Goal: Task Accomplishment & Management: Manage account settings

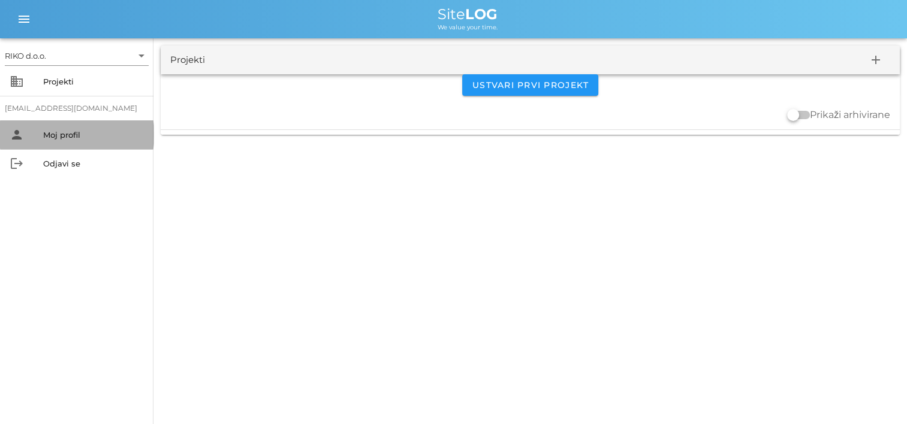
drag, startPoint x: 89, startPoint y: 144, endPoint x: 98, endPoint y: 144, distance: 9.6
click at [91, 144] on div "person Moj profil" at bounding box center [76, 134] width 153 height 29
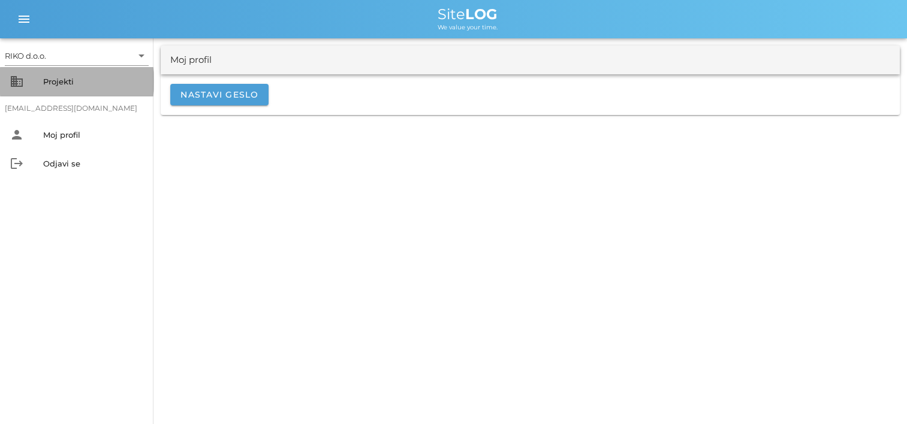
click at [65, 81] on div "Projekti" at bounding box center [93, 82] width 101 height 10
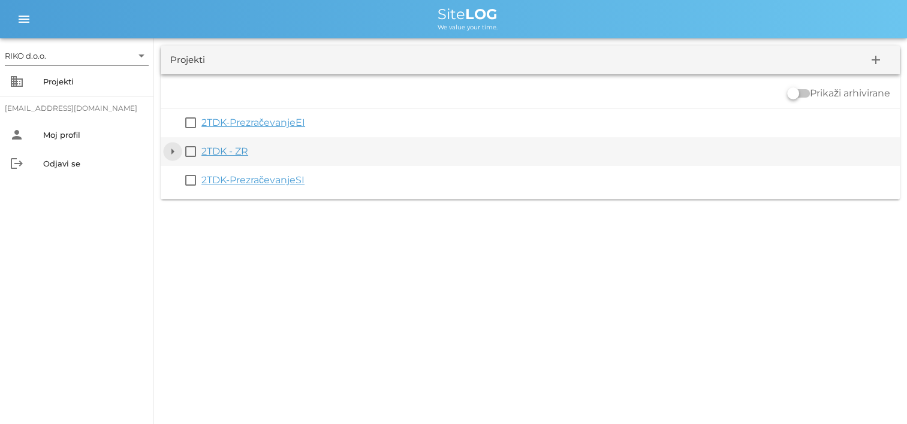
click at [176, 151] on button "arrow_drop_down" at bounding box center [172, 151] width 14 height 14
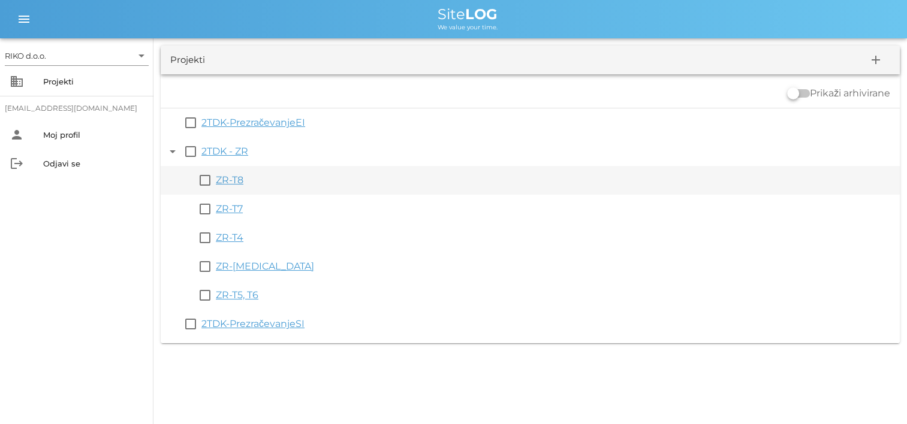
click at [239, 183] on link "ZR-T8" at bounding box center [230, 179] width 28 height 11
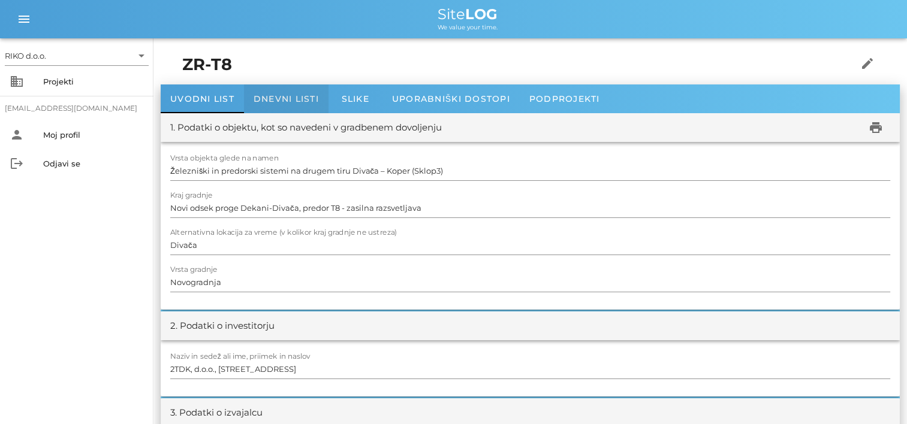
click at [301, 97] on span "Dnevni listi" at bounding box center [285, 98] width 65 height 11
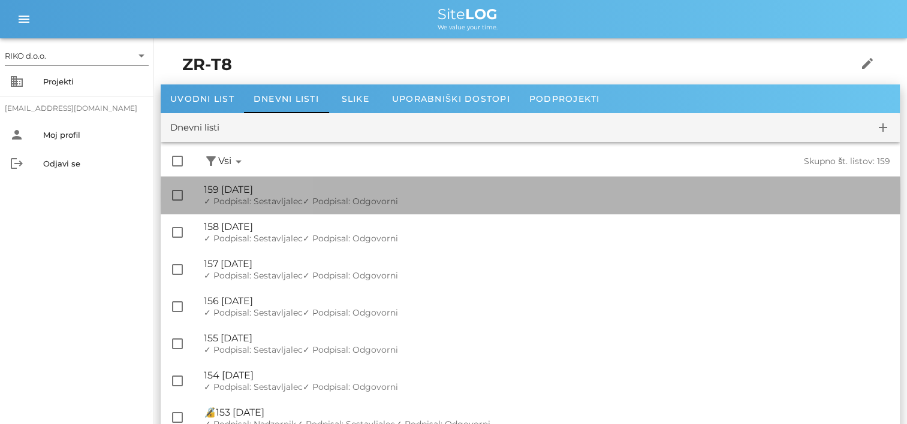
click at [304, 195] on div "🔏 159 [DATE]" at bounding box center [547, 189] width 686 height 11
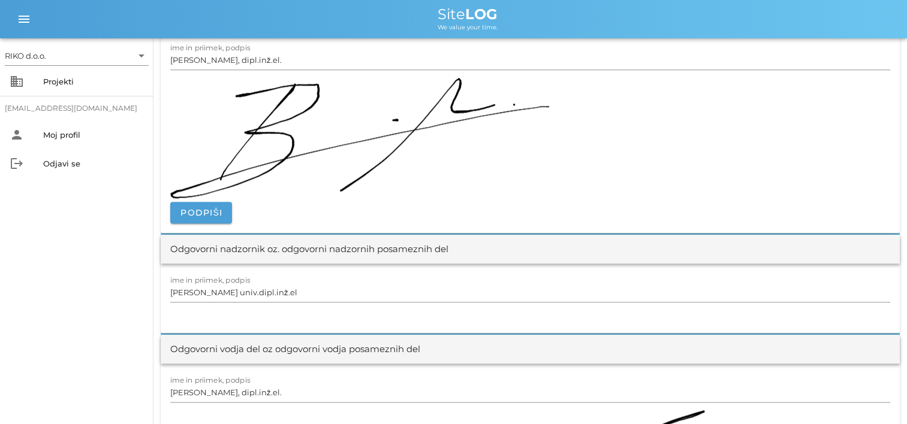
scroll to position [1079, 0]
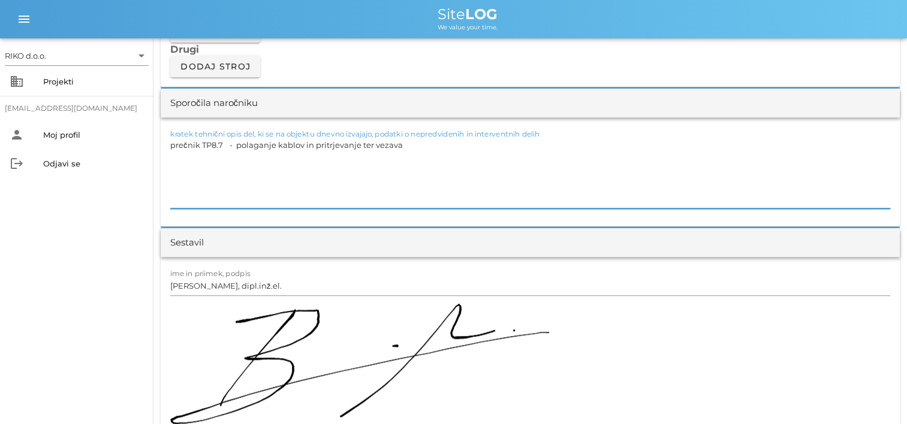
drag, startPoint x: 406, startPoint y: 149, endPoint x: 439, endPoint y: 136, distance: 35.3
click at [439, 137] on div "kratek tehnični opis del, ki se na objektu dnevno izvajajo, podatki o nepredvid…" at bounding box center [530, 173] width 720 height 72
drag, startPoint x: 92, startPoint y: 253, endPoint x: 120, endPoint y: 244, distance: 30.0
click at [92, 253] on div "RIKO d.o.o. arrow_drop_down business Projekti [EMAIL_ADDRESS][DOMAIN_NAME] pers…" at bounding box center [76, 231] width 153 height 386
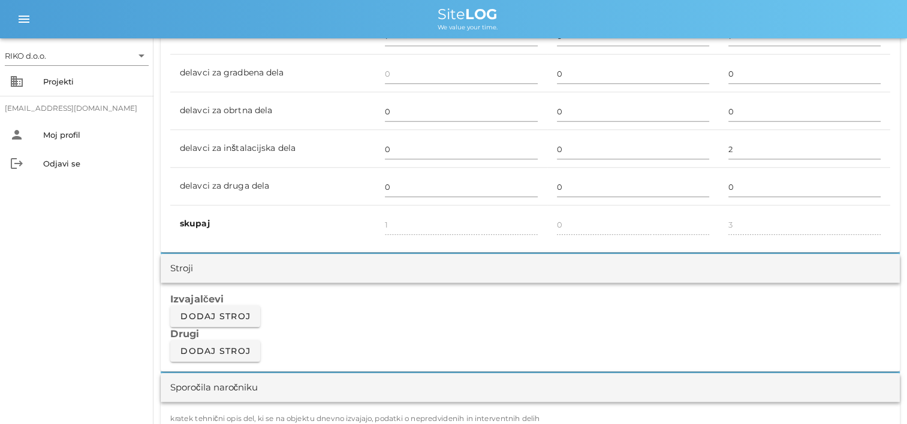
scroll to position [899, 0]
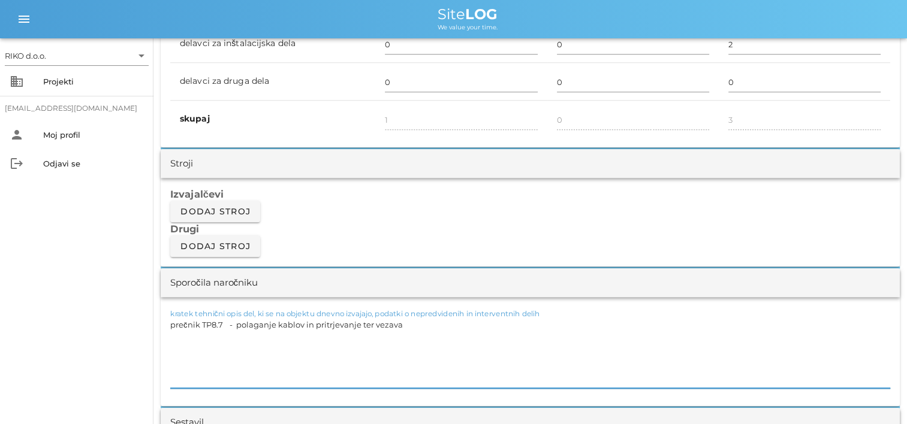
click at [303, 323] on textarea "prečnik TP8.7 - polaganje kablov in pritrjevanje ter vezava" at bounding box center [530, 352] width 720 height 72
click at [238, 332] on textarea "prečnik TP8.7 - polaganje kablov za napajanje ročaja zasilne razsvetljave in pr…" at bounding box center [530, 352] width 720 height 72
click at [463, 325] on textarea "prečnik TP8.7 - polaganje kablov za napajanje ročaja zasilne razsvetljave in pr…" at bounding box center [530, 352] width 720 height 72
type textarea "prečnik TP8.7 - polaganje kablov za napajanje ročaja zasilne razsvetljave, prit…"
click at [84, 284] on div "RIKO d.o.o. arrow_drop_down business Projekti [EMAIL_ADDRESS][DOMAIN_NAME] pers…" at bounding box center [76, 231] width 153 height 386
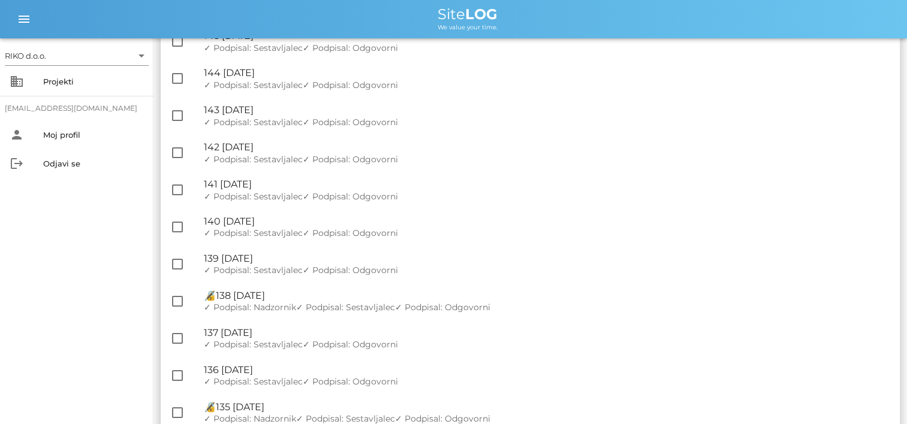
scroll to position [719, 0]
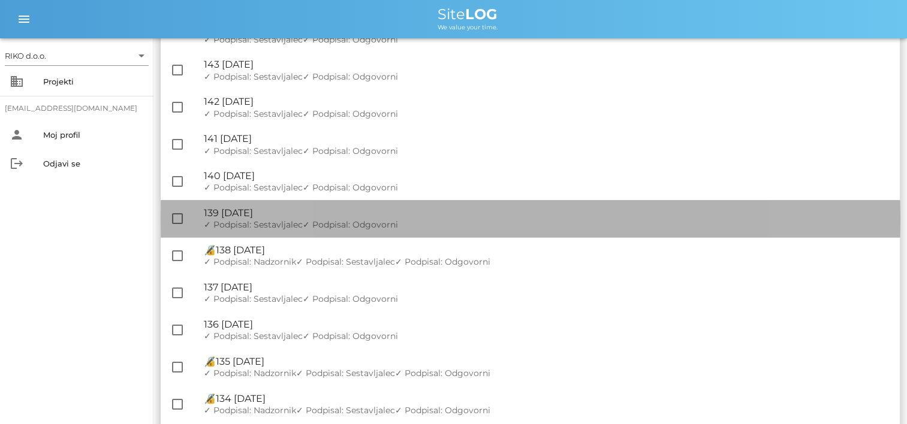
click at [392, 213] on div "🔏 139 [DATE]" at bounding box center [547, 212] width 686 height 11
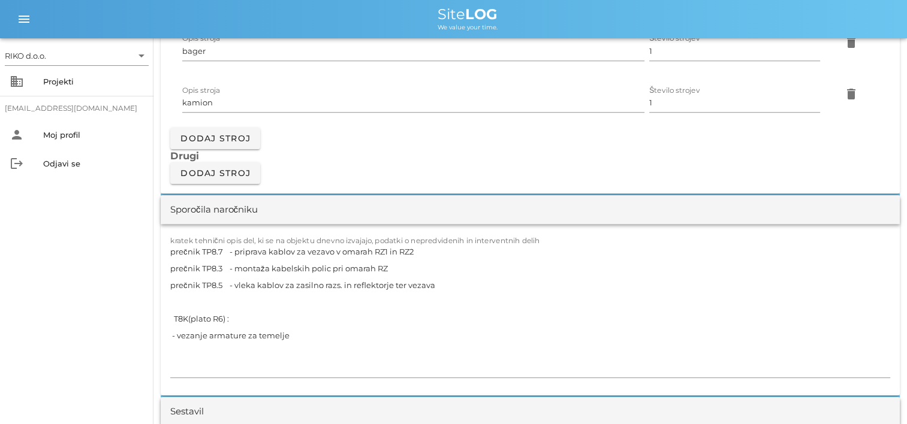
scroll to position [1079, 0]
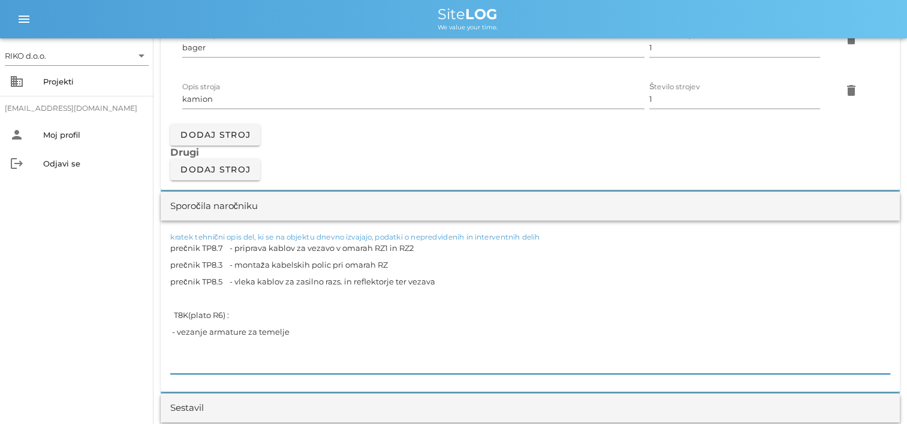
click at [297, 328] on textarea "prečnik TP8.7 - priprava kablov za vezavo v omarah RZ1 in RZ2 prečnik TP8.3 - m…" at bounding box center [530, 307] width 720 height 134
drag, startPoint x: 312, startPoint y: 332, endPoint x: 288, endPoint y: 337, distance: 25.2
click at [288, 337] on textarea "prečnik TP8.7 - priprava kablov za vezavo v omarah RZ1 in RZ2 prečnik TP8.3 - m…" at bounding box center [530, 307] width 720 height 134
click at [527, 328] on textarea "prečnik TP8.7 - priprava kablov za vezavo v omarah RZ1 in RZ2 prečnik TP8.3 - m…" at bounding box center [530, 307] width 720 height 134
drag, startPoint x: 572, startPoint y: 333, endPoint x: 466, endPoint y: 336, distance: 105.5
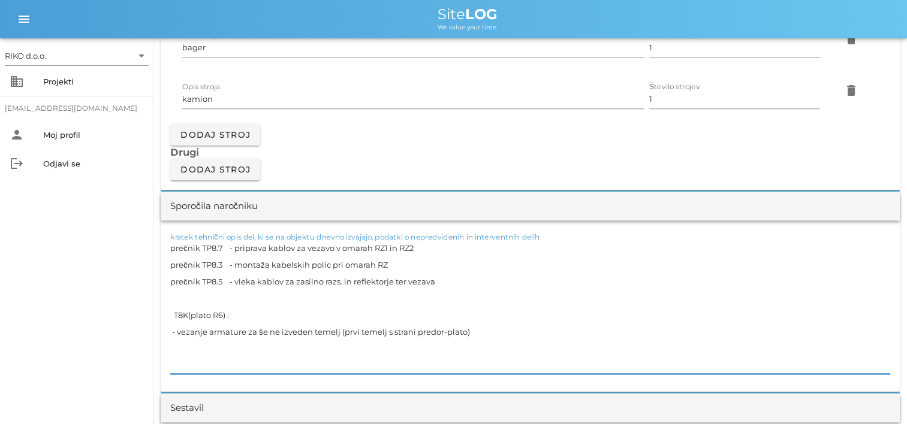
click at [466, 336] on textarea "prečnik TP8.7 - priprava kablov za vezavo v omarah RZ1 in RZ2 prečnik TP8.3 - m…" at bounding box center [530, 307] width 720 height 134
type textarea "prečnik TP8.7 - priprava kablov za vezavo v omarah RZ1 in RZ2 prečnik TP8.3 - m…"
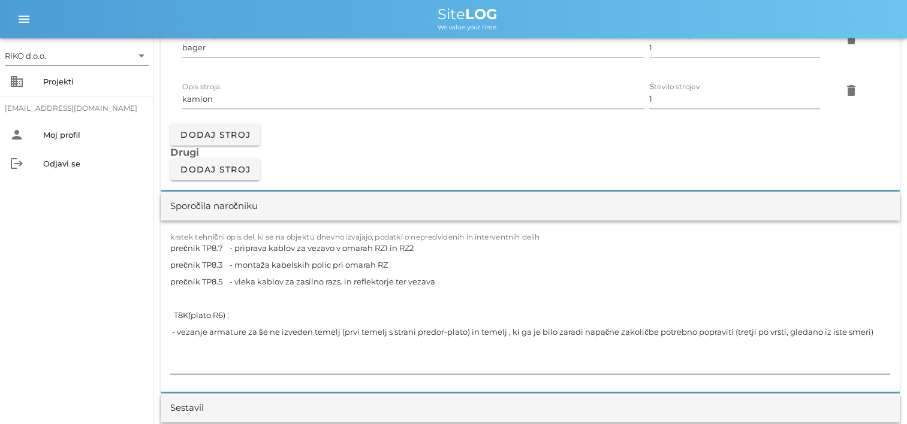
click at [808, 333] on textarea "prečnik TP8.7 - priprava kablov za vezavo v omarah RZ1 in RZ2 prečnik TP8.3 - m…" at bounding box center [530, 307] width 720 height 134
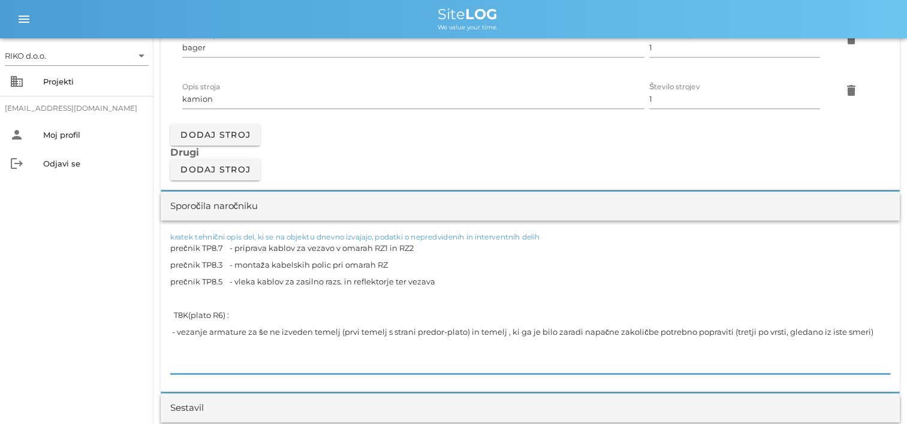
click at [503, 264] on textarea "prečnik TP8.7 - priprava kablov za vezavo v omarah RZ1 in RZ2 prečnik TP8.3 - m…" at bounding box center [530, 307] width 720 height 134
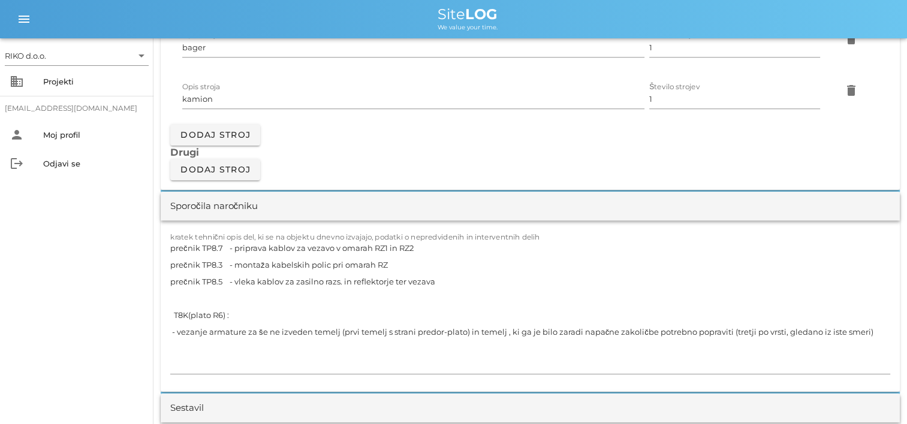
click at [547, 153] on h3 "Drugi" at bounding box center [530, 152] width 720 height 13
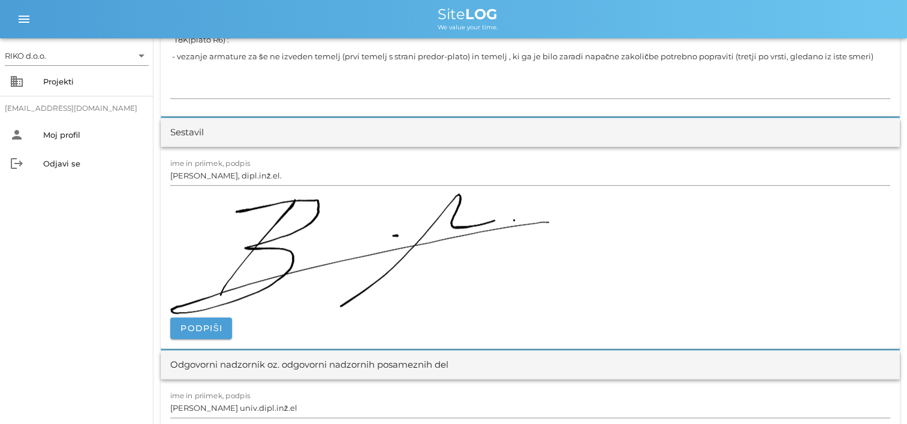
scroll to position [1378, 0]
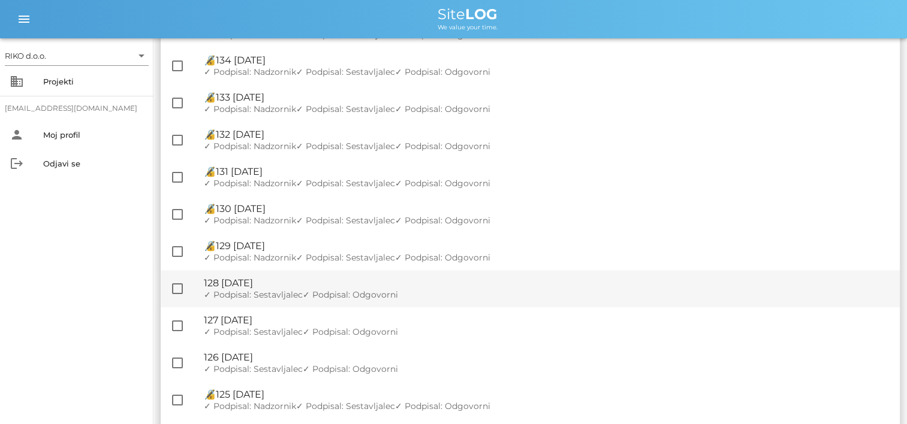
scroll to position [1079, 0]
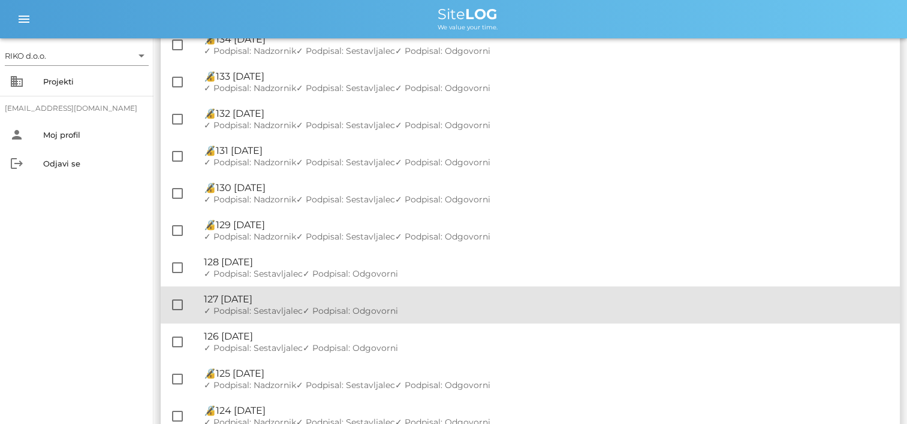
click at [274, 309] on span "✓ Podpisal: Sestavljalec" at bounding box center [253, 311] width 99 height 11
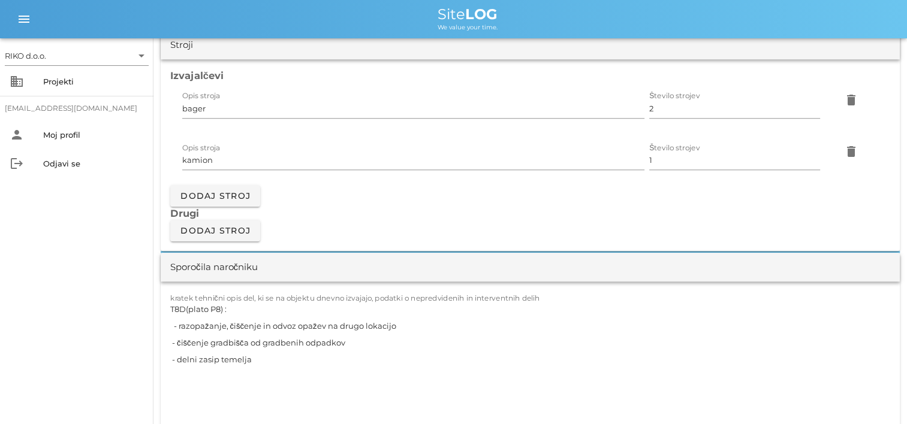
scroll to position [1138, 0]
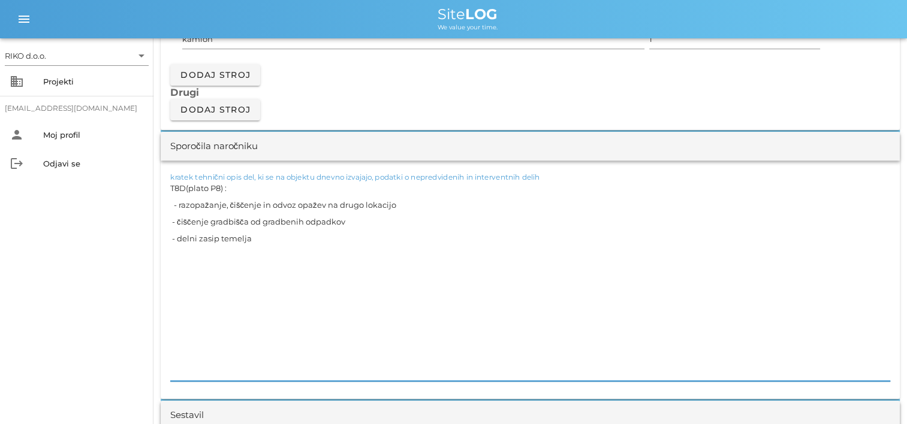
click at [252, 237] on textarea "T8D(plato P8) : - razopažanje, čiščenje in odvoz opažev na drugo lokacijo - čiš…" at bounding box center [530, 280] width 720 height 201
type textarea "T8D(plato P8) : - razopažanje, čiščenje in odvoz opažev na drugo lokacijo - čiš…"
click at [107, 215] on div "RIKO d.o.o. arrow_drop_down business Projekti [EMAIL_ADDRESS][DOMAIN_NAME] pers…" at bounding box center [76, 231] width 153 height 386
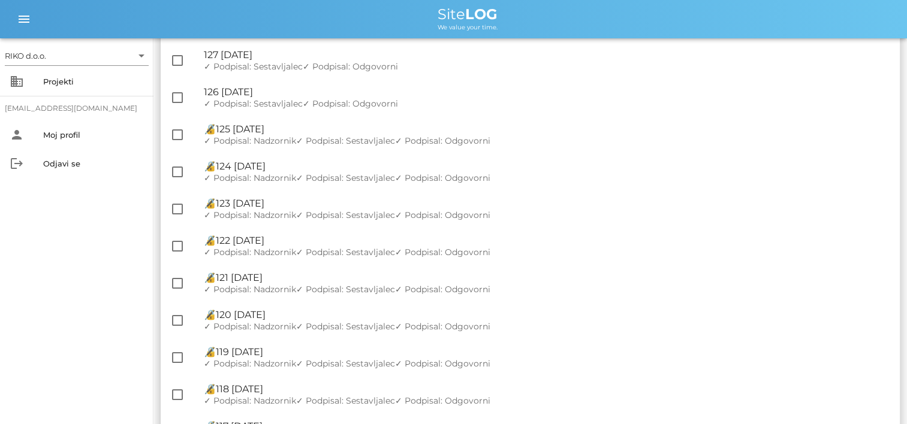
scroll to position [1138, 0]
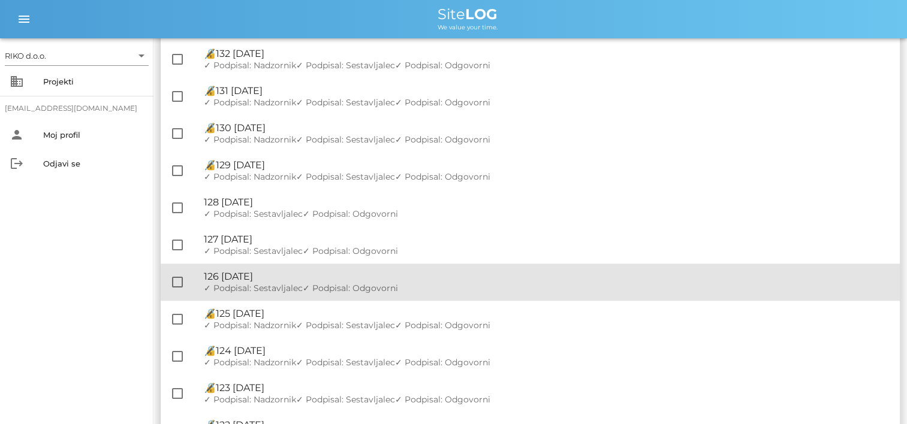
click at [307, 272] on div "🔏 126 [DATE]" at bounding box center [547, 276] width 686 height 11
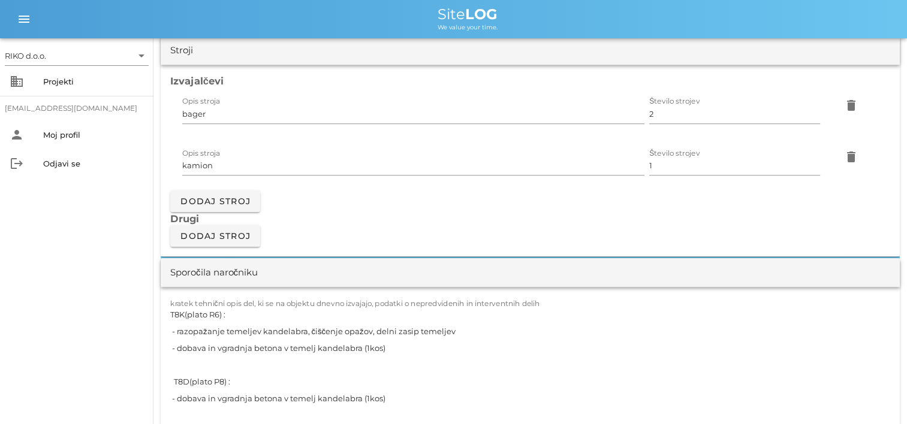
scroll to position [1079, 0]
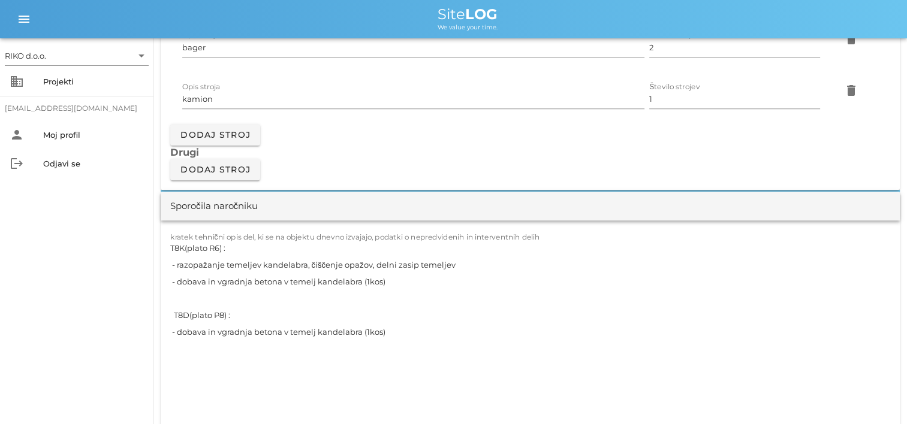
click at [362, 328] on textarea "T8K(plato R6) : - razopažanje temeljev kandelabra, čiščenje opažov, delni zasip…" at bounding box center [530, 366] width 720 height 252
type textarea "T8K(plato R6) : - razopažanje temeljev kandelabra, čiščenje opažov, delni zasip…"
click at [102, 289] on div "RIKO d.o.o. arrow_drop_down business Projekti [EMAIL_ADDRESS][DOMAIN_NAME] pers…" at bounding box center [76, 231] width 153 height 386
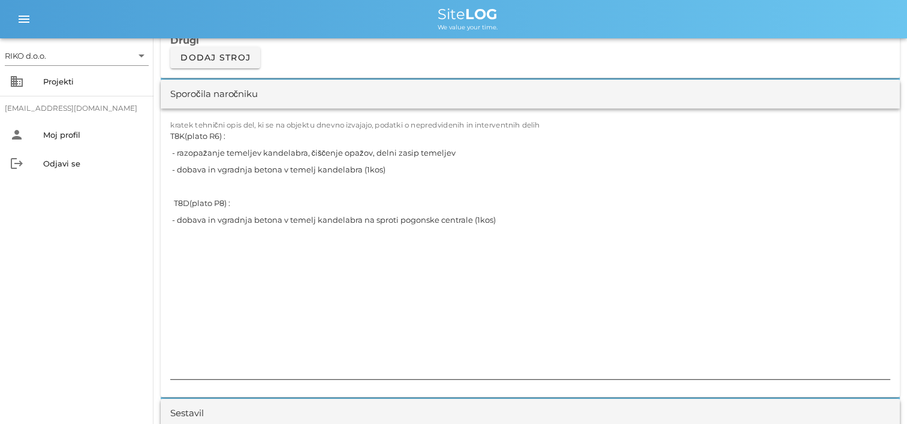
scroll to position [1258, 0]
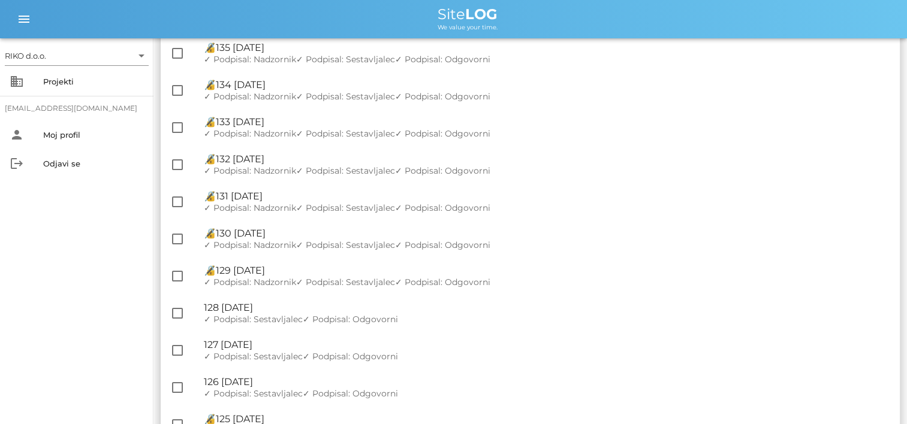
scroll to position [1079, 0]
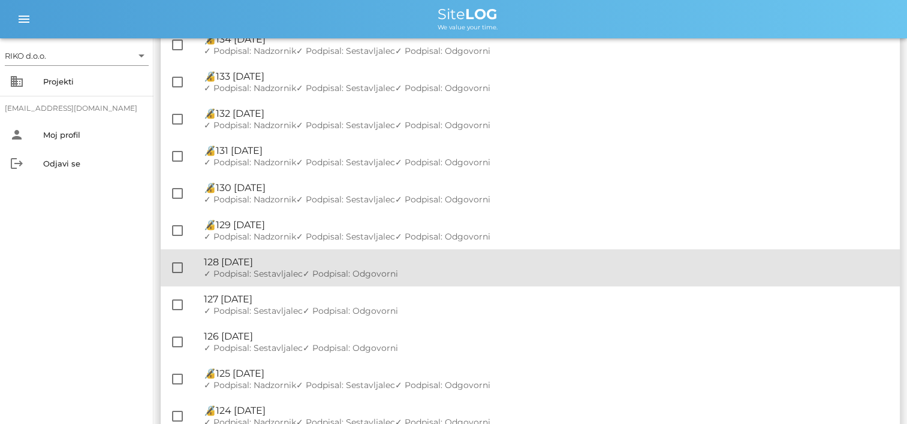
click at [324, 276] on span "✓ Podpisal: Odgovorni" at bounding box center [350, 273] width 95 height 11
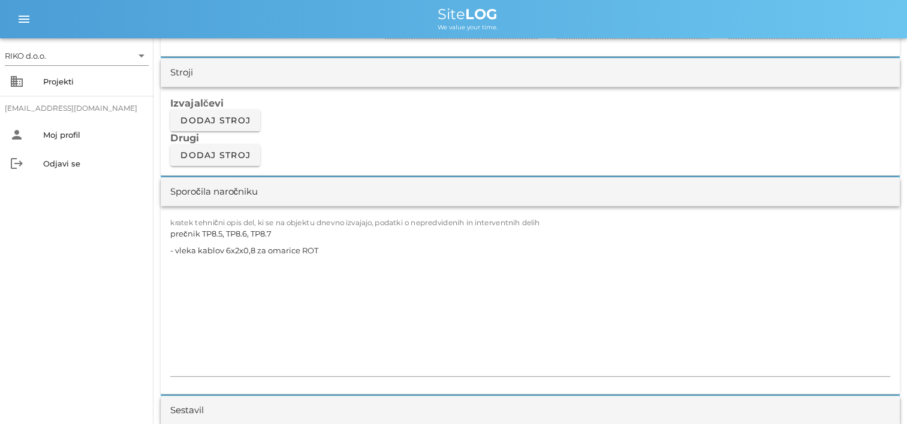
scroll to position [991, 0]
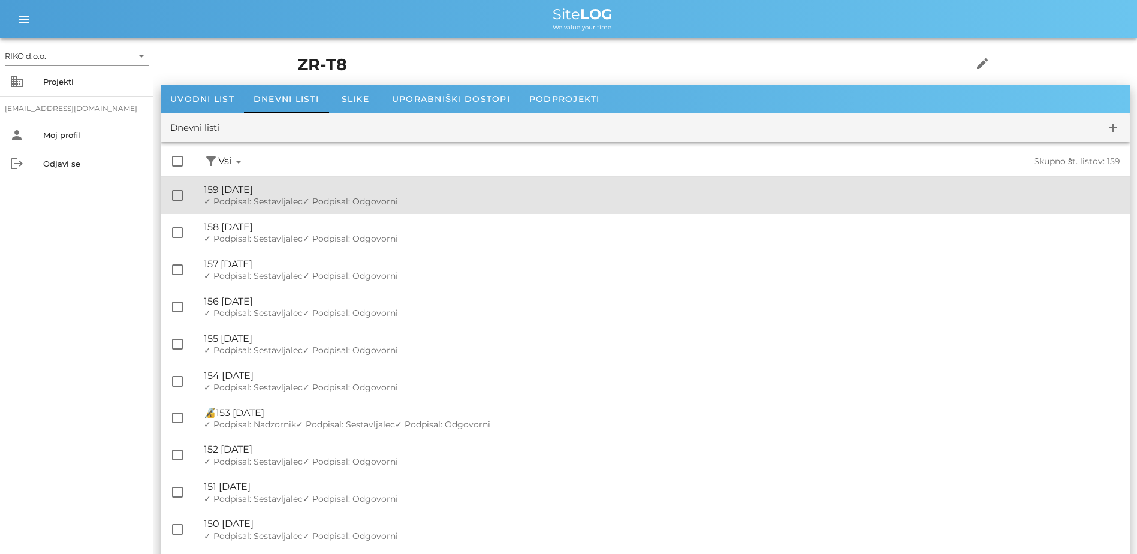
click at [272, 184] on div "🔏 159 [DATE]" at bounding box center [662, 189] width 916 height 11
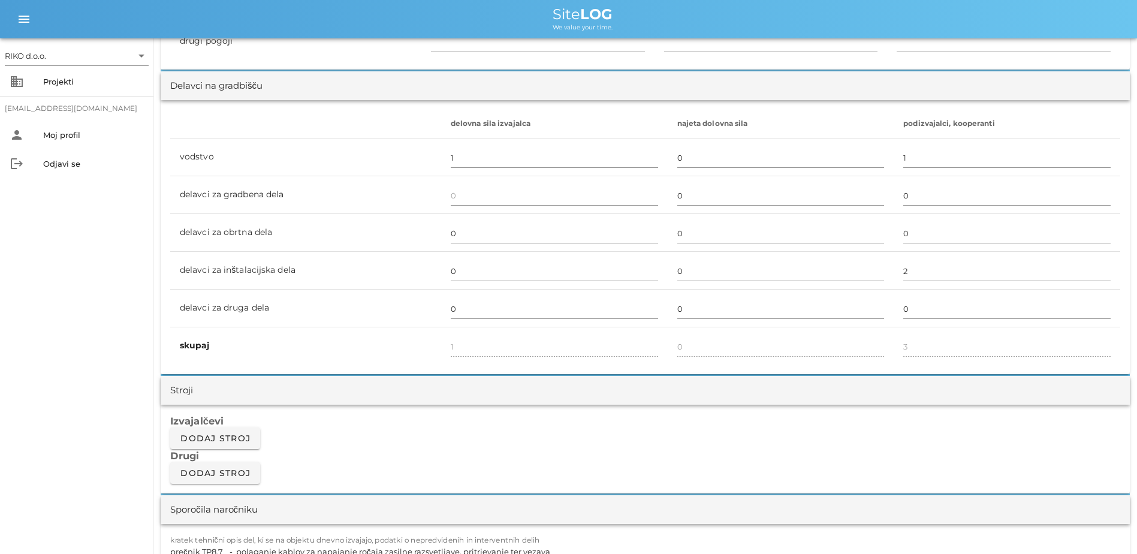
scroll to position [899, 0]
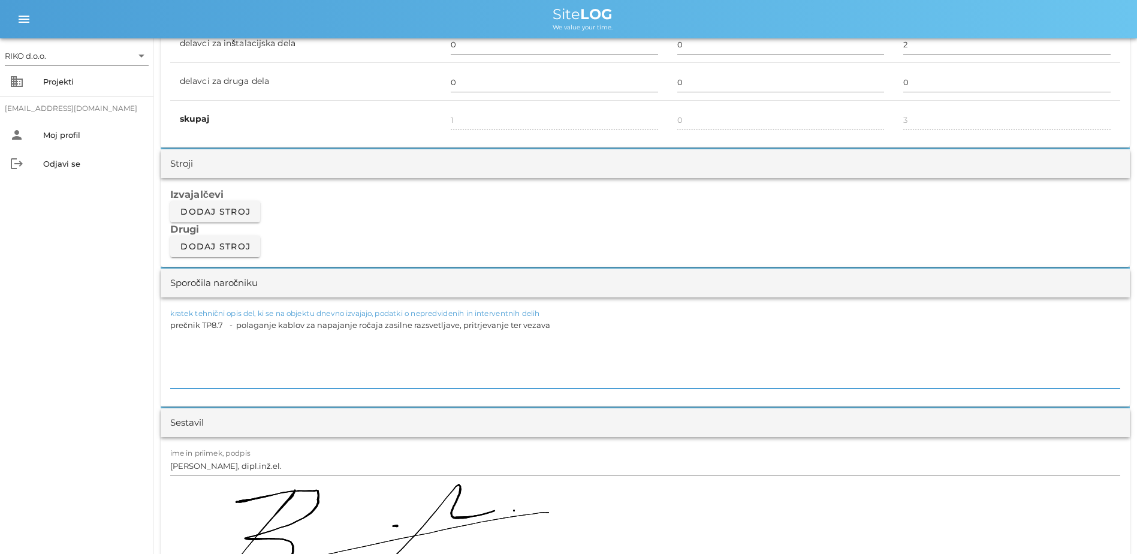
drag, startPoint x: 238, startPoint y: 326, endPoint x: 479, endPoint y: 318, distance: 241.0
click at [479, 318] on div "kratek tehnični opis del, ki se na objektu dnevno izvajajo, podatki o nepredvid…" at bounding box center [645, 352] width 950 height 72
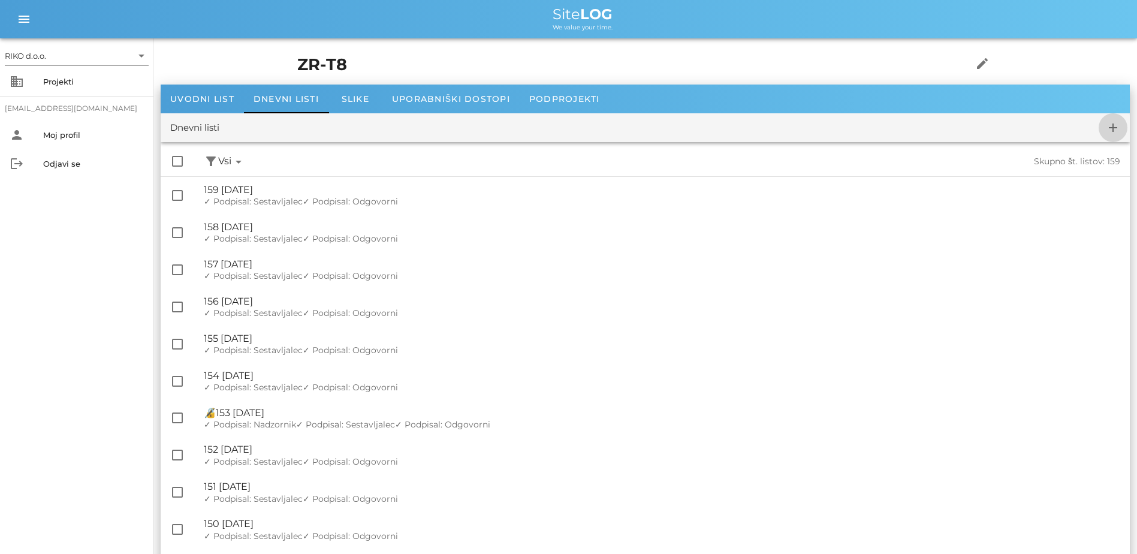
click at [906, 129] on span "add" at bounding box center [1112, 127] width 29 height 14
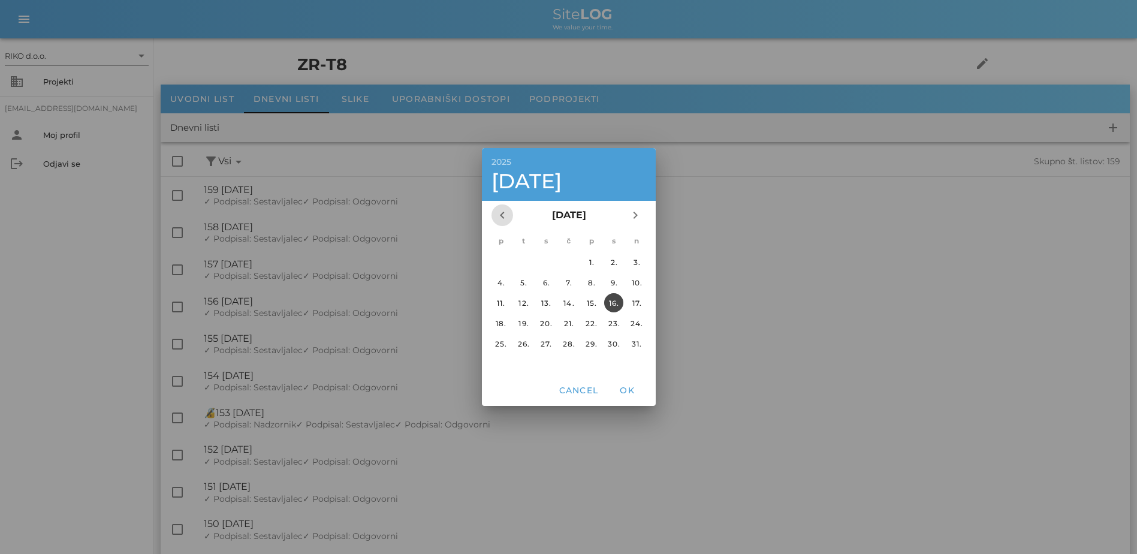
click at [502, 216] on icon "chevron_left" at bounding box center [502, 215] width 14 height 14
drag, startPoint x: 567, startPoint y: 343, endPoint x: 574, endPoint y: 348, distance: 8.3
click at [567, 344] on div "31." at bounding box center [567, 343] width 19 height 9
click at [621, 387] on span "OK" at bounding box center [626, 390] width 29 height 11
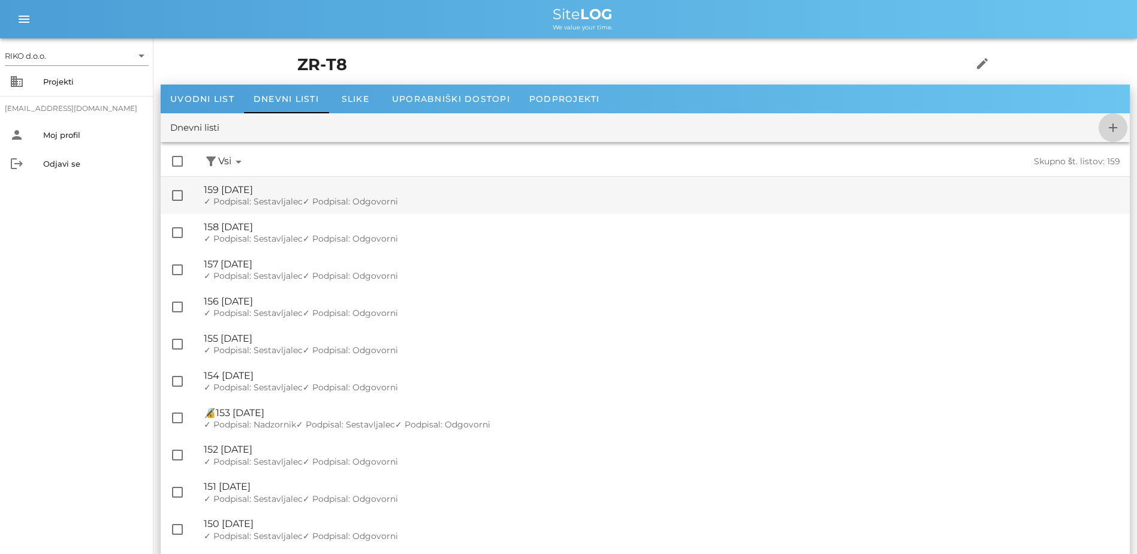
checkbox input "false"
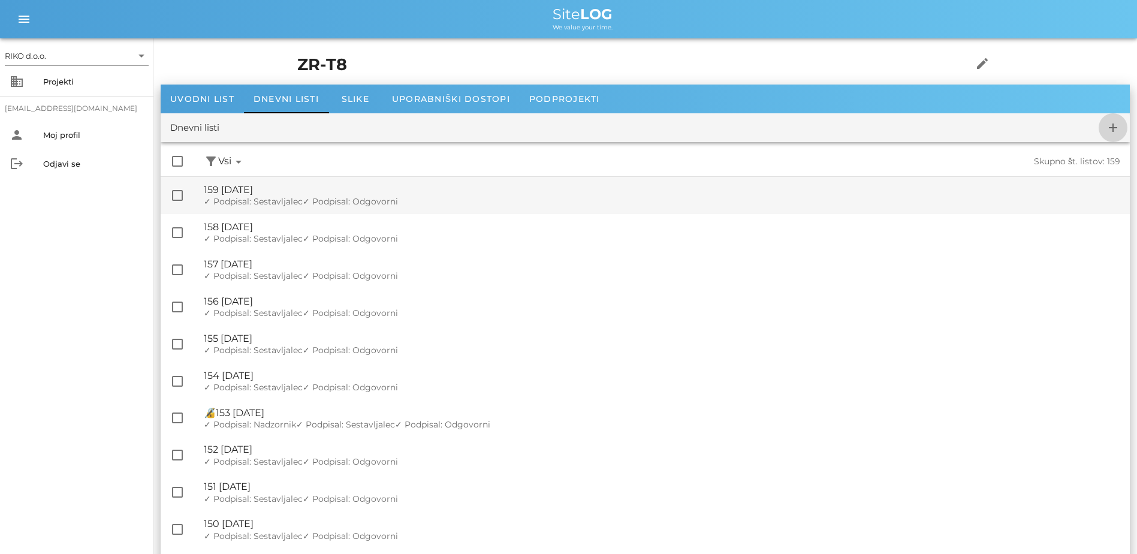
checkbox input "false"
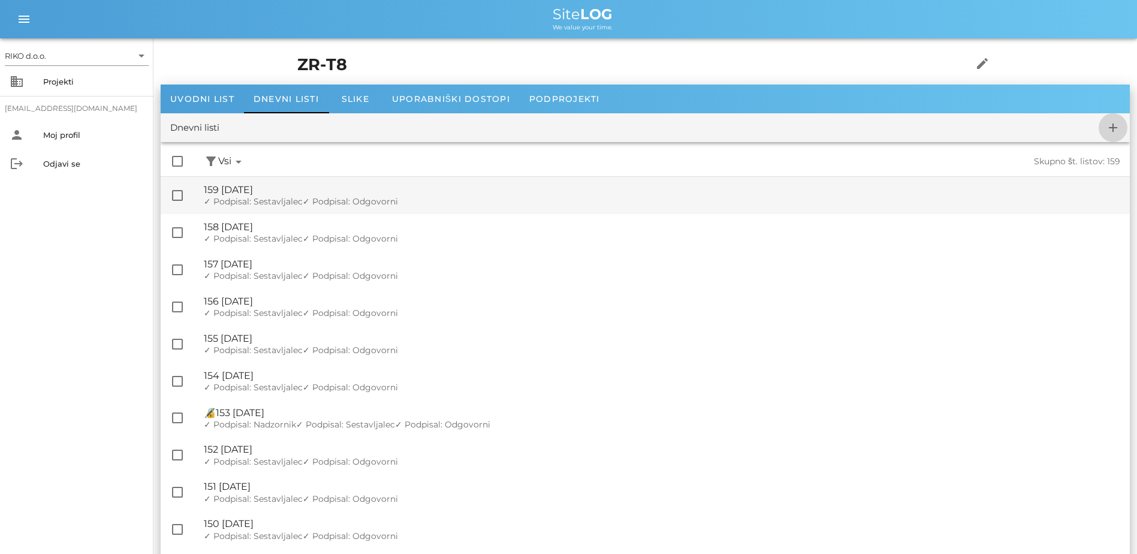
checkbox input "false"
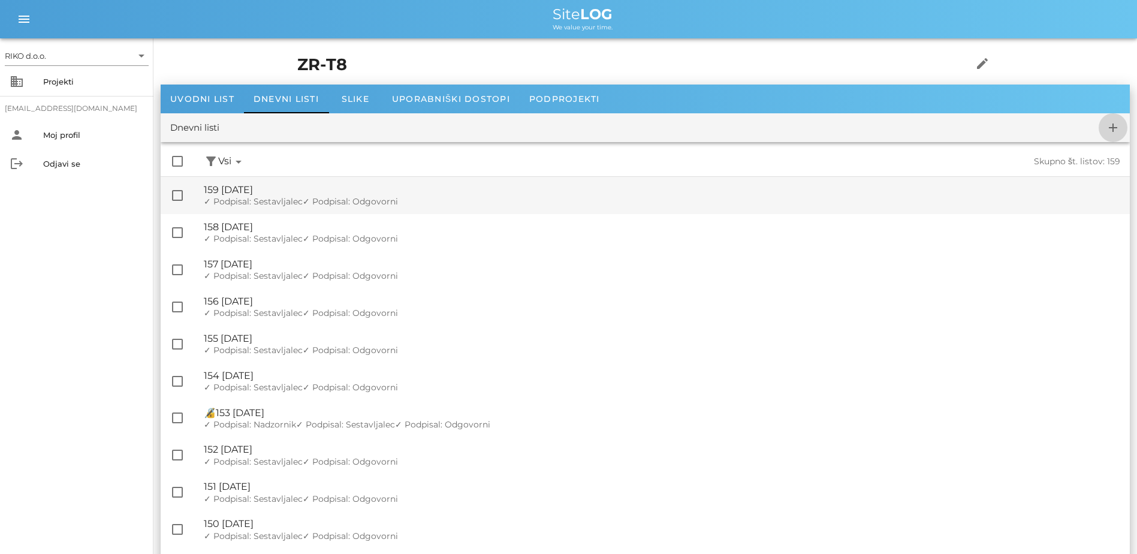
checkbox input "false"
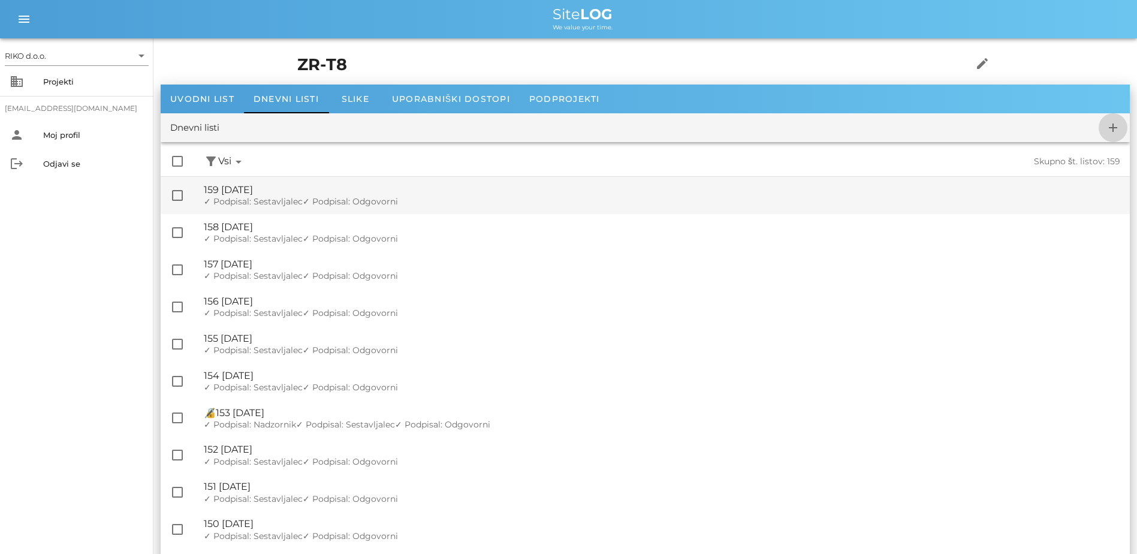
checkbox input "false"
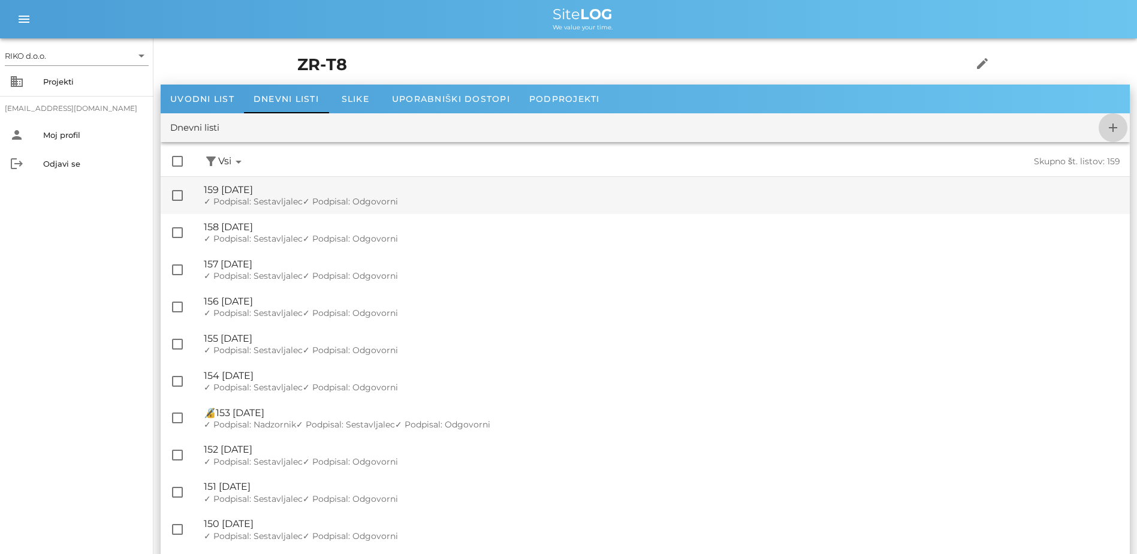
checkbox input "false"
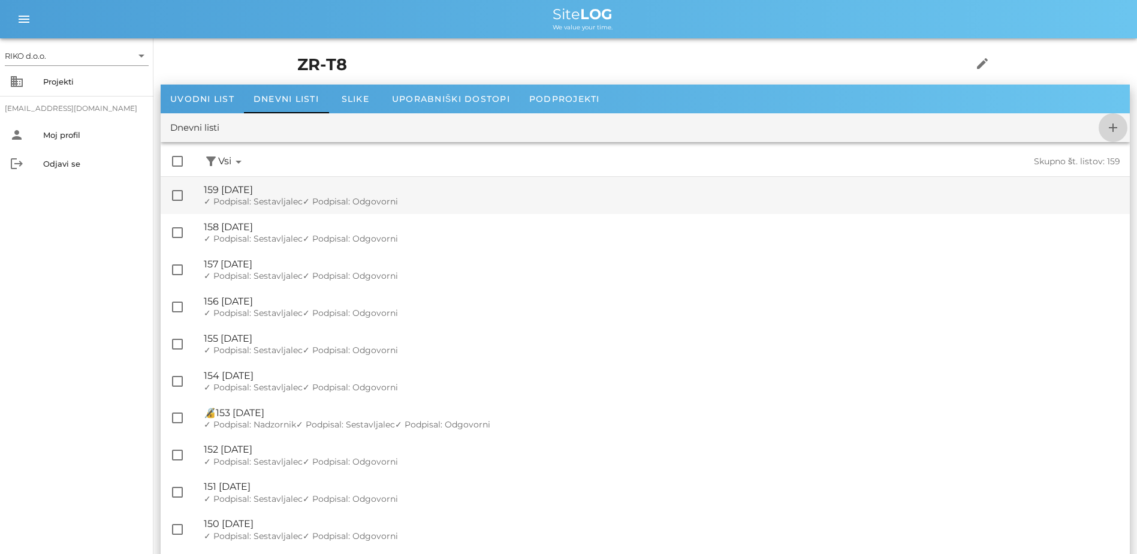
checkbox input "false"
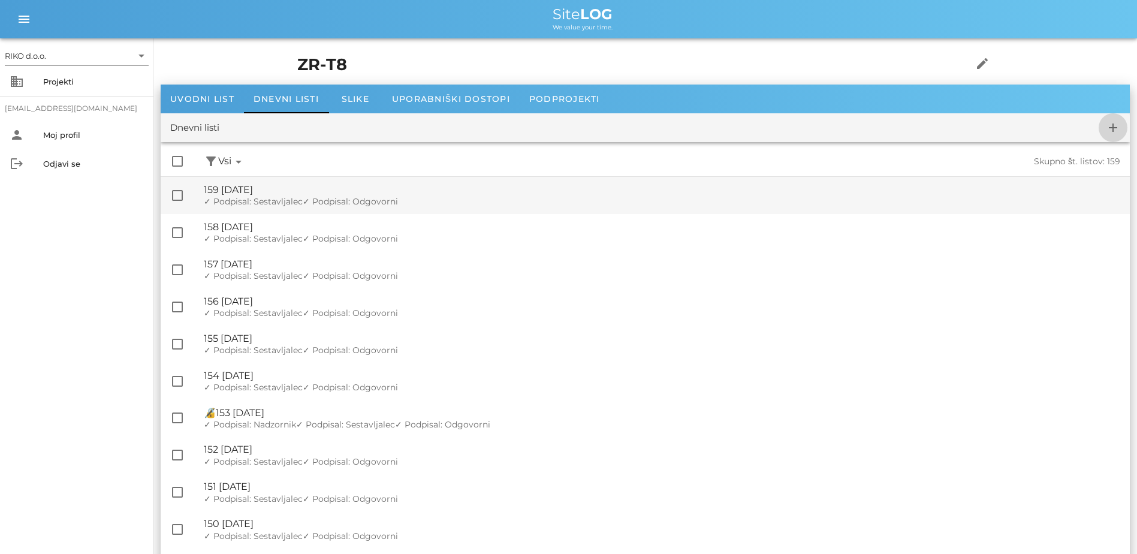
checkbox input "false"
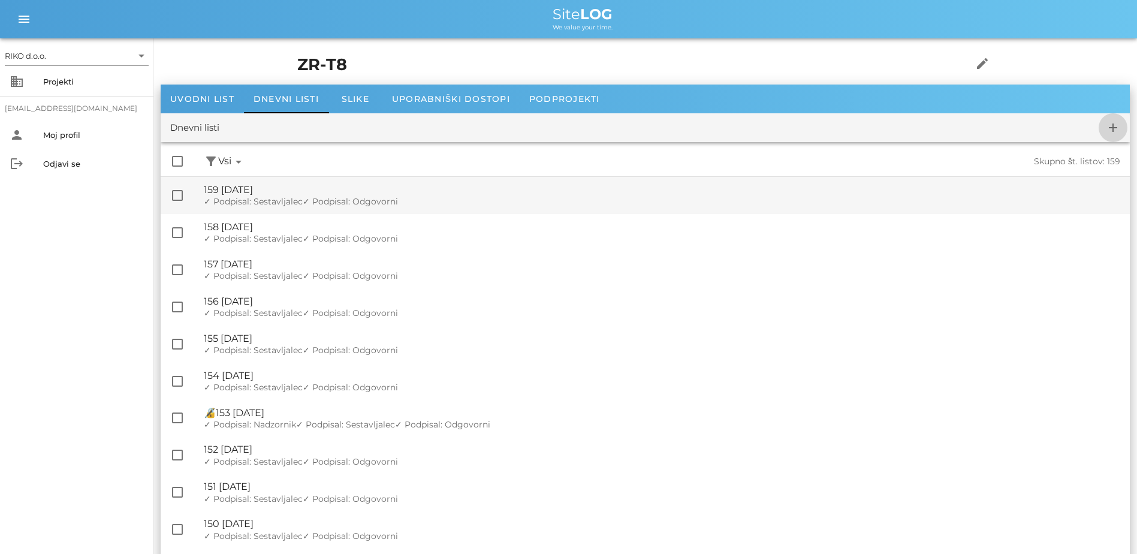
checkbox input "false"
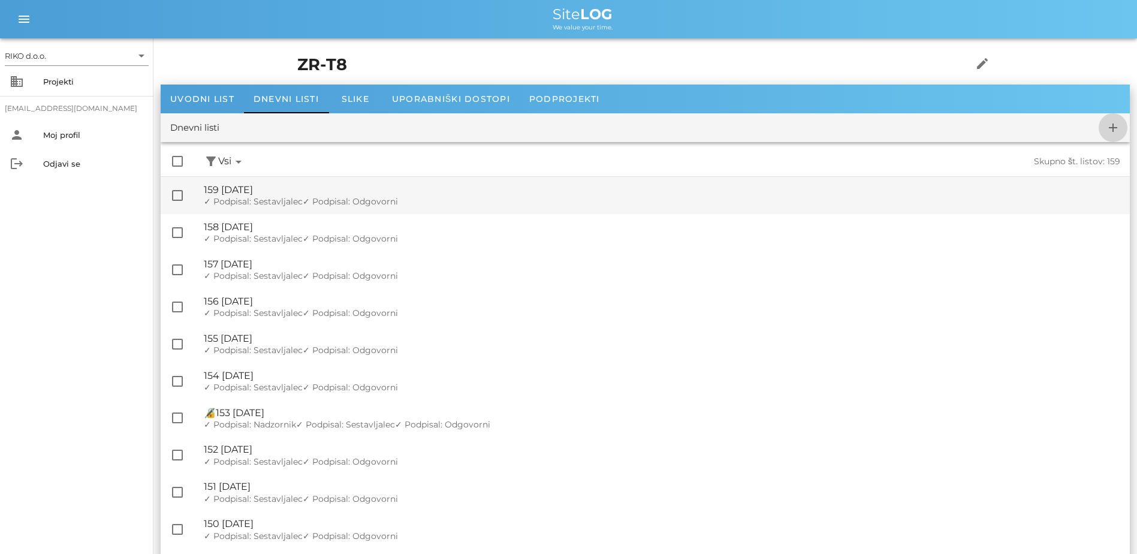
checkbox input "false"
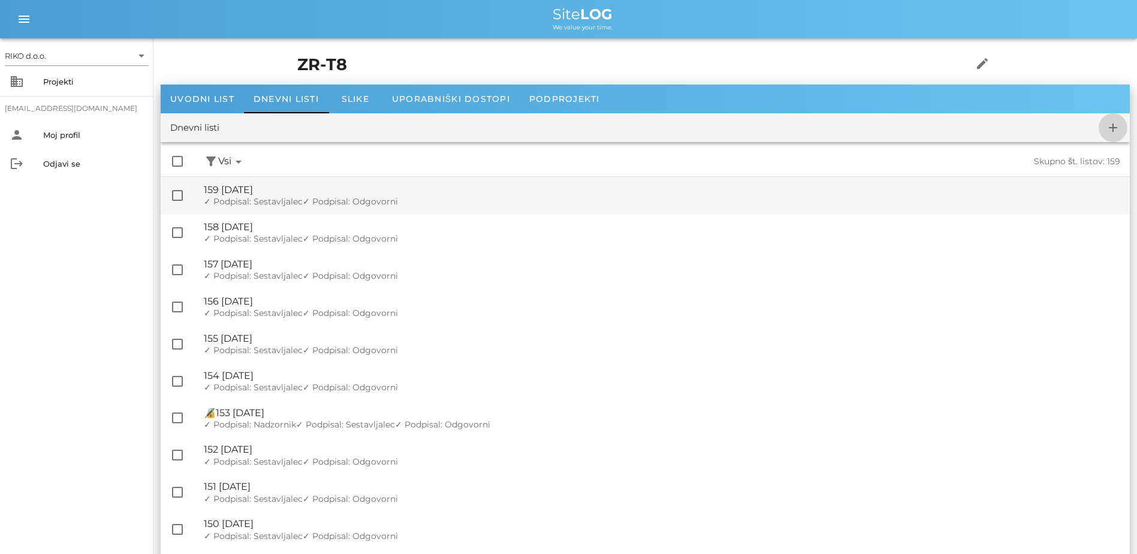
checkbox input "false"
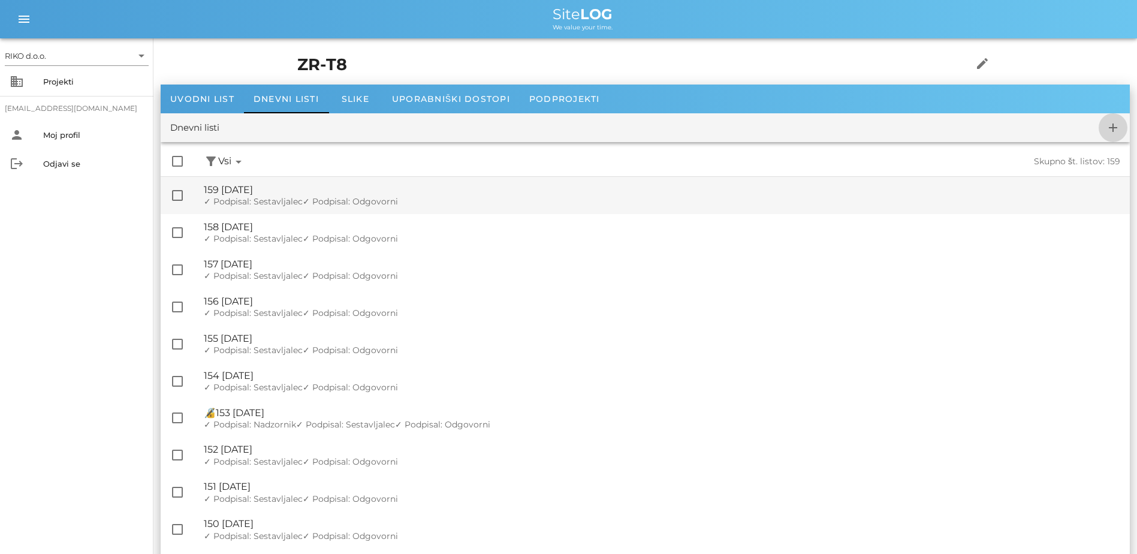
checkbox input "false"
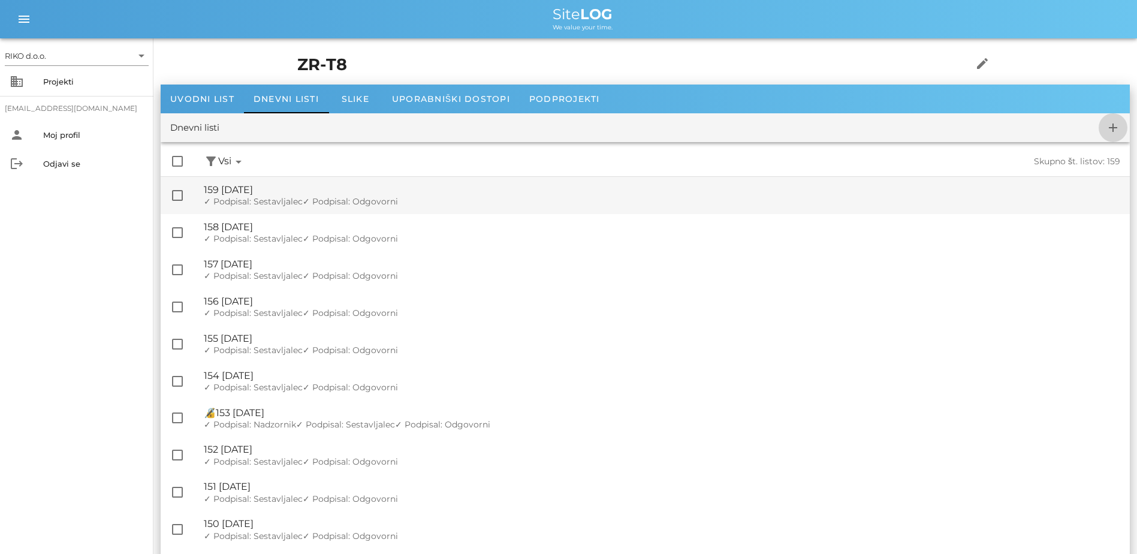
checkbox input "false"
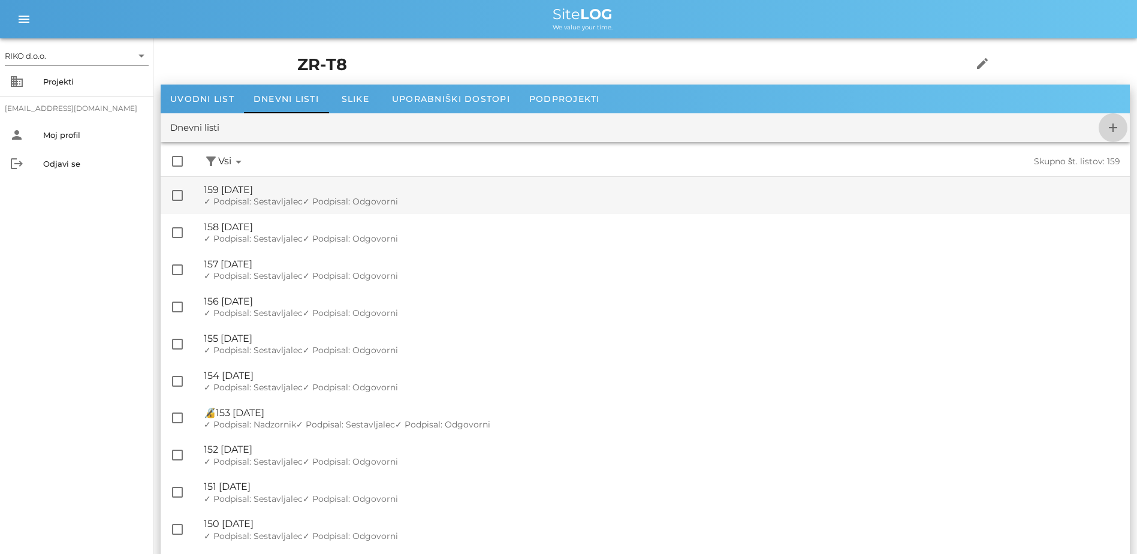
checkbox input "false"
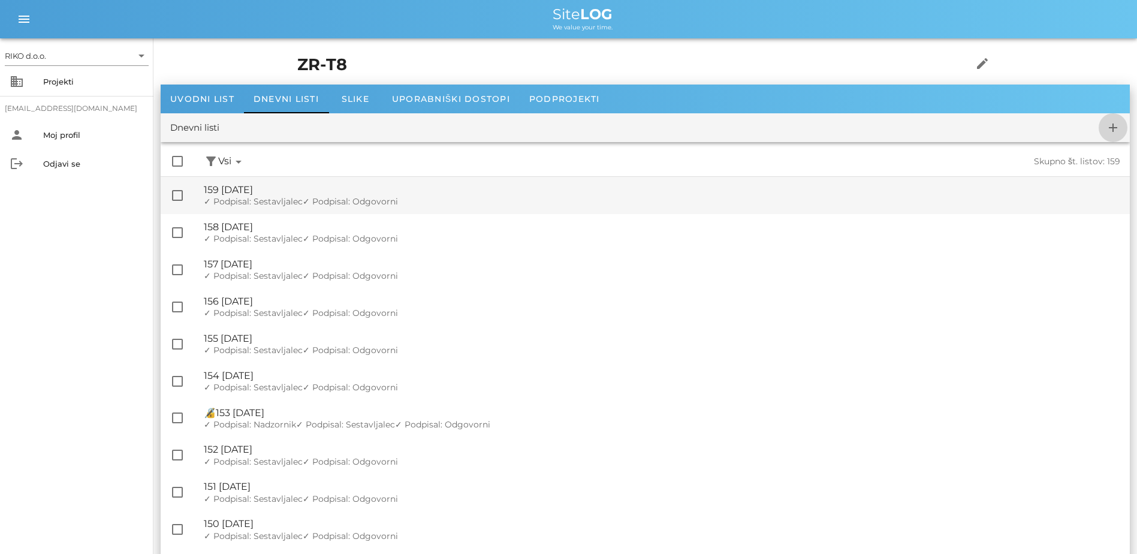
checkbox input "false"
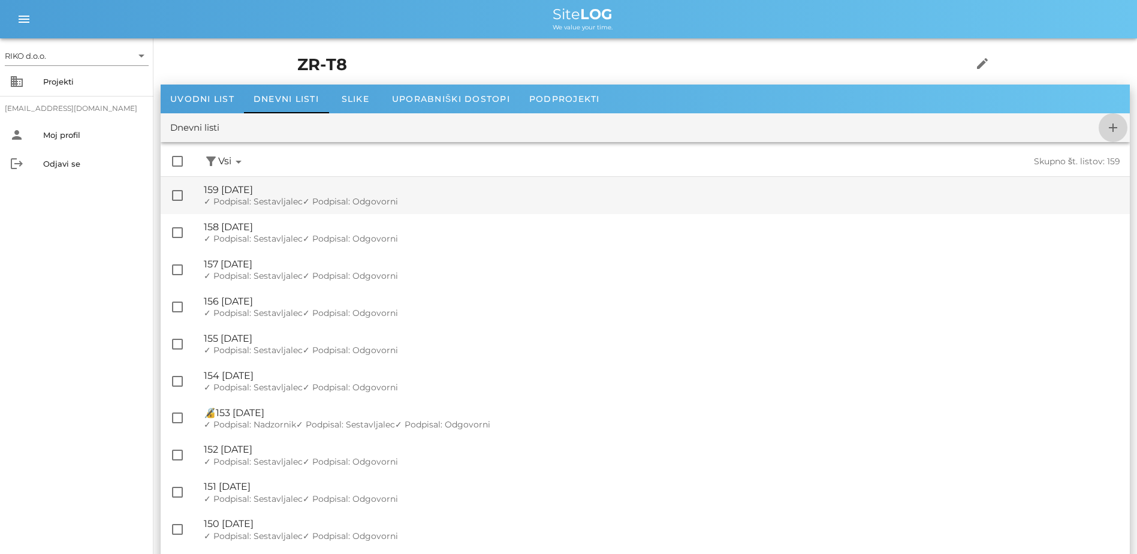
checkbox input "false"
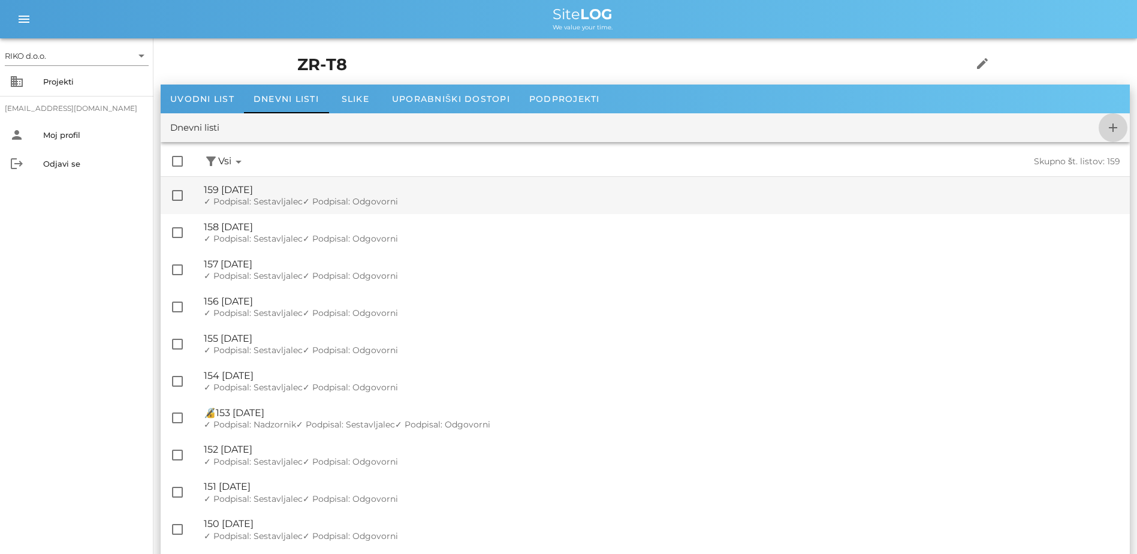
checkbox input "false"
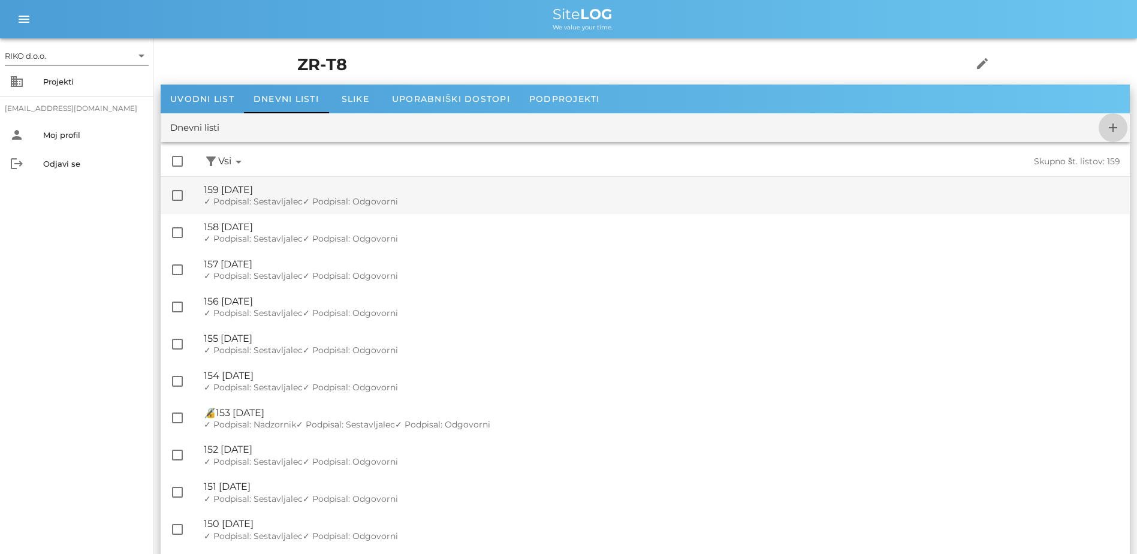
checkbox input "false"
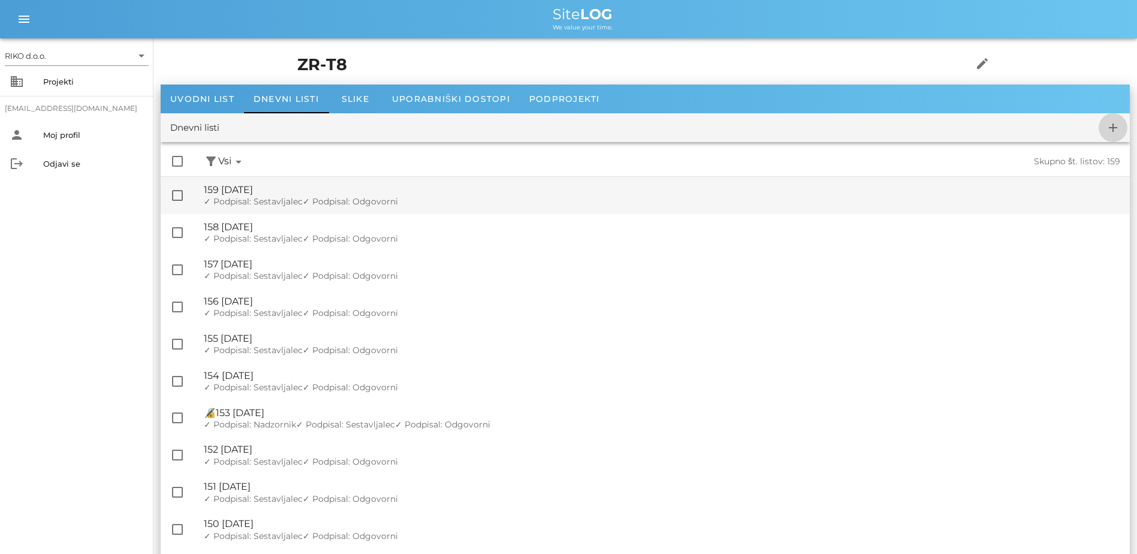
checkbox input "false"
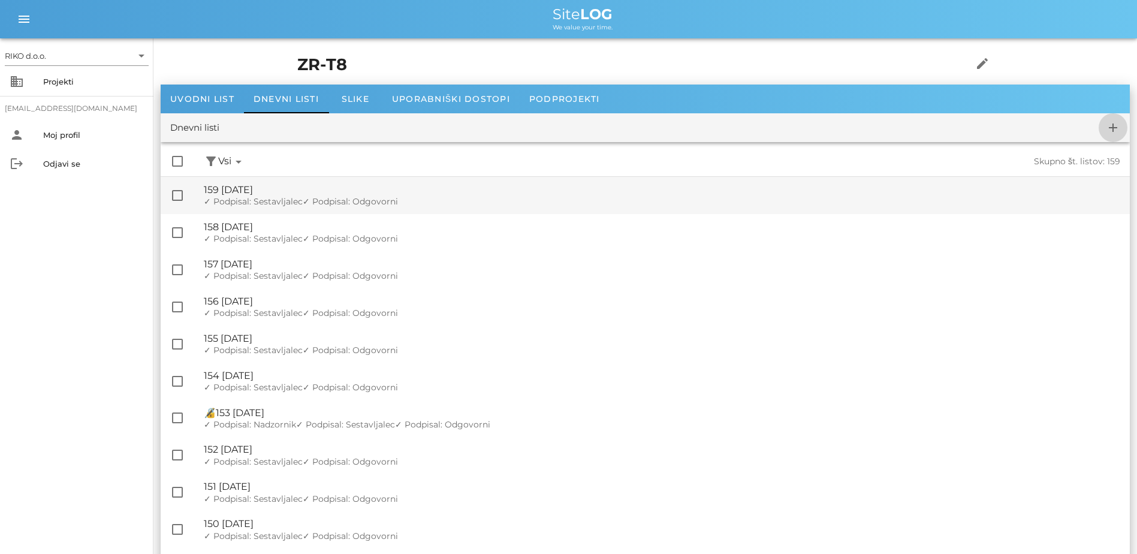
checkbox input "false"
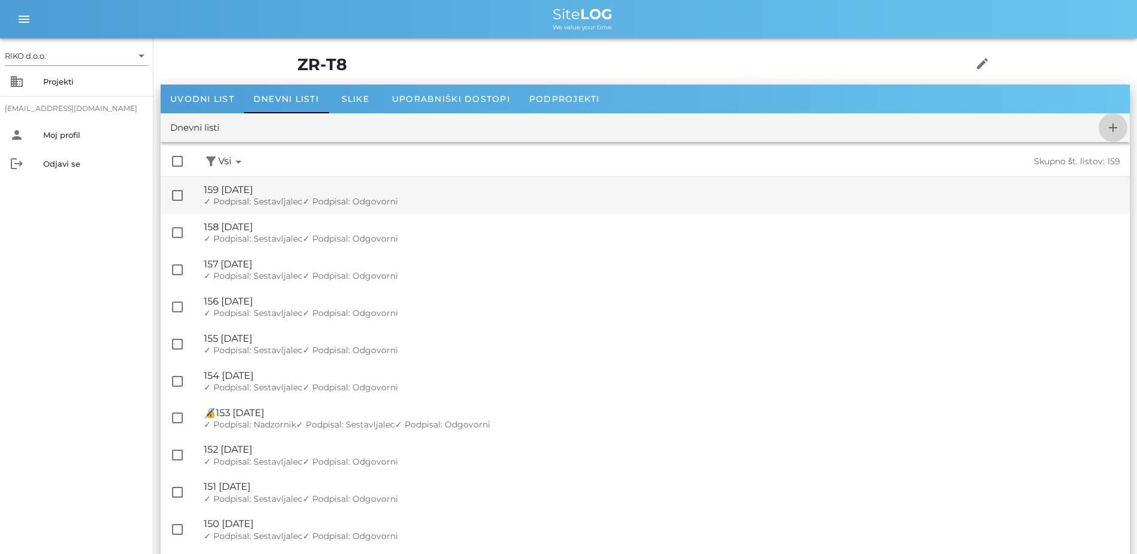
checkbox input "false"
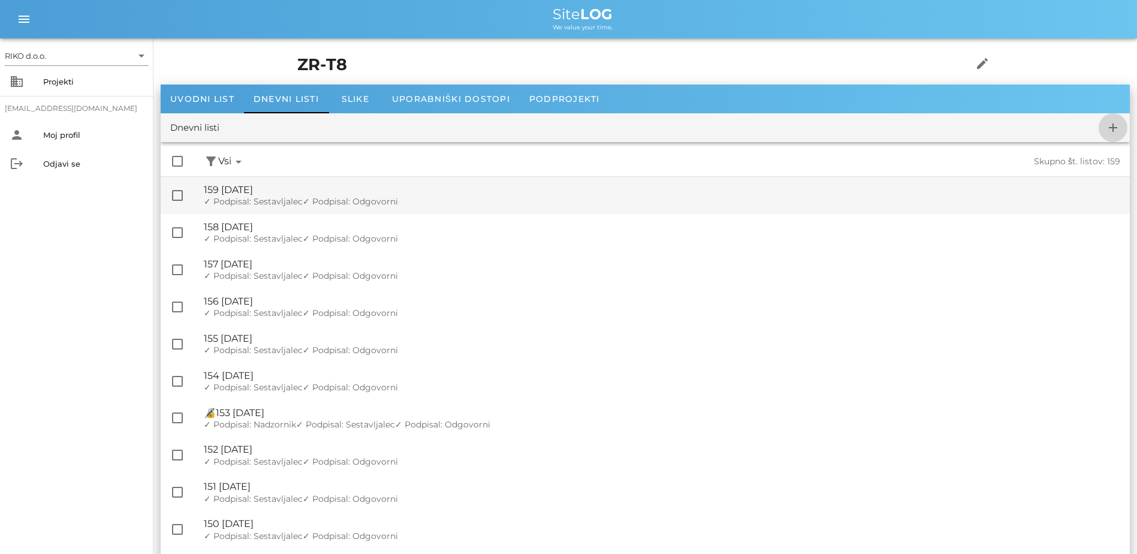
checkbox input "false"
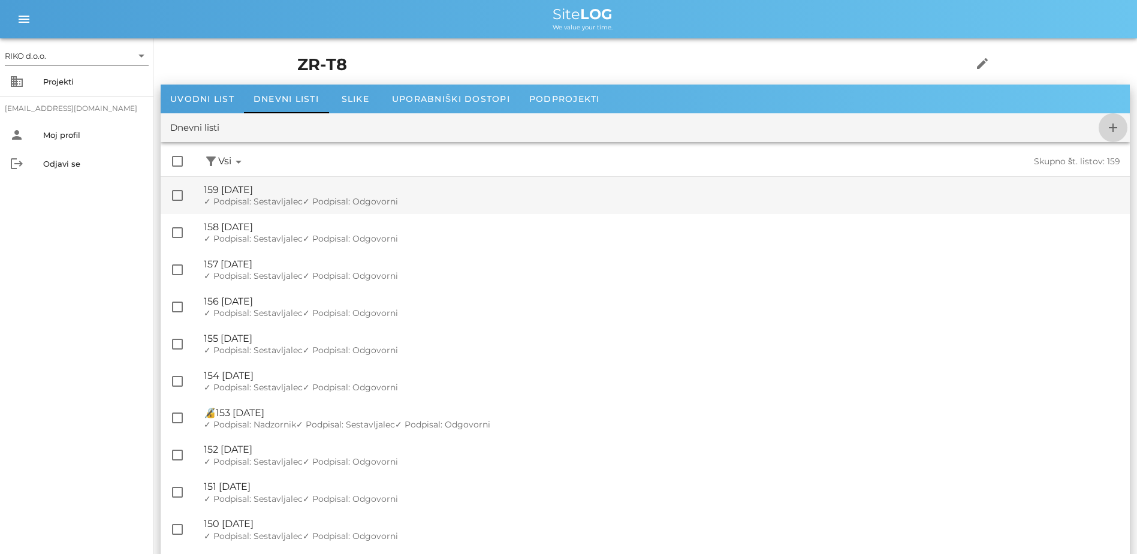
checkbox input "false"
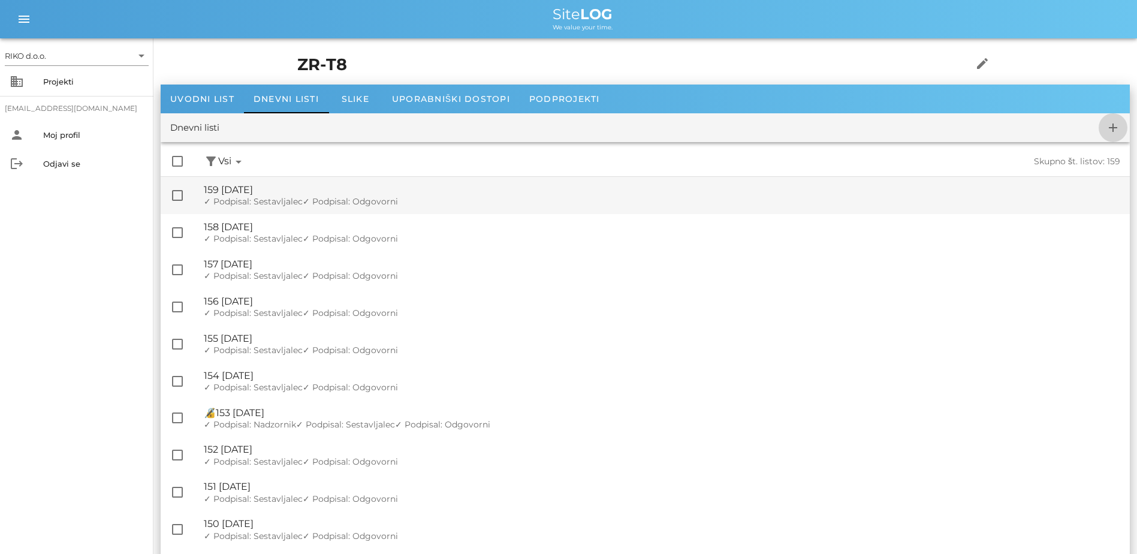
checkbox input "false"
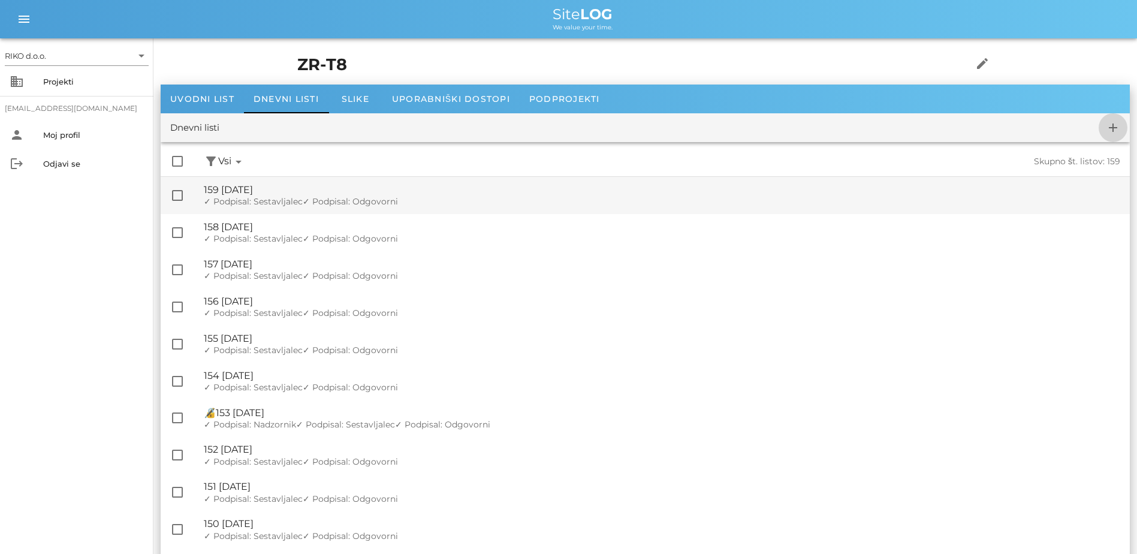
checkbox input "false"
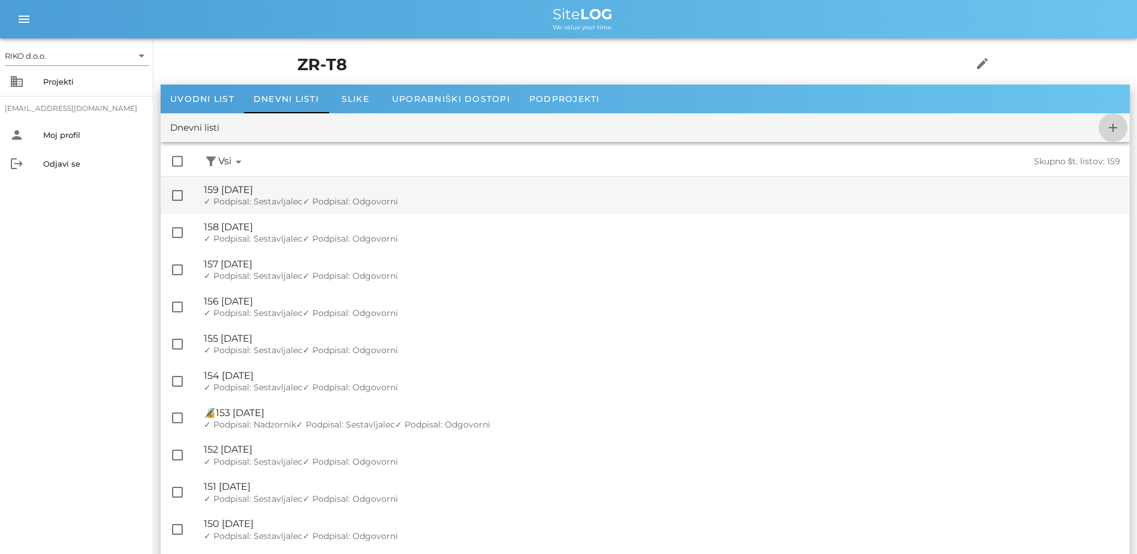
checkbox input "false"
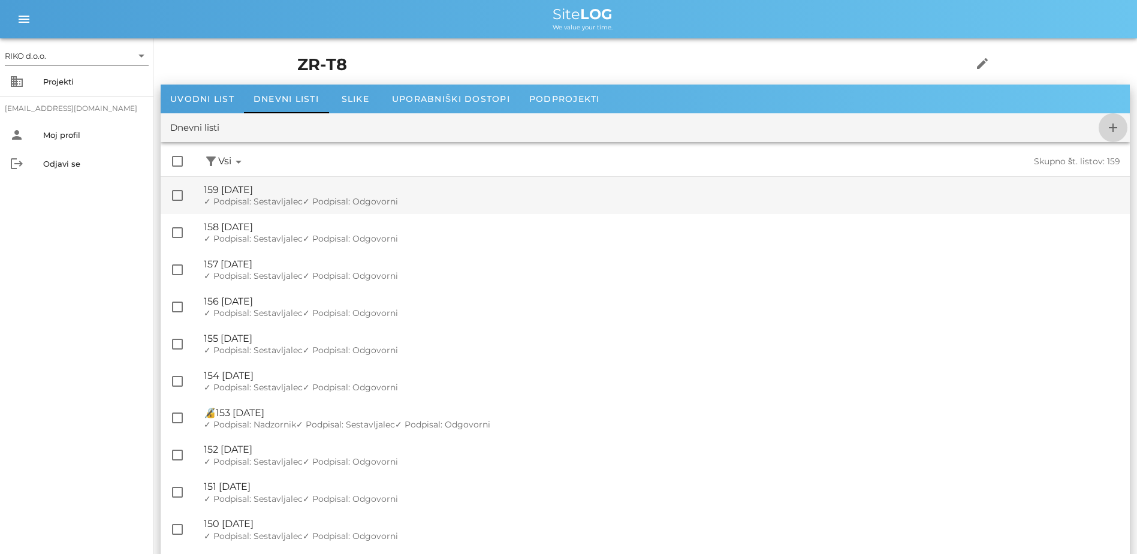
checkbox input "false"
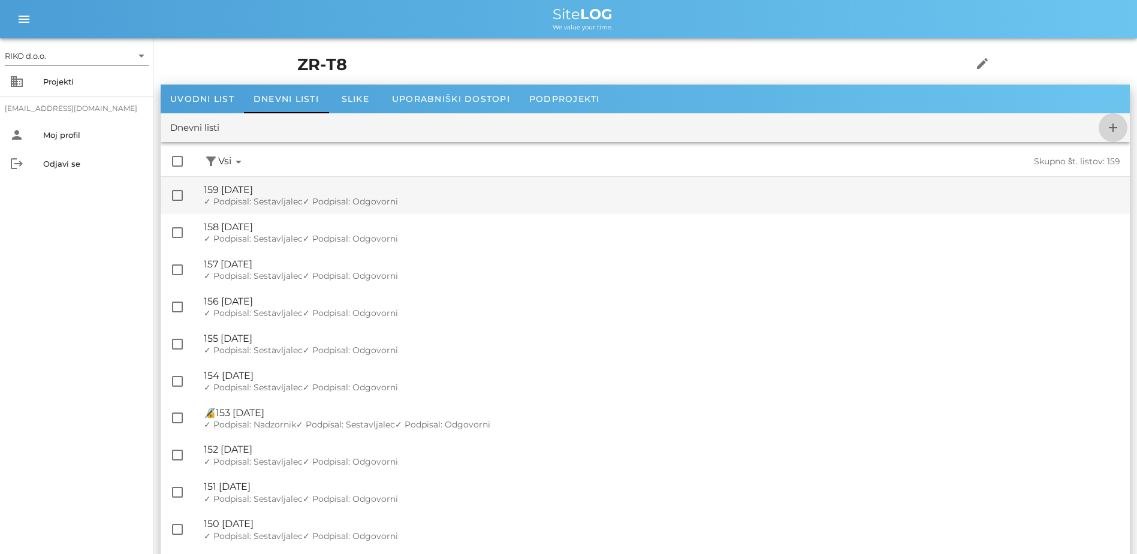
checkbox input "false"
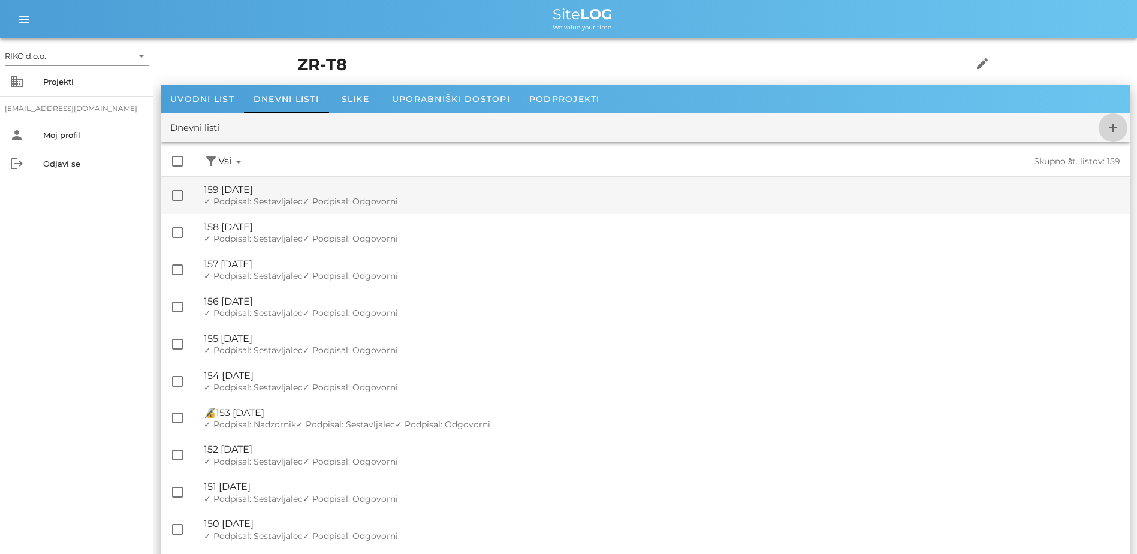
checkbox input "false"
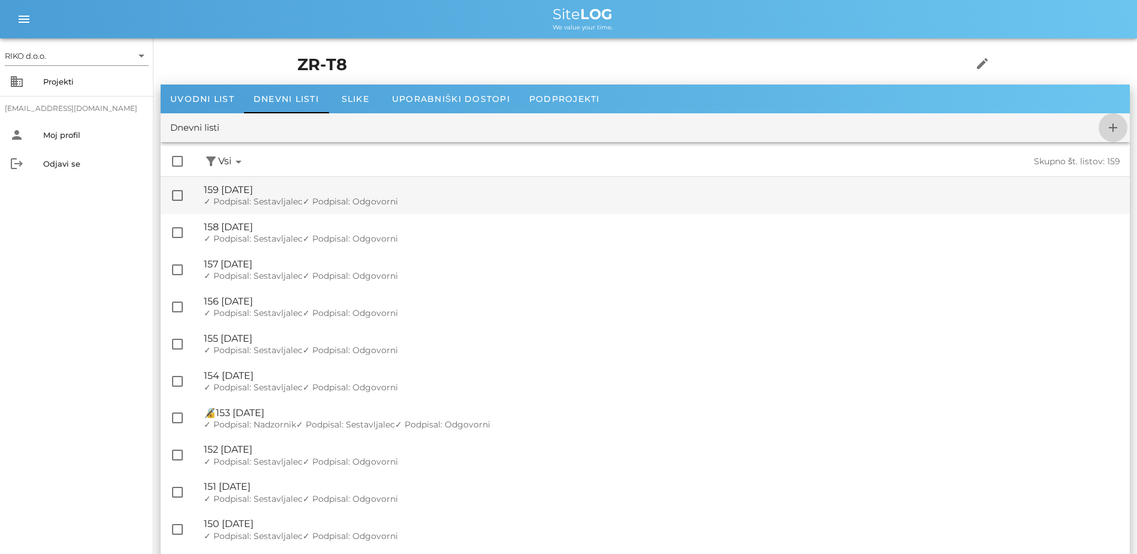
checkbox input "false"
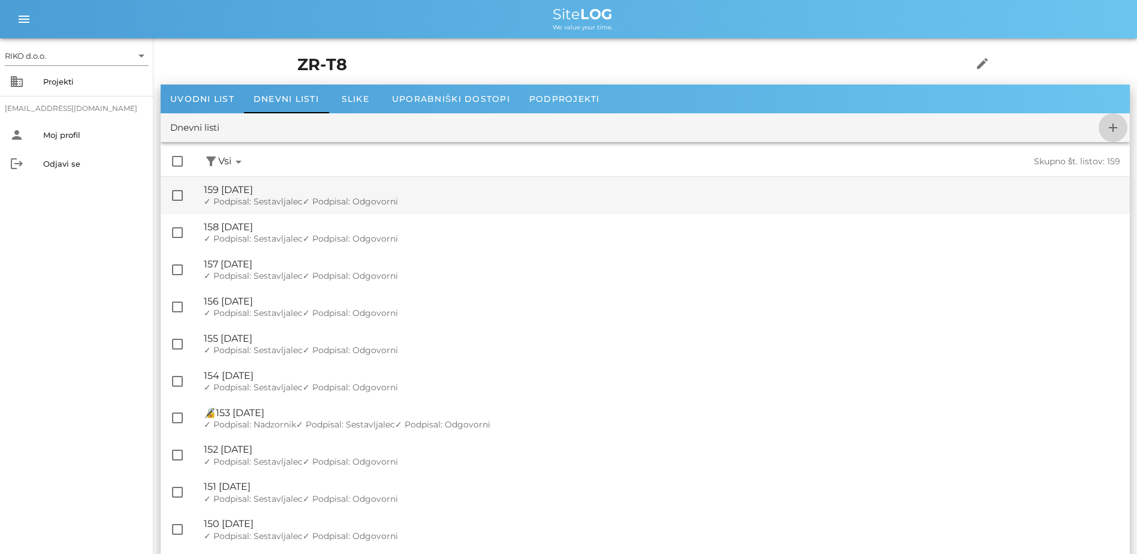
checkbox input "false"
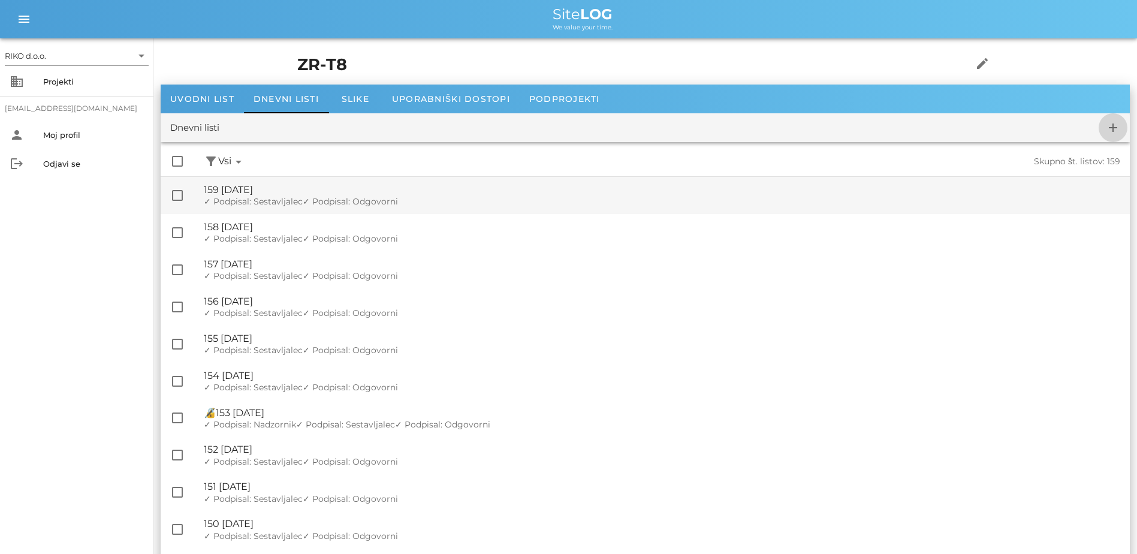
checkbox input "false"
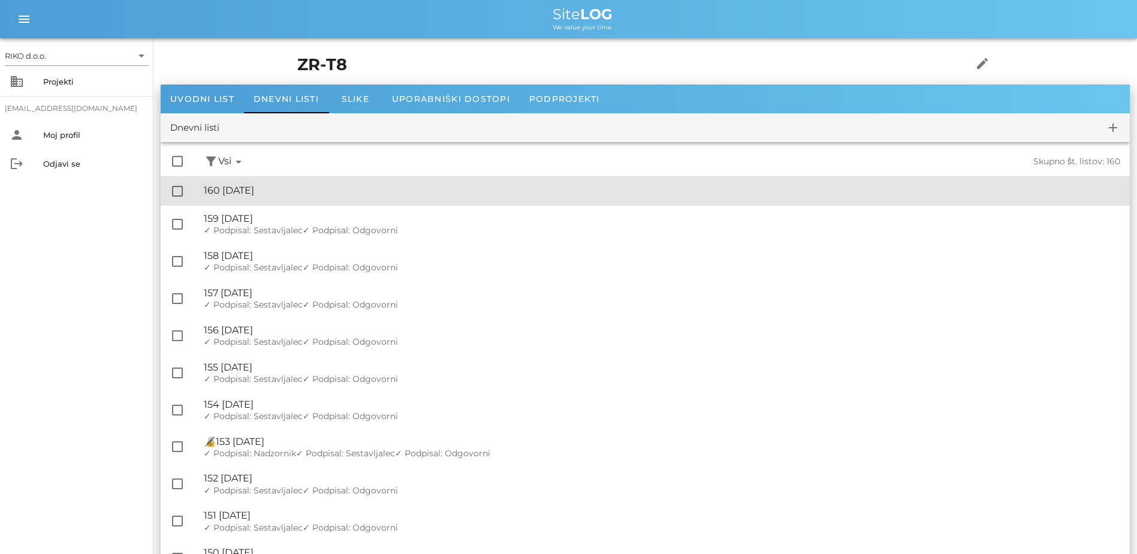
click at [319, 188] on div "🔏 160 [DATE]" at bounding box center [662, 190] width 916 height 11
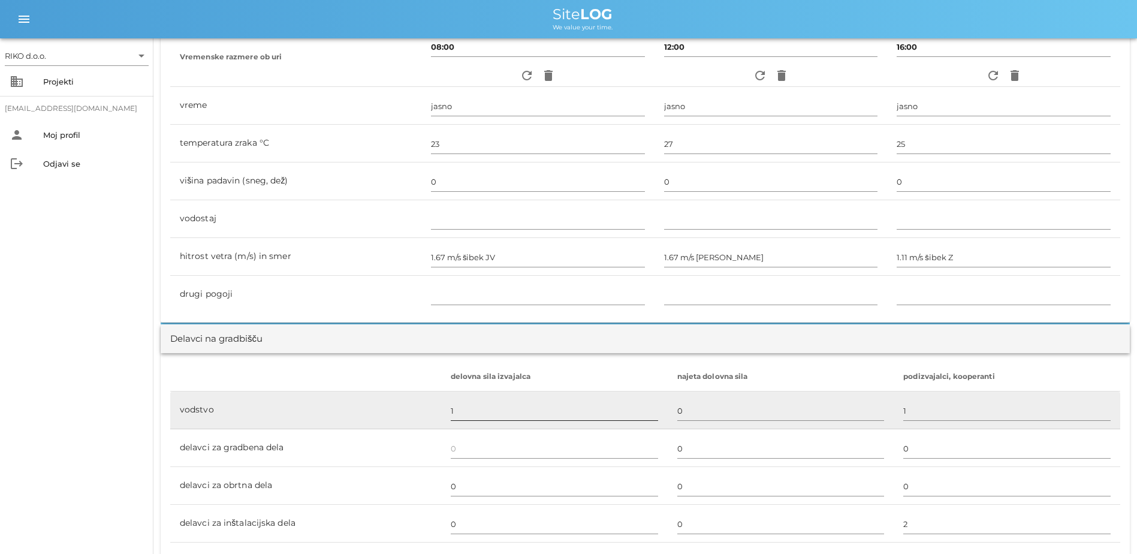
scroll to position [539, 0]
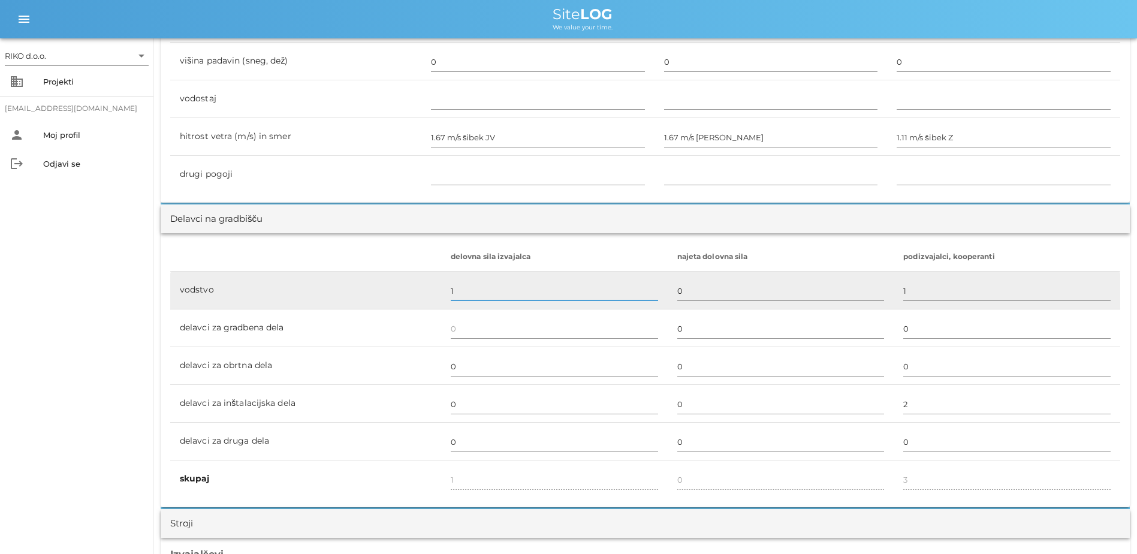
click at [478, 293] on input "1" at bounding box center [554, 290] width 207 height 19
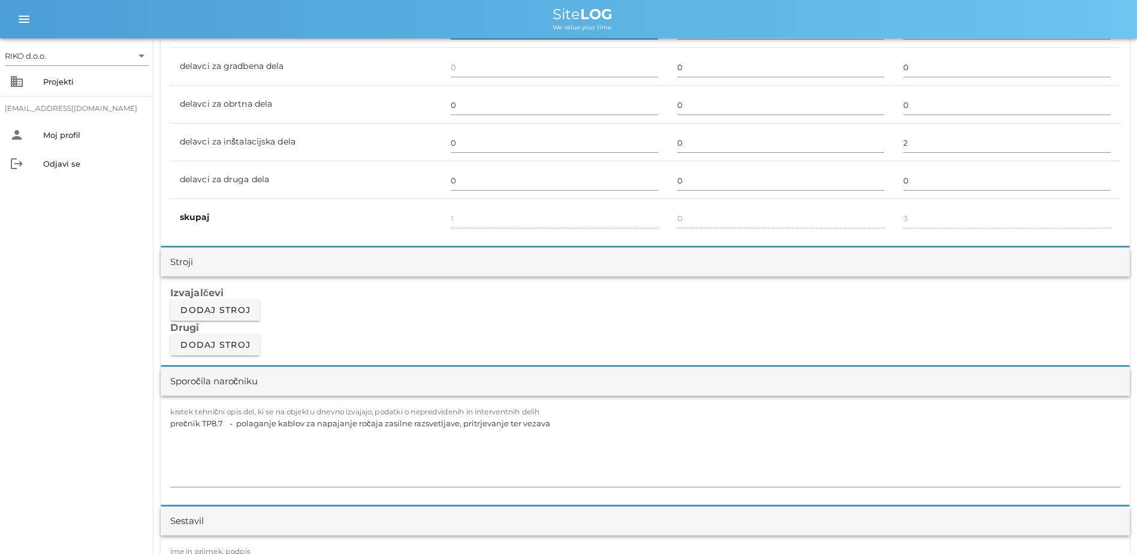
scroll to position [839, 0]
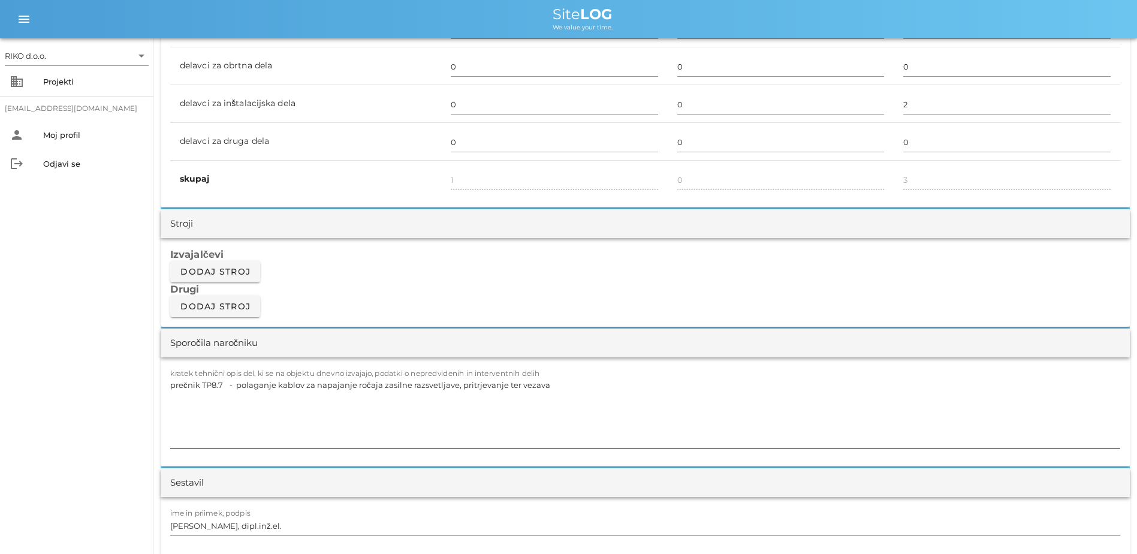
click at [554, 382] on textarea "prečnik TP8.7 - polaganje kablov za napajanje ročaja zasilne razsvetljave, prit…" at bounding box center [645, 412] width 950 height 72
drag, startPoint x: 345, startPoint y: 397, endPoint x: 107, endPoint y: 413, distance: 238.5
click at [107, 413] on div "RIKO d.o.o. arrow_drop_down business Projekti [EMAIL_ADDRESS][DOMAIN_NAME] pers…" at bounding box center [568, 540] width 1137 height 2758
paste textarea "- polaganje kablov in pritrjevanje v servisni cevi nasproti prečnika, od zasiln…"
click at [533, 386] on textarea "- polaganje kablov in pritrjevanje v servisni cevi nasproti prečnika, od zasiln…" at bounding box center [645, 412] width 950 height 72
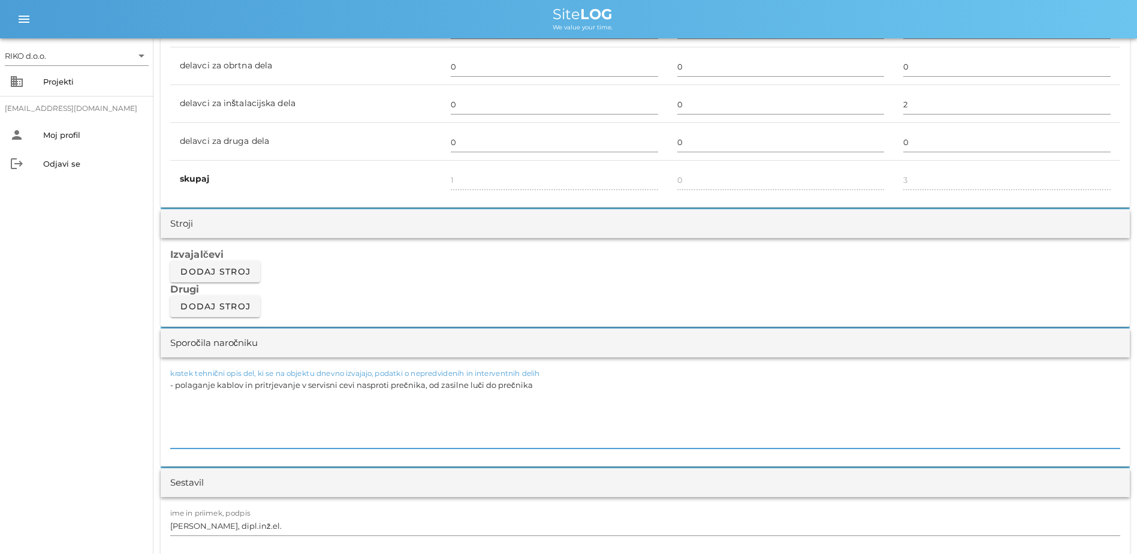
drag, startPoint x: 558, startPoint y: 385, endPoint x: 427, endPoint y: 391, distance: 131.4
click at [427, 391] on textarea "- polaganje kablov in pritrjevanje v servisni cevi nasproti prečnika, od zasiln…" at bounding box center [645, 412] width 950 height 72
drag, startPoint x: 499, startPoint y: 389, endPoint x: 517, endPoint y: 388, distance: 18.0
click at [499, 389] on textarea "- polaganje kablov in pritrjevanje v servisni cevi nasproti prečnika, od zasiln…" at bounding box center [645, 412] width 950 height 72
click at [559, 383] on textarea "- polaganje kablov in pritrjevanje v servisni cevi nasproti prečnika, od zasiln…" at bounding box center [645, 412] width 950 height 72
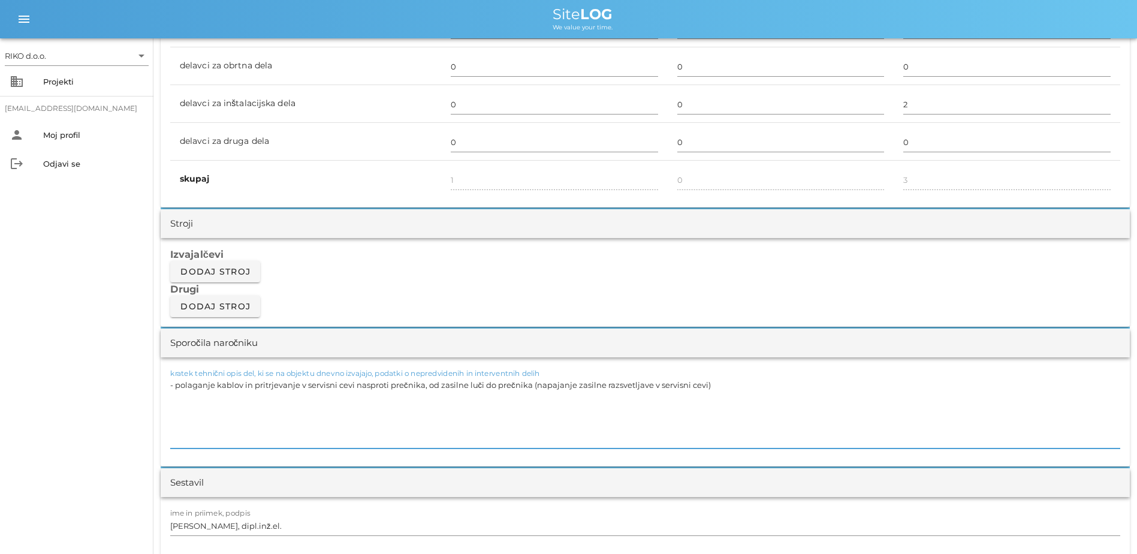
click at [536, 389] on textarea "- polaganje kablov in pritrjevanje v servisni cevi nasproti prečnika, od zasiln…" at bounding box center [645, 412] width 950 height 72
type textarea "- polaganje kablov in pritrjevanje v servisni cevi nasproti prečnika, od zasiln…"
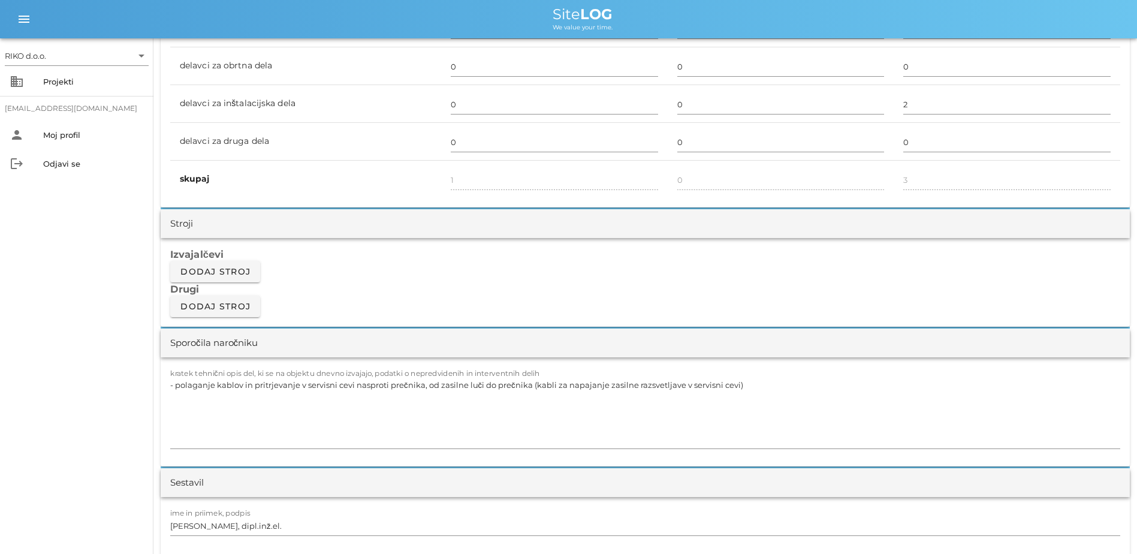
click at [694, 261] on div "Izvajalčevi Dodaj stroj Drugi Dodaj stroj" at bounding box center [645, 282] width 969 height 89
click at [574, 385] on textarea "- polaganje kablov in pritrjevanje v servisni cevi nasproti prečnika, od zasiln…" at bounding box center [645, 412] width 950 height 72
click at [572, 312] on div "Izvajalčevi Dodaj stroj Drugi Dodaj stroj" at bounding box center [645, 282] width 969 height 89
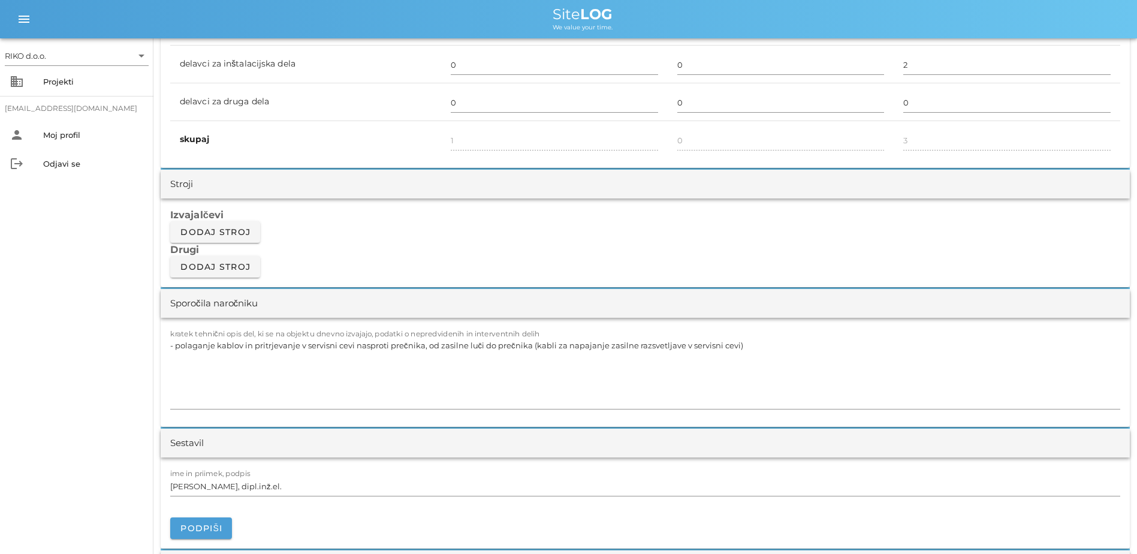
scroll to position [899, 0]
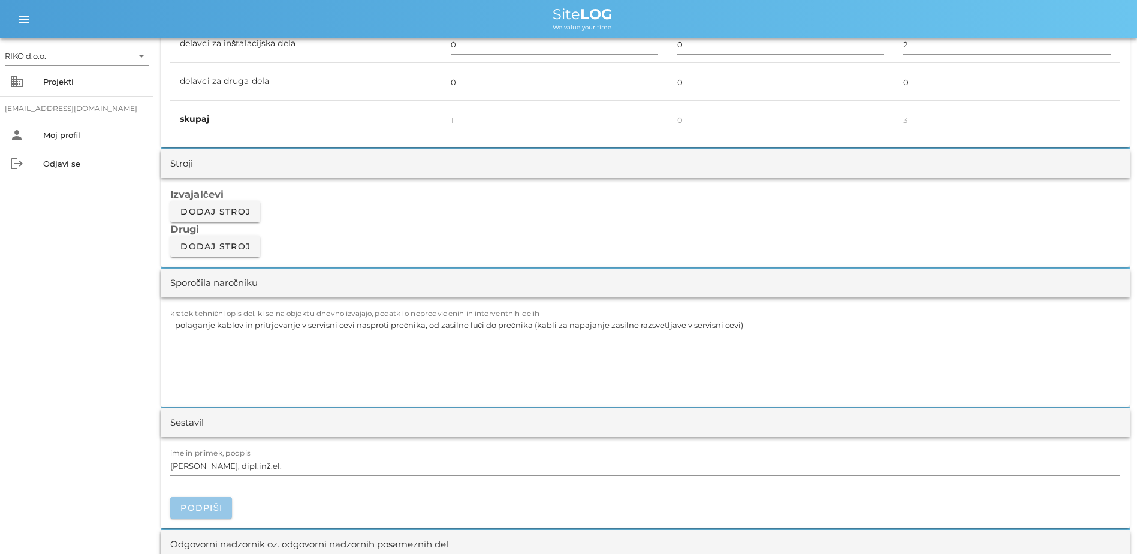
click at [193, 424] on span "Podpiši" at bounding box center [201, 507] width 43 height 11
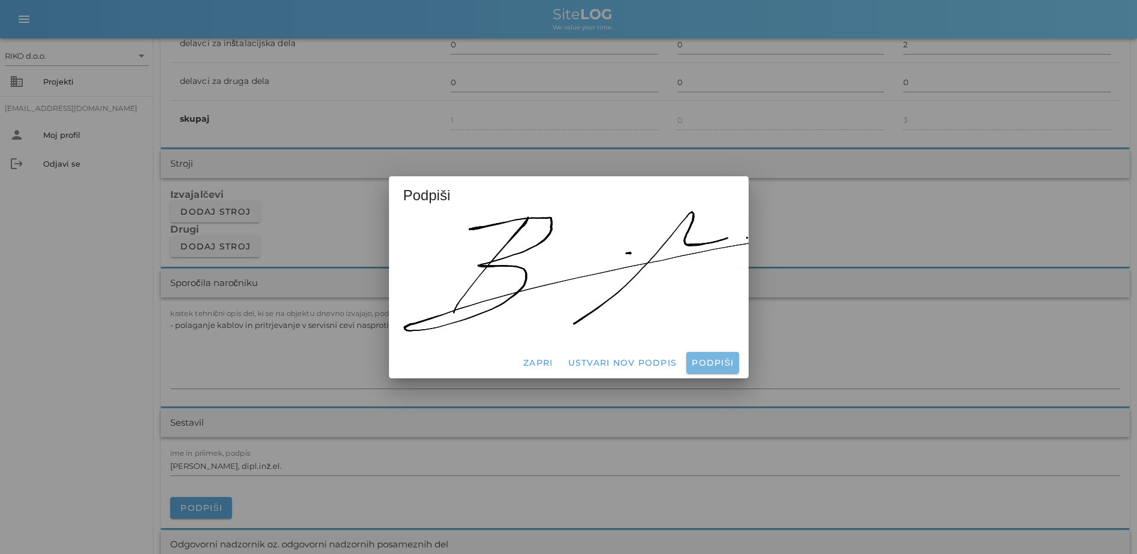
click at [712, 367] on button "Podpiši" at bounding box center [712, 363] width 52 height 22
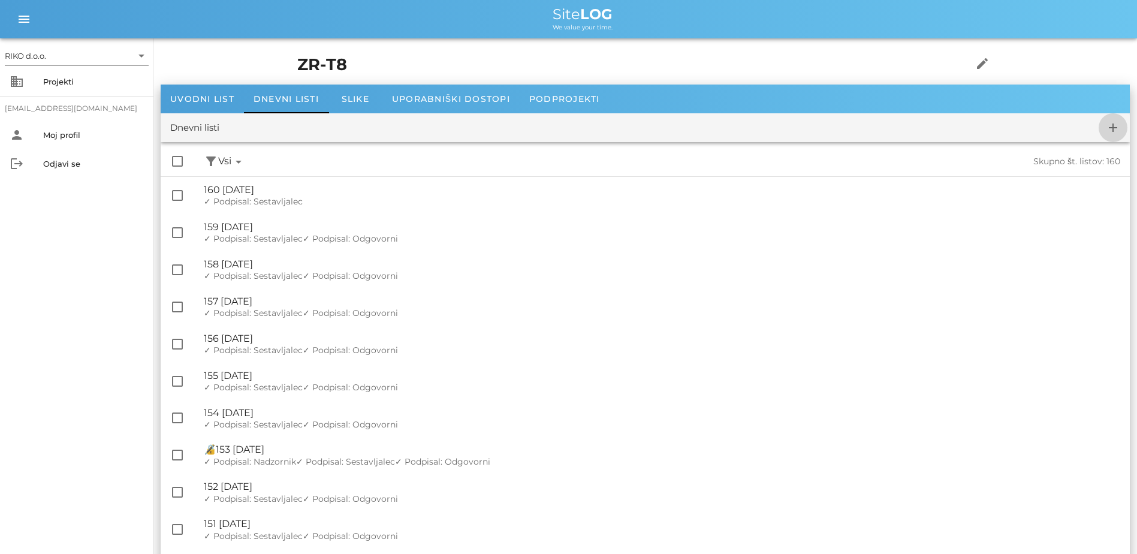
click at [906, 129] on icon "add" at bounding box center [1113, 127] width 14 height 14
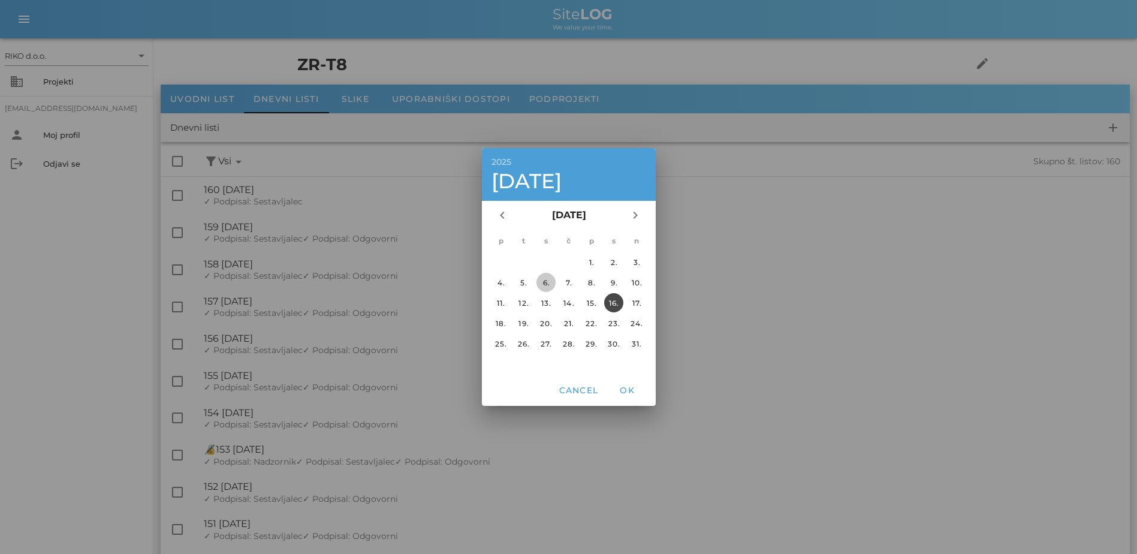
click at [539, 282] on div "6." at bounding box center [545, 282] width 19 height 9
click at [628, 392] on span "OK" at bounding box center [626, 390] width 29 height 11
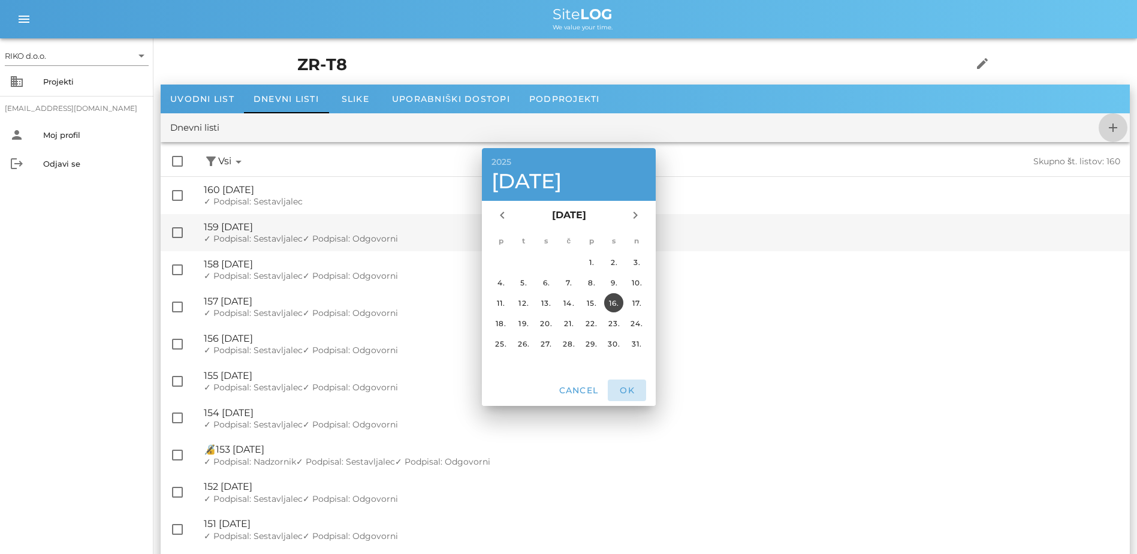
checkbox input "false"
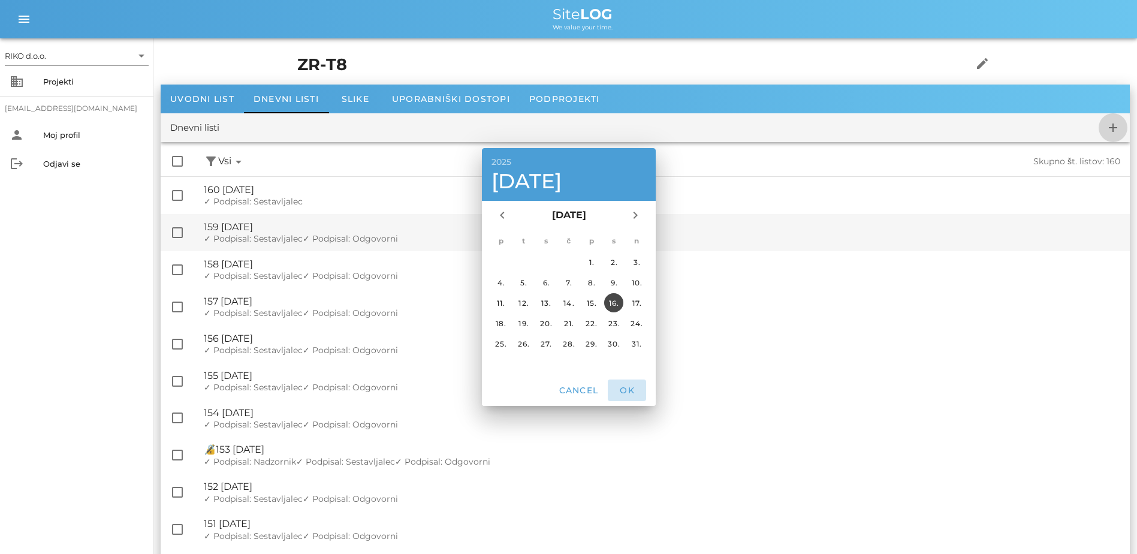
checkbox input "false"
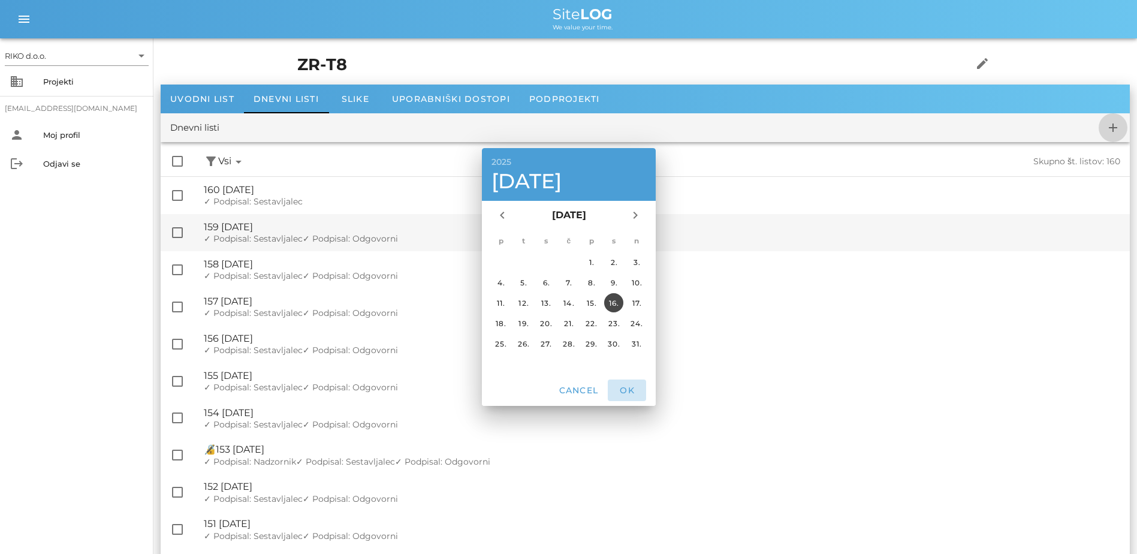
checkbox input "false"
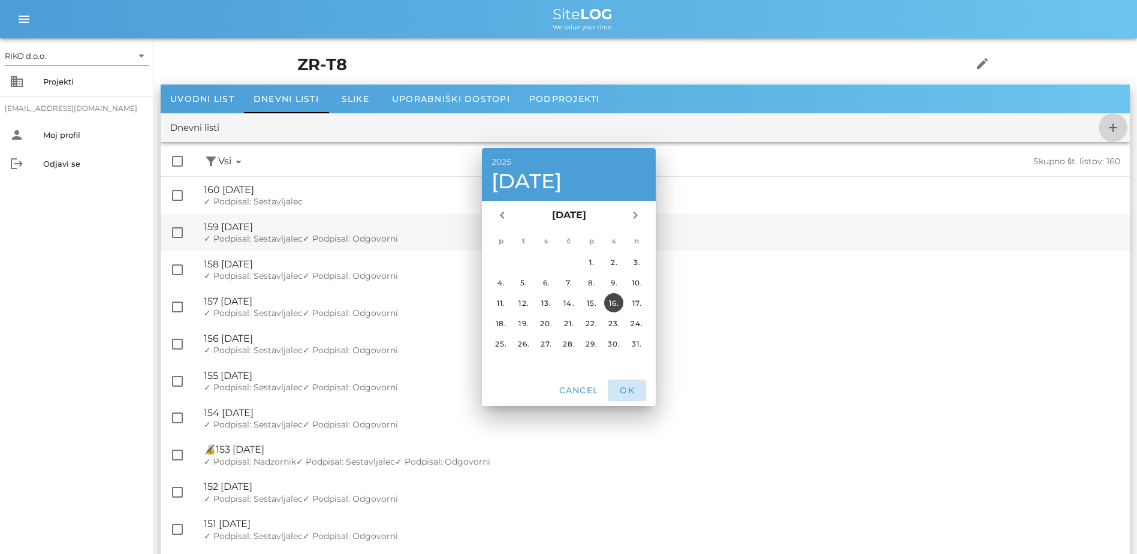
checkbox input "false"
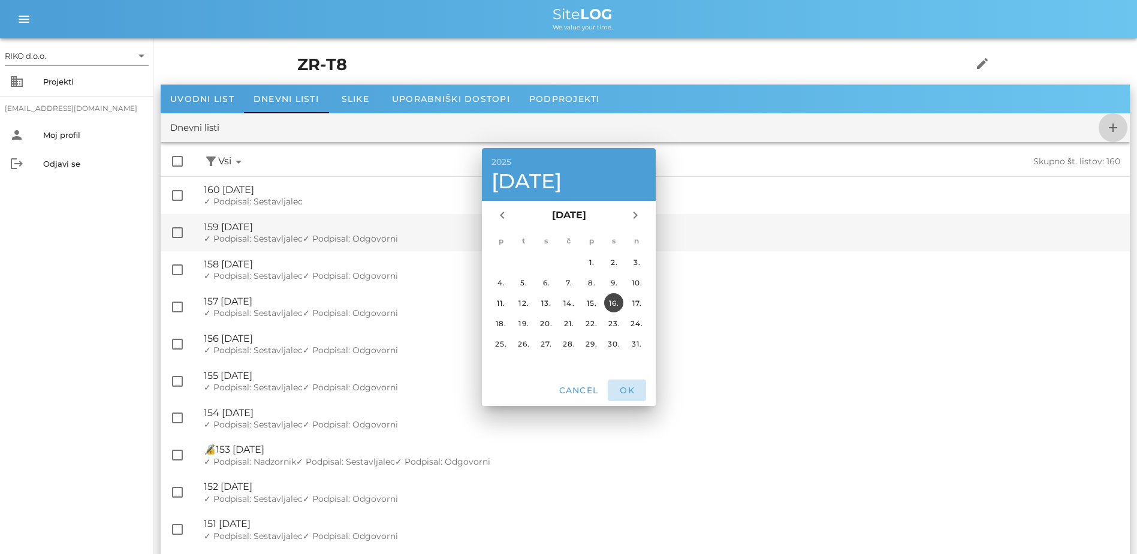
checkbox input "false"
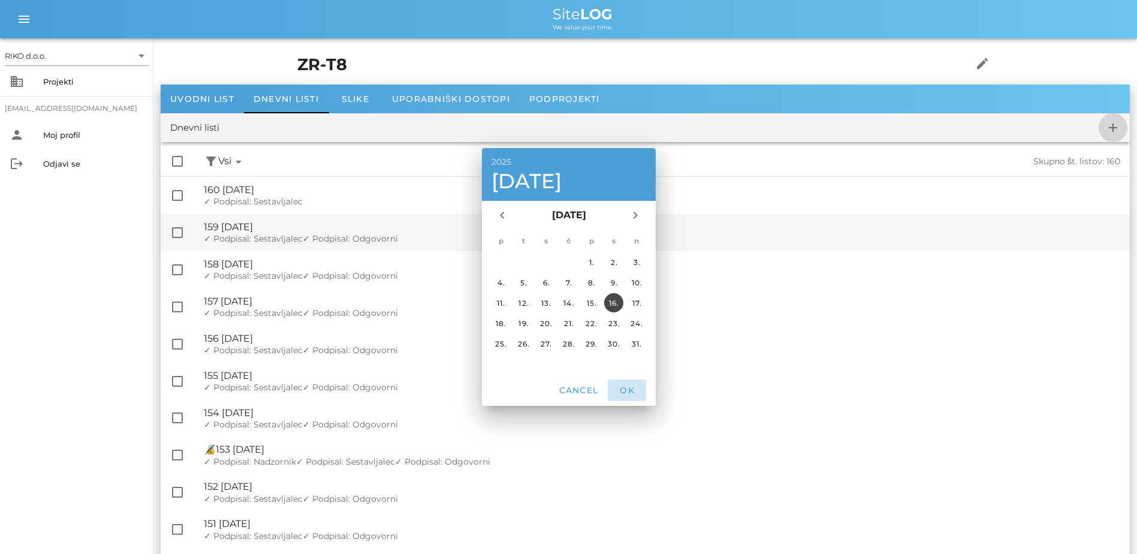
checkbox input "false"
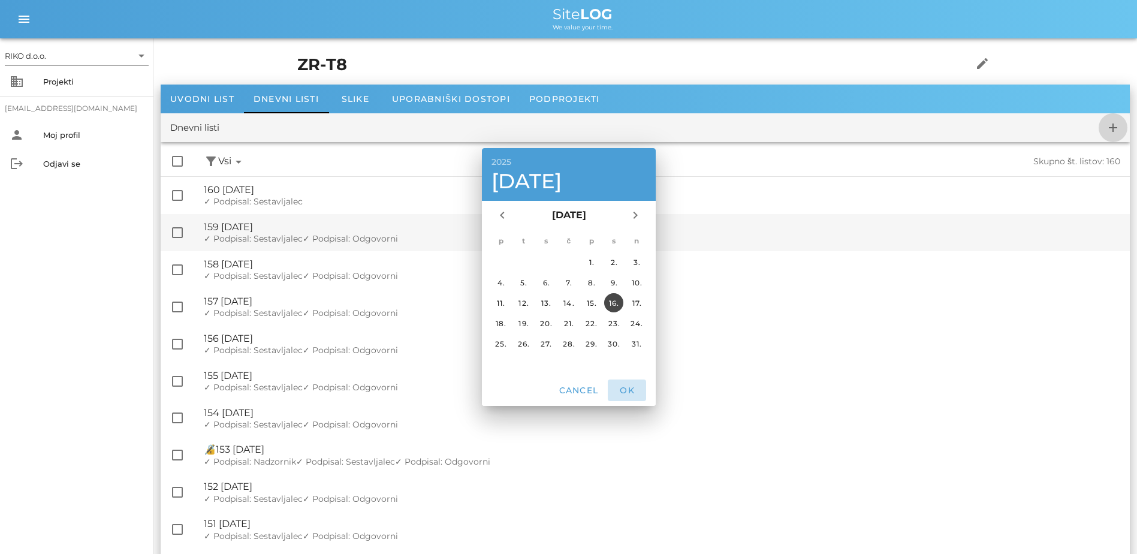
checkbox input "false"
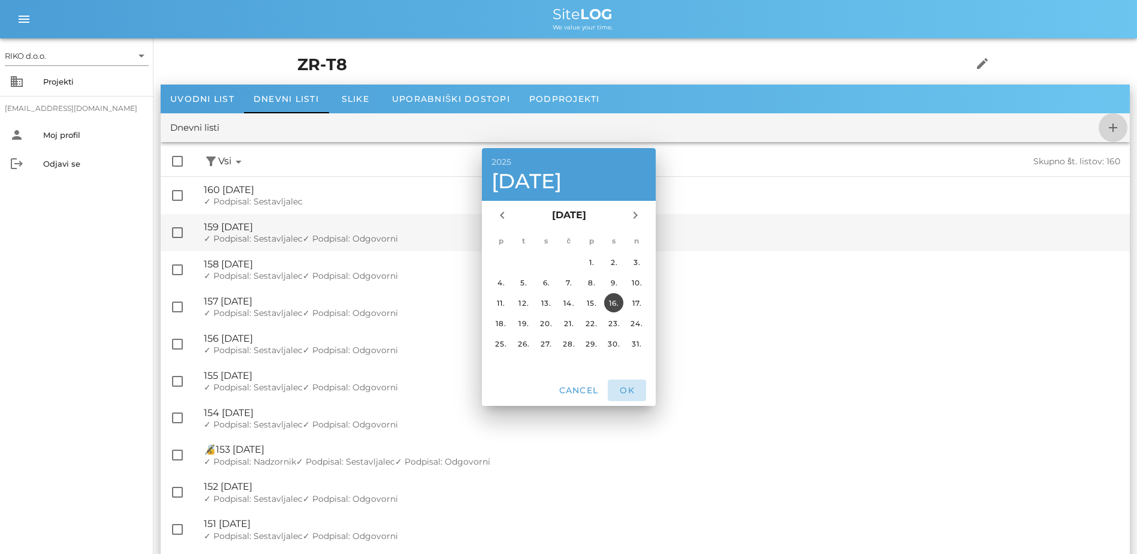
checkbox input "false"
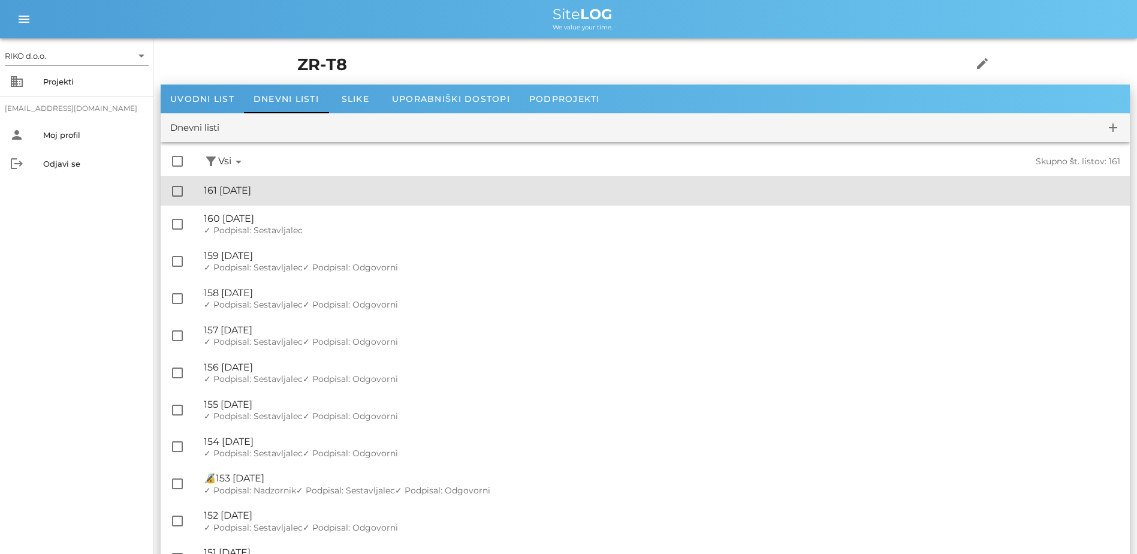
click at [282, 190] on div "🔏 161 [DATE]" at bounding box center [662, 190] width 916 height 11
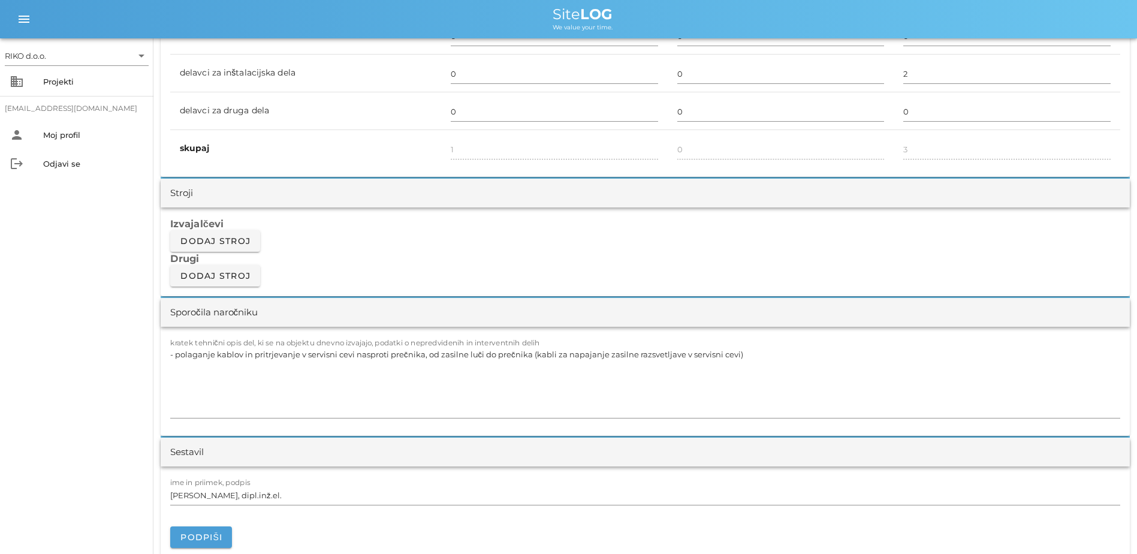
scroll to position [899, 0]
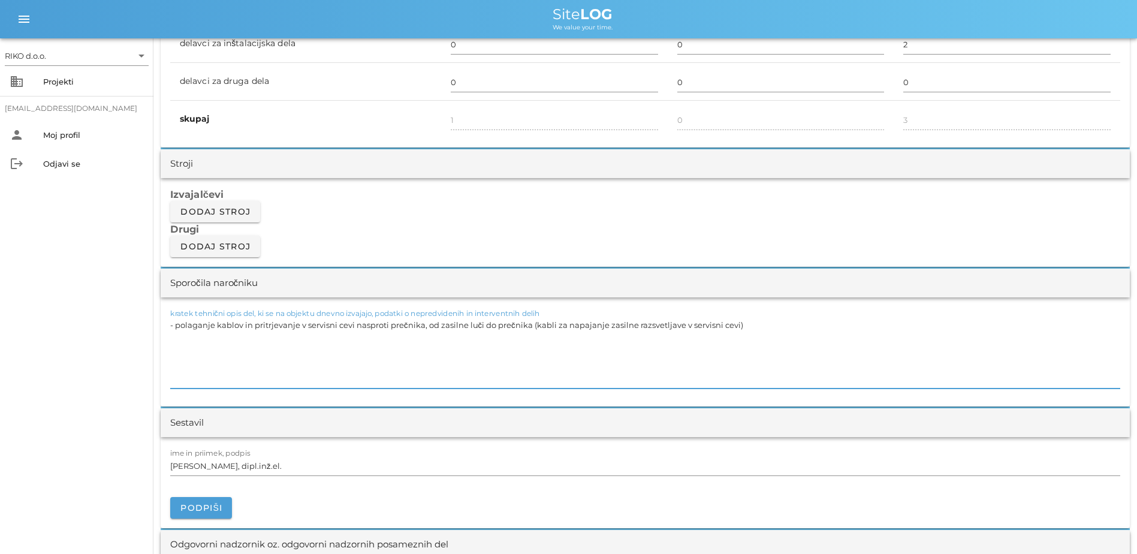
drag, startPoint x: 748, startPoint y: 323, endPoint x: 117, endPoint y: 331, distance: 631.0
click at [117, 331] on div "RIKO d.o.o. arrow_drop_down business Projekti [EMAIL_ADDRESS][DOMAIN_NAME] pers…" at bounding box center [568, 480] width 1137 height 2758
paste textarea "prečnik TP8.2, TP8.3 - polaganje kablov 2x1.5 za varnostno razsvetljavo mm2"
drag, startPoint x: 470, startPoint y: 331, endPoint x: 441, endPoint y: 333, distance: 29.4
click at [441, 333] on textarea "prečnik TP8.2, TP8.3 - polaganje kablov 2x1.5 za varnostno razsvetljavo mm2" at bounding box center [645, 352] width 950 height 72
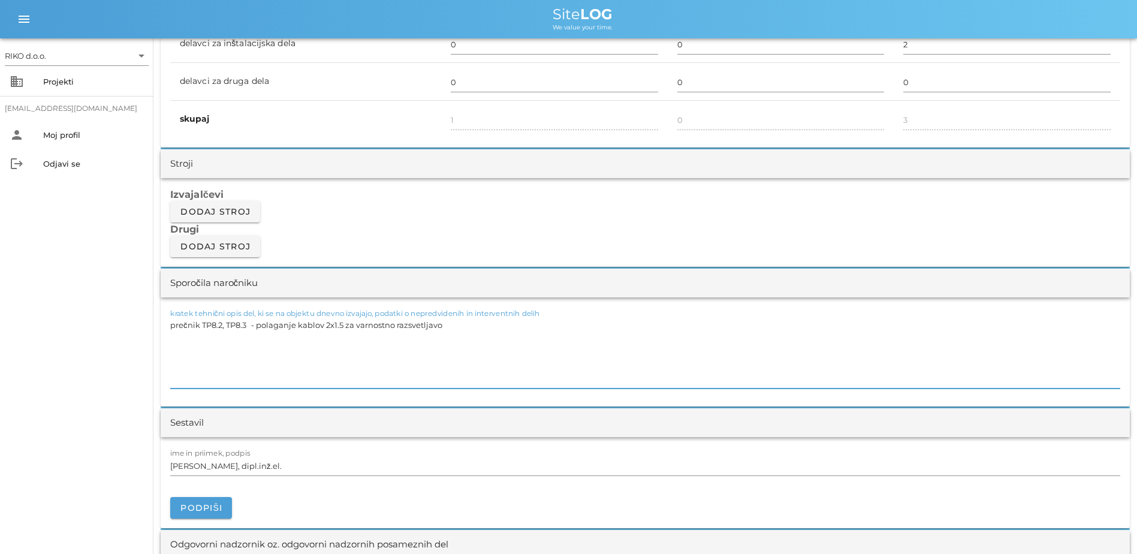
paste textarea "mm2"
drag, startPoint x: 481, startPoint y: 325, endPoint x: 379, endPoint y: 328, distance: 101.9
click at [379, 328] on textarea "prečnik TP8.2, TP8.3 - polaganje kablov 2x1.5 mm2 za varnostno razsvetljavo" at bounding box center [645, 352] width 950 height 72
click at [379, 322] on textarea "prečnik TP8.2, TP8.3 - polaganje kablov 2x1.5 mm2 za varnostno razsvetljavo" at bounding box center [645, 352] width 950 height 72
click at [460, 326] on textarea "prečnik TP8.2, TP8.3 - polaganje kablov 2x1.5 mm2 za napajanje varnostno razsve…" at bounding box center [645, 352] width 950 height 72
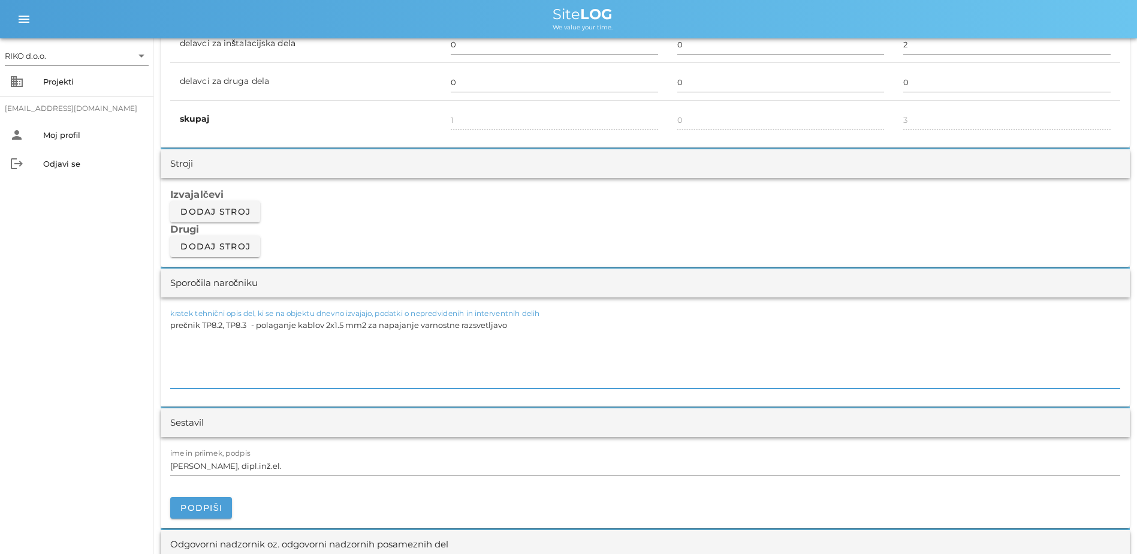
click at [515, 322] on textarea "prečnik TP8.2, TP8.3 - polaganje kablov 2x1.5 mm2 za napajanje varnostne razsve…" at bounding box center [645, 352] width 950 height 72
click at [188, 424] on div "ime in priimek, podpis [PERSON_NAME], dipl.inž.el. [GEOGRAPHIC_DATA]" at bounding box center [645, 482] width 969 height 91
click at [224, 424] on button "Podpiši" at bounding box center [201, 508] width 62 height 22
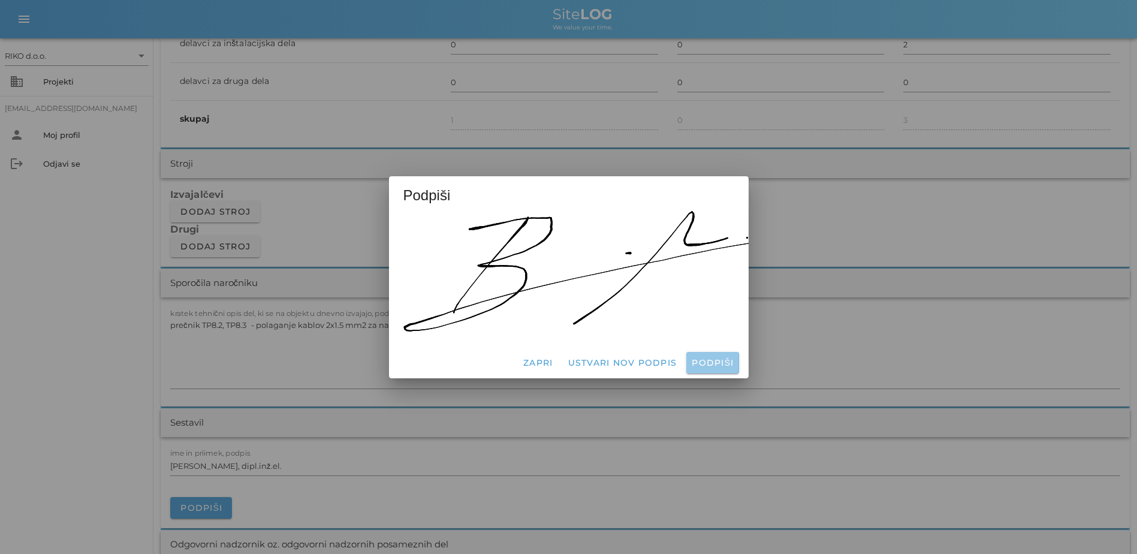
click at [712, 357] on span "Podpiši" at bounding box center [712, 362] width 43 height 11
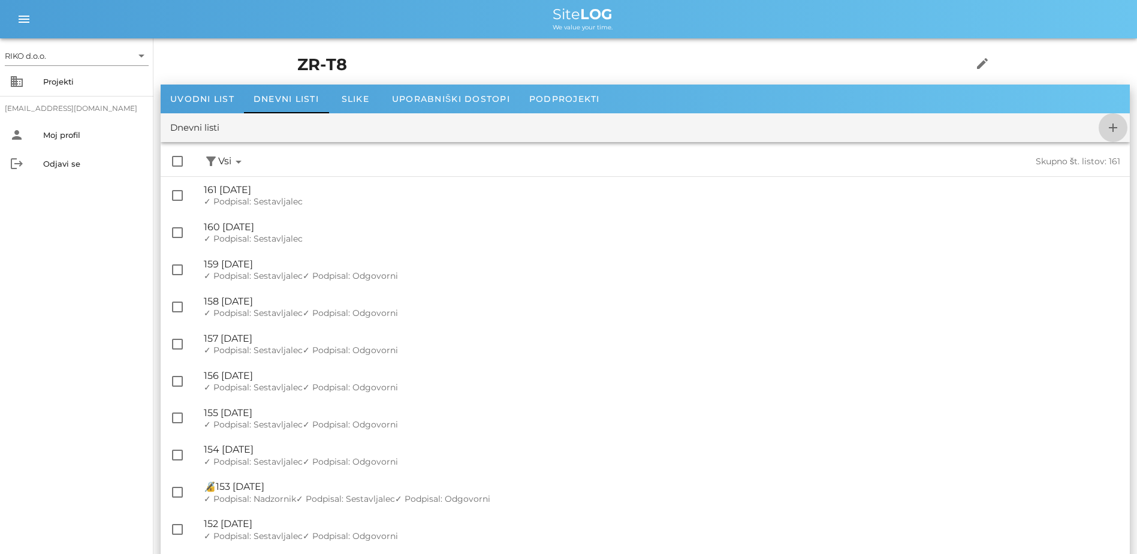
click at [906, 123] on icon "add" at bounding box center [1113, 127] width 14 height 14
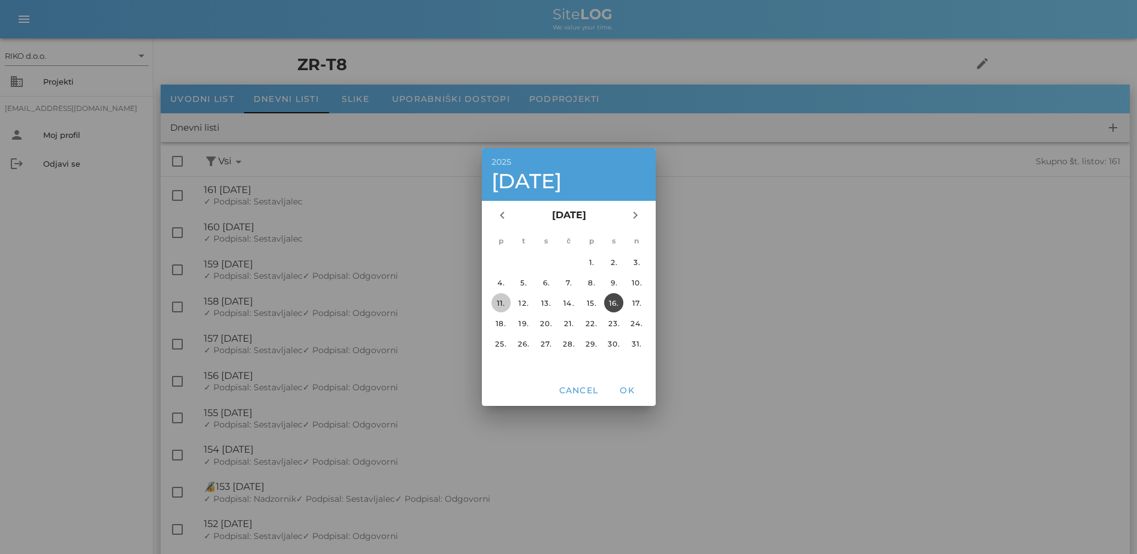
drag, startPoint x: 503, startPoint y: 302, endPoint x: 549, endPoint y: 316, distance: 48.2
click at [504, 302] on div "11." at bounding box center [500, 302] width 19 height 9
click at [635, 385] on span "OK" at bounding box center [626, 390] width 29 height 11
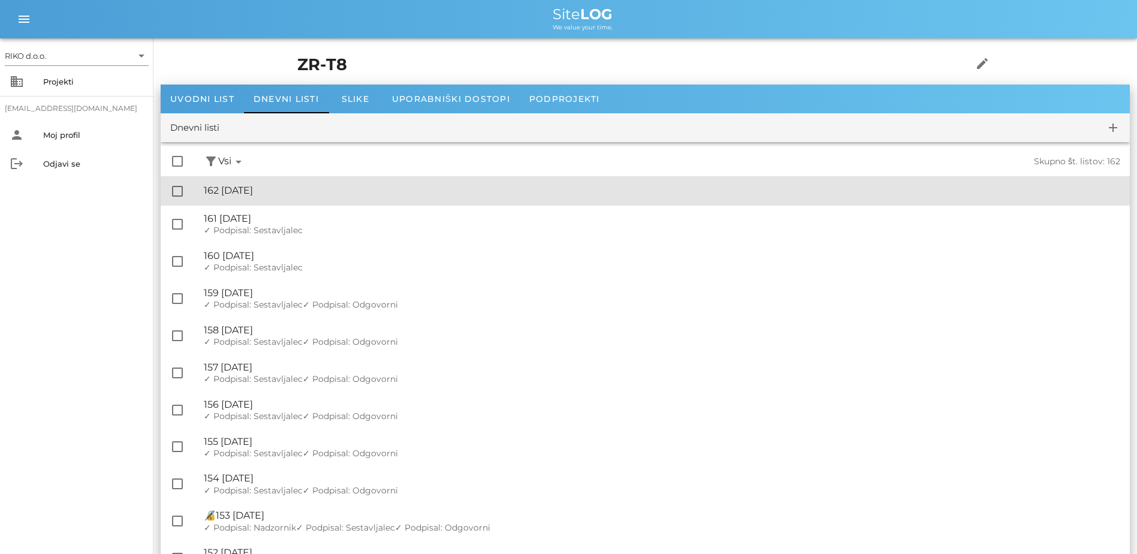
click at [289, 188] on div "🔏 162 [DATE]" at bounding box center [662, 190] width 916 height 11
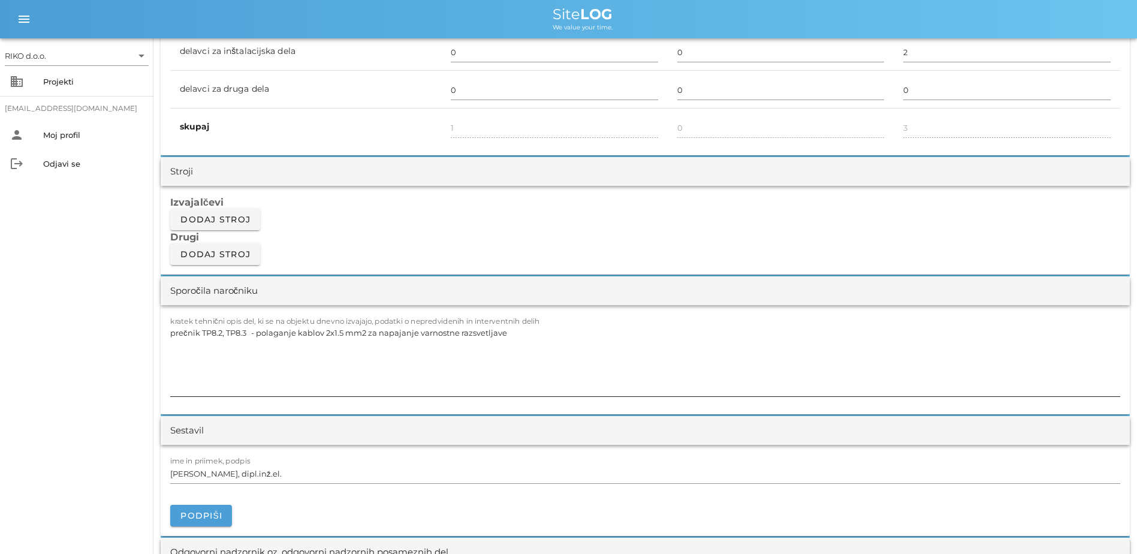
scroll to position [1019, 0]
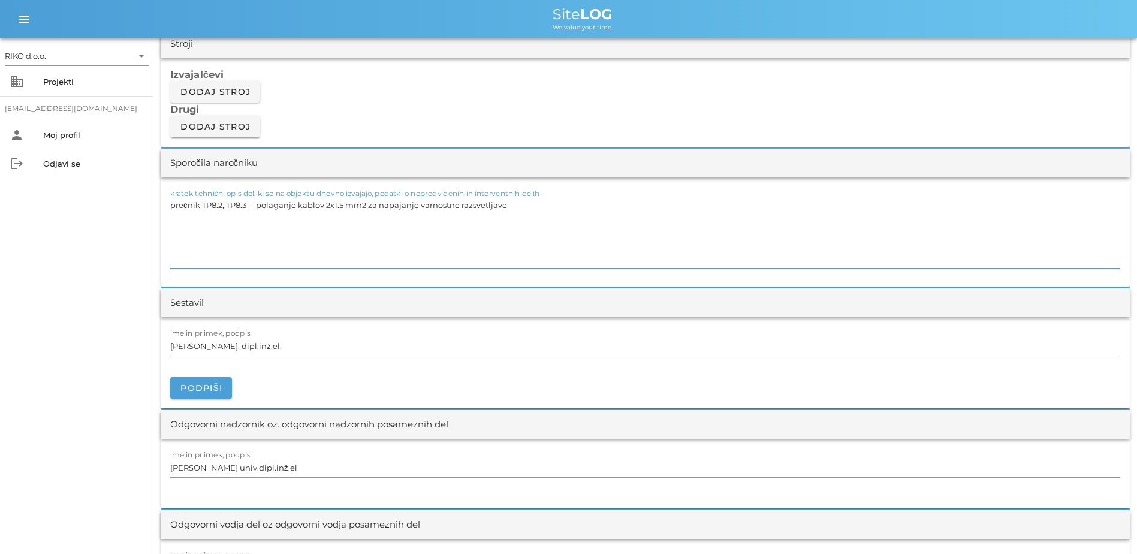
drag, startPoint x: 536, startPoint y: 212, endPoint x: 159, endPoint y: 210, distance: 377.5
click at [159, 210] on div "[DATE] Close ZR-T8 Uvodni list Dnevni listi Slike Dnevni list na [DATE] ✓ Podpi…" at bounding box center [644, 379] width 983 height 2719
paste textarea "- odklop dovodnega kabla za kontejnerje - prestavitev kabla na novo lokacijo in…"
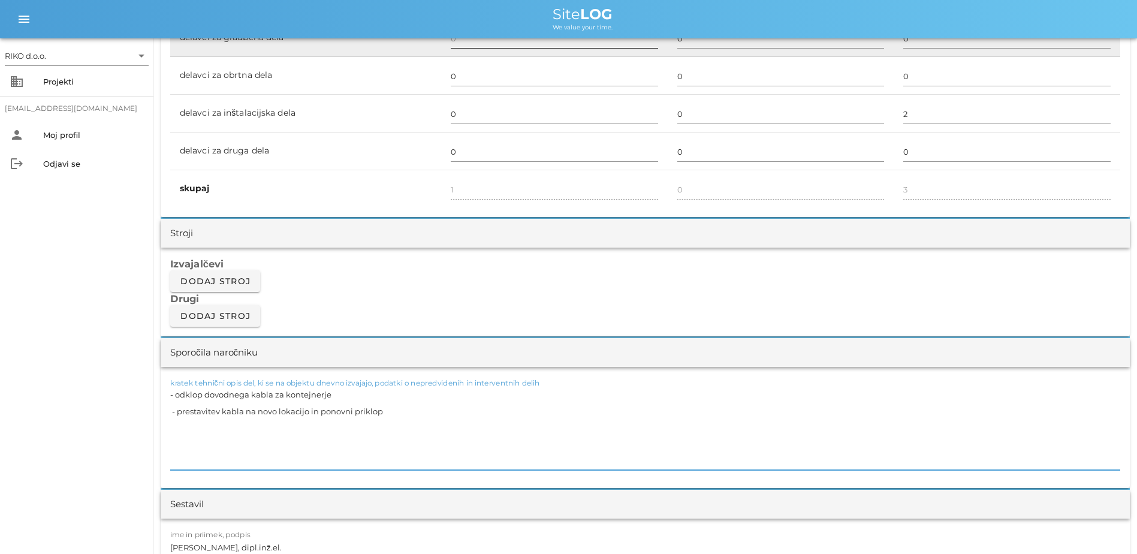
scroll to position [599, 0]
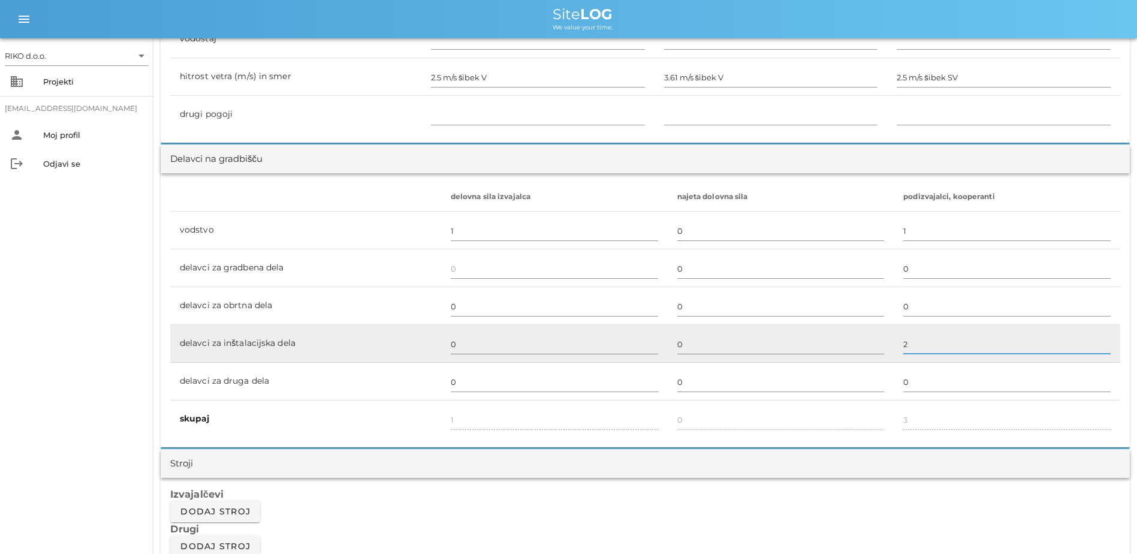
click at [906, 347] on input "2" at bounding box center [1006, 343] width 207 height 19
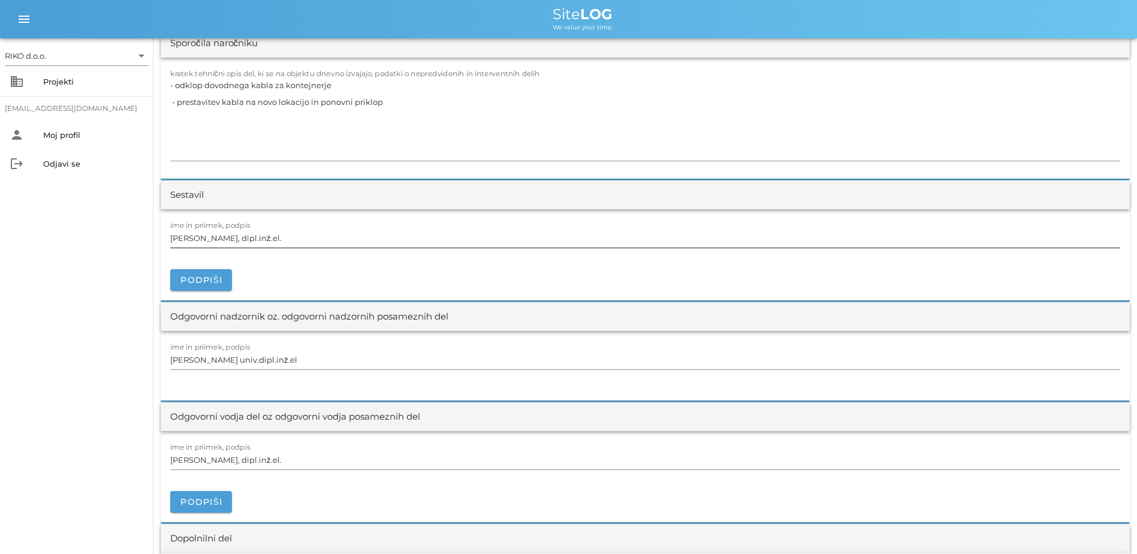
scroll to position [1079, 0]
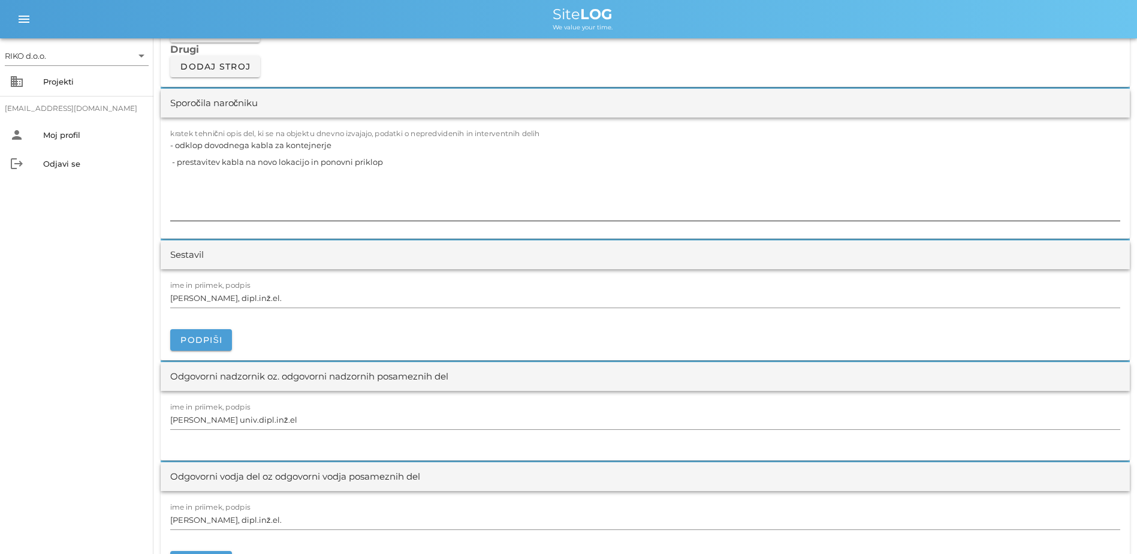
click at [192, 182] on textarea "- odklop dovodnega kabla za kontejnerje - prestavitev kabla na novo lokacijo in…" at bounding box center [645, 179] width 950 height 84
click at [95, 224] on div "RIKO d.o.o. arrow_drop_down business Projekti [EMAIL_ADDRESS][DOMAIN_NAME] pers…" at bounding box center [76, 295] width 153 height 515
click at [196, 340] on span "Podpiši" at bounding box center [201, 339] width 43 height 11
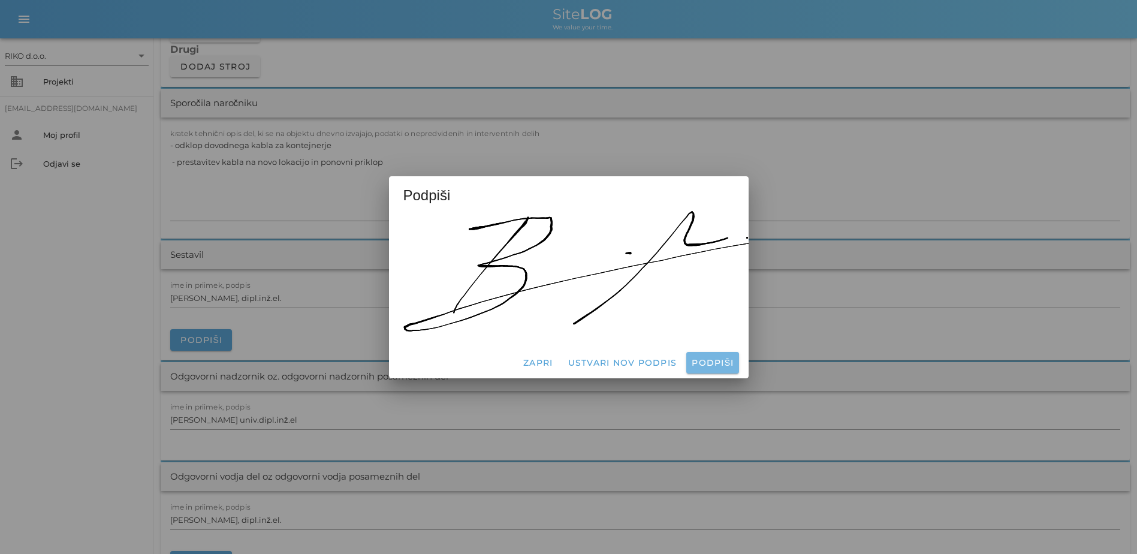
click at [696, 358] on span "Podpiši" at bounding box center [712, 362] width 43 height 11
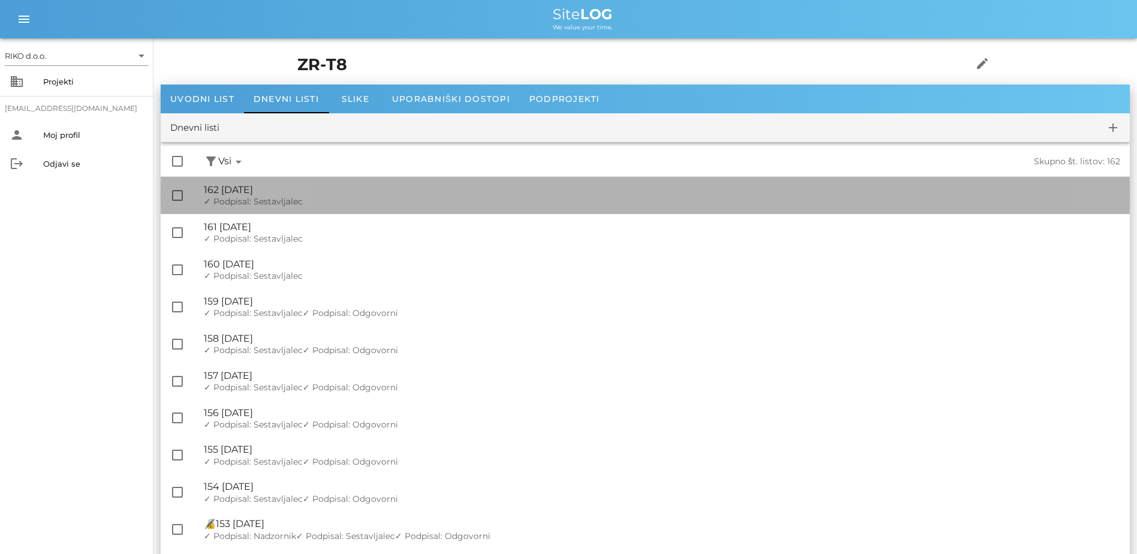
click at [348, 212] on div "🔏 162 [DATE] ✓ Podpisal: Nadzornik ✓ Podpisal: Sestavljalec ✓ Podpisal: Odgovor…" at bounding box center [662, 195] width 916 height 37
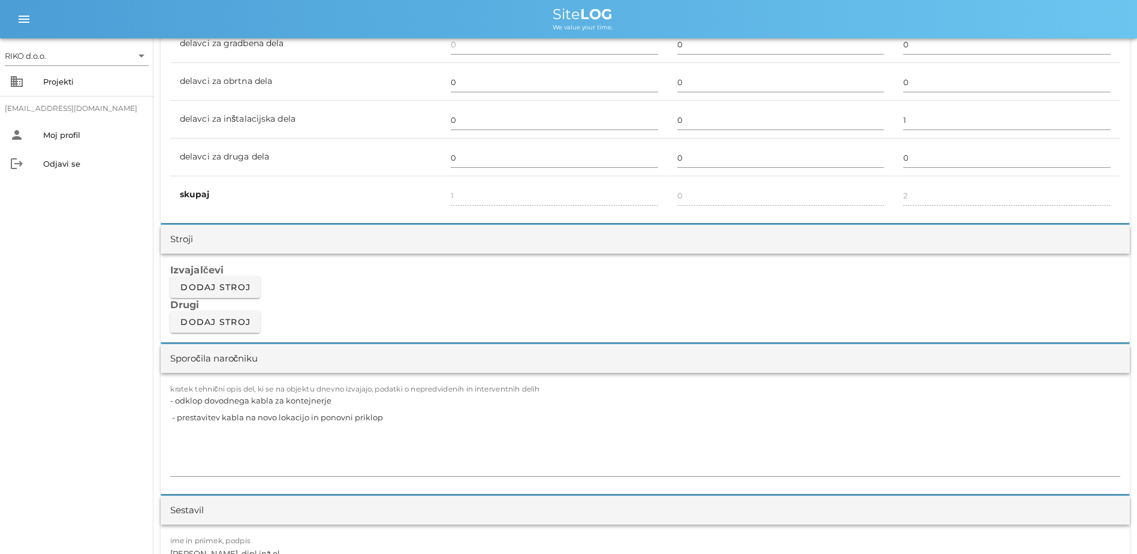
scroll to position [839, 0]
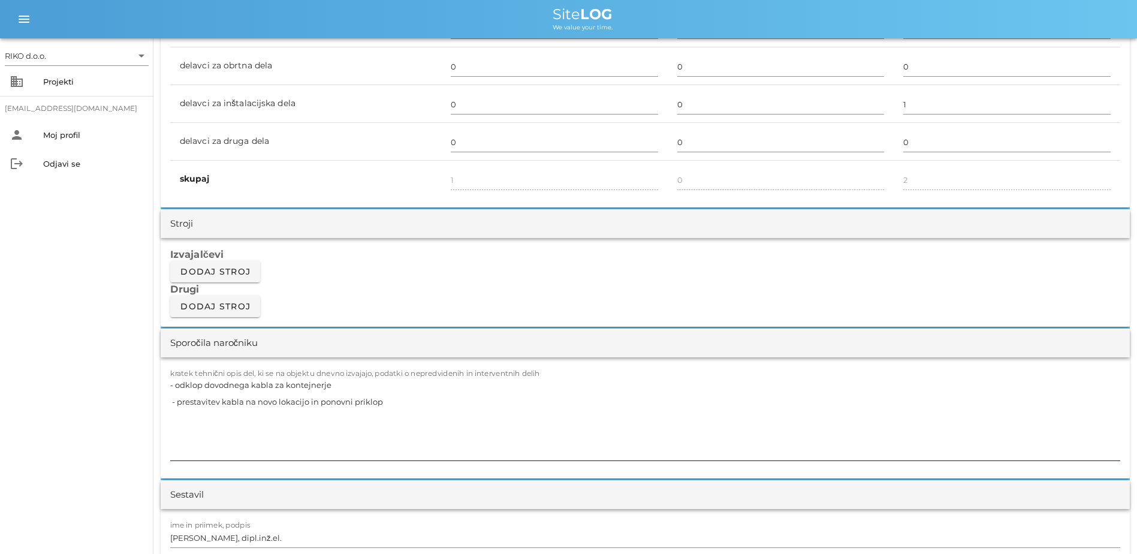
click at [171, 387] on textarea "- odklop dovodnega kabla za kontejnerje - prestavitev kabla na novo lokacijo in…" at bounding box center [645, 418] width 950 height 84
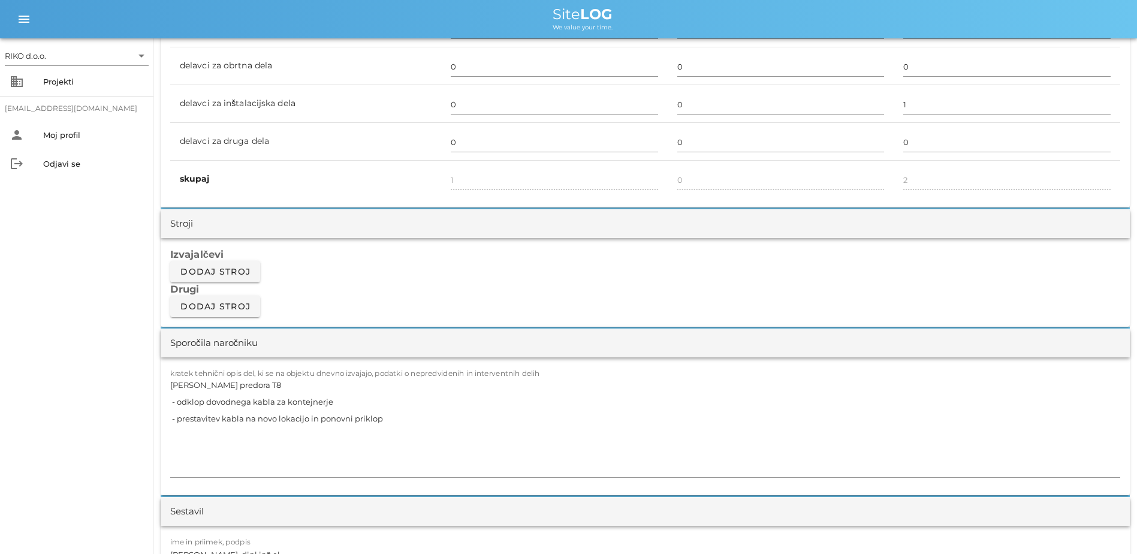
click at [75, 360] on div "RIKO d.o.o. arrow_drop_down business Projekti [EMAIL_ADDRESS][DOMAIN_NAME] pers…" at bounding box center [76, 295] width 153 height 515
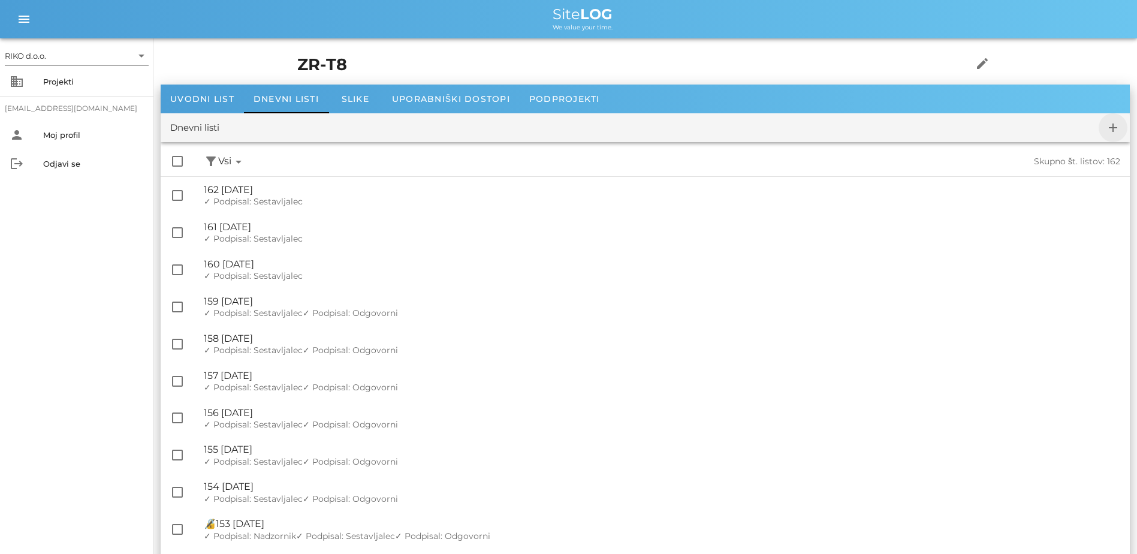
click at [906, 128] on div "Dnevni listi add" at bounding box center [645, 127] width 969 height 29
click at [906, 129] on icon "add" at bounding box center [1113, 127] width 14 height 14
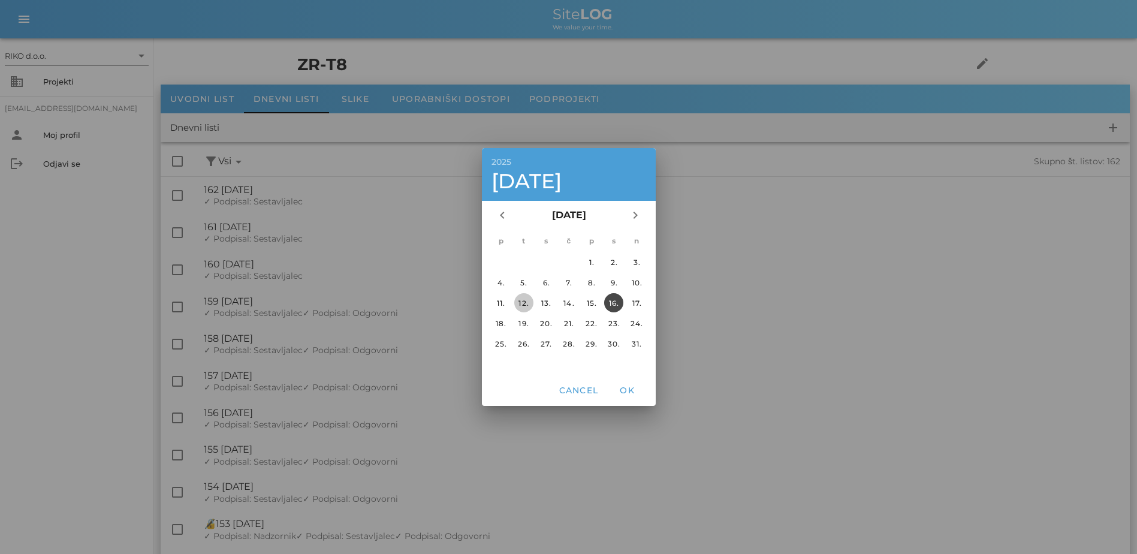
click at [522, 301] on div "12." at bounding box center [523, 302] width 19 height 9
click at [636, 392] on span "OK" at bounding box center [626, 390] width 29 height 11
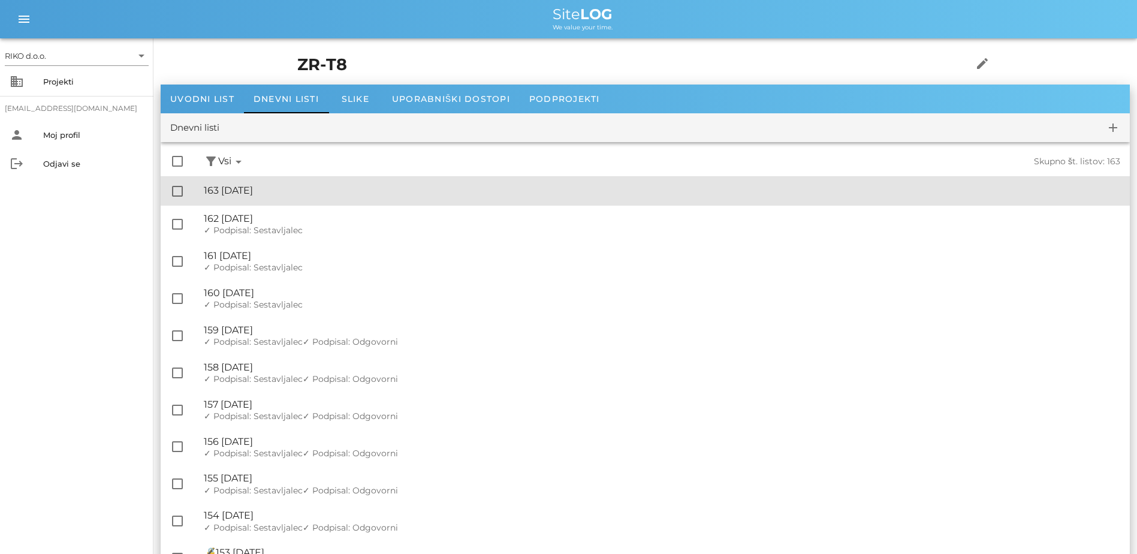
click at [301, 184] on div "🔏 163 [DATE] ✓ Podpisal: Nadzornik ✓ Podpisal: Sestavljalec ✓ Podpisal: Odgovor…" at bounding box center [662, 190] width 916 height 27
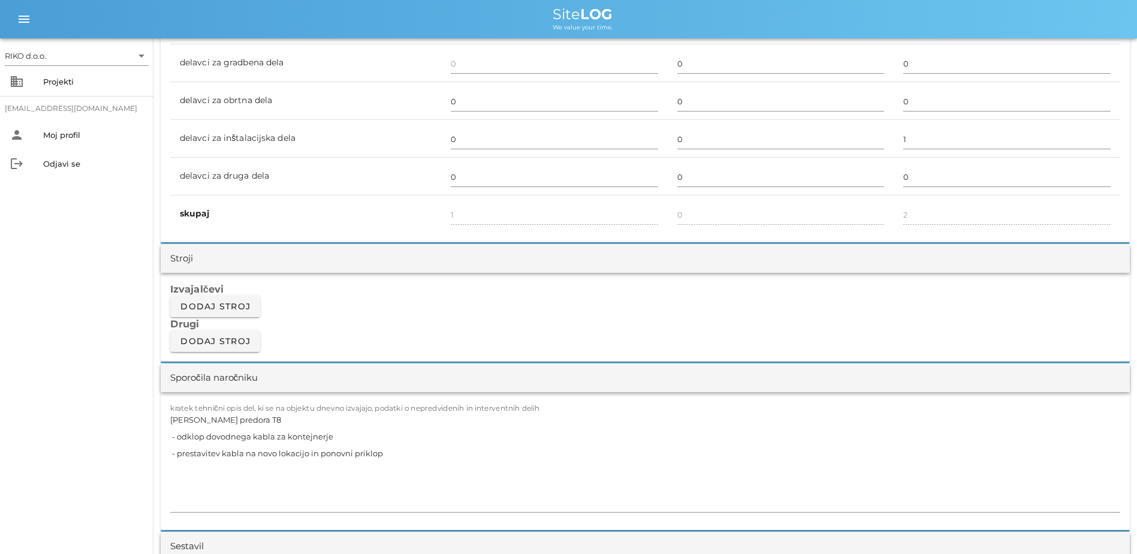
scroll to position [839, 0]
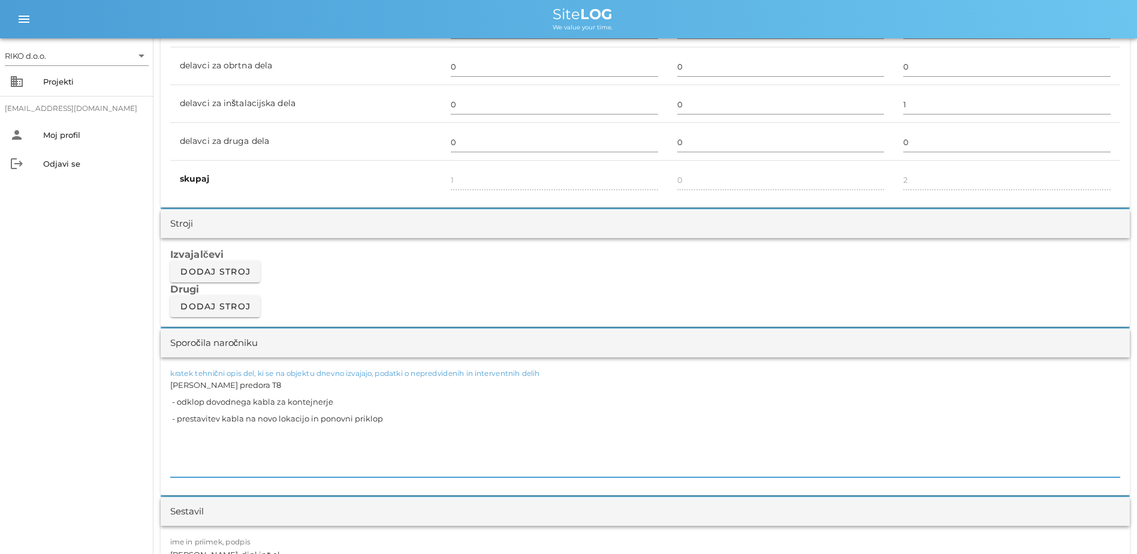
drag, startPoint x: 417, startPoint y: 422, endPoint x: 120, endPoint y: 401, distance: 297.3
click at [120, 401] on div "RIKO d.o.o. arrow_drop_down business Projekti [EMAIL_ADDRESS][DOMAIN_NAME] pers…" at bounding box center [568, 554] width 1137 height 2786
paste textarea "pregled po tunelu - čiščenje kontejnerjev in okolice"
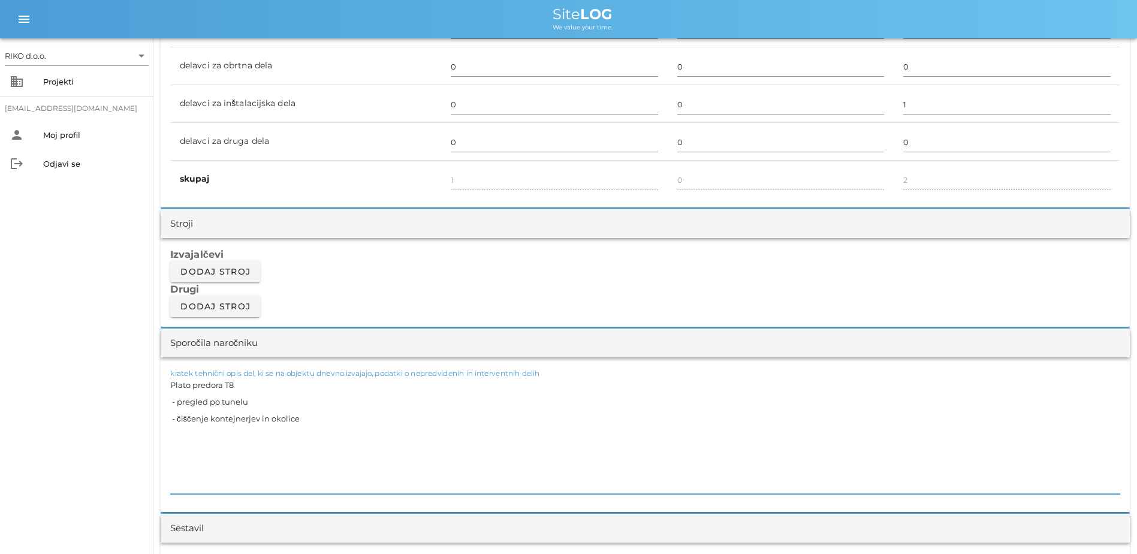
drag, startPoint x: 227, startPoint y: 469, endPoint x: 157, endPoint y: 439, distance: 76.2
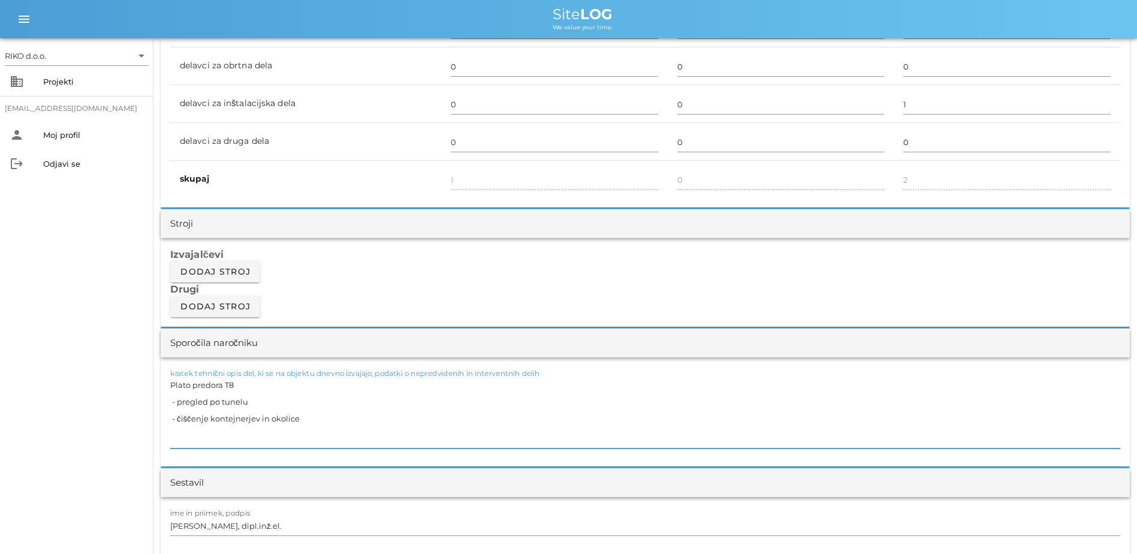
click at [250, 406] on textarea "Plato predora T8 - pregled po tunelu - čiščenje kontejnerjev in okolice" at bounding box center [645, 412] width 950 height 72
click at [319, 410] on textarea "[PERSON_NAME] predora T8 - pregled po tunelu, za morebitne puščene odpadke iz n…" at bounding box center [645, 412] width 950 height 72
drag, startPoint x: 277, startPoint y: 393, endPoint x: 170, endPoint y: 389, distance: 107.3
click at [170, 389] on textarea "[PERSON_NAME] predora T8 - pregled po tunelu, za morebitne puščene odpadke iz n…" at bounding box center [645, 412] width 950 height 72
click at [189, 388] on textarea "[PERSON_NAME] predora T8 - pregled po tunelu, za morebitne puščene odpadke iz n…" at bounding box center [645, 412] width 950 height 72
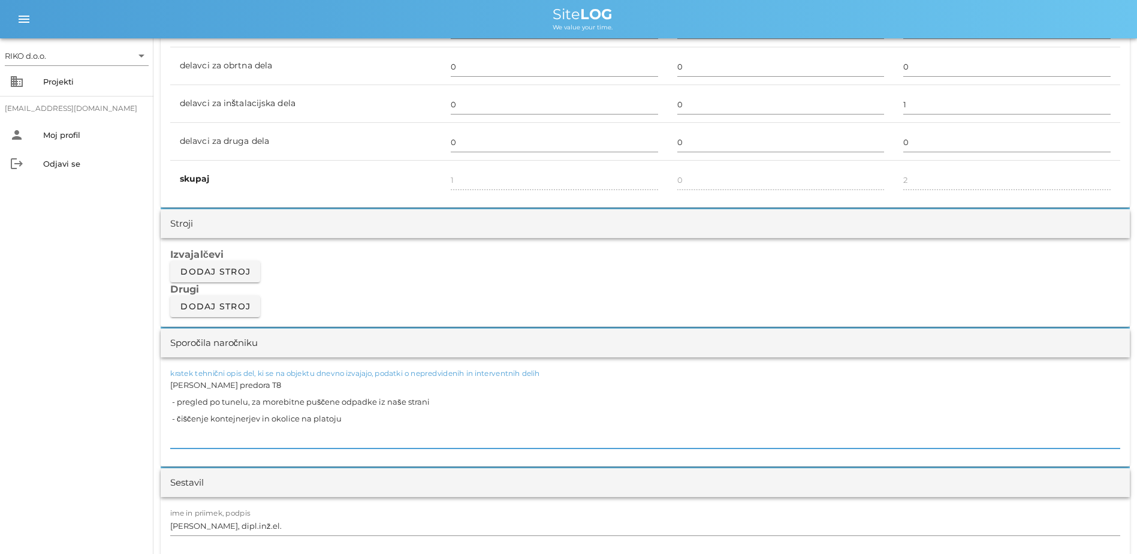
drag, startPoint x: 133, startPoint y: 379, endPoint x: 90, endPoint y: 381, distance: 42.6
click at [90, 381] on div "RIKO d.o.o. arrow_drop_down business Projekti [EMAIL_ADDRESS][DOMAIN_NAME] pers…" at bounding box center [568, 540] width 1137 height 2758
click at [171, 404] on textarea "- pregled po tunelu, za morebitne puščene odpadke iz naše strani - čiščenje kon…" at bounding box center [645, 412] width 950 height 72
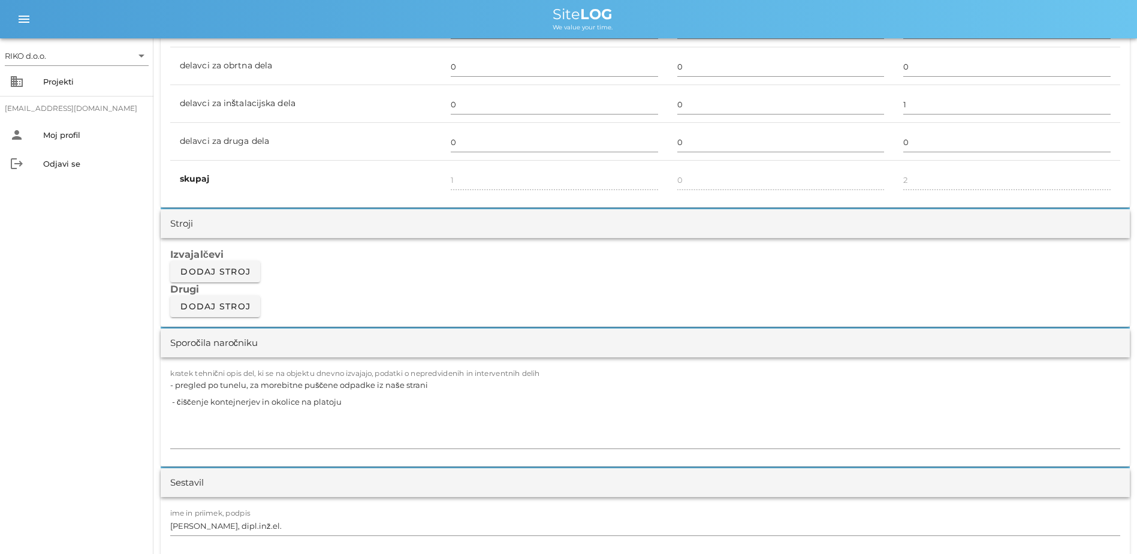
click at [65, 424] on div "RIKO d.o.o. arrow_drop_down business Projekti [EMAIL_ADDRESS][DOMAIN_NAME] pers…" at bounding box center [76, 295] width 153 height 515
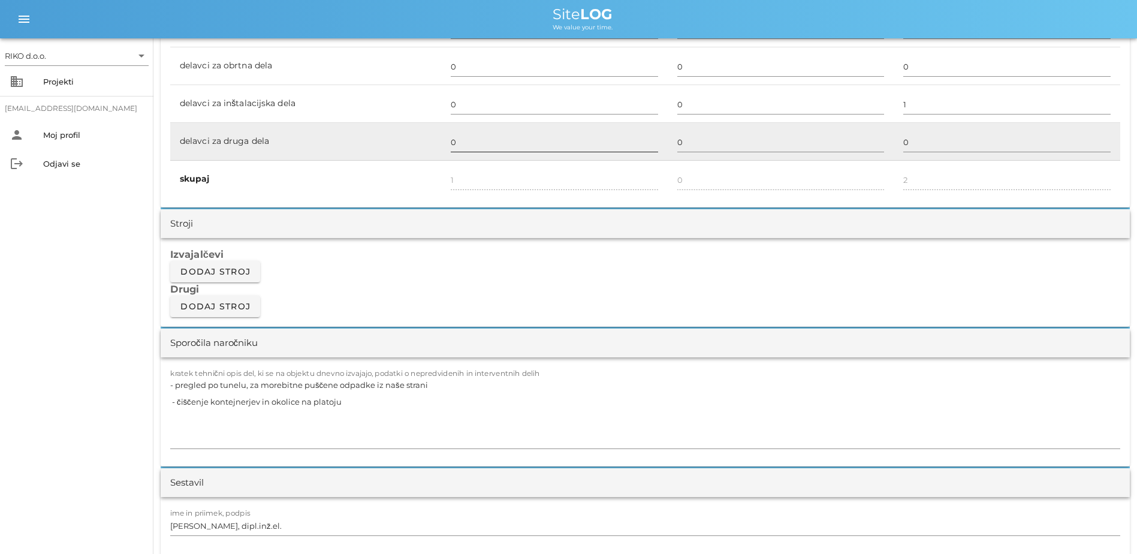
scroll to position [659, 0]
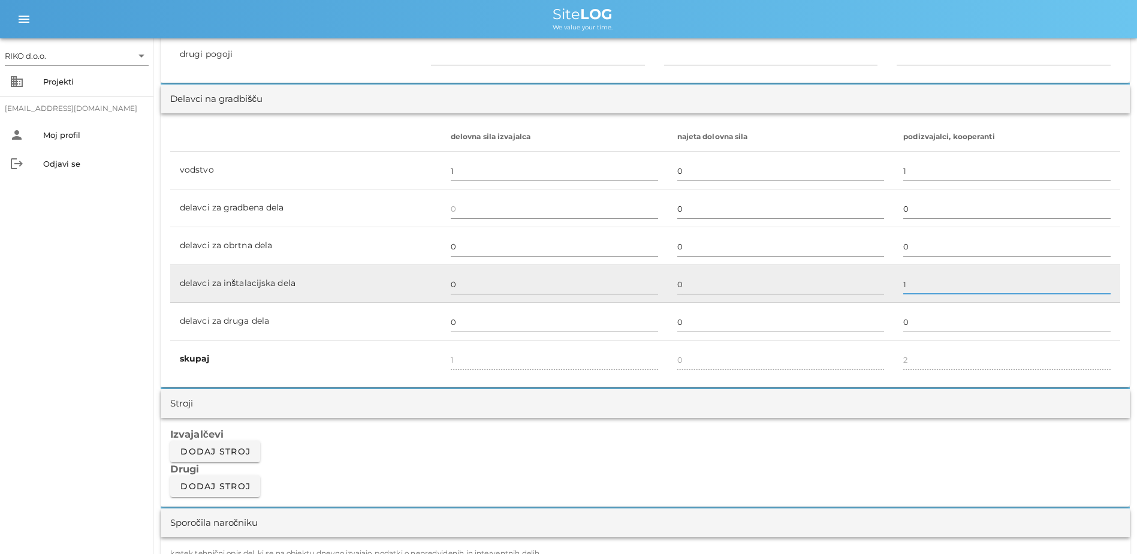
click at [906, 283] on input "1" at bounding box center [1006, 283] width 207 height 19
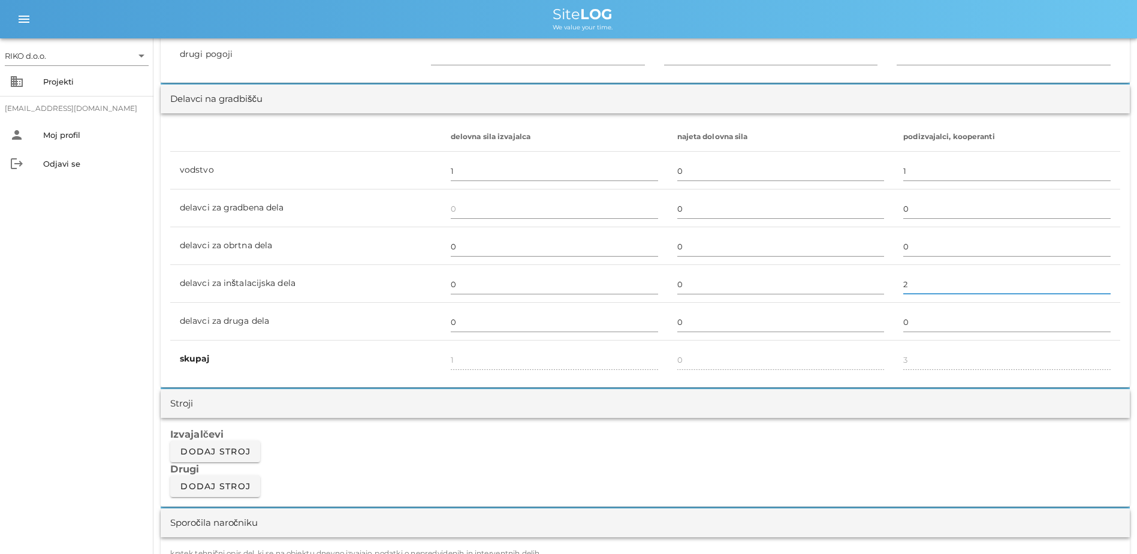
click at [104, 294] on div "RIKO d.o.o. arrow_drop_down business Projekti [EMAIL_ADDRESS][DOMAIN_NAME] pers…" at bounding box center [76, 295] width 153 height 515
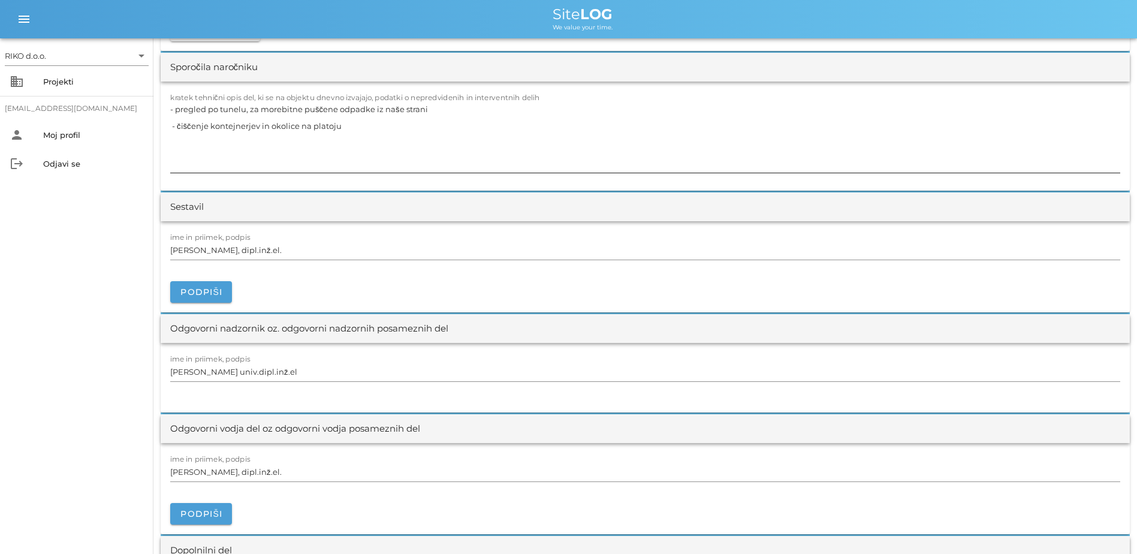
scroll to position [1198, 0]
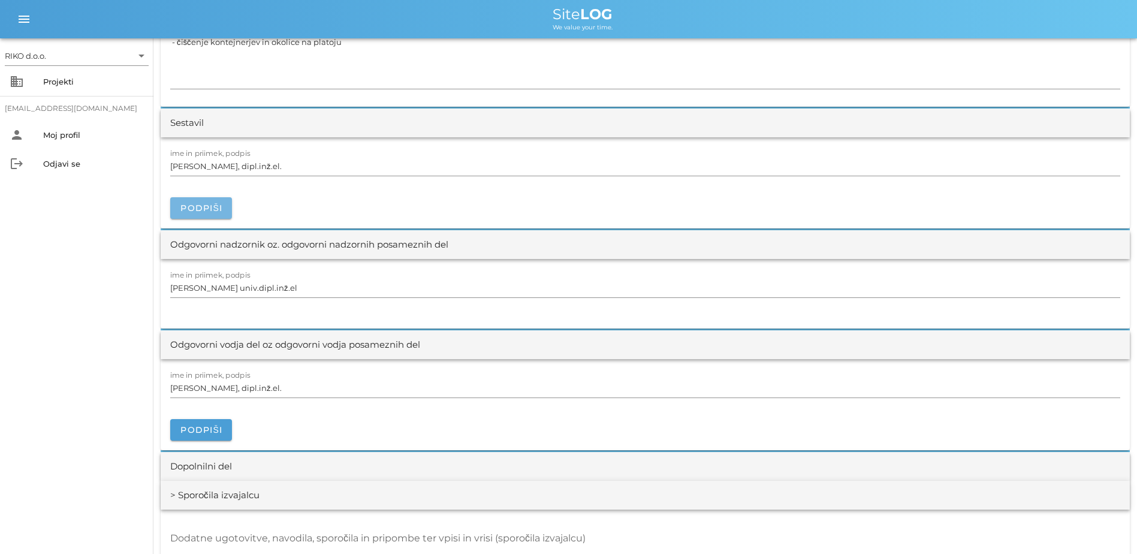
click at [218, 207] on span "Podpiši" at bounding box center [201, 208] width 43 height 11
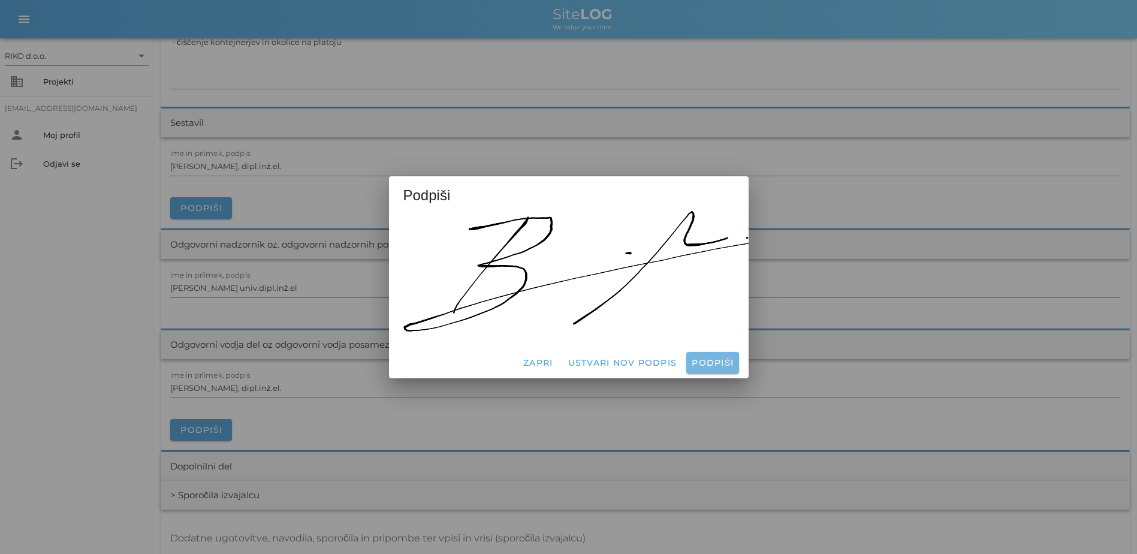
click at [717, 357] on span "Podpiši" at bounding box center [712, 362] width 43 height 11
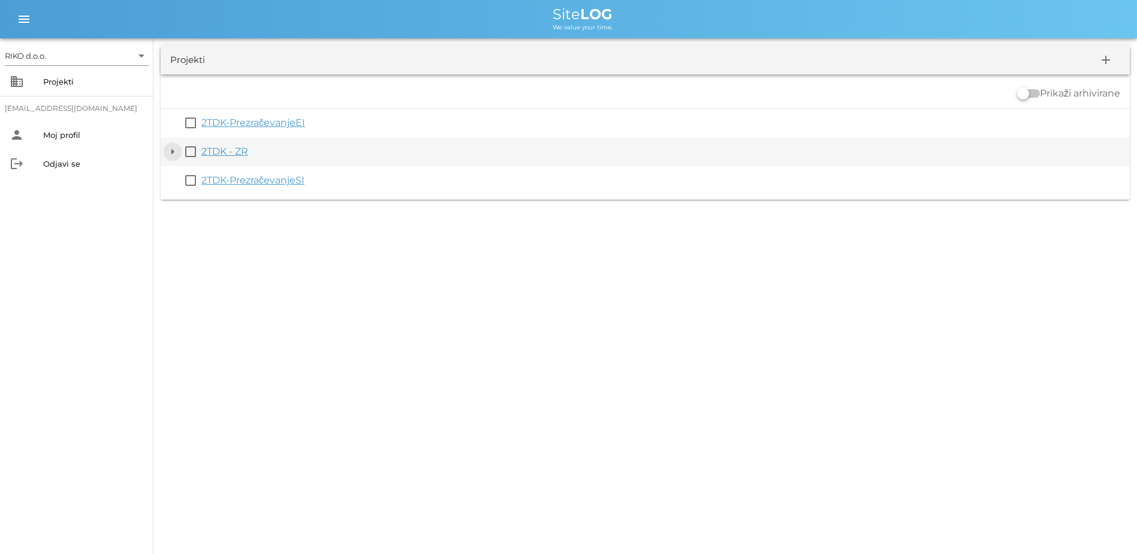
click at [172, 150] on button "arrow_drop_down" at bounding box center [172, 151] width 14 height 14
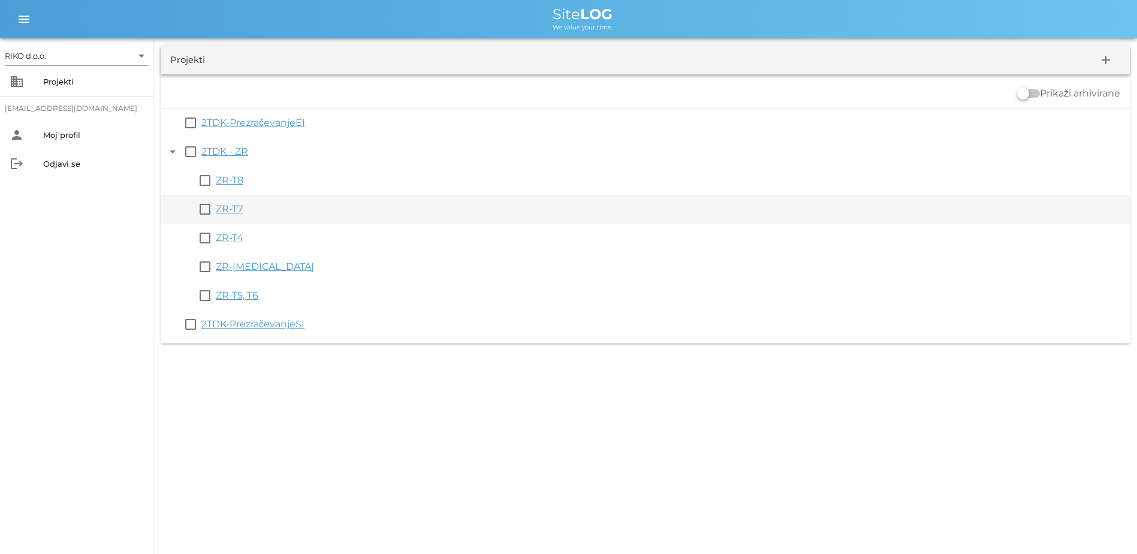
click at [238, 209] on link "ZR-T7" at bounding box center [229, 208] width 27 height 11
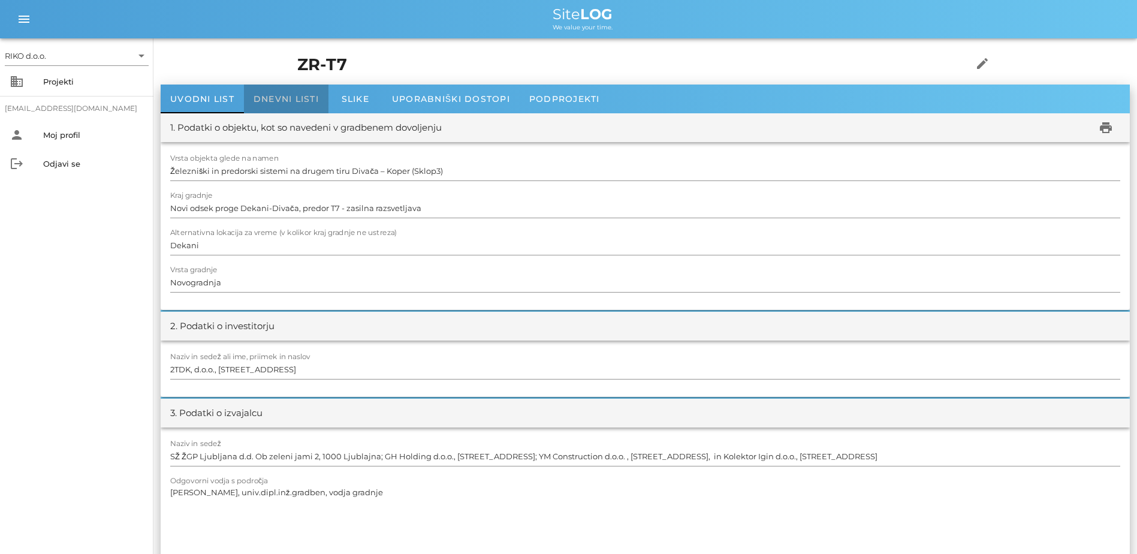
click at [283, 98] on span "Dnevni listi" at bounding box center [285, 98] width 65 height 11
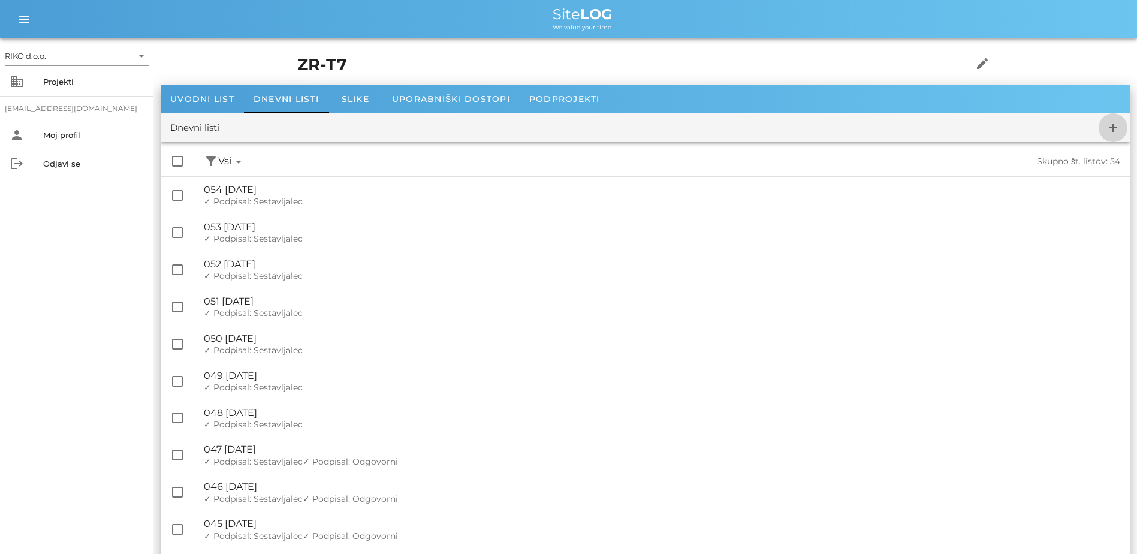
click at [906, 127] on icon "add" at bounding box center [1113, 127] width 14 height 14
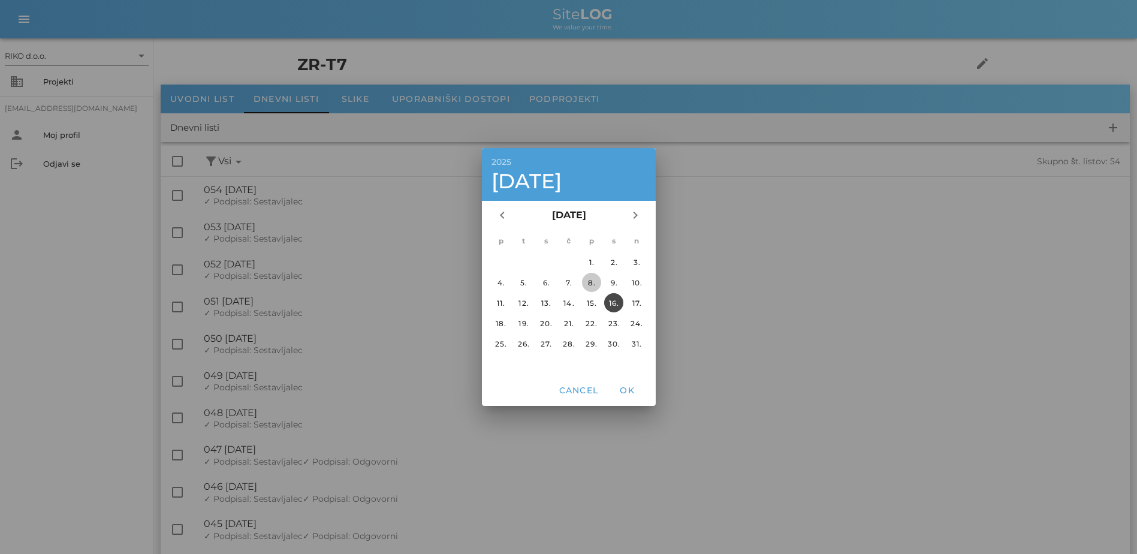
click at [591, 280] on div "8." at bounding box center [590, 282] width 19 height 9
click at [637, 388] on span "OK" at bounding box center [626, 390] width 29 height 11
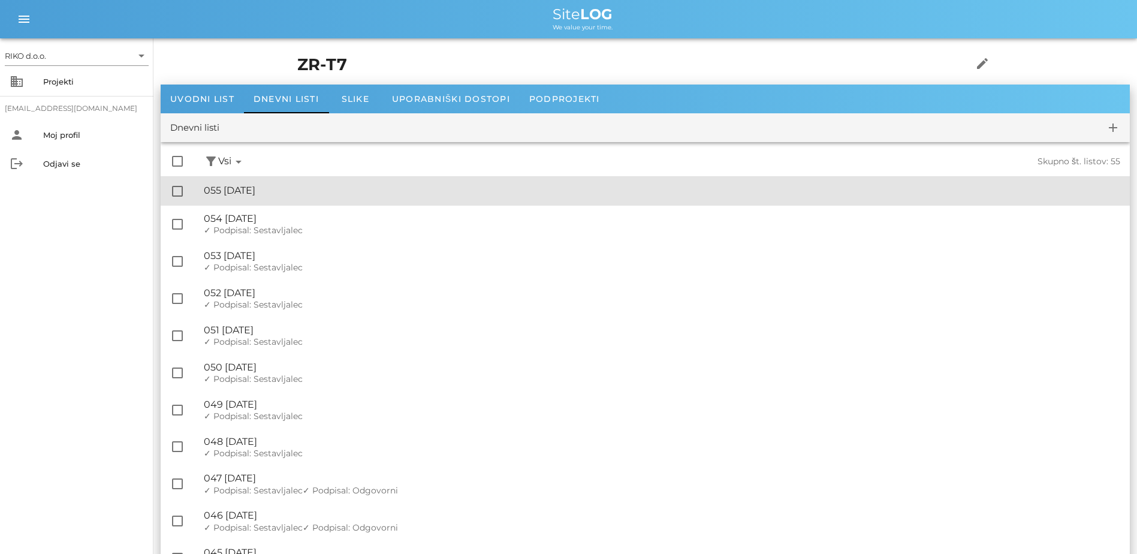
click at [303, 188] on div "🔏 055 [DATE]" at bounding box center [662, 190] width 916 height 11
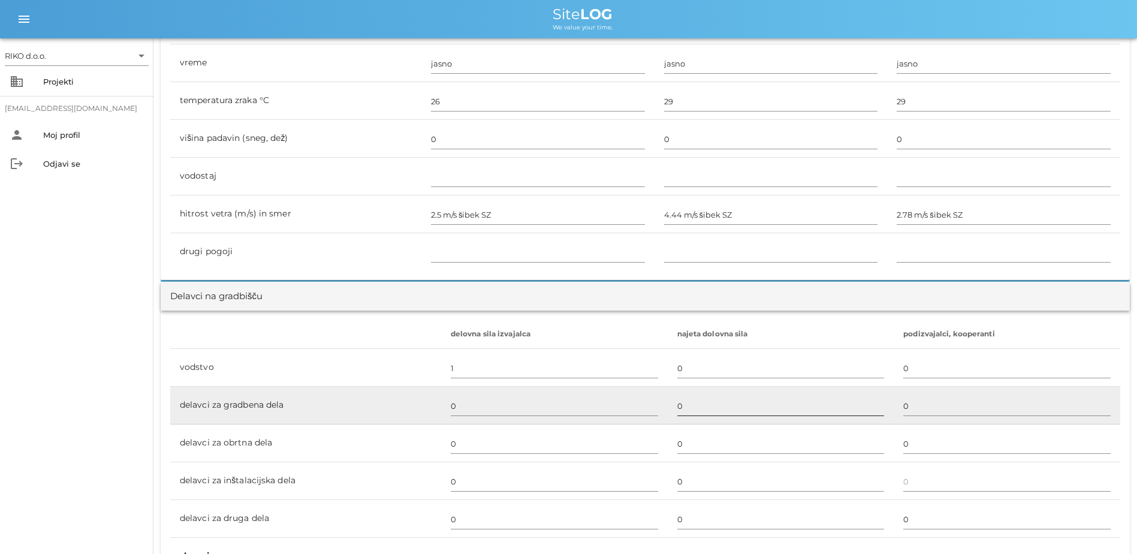
scroll to position [599, 0]
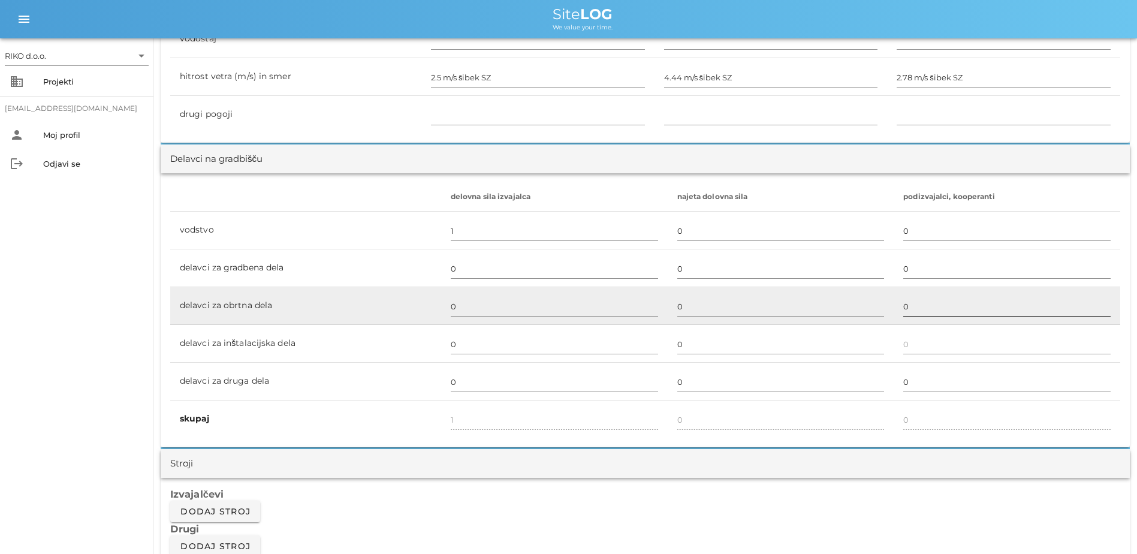
click at [906, 309] on input "0" at bounding box center [1006, 306] width 207 height 19
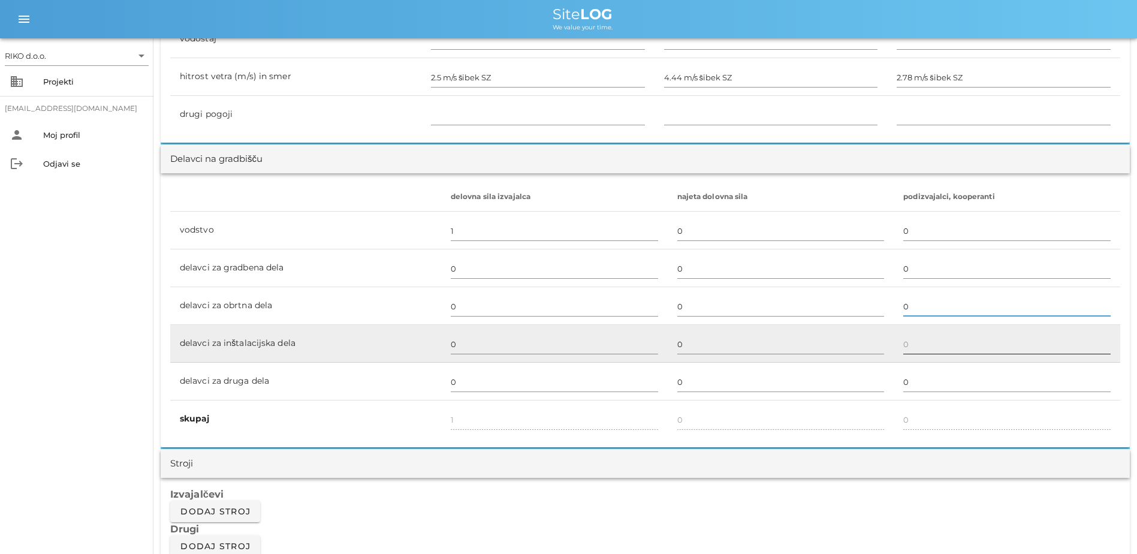
click at [906, 336] on input "text" at bounding box center [1006, 343] width 207 height 19
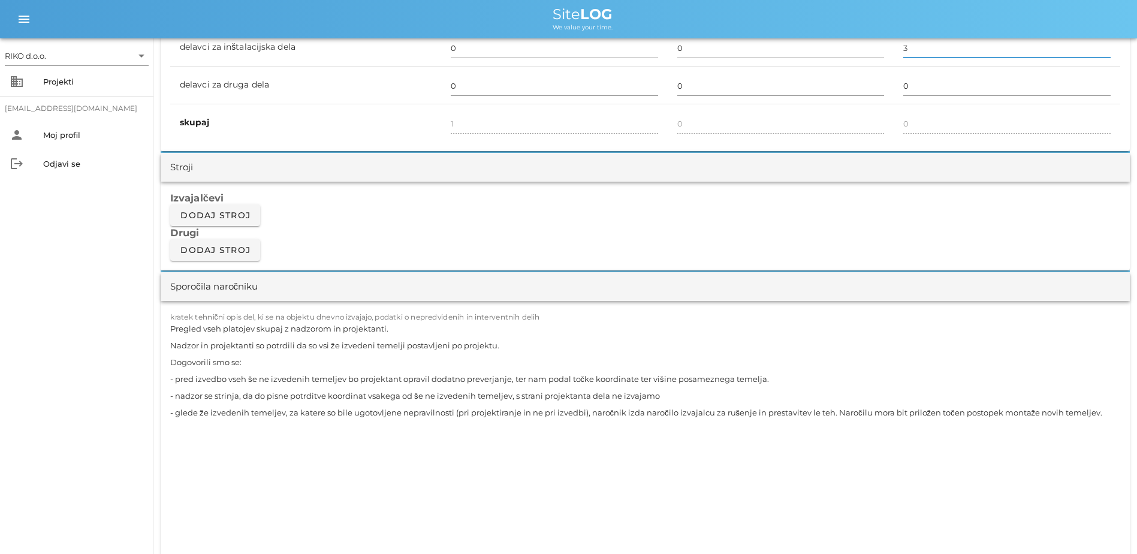
scroll to position [899, 0]
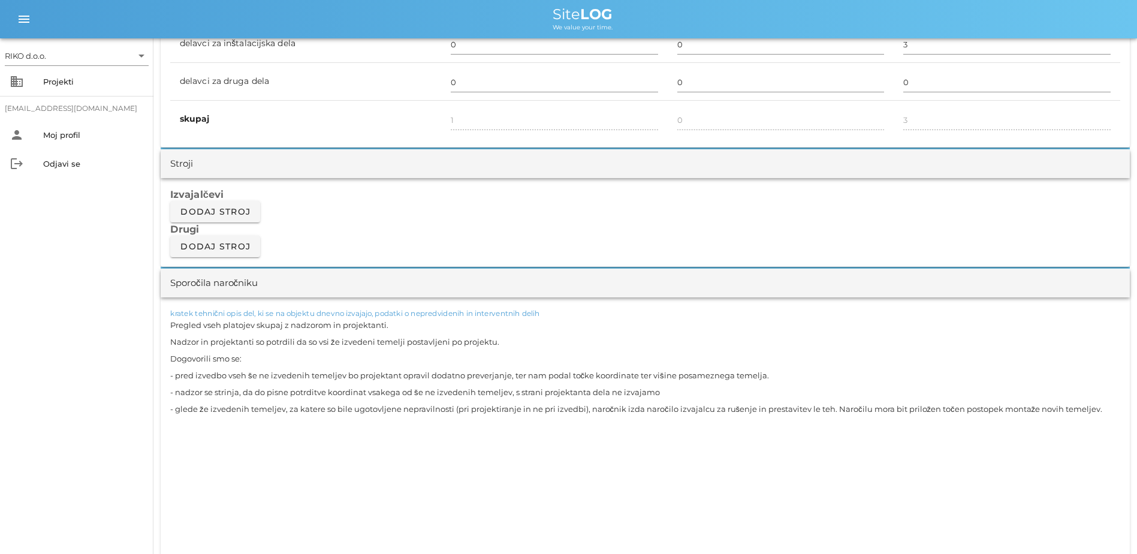
drag, startPoint x: 1108, startPoint y: 408, endPoint x: 148, endPoint y: 303, distance: 965.6
paste textarea "EN 7.1 in EN 7.2, TP7.2 - montaža omaric ZR"
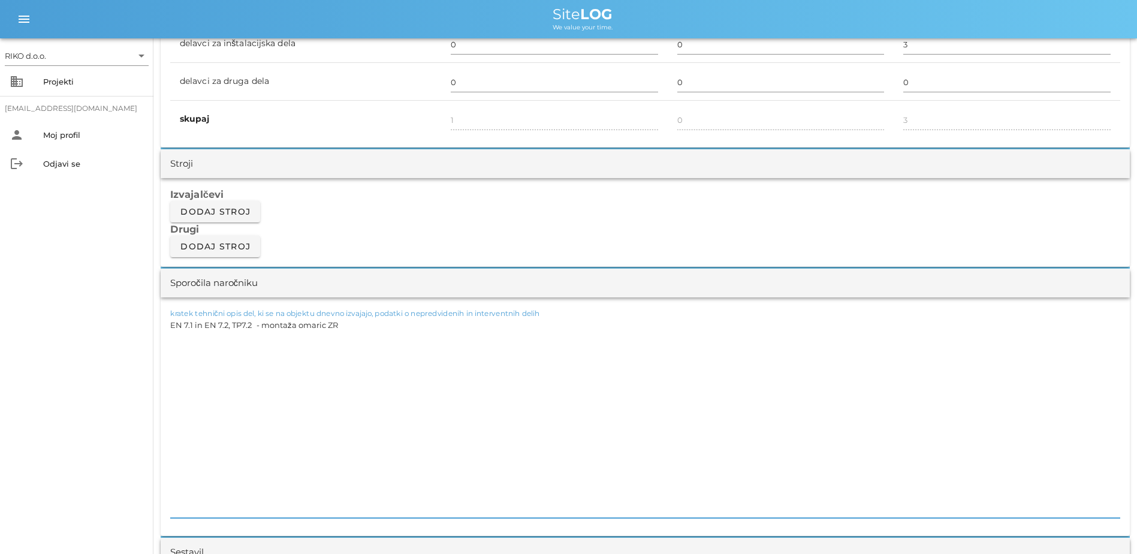
drag, startPoint x: 195, startPoint y: 486, endPoint x: 154, endPoint y: 348, distance: 144.5
click at [154, 348] on div "[DATE] Close ZR-T7 Uvodni list Dnevni listi Slike Dnevni list na [DATE] ✓ Podpi…" at bounding box center [644, 564] width 983 height 2849
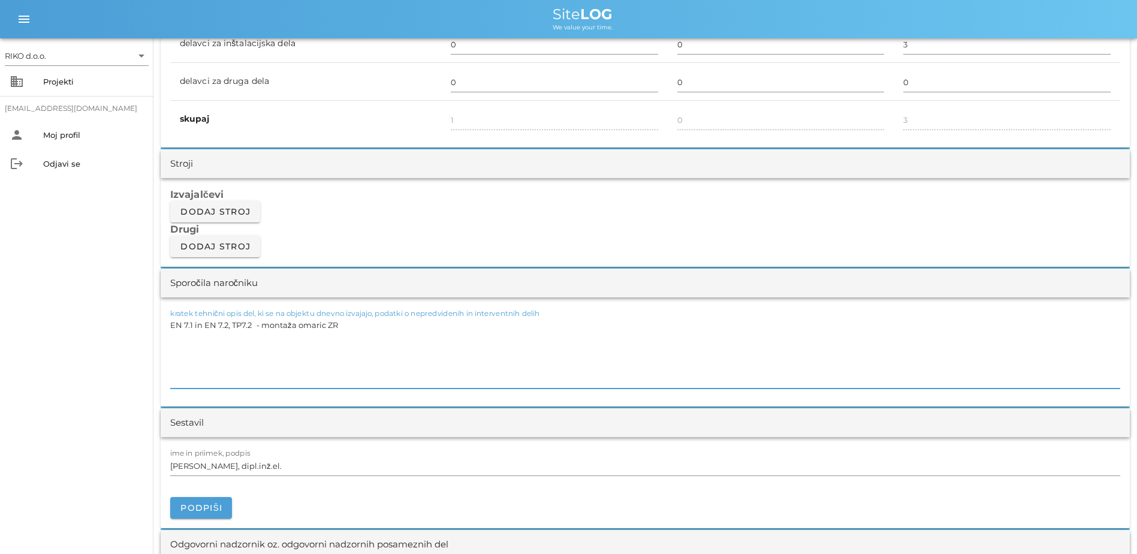
drag, startPoint x: 204, startPoint y: 375, endPoint x: 169, endPoint y: 355, distance: 40.8
click at [169, 355] on div "kratek tehnični opis del, ki se na objektu dnevno izvajajo, podatki o nepredvid…" at bounding box center [645, 351] width 969 height 109
click at [248, 363] on textarea "EN 7.1 in EN 7.2, TP7.2 - montaža omaric ZR" at bounding box center [645, 352] width 950 height 72
click at [262, 325] on textarea "EN 7.1 in EN 7.2, TP7.2 - montaža omaric ZR" at bounding box center [645, 352] width 950 height 72
click at [155, 305] on div "[DATE] Close ZR-T7 Uvodni list Dnevni listi Slike Dnevni list na [DATE] ✓ Podpi…" at bounding box center [644, 499] width 983 height 2719
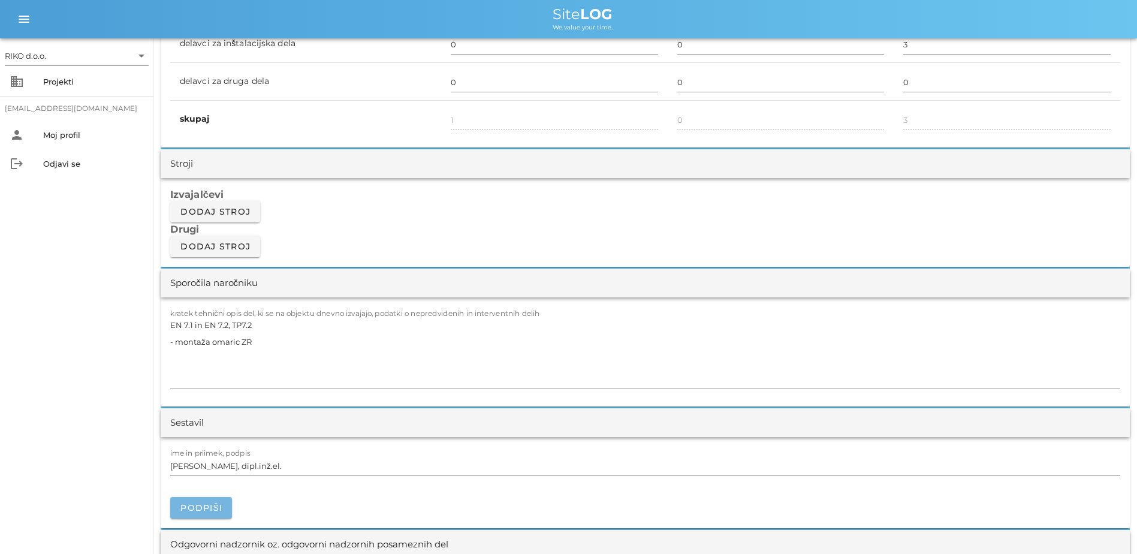
click at [201, 424] on span "Podpiši" at bounding box center [201, 507] width 43 height 11
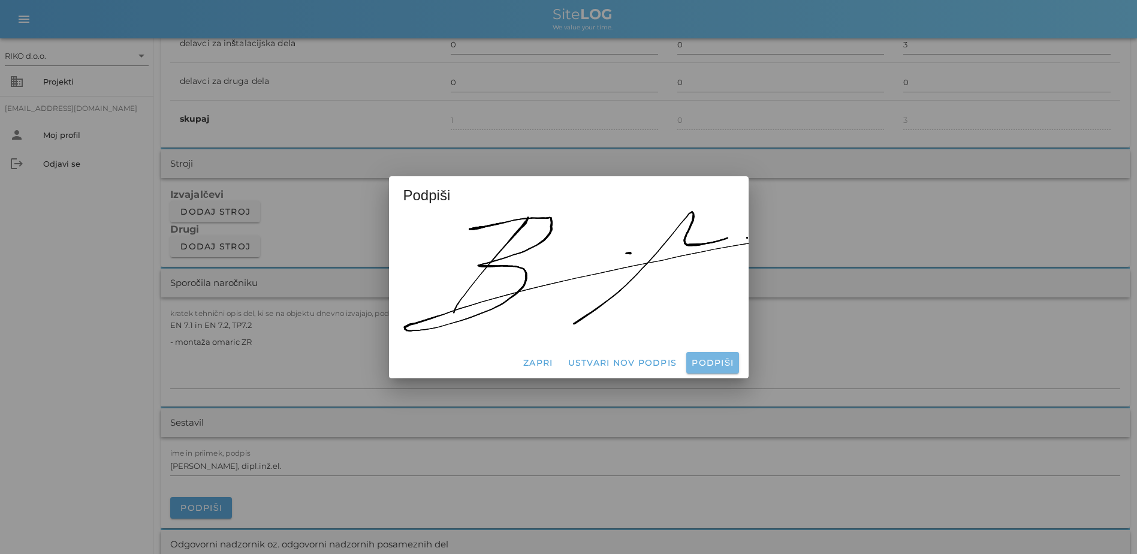
click at [724, 361] on span "Podpiši" at bounding box center [712, 362] width 43 height 11
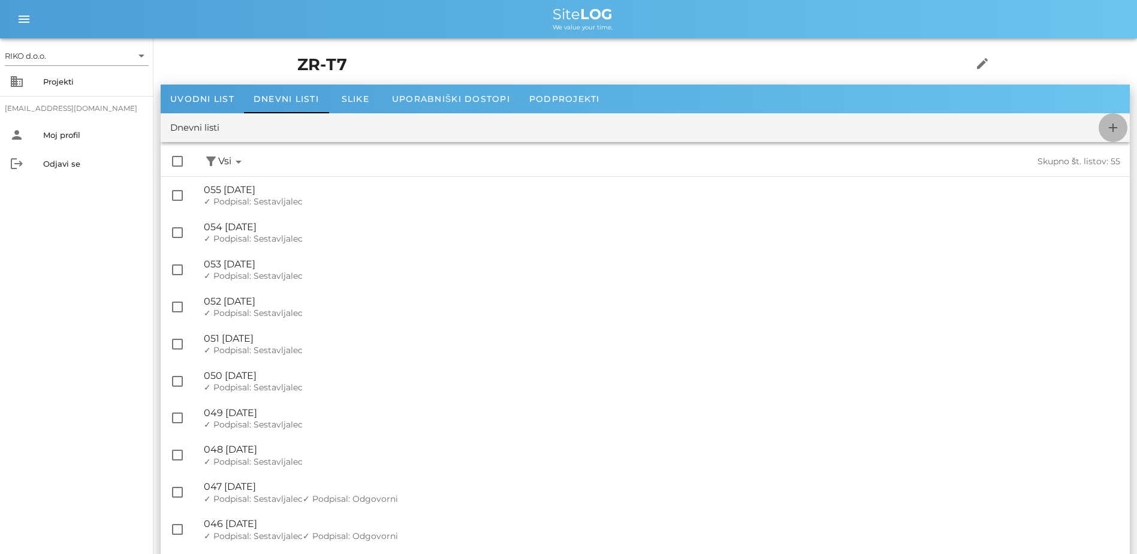
click at [906, 124] on icon "add" at bounding box center [1113, 127] width 14 height 14
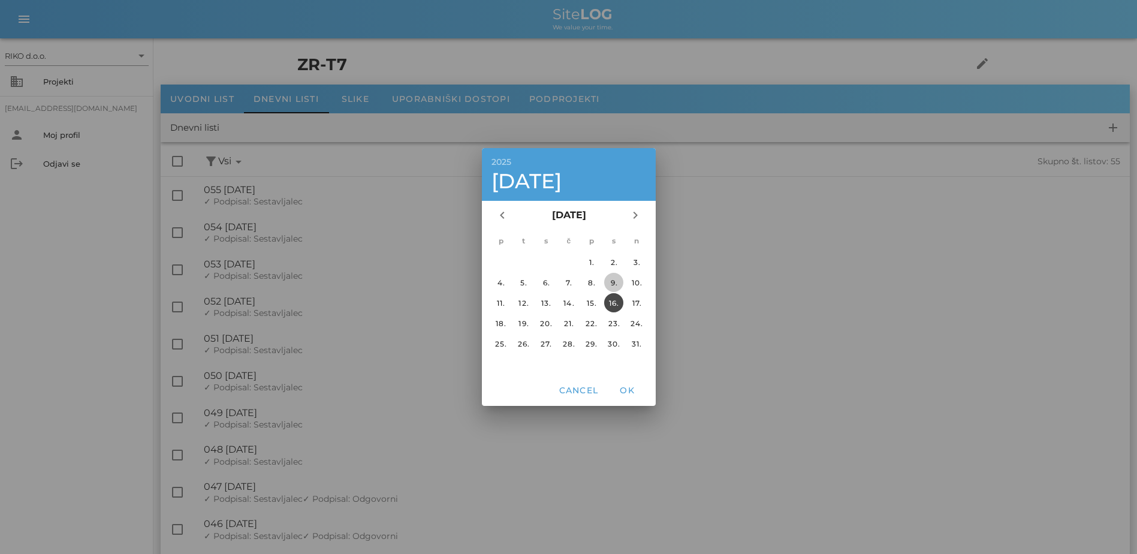
click at [618, 284] on div "9." at bounding box center [613, 282] width 19 height 9
click at [630, 388] on span "OK" at bounding box center [626, 390] width 29 height 11
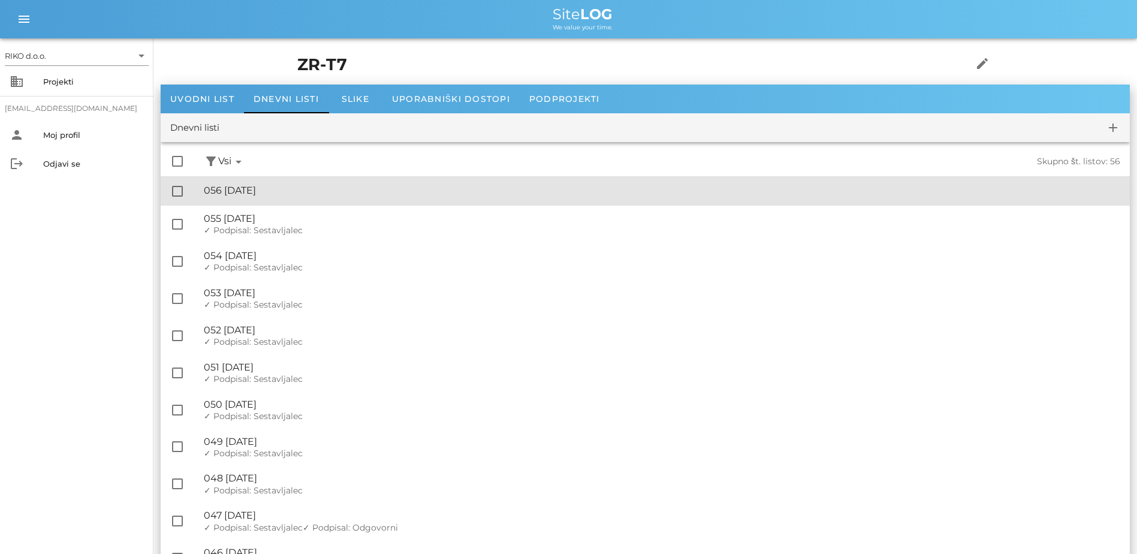
click at [312, 194] on div "🔏 056 [DATE]" at bounding box center [662, 190] width 916 height 11
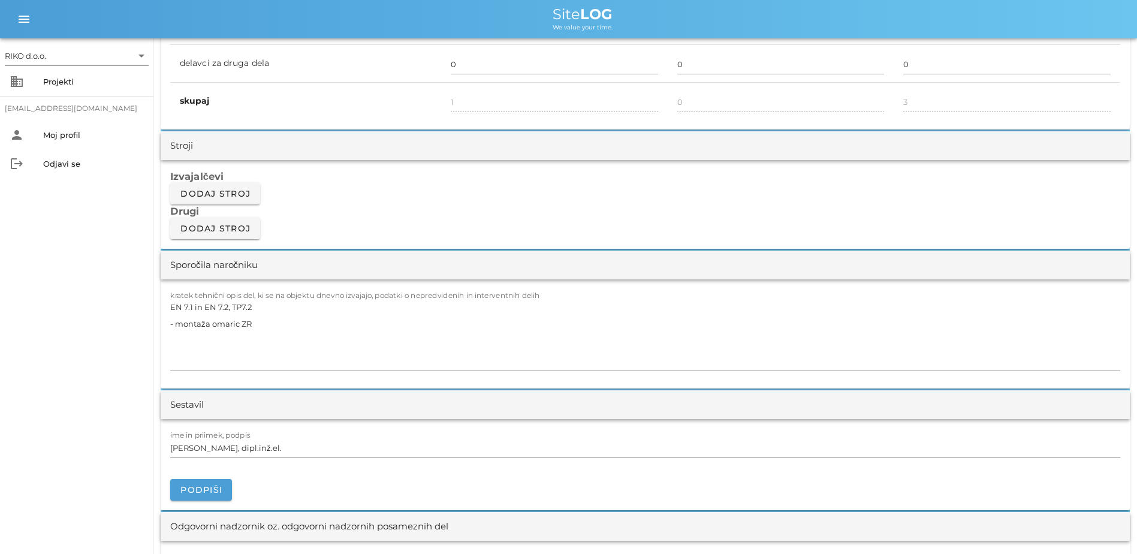
scroll to position [959, 0]
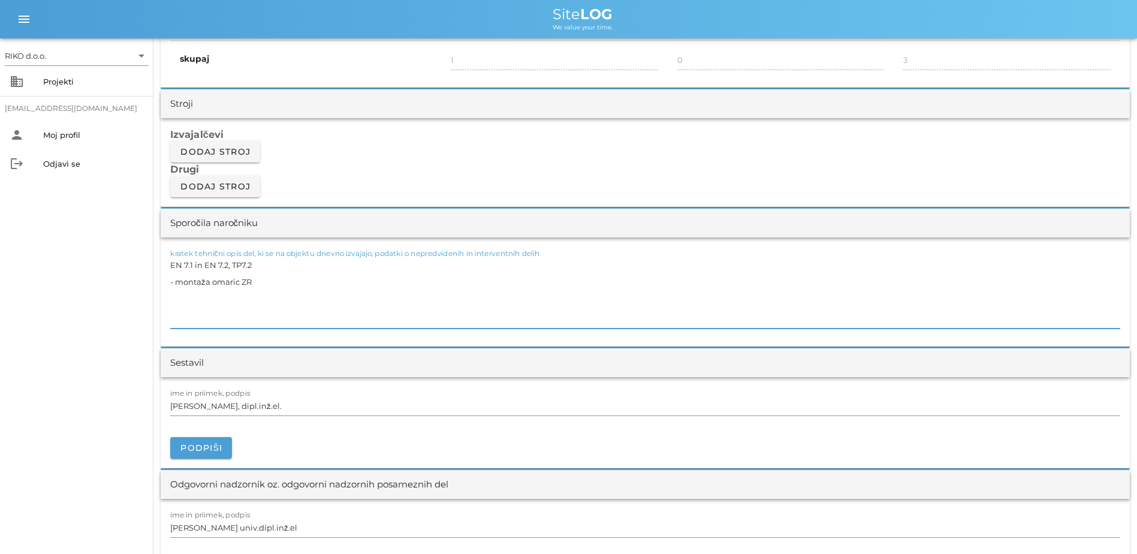
drag, startPoint x: 256, startPoint y: 285, endPoint x: 134, endPoint y: 286, distance: 122.2
click at [134, 286] on div "RIKO d.o.o. arrow_drop_down business Projekti [EMAIL_ADDRESS][DOMAIN_NAME] pers…" at bounding box center [568, 420] width 1137 height 2758
drag, startPoint x: 345, startPoint y: 291, endPoint x: 303, endPoint y: 288, distance: 42.6
click at [345, 291] on textarea "EN 7.1 in EN 7.2, TP7.2 - montaža omaric ZR" at bounding box center [645, 292] width 950 height 72
click at [283, 288] on textarea "EN 7.1 in EN 7.2, TP7.2 - montaža omaric ZR" at bounding box center [645, 292] width 950 height 72
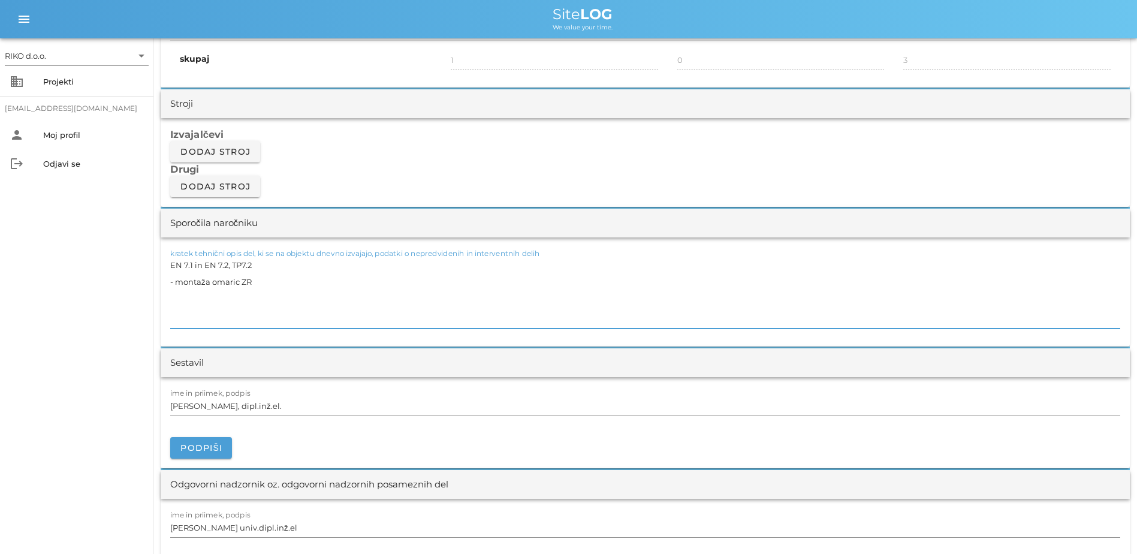
drag, startPoint x: 266, startPoint y: 265, endPoint x: 57, endPoint y: 263, distance: 209.1
click at [57, 263] on div "RIKO d.o.o. arrow_drop_down business Projekti [EMAIL_ADDRESS][DOMAIN_NAME] pers…" at bounding box center [568, 420] width 1137 height 2758
paste textarea "TP 7.1, TP7.2 - montaža omaric ZR"
drag, startPoint x: 293, startPoint y: 258, endPoint x: 218, endPoint y: 268, distance: 75.6
click at [218, 268] on textarea "TP 7.1, TP7.2 - [PERSON_NAME]" at bounding box center [645, 292] width 950 height 72
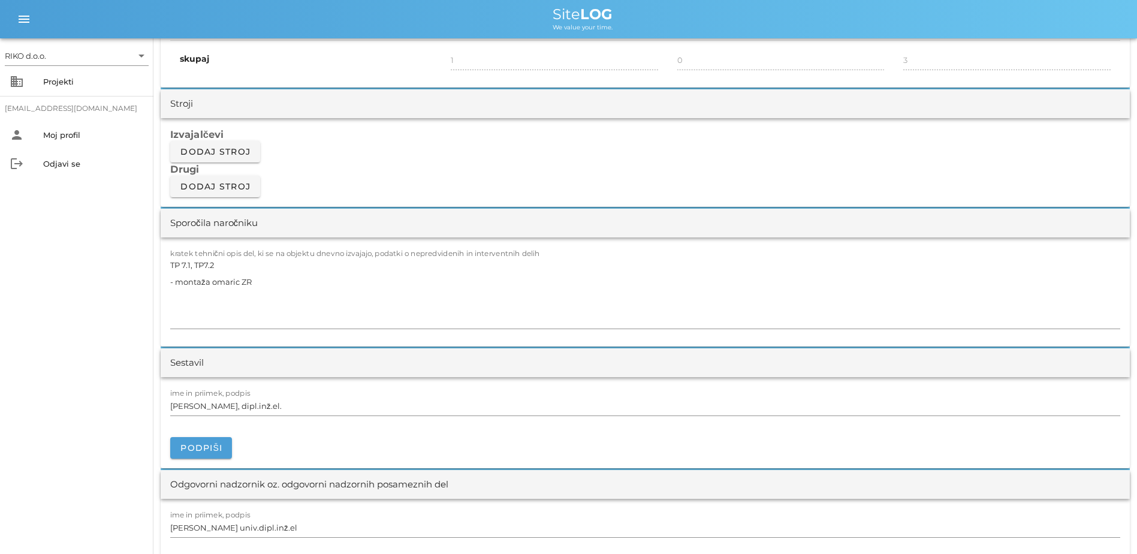
click at [102, 325] on div "RIKO d.o.o. arrow_drop_down business Projekti [EMAIL_ADDRESS][DOMAIN_NAME] pers…" at bounding box center [76, 295] width 153 height 515
click at [187, 424] on span "Podpiši" at bounding box center [201, 447] width 43 height 11
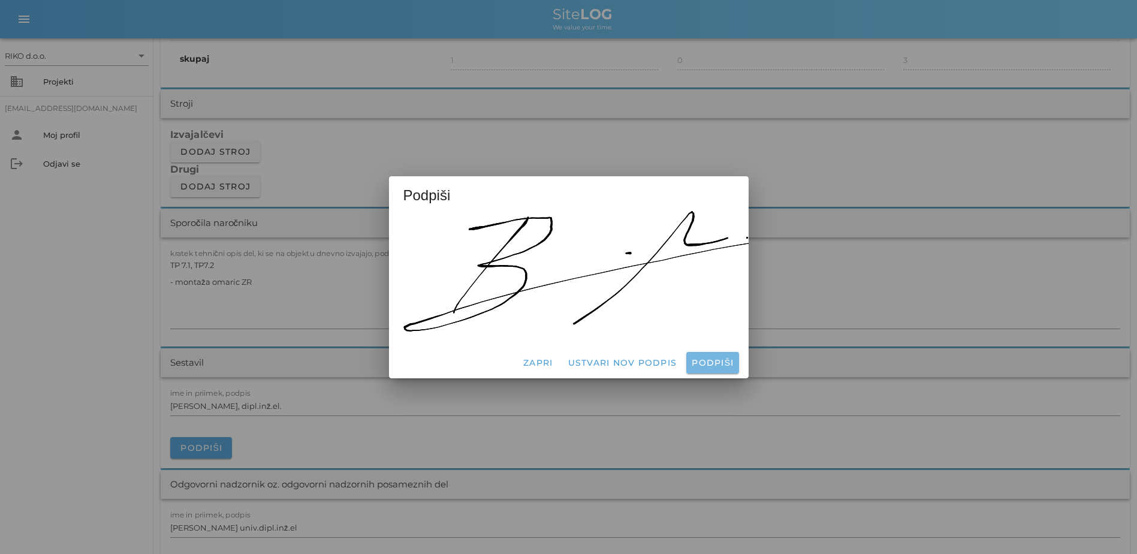
click at [720, 352] on button "Podpiši" at bounding box center [712, 363] width 52 height 22
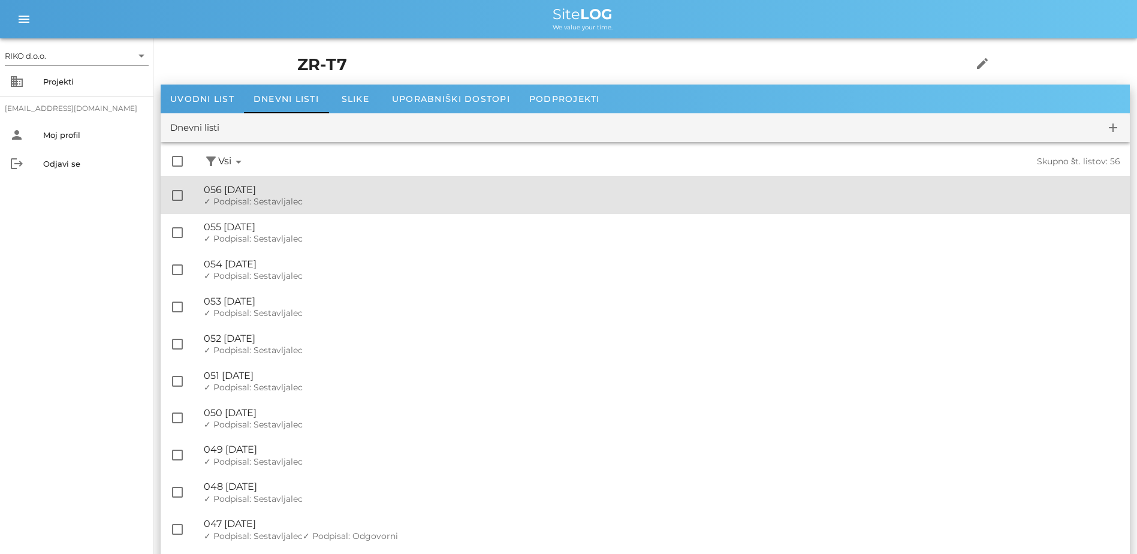
drag, startPoint x: 239, startPoint y: 198, endPoint x: 781, endPoint y: 231, distance: 542.6
click at [239, 198] on span "✓ Podpisal: Sestavljalec" at bounding box center [253, 201] width 99 height 11
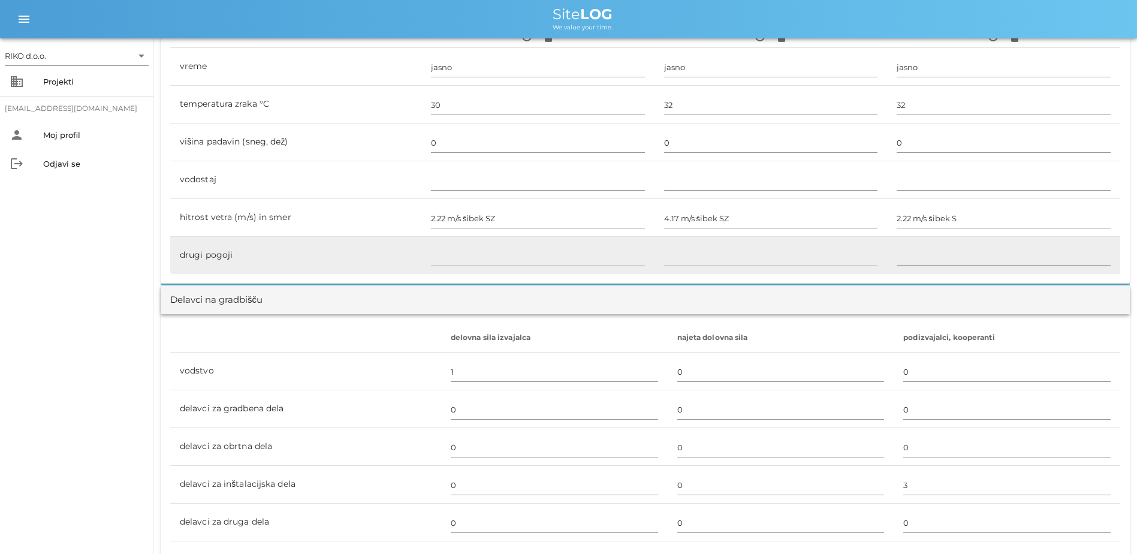
scroll to position [479, 0]
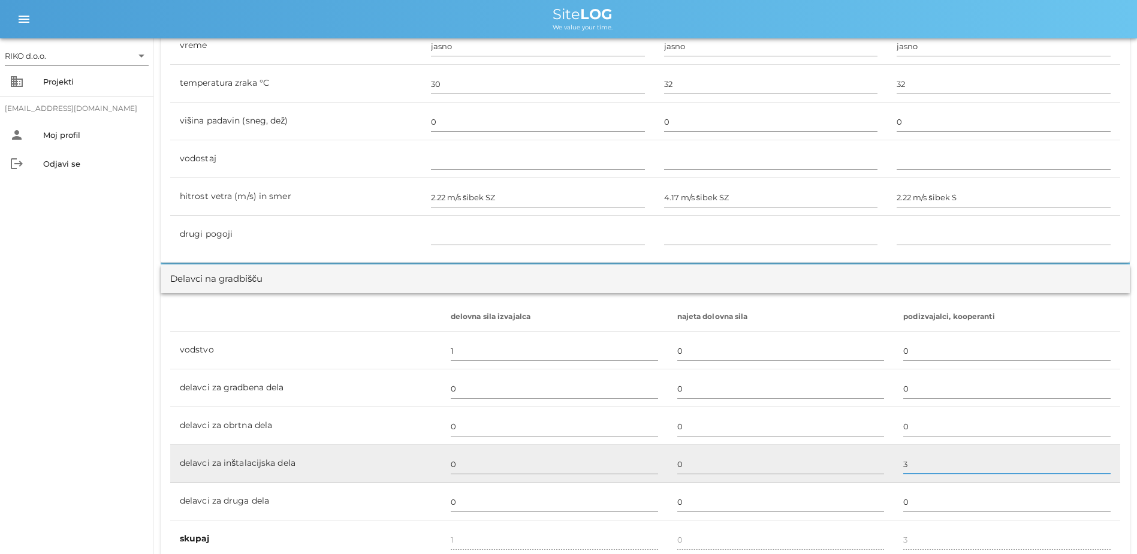
click at [906, 424] on input "3" at bounding box center [1006, 463] width 207 height 19
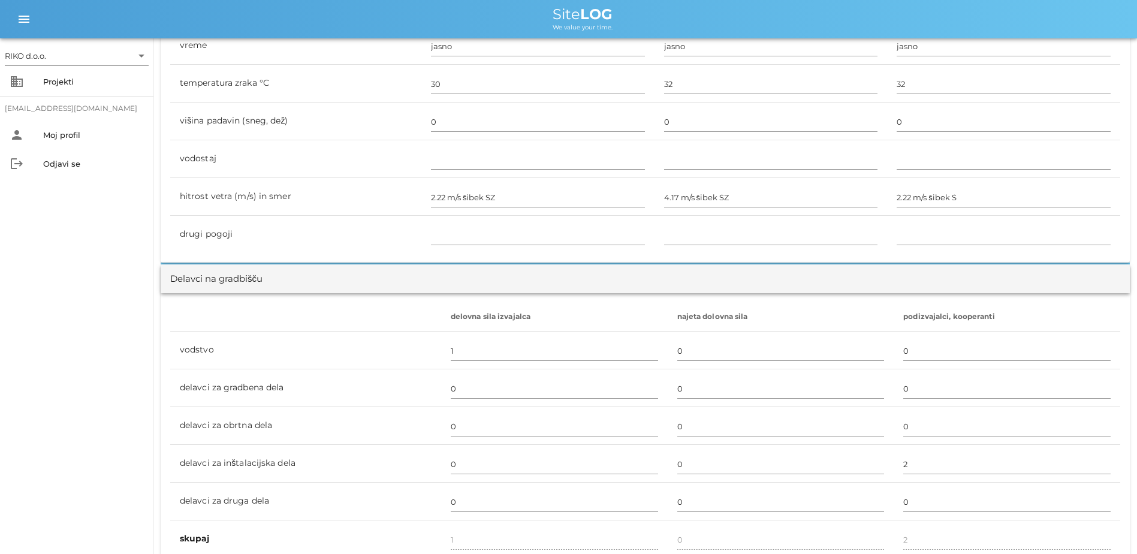
click at [112, 321] on div "RIKO d.o.o. arrow_drop_down business Projekti [EMAIL_ADDRESS][DOMAIN_NAME] pers…" at bounding box center [76, 295] width 153 height 515
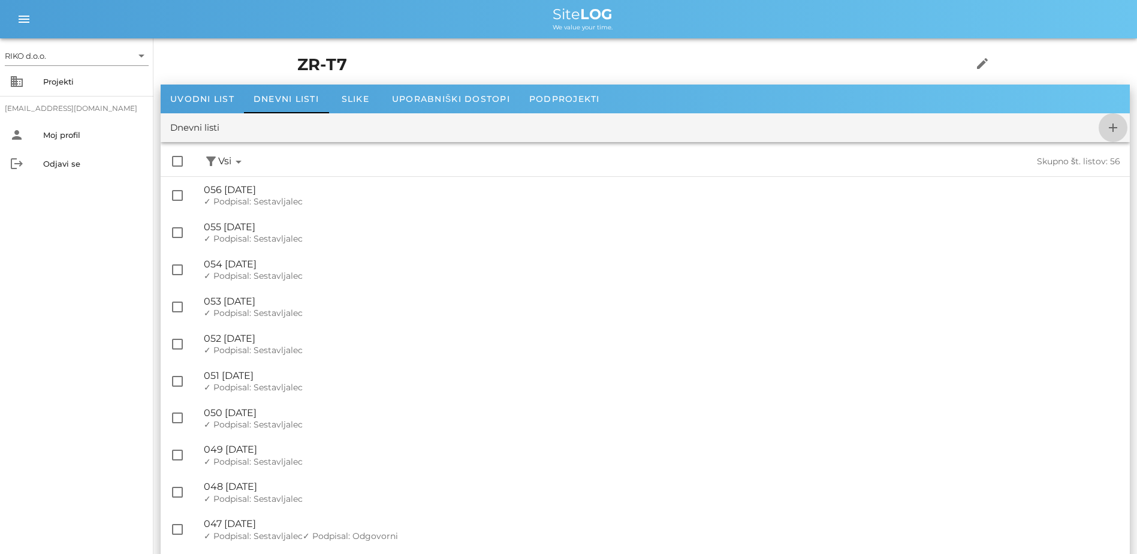
click at [906, 126] on span "add" at bounding box center [1112, 127] width 29 height 14
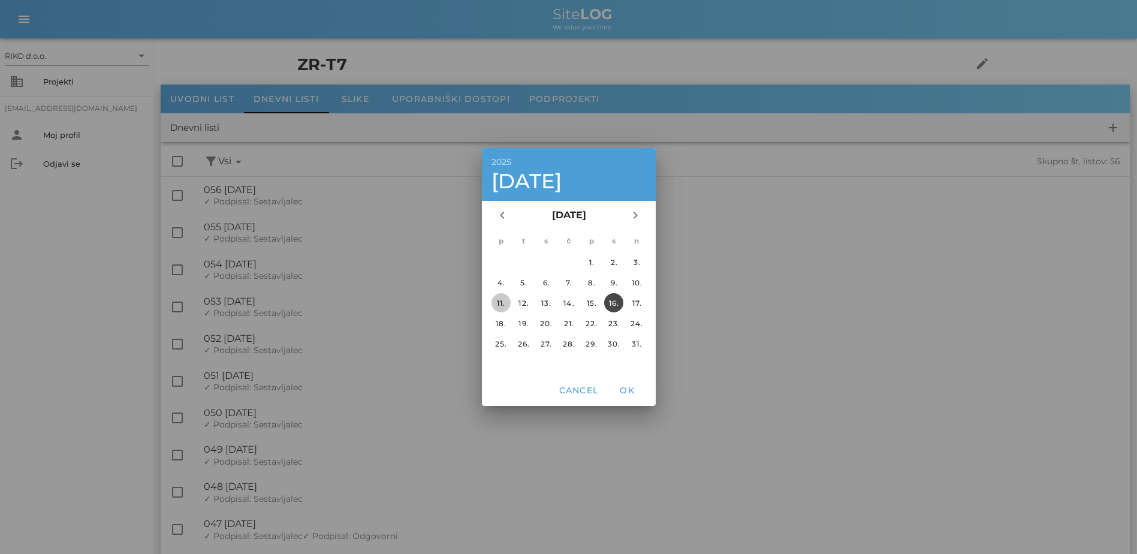
click at [506, 302] on div "11." at bounding box center [500, 302] width 19 height 9
click at [632, 388] on span "OK" at bounding box center [626, 390] width 29 height 11
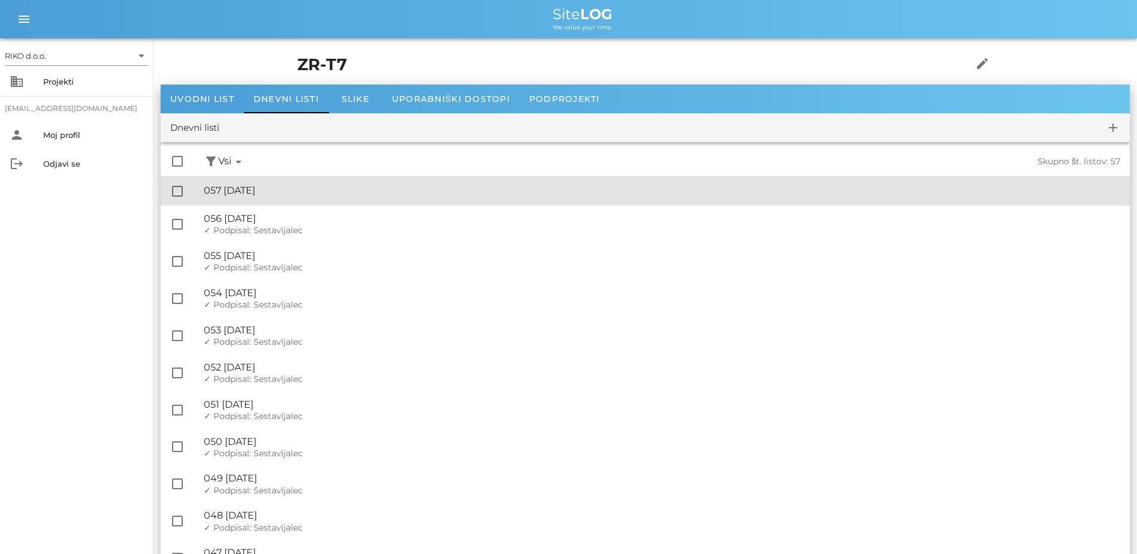
click at [327, 188] on div "🔏 057 [DATE]" at bounding box center [662, 190] width 916 height 11
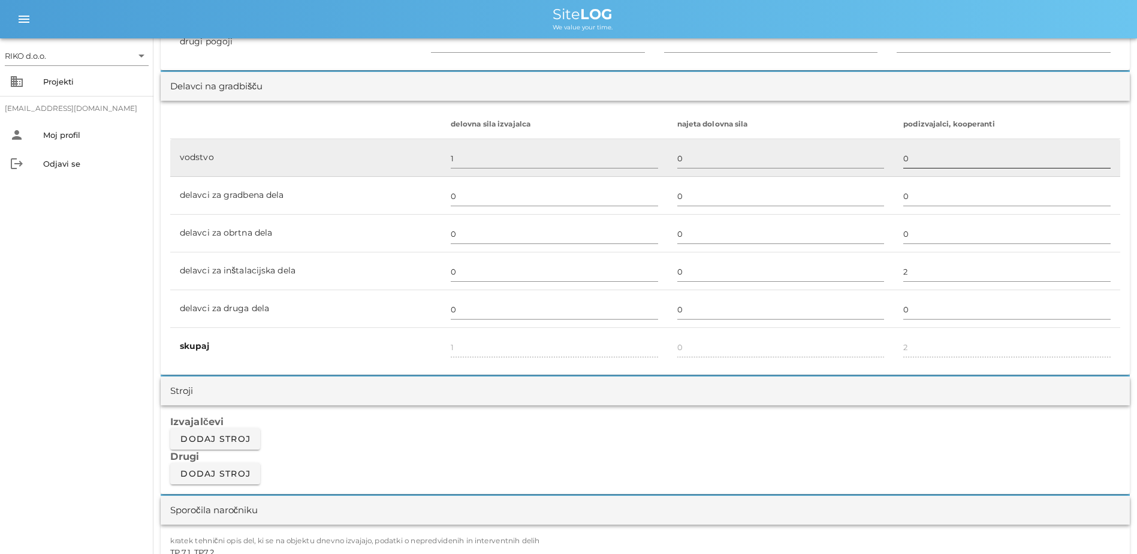
scroll to position [719, 0]
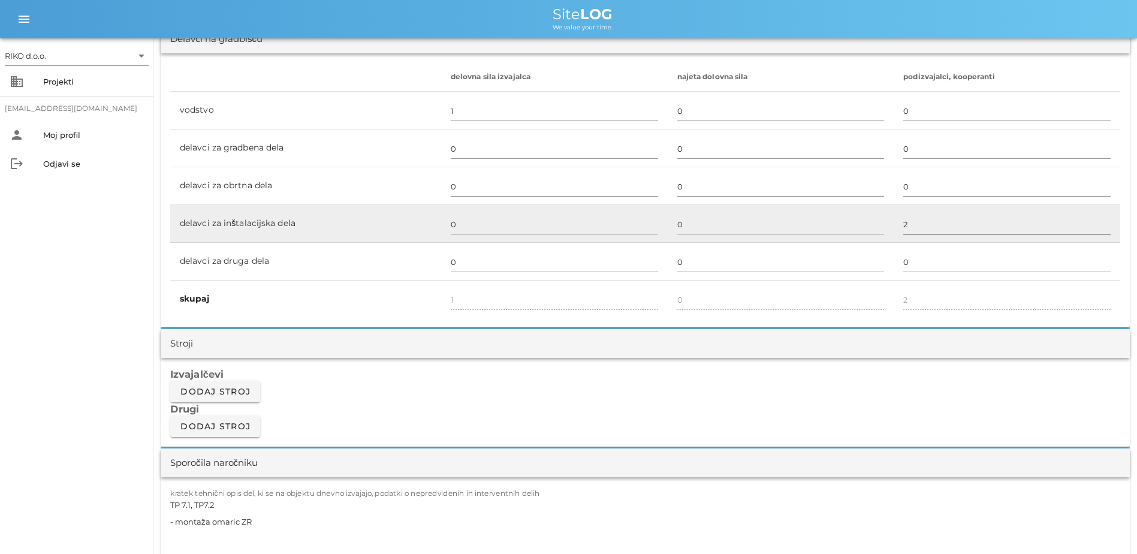
click at [906, 224] on input "2" at bounding box center [1006, 224] width 207 height 19
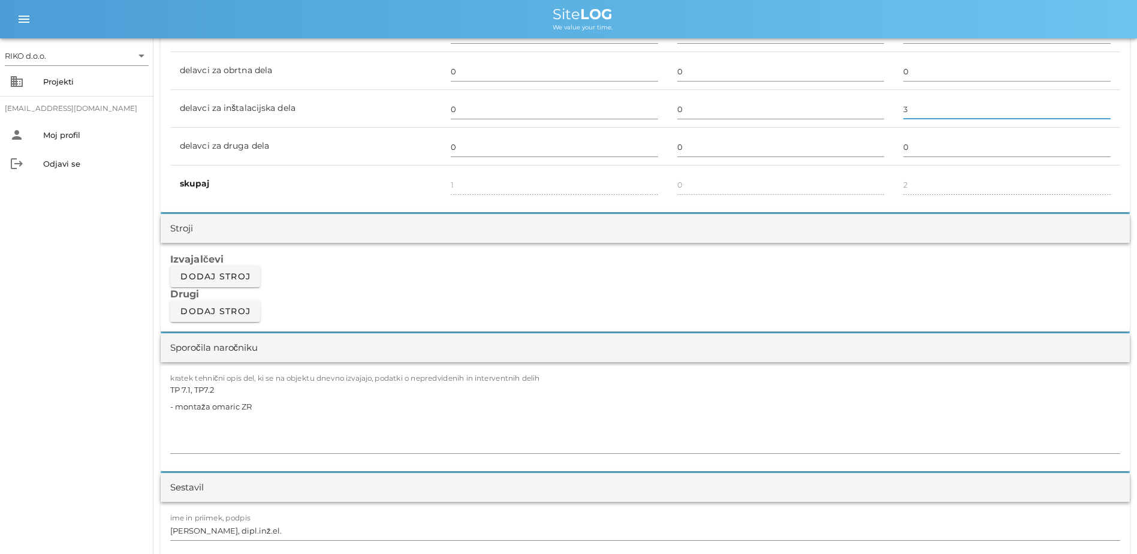
scroll to position [899, 0]
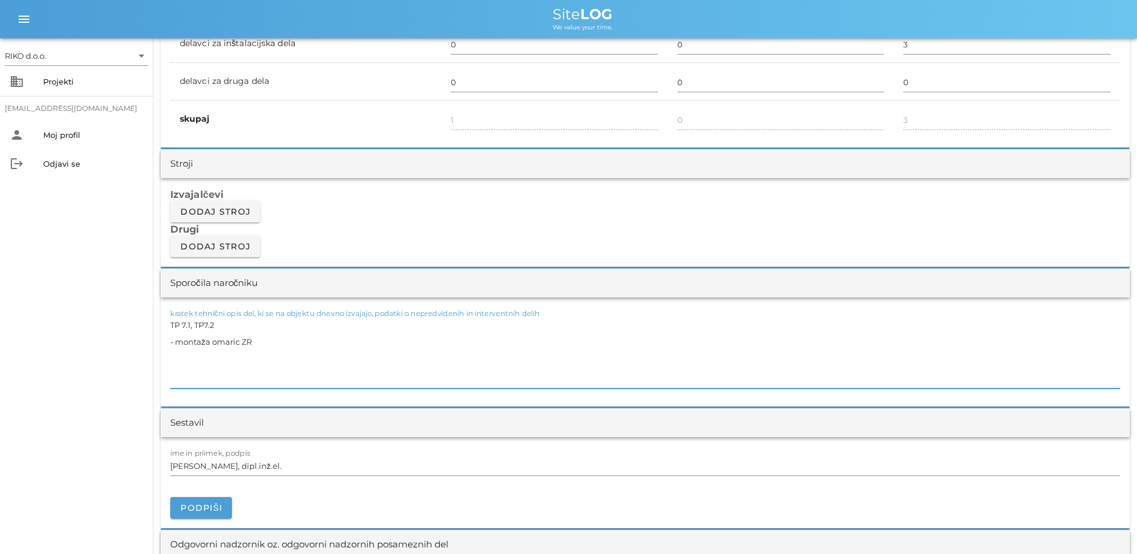
drag, startPoint x: 187, startPoint y: 339, endPoint x: 110, endPoint y: 321, distance: 78.6
click at [110, 321] on div "RIKO d.o.o. arrow_drop_down business Projekti [EMAIL_ADDRESS][DOMAIN_NAME] pers…" at bounding box center [568, 480] width 1137 height 2758
paste textarea "Glavna cev - Priprava ter polaganje kabla 6x2x0,8mm2 po kabelskih policah"
click at [219, 325] on textarea "Glavna cev - Priprava ter polaganje kabla 6x2x0,8mm2 po kabelskih policah" at bounding box center [645, 352] width 950 height 72
click at [191, 424] on span "Podpiši" at bounding box center [201, 507] width 43 height 11
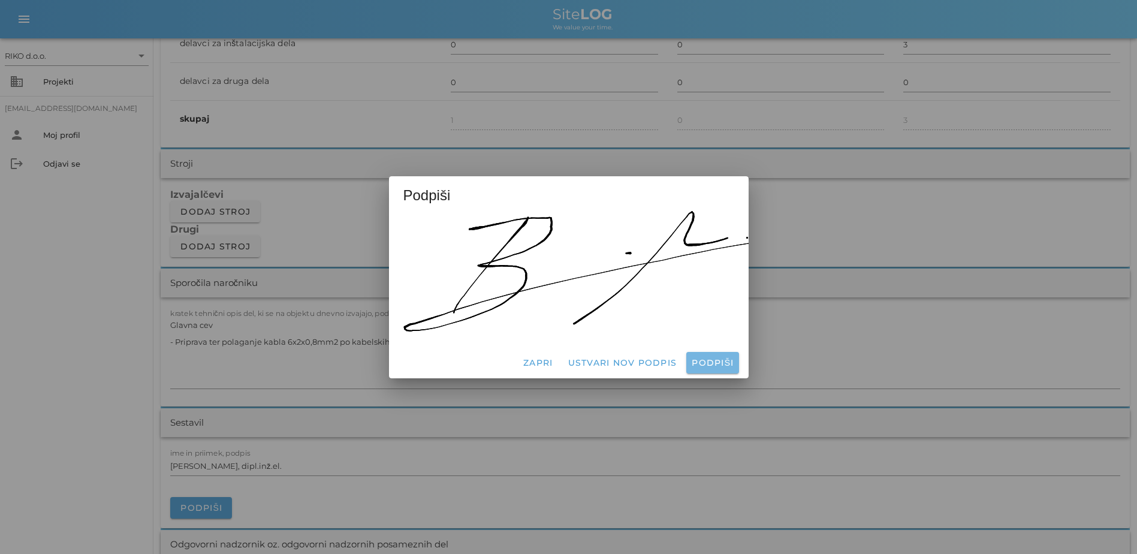
click at [714, 360] on span "Podpiši" at bounding box center [712, 362] width 43 height 11
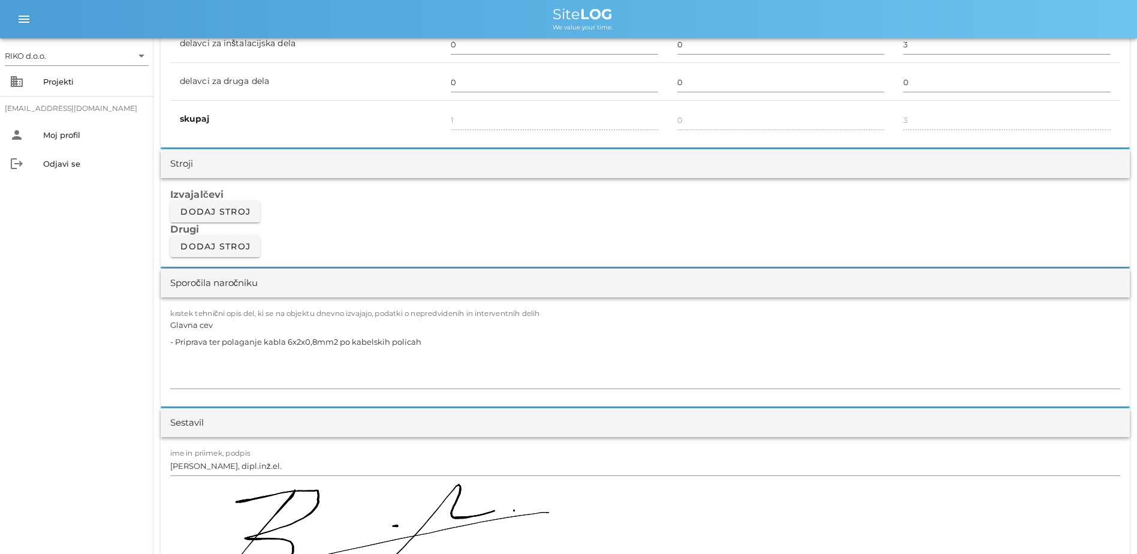
drag, startPoint x: 59, startPoint y: 358, endPoint x: 84, endPoint y: 360, distance: 25.2
click at [64, 358] on div "RIKO d.o.o. arrow_drop_down business Projekti [EMAIL_ADDRESS][DOMAIN_NAME] pers…" at bounding box center [76, 295] width 153 height 515
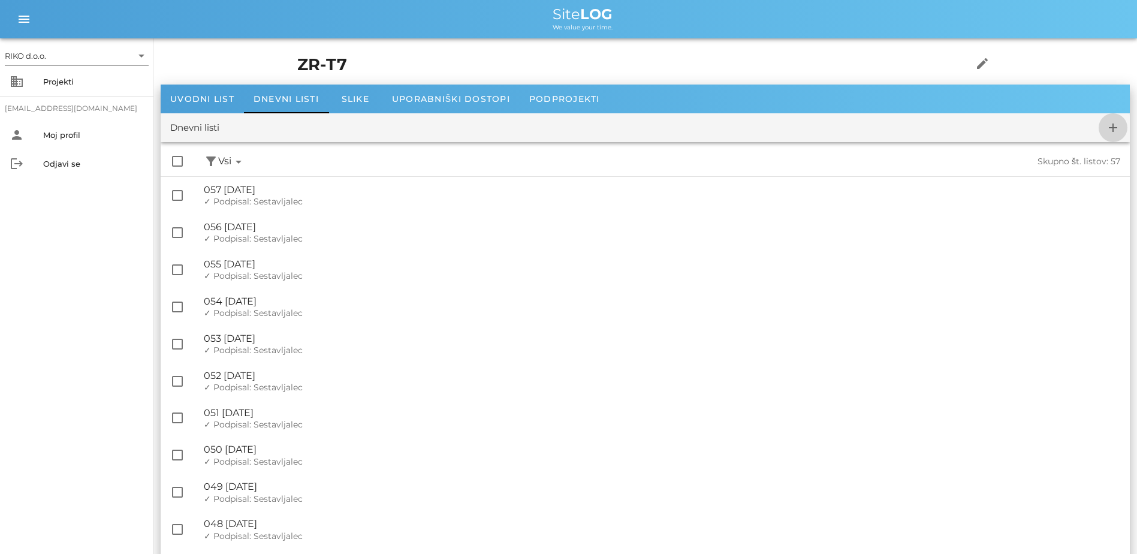
click at [906, 128] on icon "add" at bounding box center [1113, 127] width 14 height 14
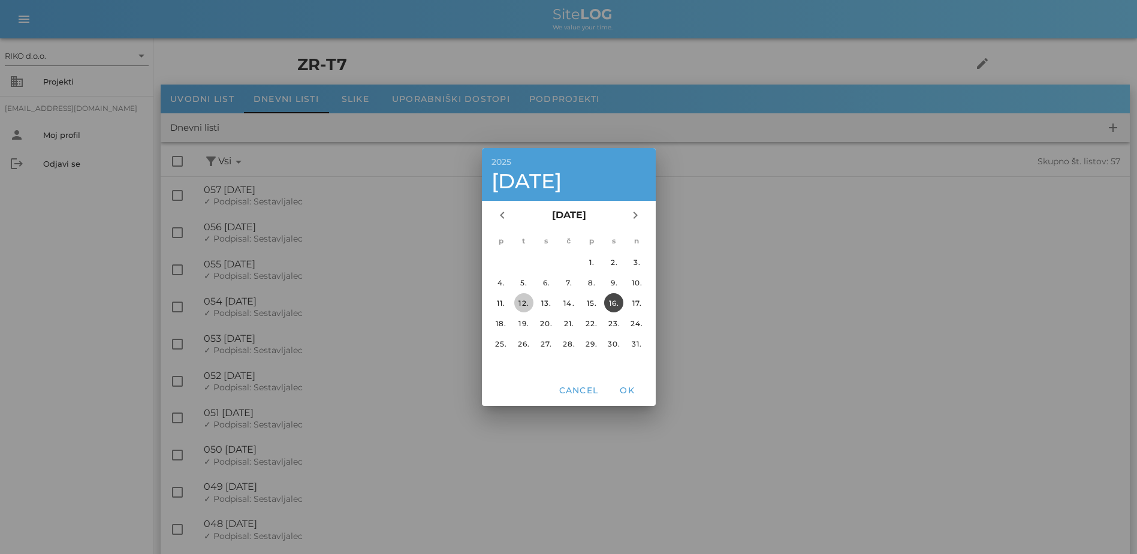
click at [517, 305] on div "12." at bounding box center [523, 302] width 19 height 9
click at [630, 397] on button "OK" at bounding box center [627, 390] width 38 height 22
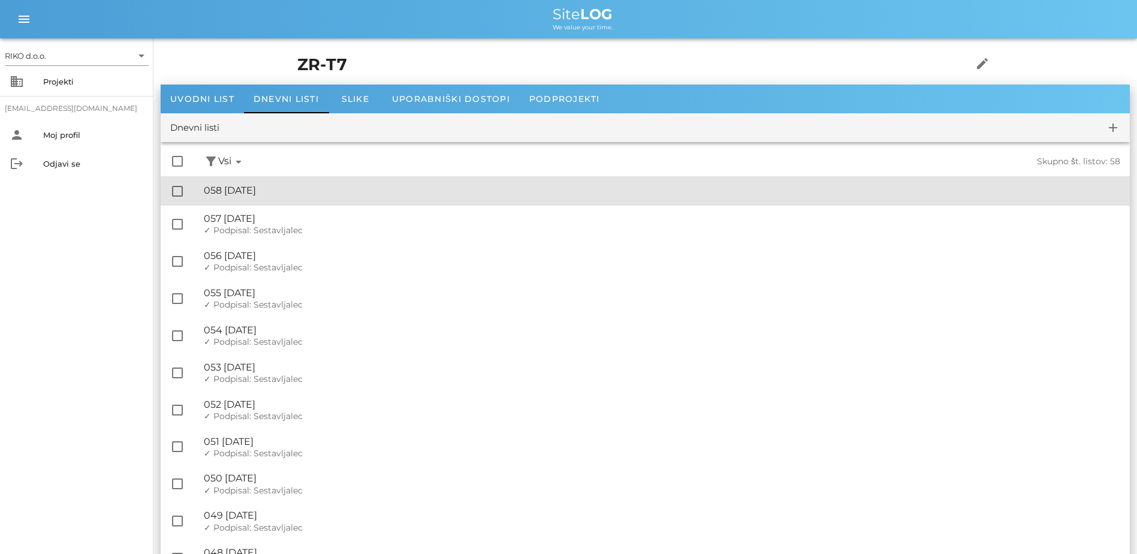
click at [333, 194] on div "🔏 058 [DATE]" at bounding box center [662, 190] width 916 height 11
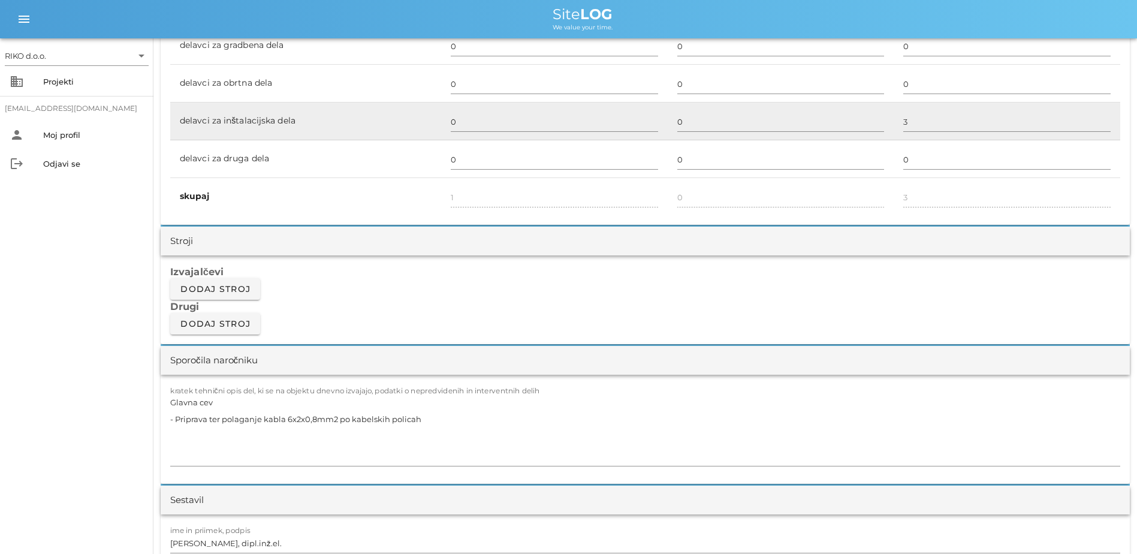
scroll to position [839, 0]
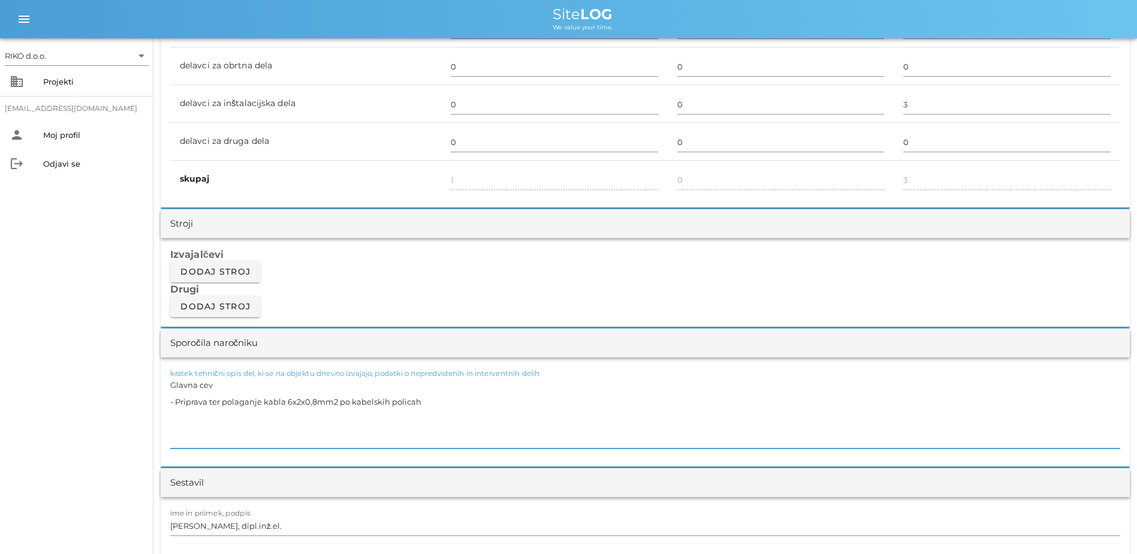
drag, startPoint x: 449, startPoint y: 403, endPoint x: 136, endPoint y: 391, distance: 313.0
click at [136, 391] on div "RIKO d.o.o. arrow_drop_down business Projekti [EMAIL_ADDRESS][DOMAIN_NAME] pers…" at bounding box center [568, 540] width 1137 height 2758
paste textarea "-Polaganje kabla 6x2x0,8mm2 po kabelskih policah za ROT"
click at [221, 385] on textarea "Glavna cev -Polaganje kabla 6x2x0,8mm2 po kabelskih policah za ROT" at bounding box center [645, 412] width 950 height 72
click at [80, 409] on div "RIKO d.o.o. arrow_drop_down business Projekti [EMAIL_ADDRESS][DOMAIN_NAME] pers…" at bounding box center [76, 295] width 153 height 515
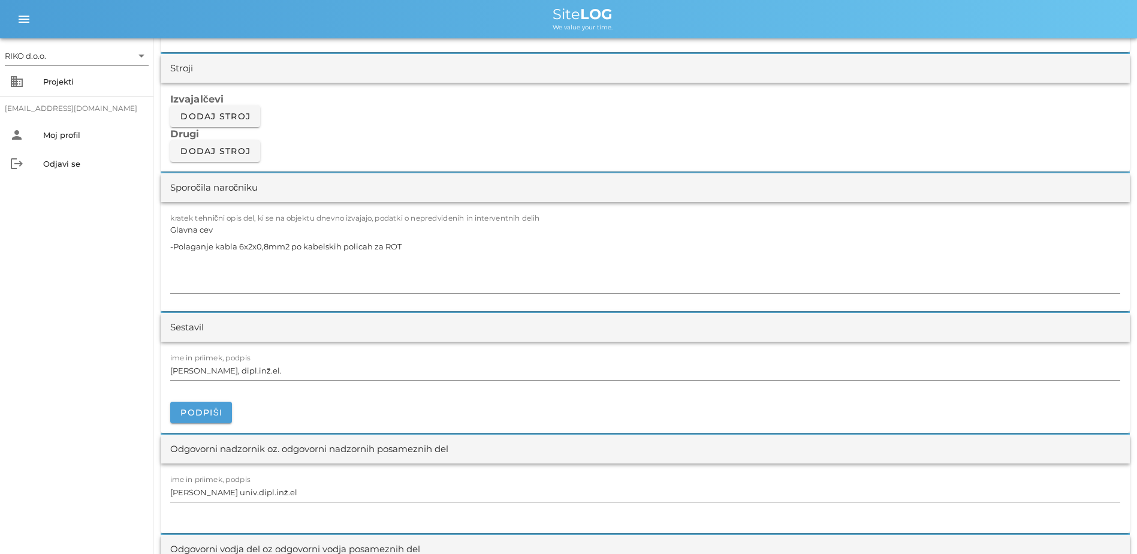
scroll to position [1019, 0]
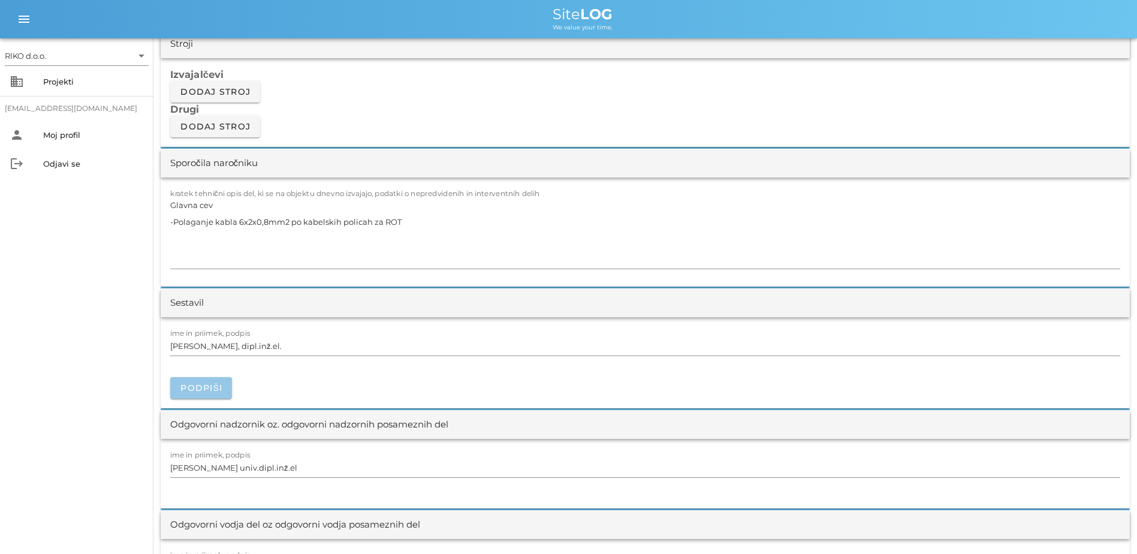
drag, startPoint x: 217, startPoint y: 394, endPoint x: 225, endPoint y: 393, distance: 8.4
click at [221, 393] on button "Podpiši" at bounding box center [201, 388] width 62 height 22
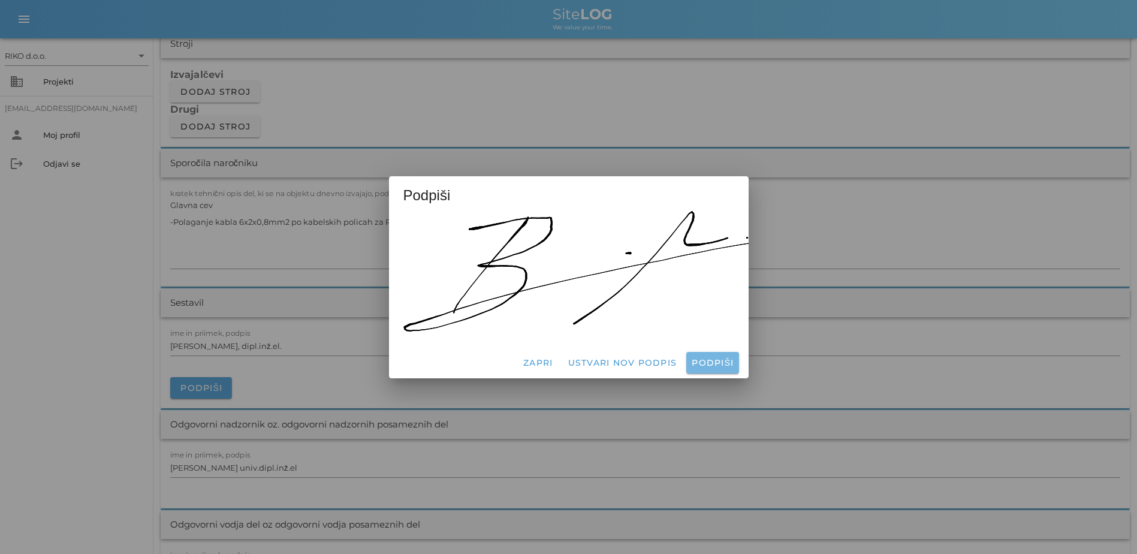
click at [726, 361] on span "Podpiši" at bounding box center [712, 362] width 43 height 11
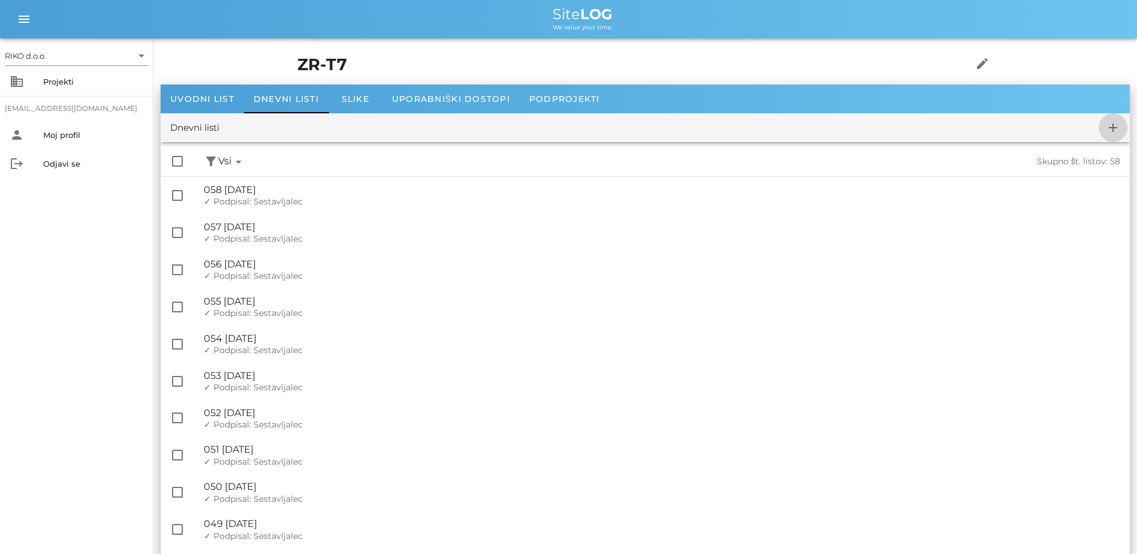
click at [906, 135] on button "add" at bounding box center [1112, 127] width 29 height 29
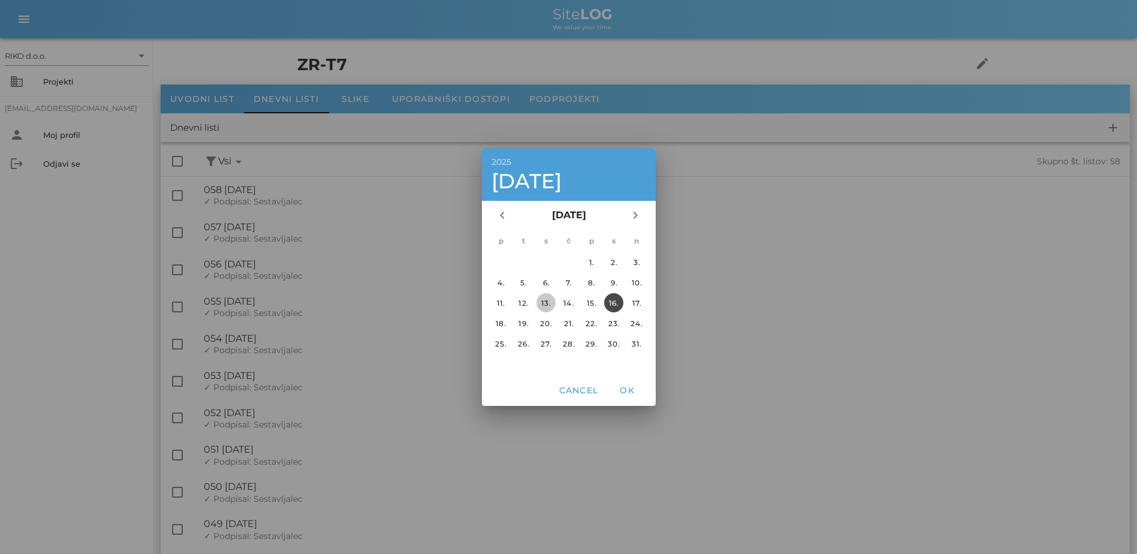
click at [540, 303] on div "13." at bounding box center [545, 302] width 19 height 9
click at [630, 391] on span "OK" at bounding box center [626, 390] width 29 height 11
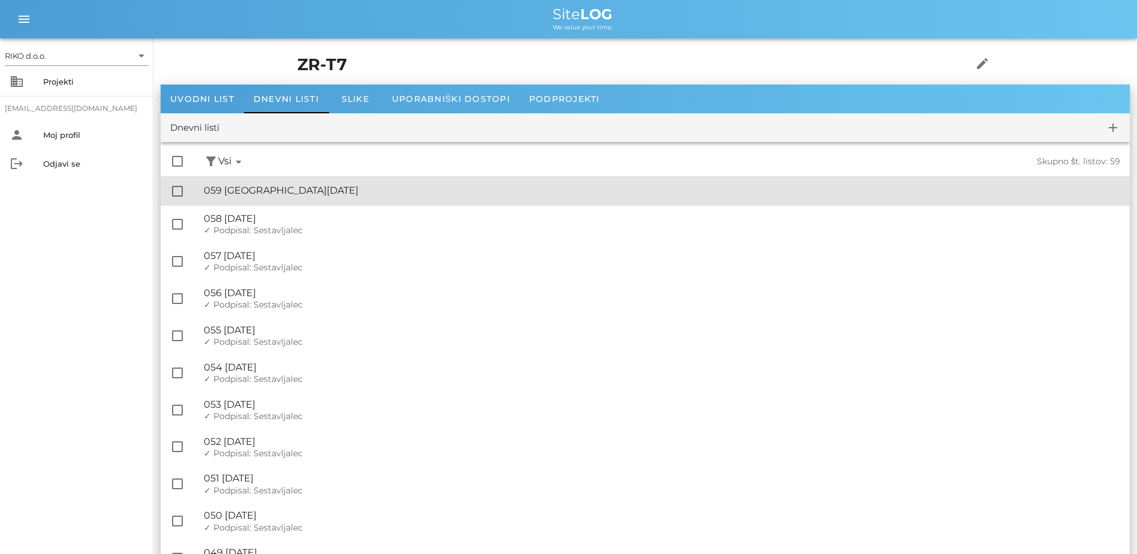
click at [271, 182] on div "🔏 059 [DATE] ✓ Podpisal: Nadzornik ✓ Podpisal: Sestavljalec ✓ Podpisal: Odgovor…" at bounding box center [662, 190] width 916 height 27
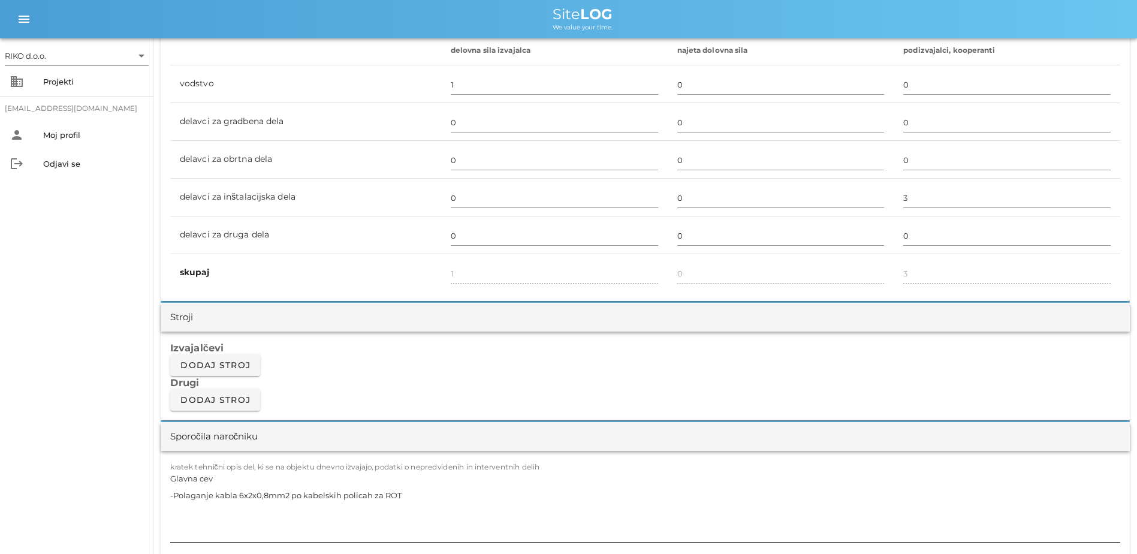
scroll to position [839, 0]
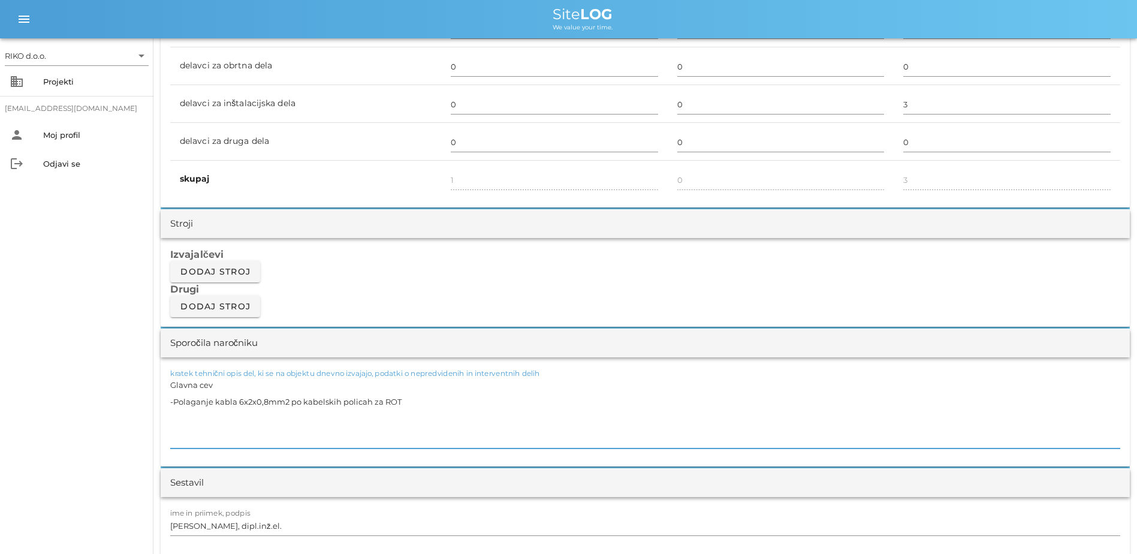
drag, startPoint x: 324, startPoint y: 409, endPoint x: 154, endPoint y: 404, distance: 170.2
click at [154, 404] on div "[DATE] Close ZR-T7 Uvodni list Dnevni listi Slike Dnevni list na [DATE] ✓ Podpi…" at bounding box center [644, 558] width 983 height 2719
paste textarea "in cezava omaric ROT"
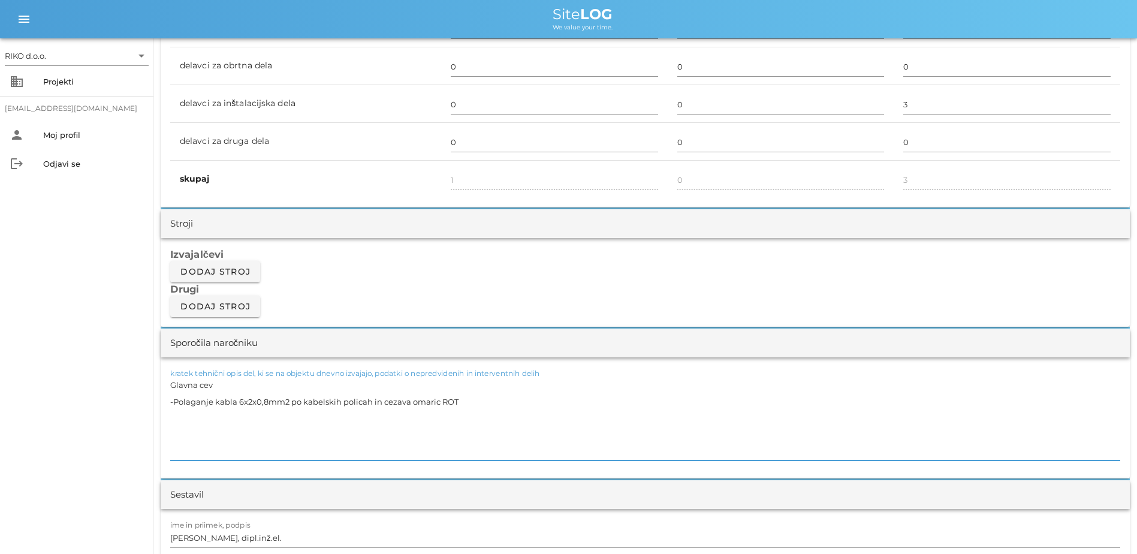
drag, startPoint x: 189, startPoint y: 440, endPoint x: 184, endPoint y: 416, distance: 24.6
click at [184, 416] on textarea "Glavna cev -Polaganje kabla 6x2x0,8mm2 po kabelskih policah in cezava omaric ROT" at bounding box center [645, 418] width 950 height 84
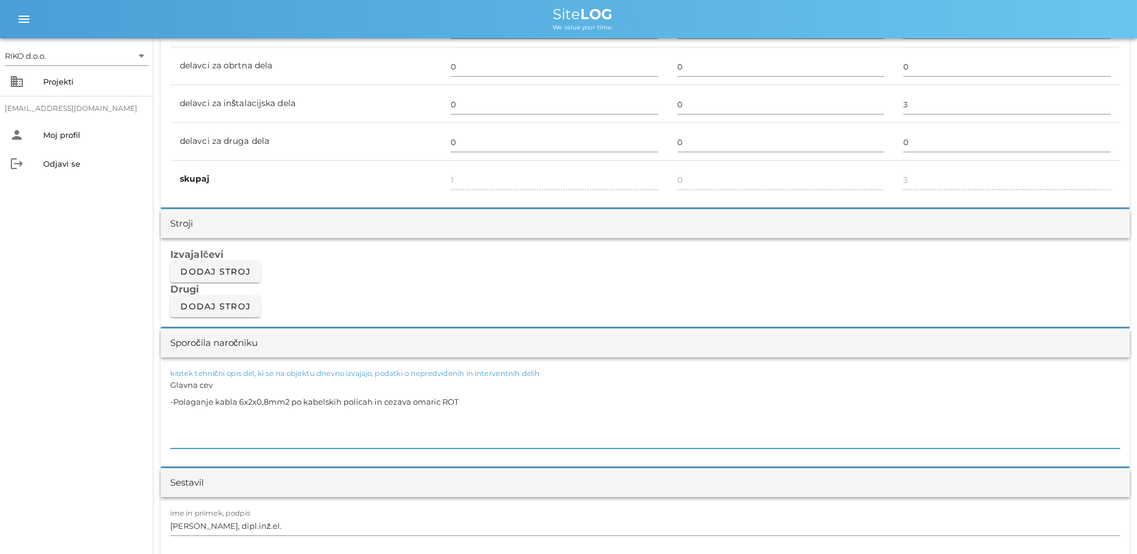
click at [383, 403] on textarea "Glavna cev -Polaganje kabla 6x2x0,8mm2 po kabelskih policah in cezava omaric ROT" at bounding box center [645, 412] width 950 height 72
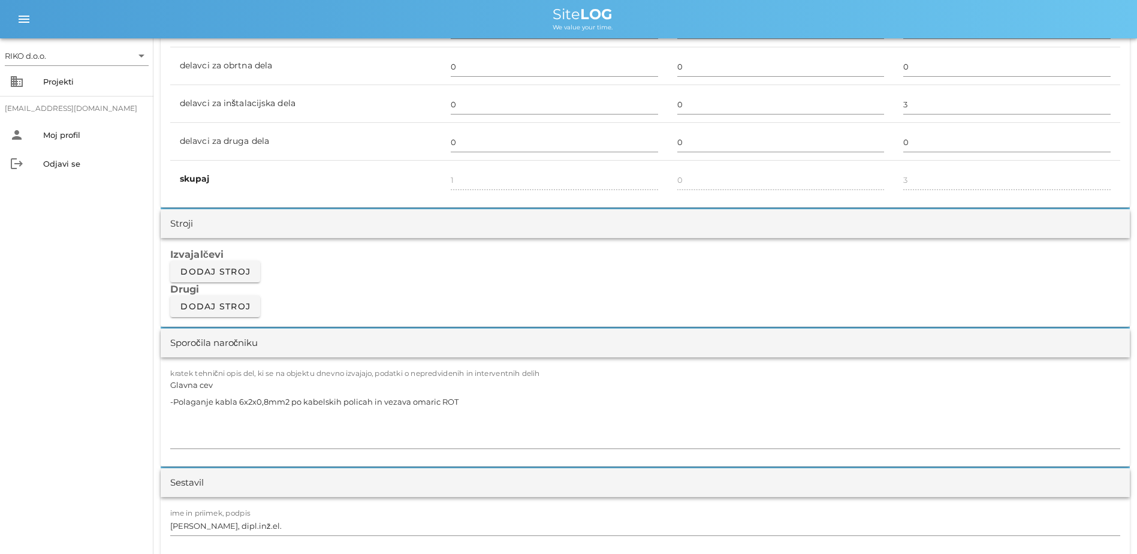
click at [94, 375] on div "RIKO d.o.o. arrow_drop_down business Projekti [EMAIL_ADDRESS][DOMAIN_NAME] pers…" at bounding box center [76, 295] width 153 height 515
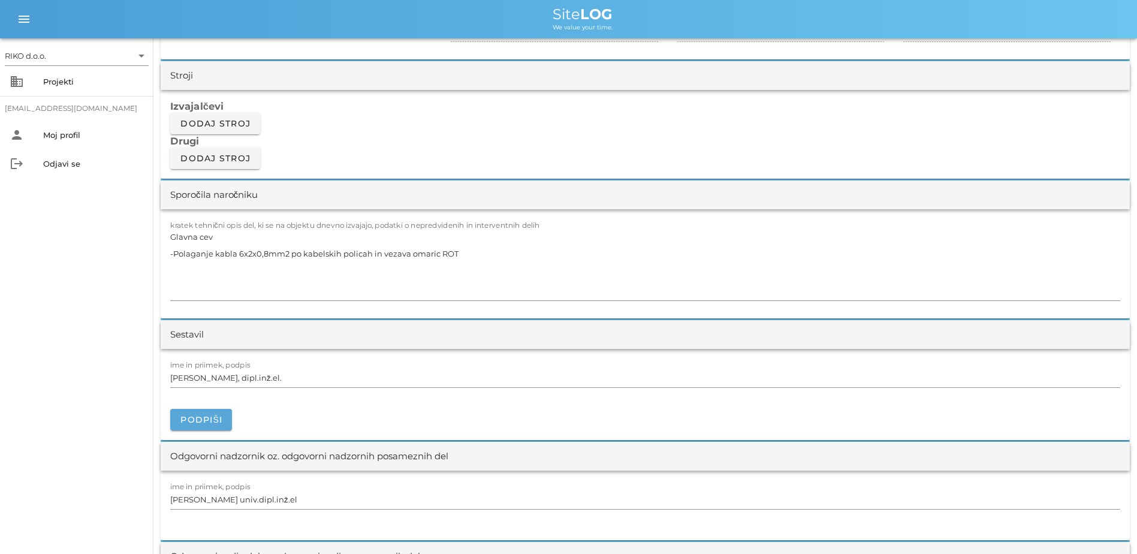
scroll to position [1019, 0]
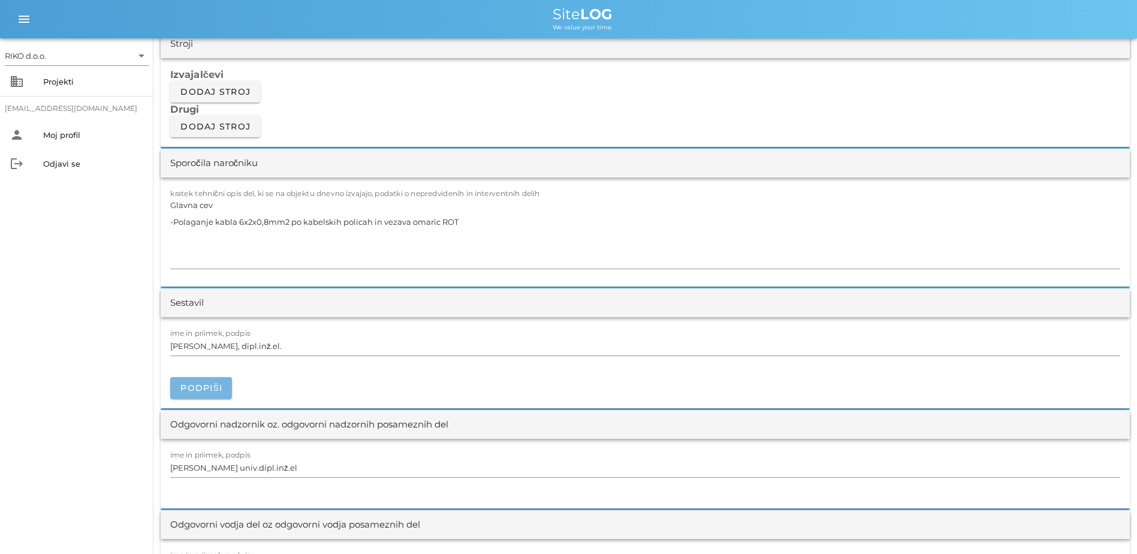
click at [210, 394] on button "Podpiši" at bounding box center [201, 388] width 62 height 22
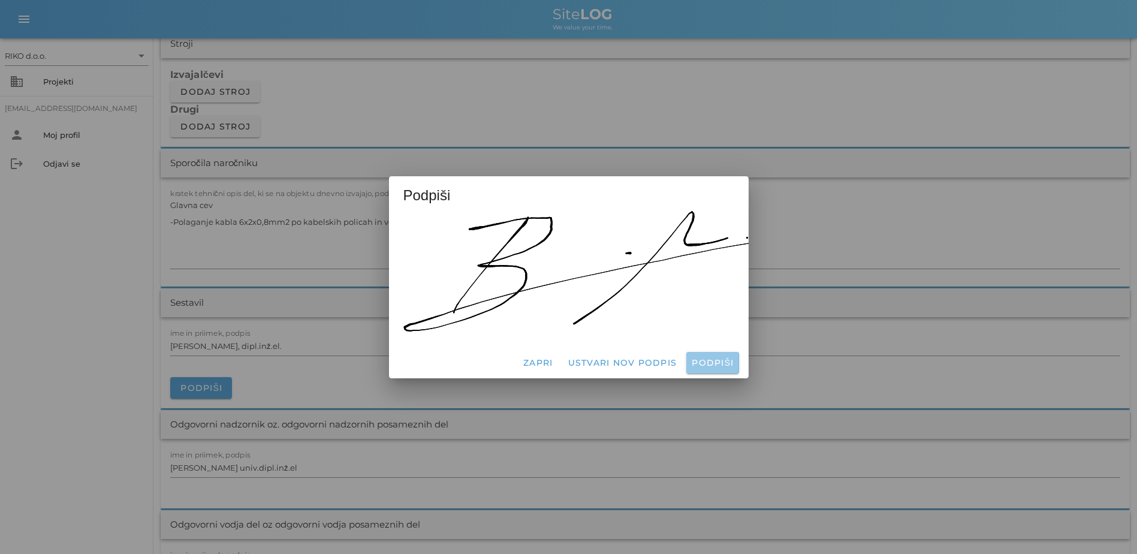
click at [707, 364] on button "Podpiši" at bounding box center [712, 363] width 52 height 22
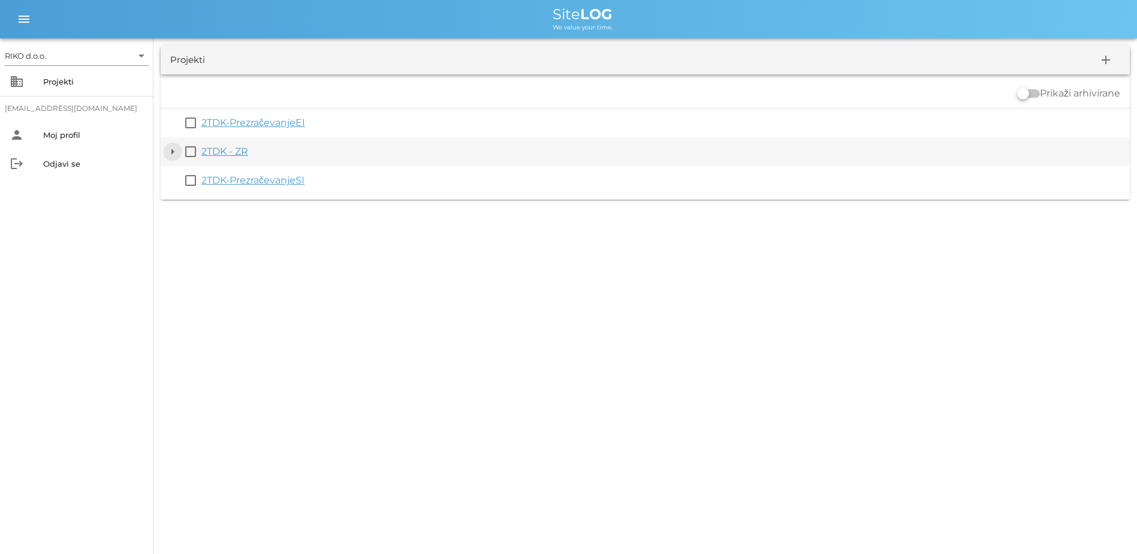
click at [176, 146] on button "arrow_drop_down" at bounding box center [172, 151] width 14 height 14
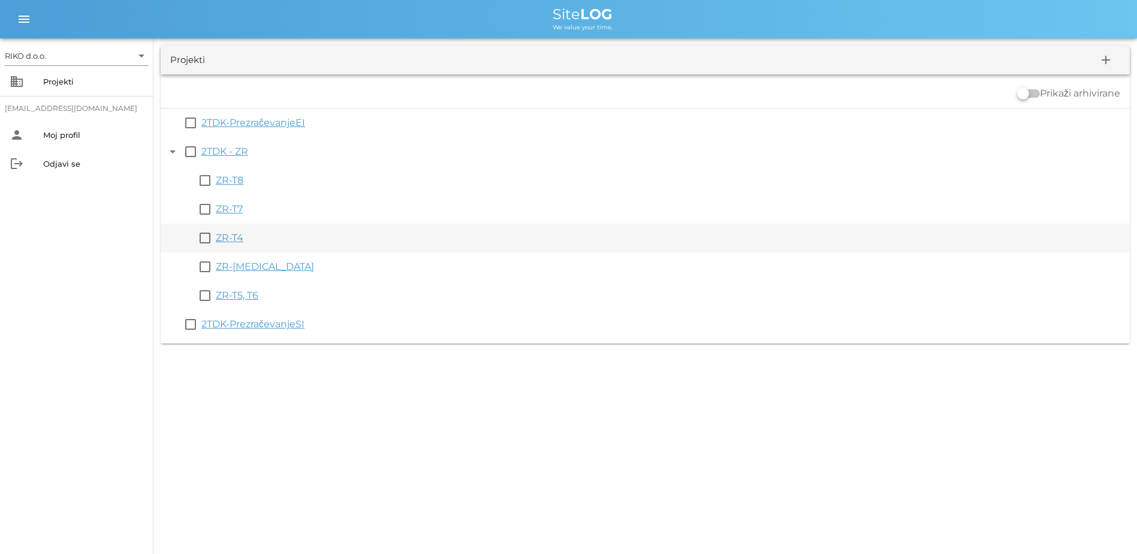
click at [242, 235] on link "ZR-T4" at bounding box center [230, 237] width 28 height 11
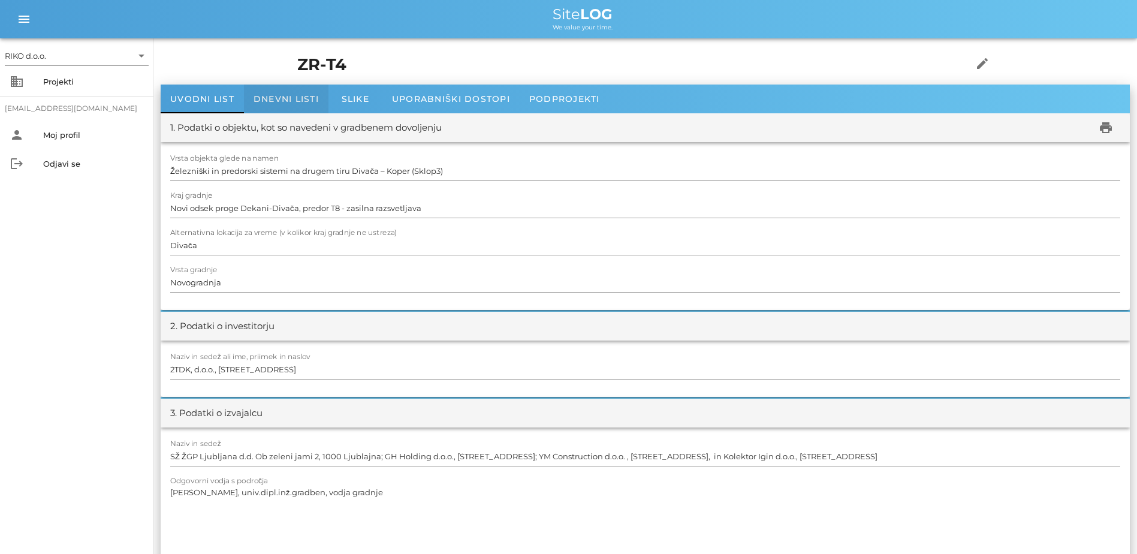
click at [289, 107] on div "Dnevni listi" at bounding box center [286, 98] width 84 height 29
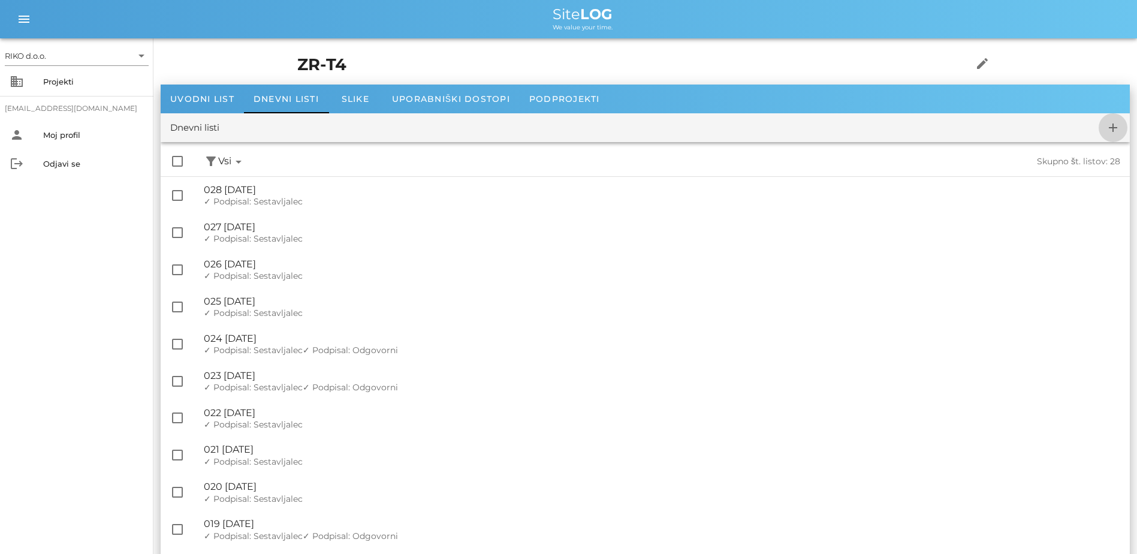
click at [906, 129] on icon "add" at bounding box center [1113, 127] width 14 height 14
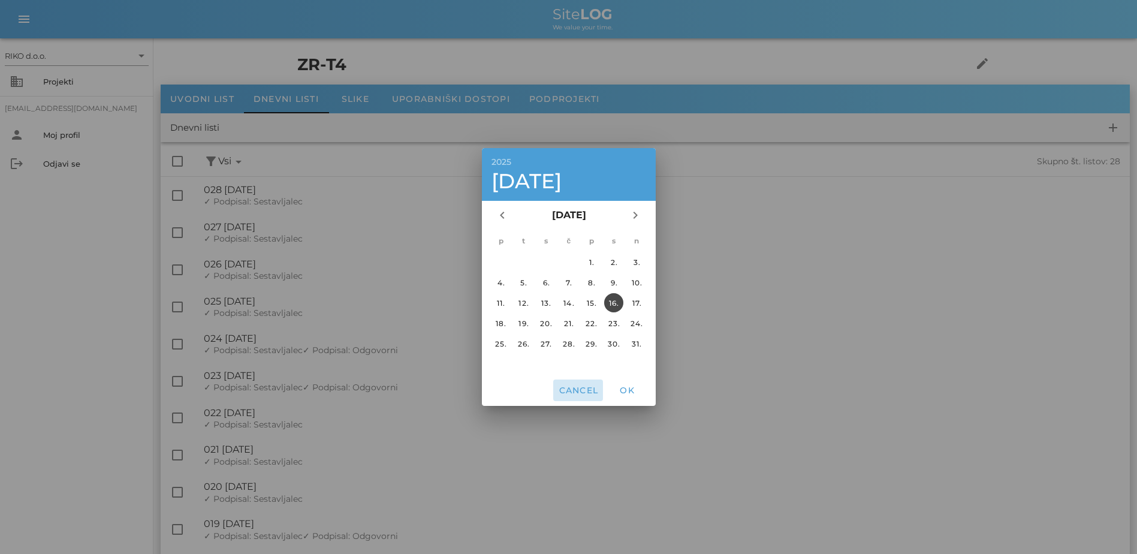
click at [590, 394] on span "Cancel" at bounding box center [578, 390] width 40 height 11
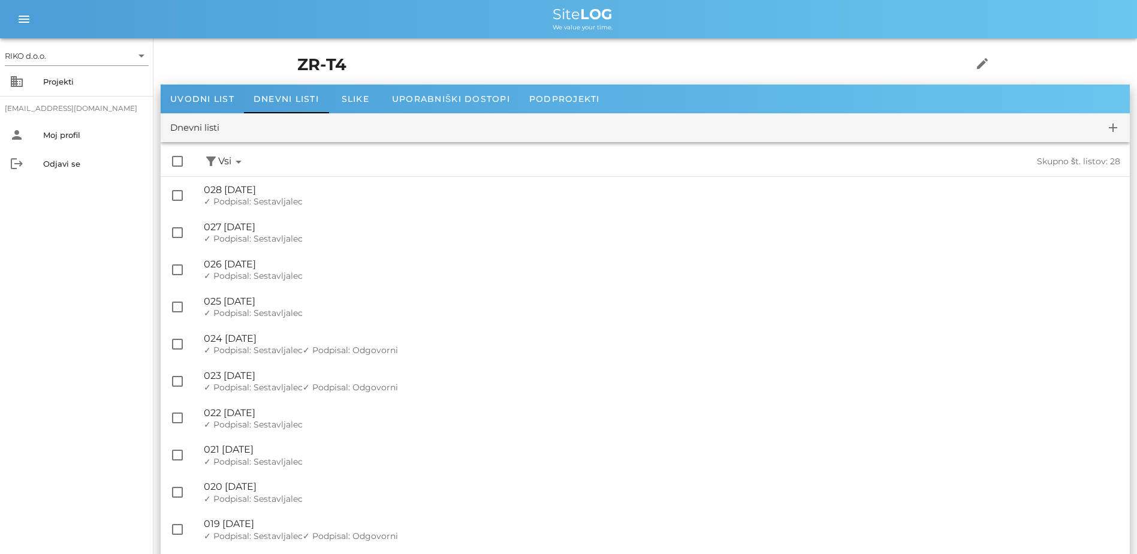
click at [906, 130] on div "Dnevni listi add" at bounding box center [645, 127] width 969 height 29
click at [906, 125] on icon "add" at bounding box center [1113, 127] width 14 height 14
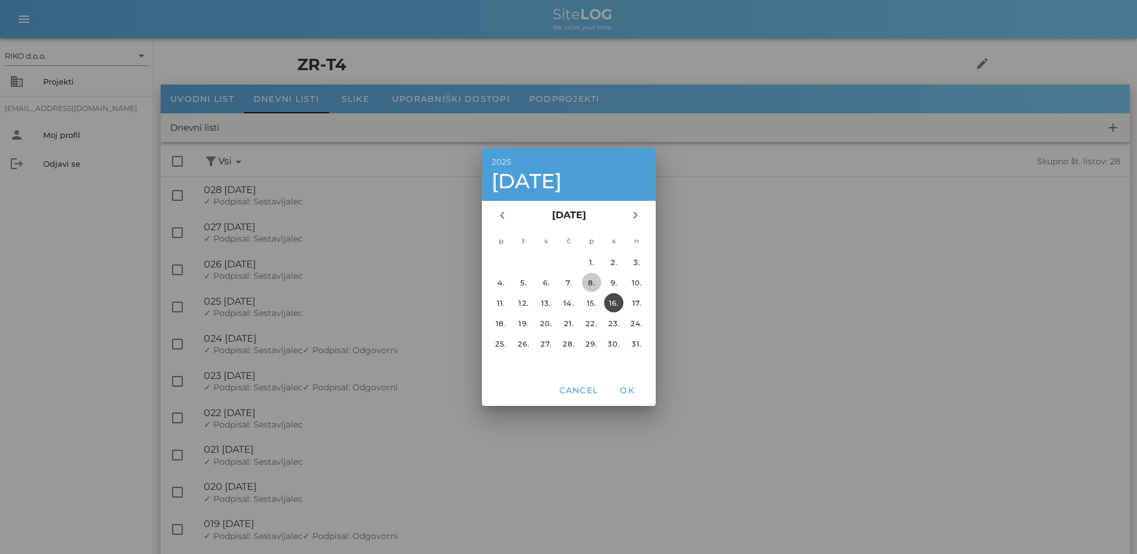
click at [593, 282] on div "8." at bounding box center [590, 282] width 19 height 9
click at [630, 388] on span "OK" at bounding box center [626, 390] width 29 height 11
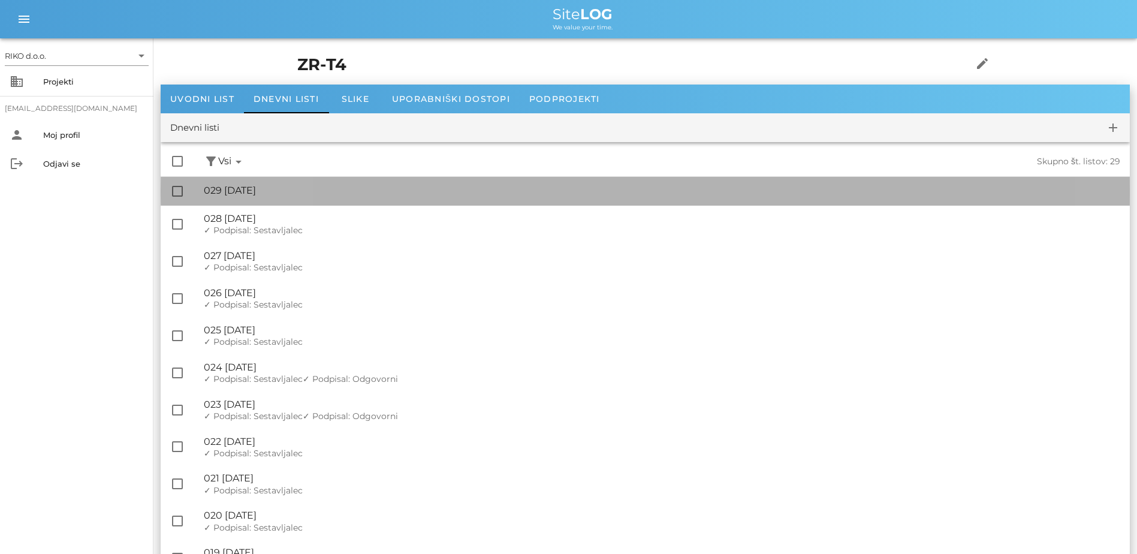
click at [306, 199] on div "🔏 029 [DATE] ✓ Podpisal: Nadzornik ✓ Podpisal: Sestavljalec ✓ Podpisal: Odgovor…" at bounding box center [662, 190] width 916 height 27
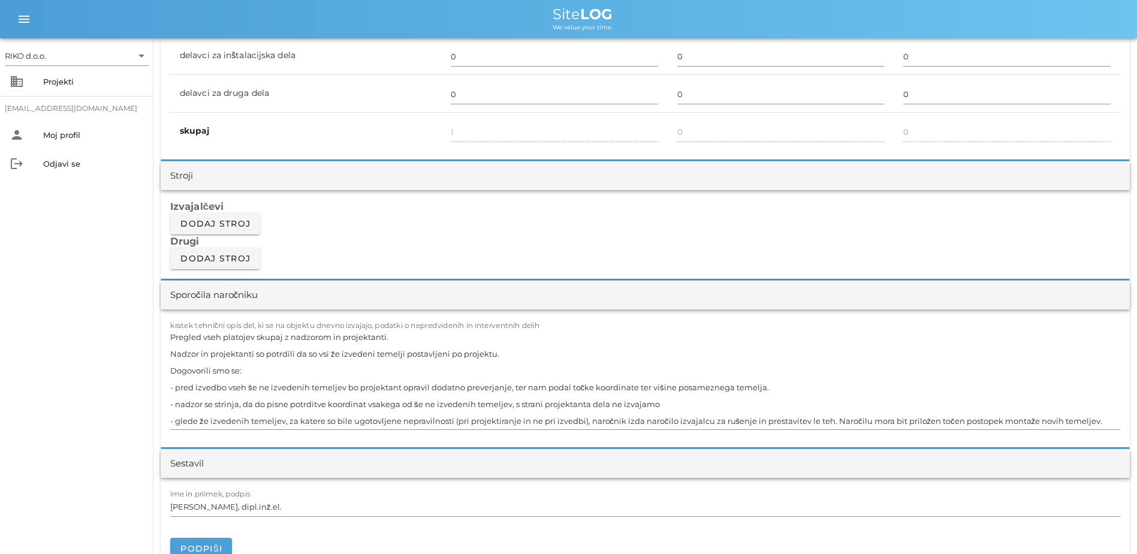
scroll to position [899, 0]
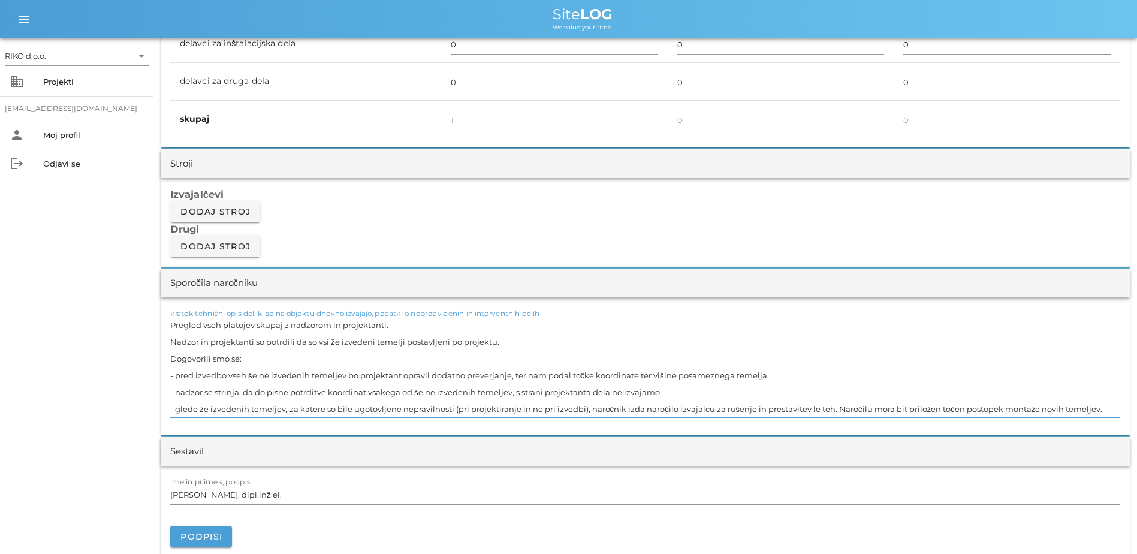
drag, startPoint x: 1101, startPoint y: 404, endPoint x: 71, endPoint y: 324, distance: 1032.6
click at [71, 324] on div "RIKO d.o.o. arrow_drop_down business Projekti [EMAIL_ADDRESS][DOMAIN_NAME] pers…" at bounding box center [568, 494] width 1137 height 2786
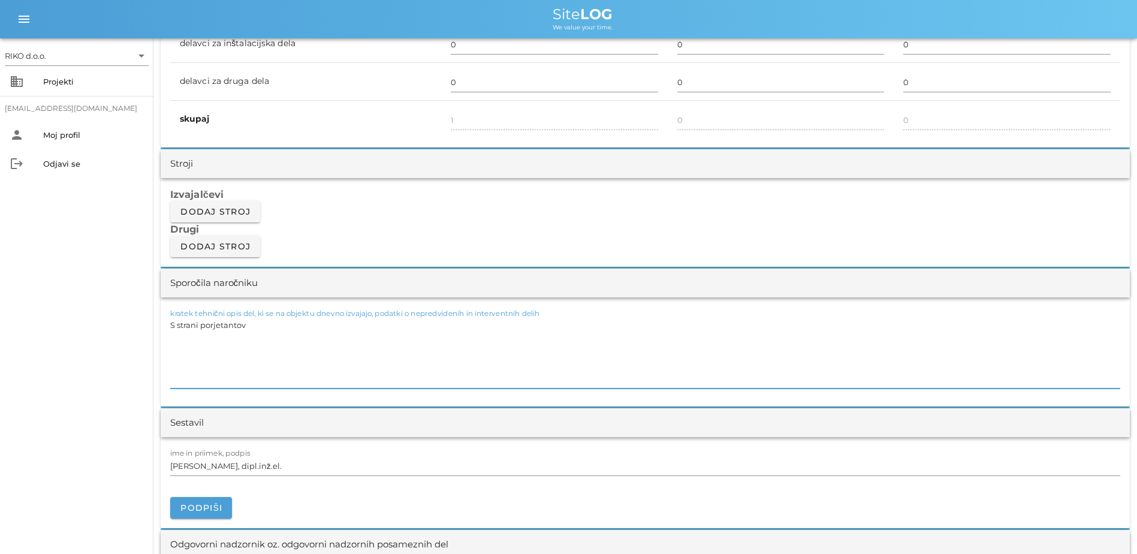
drag, startPoint x: 256, startPoint y: 328, endPoint x: 202, endPoint y: 336, distance: 54.5
click at [202, 336] on textarea "S strani porjetantov" at bounding box center [645, 352] width 950 height 72
click at [559, 340] on textarea "S strani projektantov smo dobili nove "usklajene" lokacije temeljev za kandelab…" at bounding box center [645, 352] width 950 height 72
drag, startPoint x: 543, startPoint y: 327, endPoint x: 513, endPoint y: 339, distance: 32.8
click at [513, 339] on textarea "S strani projektantov smo dobili nove "usklajene" lokacije temeljev za kandelab…" at bounding box center [645, 352] width 950 height 72
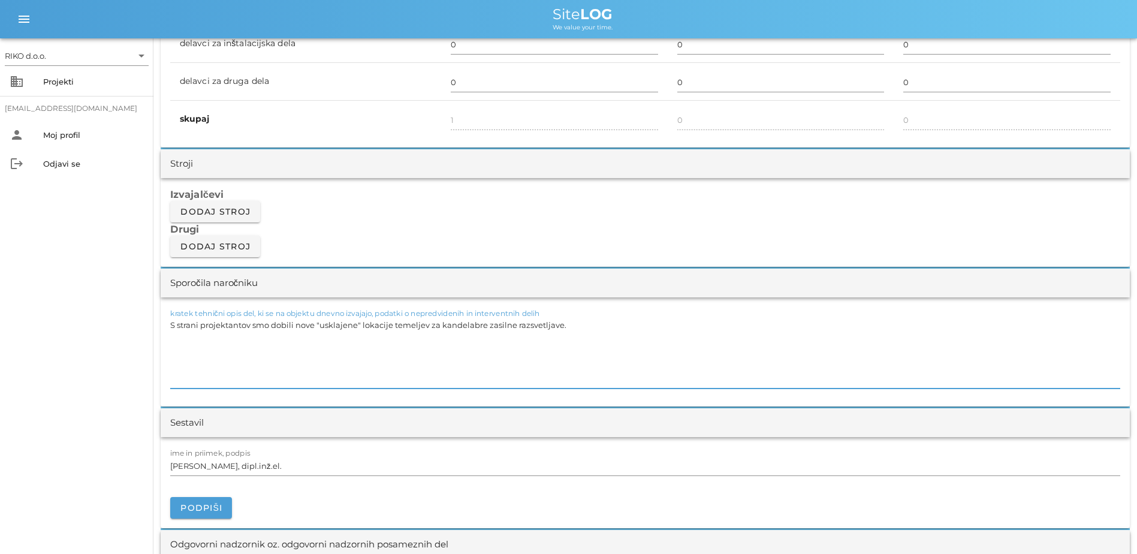
drag, startPoint x: 189, startPoint y: 386, endPoint x: 179, endPoint y: 382, distance: 10.7
click at [180, 382] on textarea "S strani projektantov smo dobili nove "usklajene" lokacije temeljev za kandelab…" at bounding box center [645, 352] width 950 height 72
drag, startPoint x: 178, startPoint y: 369, endPoint x: 170, endPoint y: 346, distance: 24.6
click at [170, 346] on textarea "S strani projektantov smo dobili nove "usklajene" lokacije temeljev za kandelab…" at bounding box center [645, 352] width 950 height 72
click at [176, 340] on textarea "S strani projektantov smo dobili nove "usklajene" lokacije temeljev za kandelab…" at bounding box center [645, 352] width 950 height 72
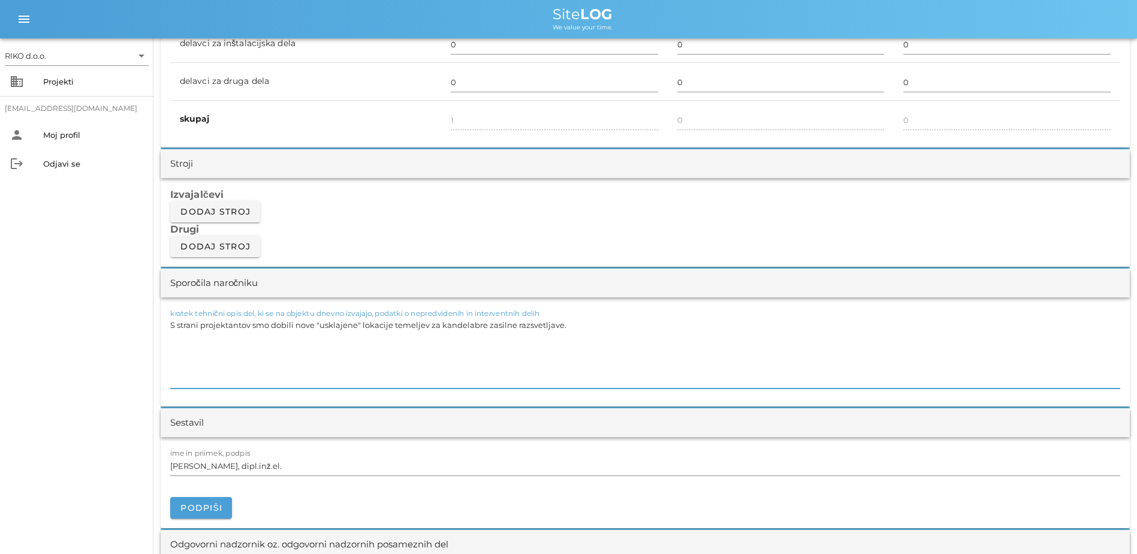
drag, startPoint x: 360, startPoint y: 328, endPoint x: 316, endPoint y: 332, distance: 44.5
click at [316, 332] on textarea "S strani projektantov smo dobili nove "usklajene" lokacije temeljev za kandelab…" at bounding box center [645, 352] width 950 height 72
click at [166, 347] on div "kratek tehnični opis del, ki se na objektu dnevno izvajajo, podatki o nepredvid…" at bounding box center [645, 351] width 969 height 109
click at [183, 346] on textarea "S strani projektantov smo dobili nove lokacije temeljev za kandelabre zasilne r…" at bounding box center [645, 352] width 950 height 72
click at [271, 360] on textarea "S strani projektantov smo dobili nove lokacije temeljev za kandelabre zasilne r…" at bounding box center [645, 352] width 950 height 72
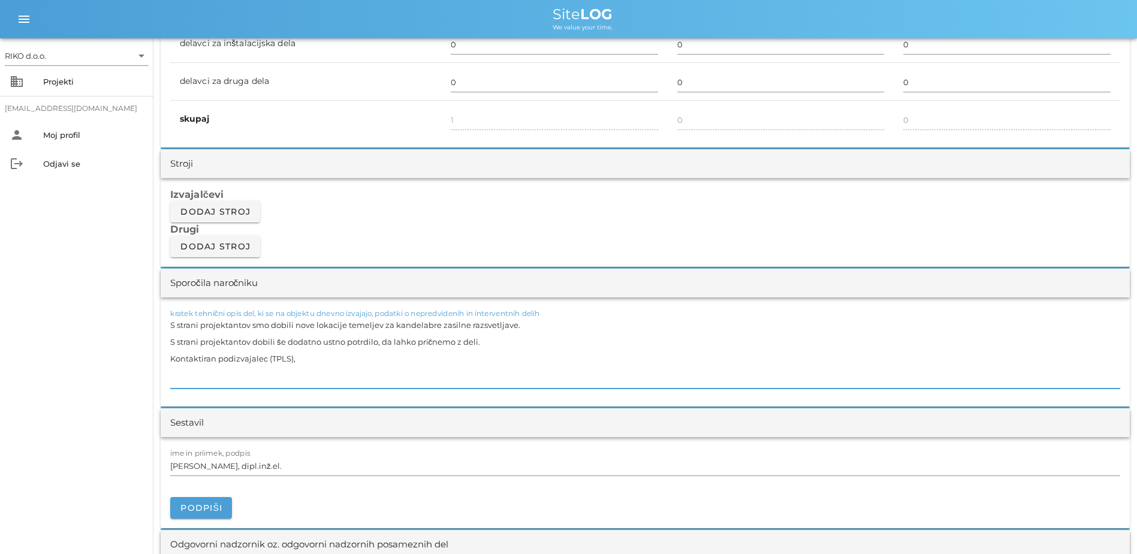
click at [268, 360] on textarea "S strani projektantov smo dobili nove lokacije temeljev za kandelabre zasilne r…" at bounding box center [645, 352] width 950 height 72
drag, startPoint x: 342, startPoint y: 355, endPoint x: 480, endPoint y: 363, distance: 138.7
click at [343, 355] on textarea "S strani projektantov smo dobili nove lokacije temeljev za kandelabre zasilne r…" at bounding box center [645, 352] width 950 height 72
click at [120, 343] on div "RIKO d.o.o. arrow_drop_down business Projekti [EMAIL_ADDRESS][DOMAIN_NAME] pers…" at bounding box center [76, 295] width 153 height 515
click at [208, 424] on span "Podpiši" at bounding box center [201, 507] width 43 height 11
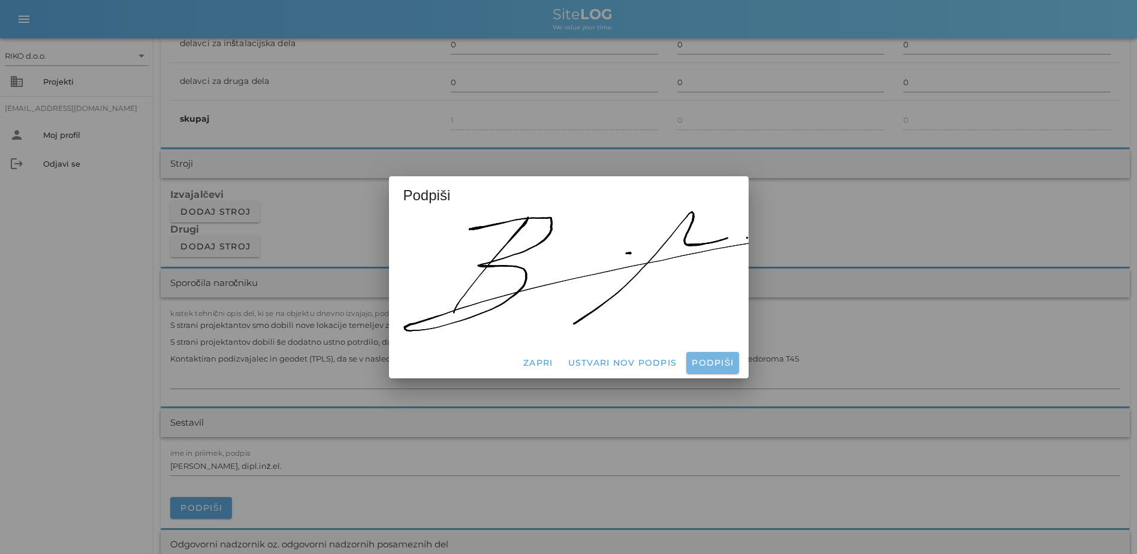
click at [705, 357] on span "Podpiši" at bounding box center [712, 362] width 43 height 11
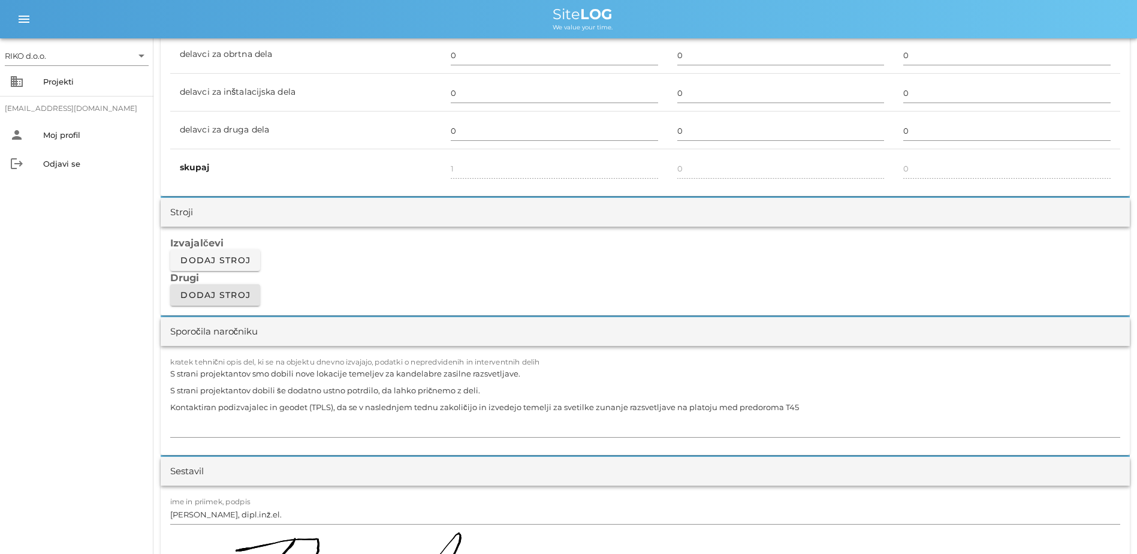
scroll to position [1019, 0]
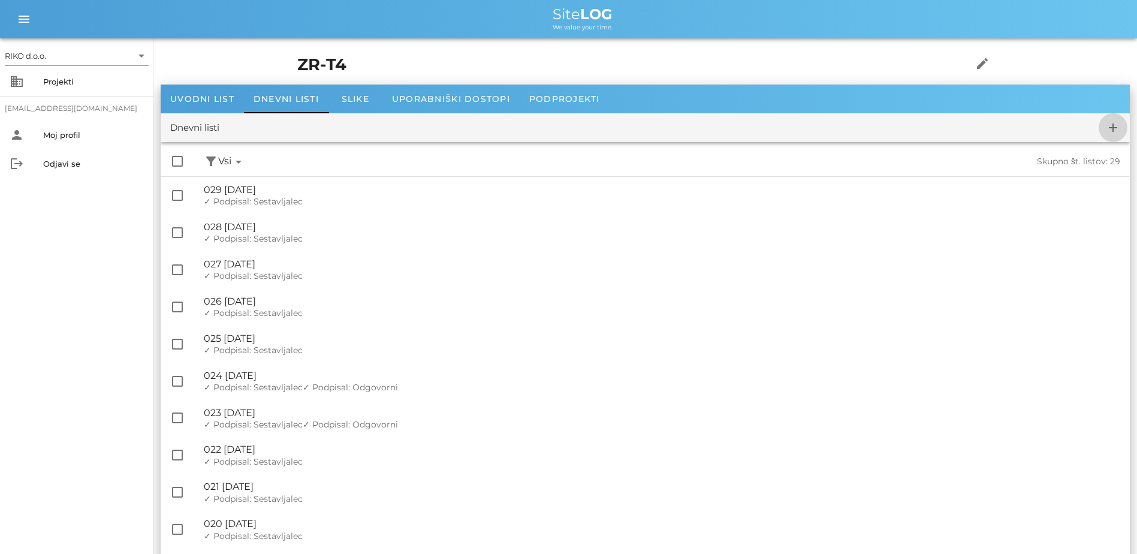
click at [906, 131] on icon "add" at bounding box center [1113, 127] width 14 height 14
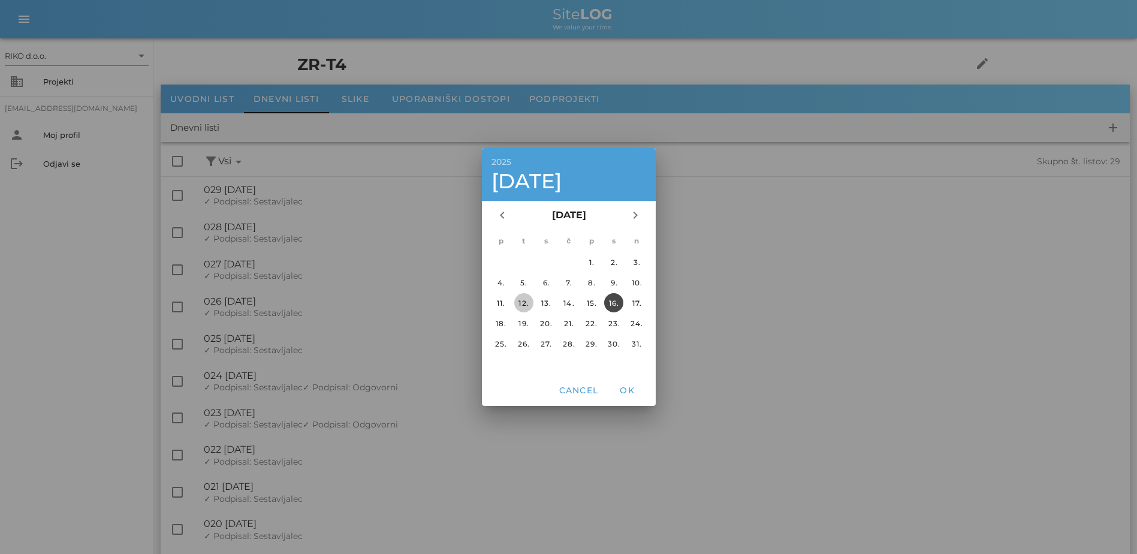
click at [527, 298] on div "12." at bounding box center [523, 302] width 19 height 9
click at [620, 391] on span "OK" at bounding box center [626, 390] width 29 height 11
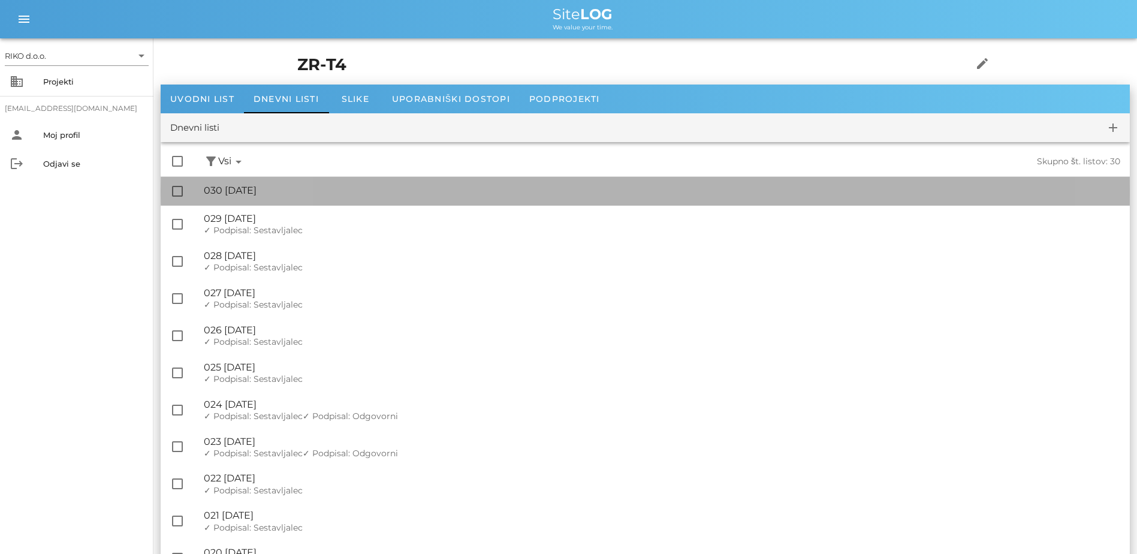
click at [312, 192] on div "🔏 030 [DATE]" at bounding box center [662, 190] width 916 height 11
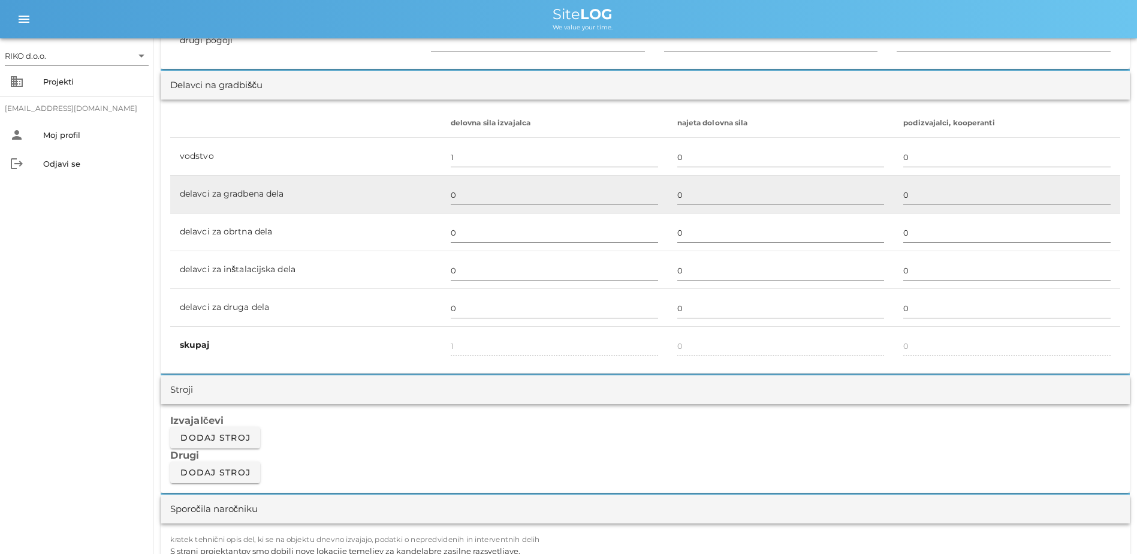
scroll to position [899, 0]
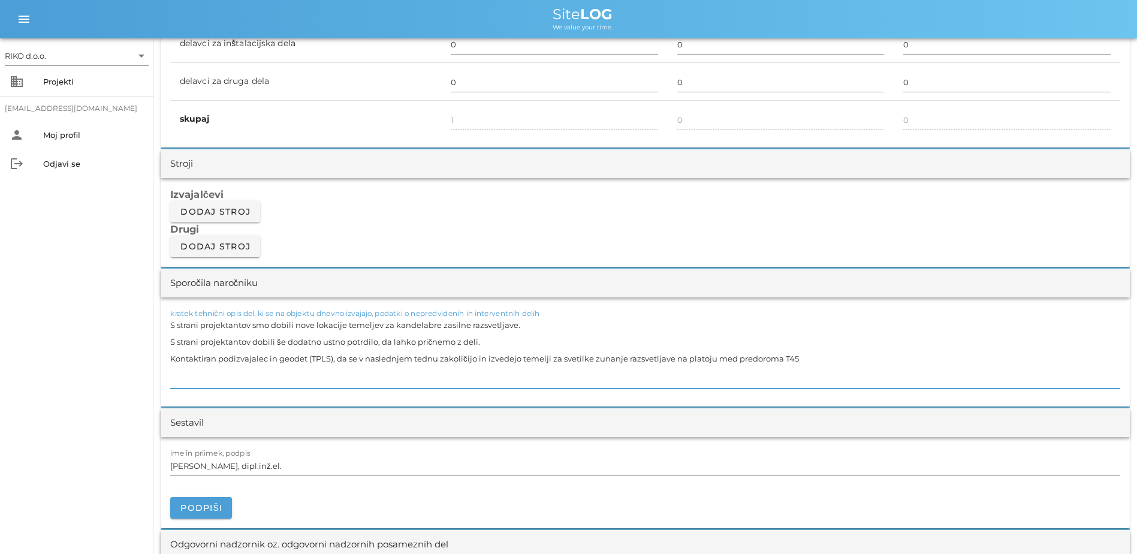
drag, startPoint x: 810, startPoint y: 358, endPoint x: -2, endPoint y: 307, distance: 814.2
click at [0, 307] on html "RIKO d.o.o. arrow_drop_down business Projekti [EMAIL_ADDRESS][DOMAIN_NAME] pers…" at bounding box center [568, 480] width 1137 height 2758
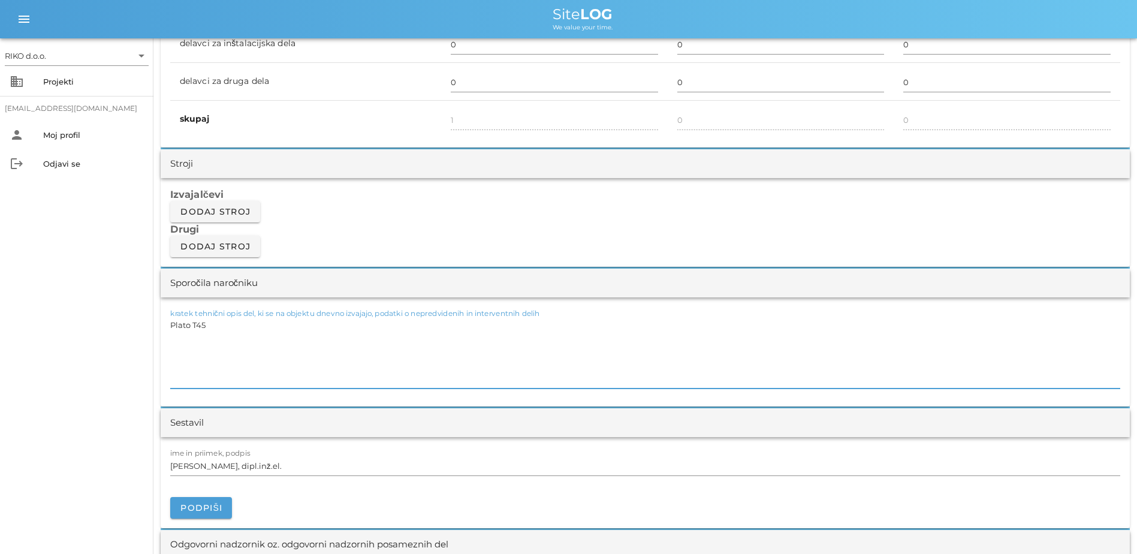
click at [195, 327] on textarea "Plato T45" at bounding box center [645, 352] width 950 height 72
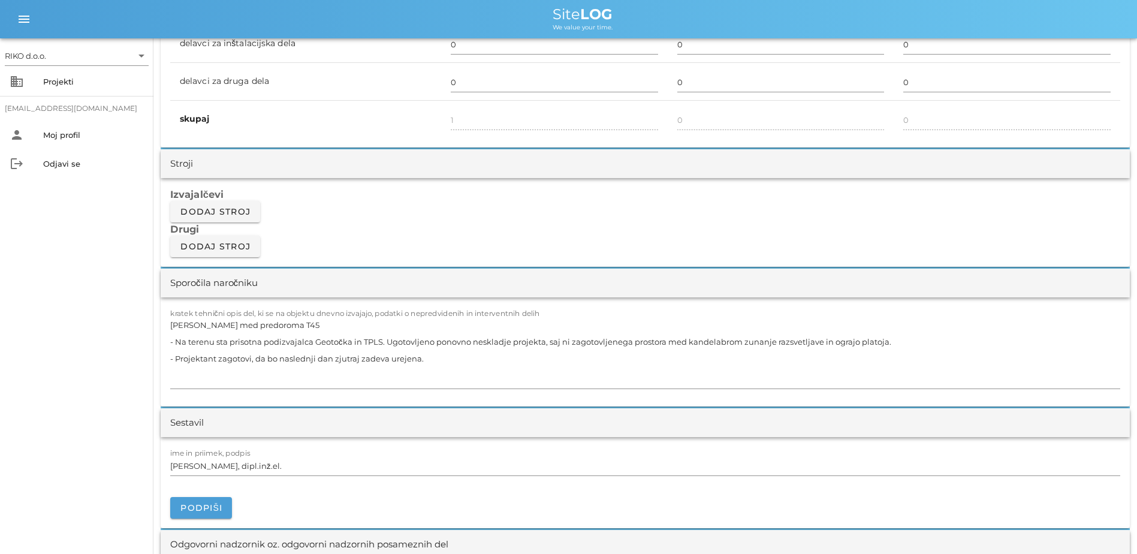
click at [77, 372] on div "RIKO d.o.o. arrow_drop_down business Projekti [EMAIL_ADDRESS][DOMAIN_NAME] pers…" at bounding box center [76, 295] width 153 height 515
click at [216, 424] on span "Podpiši" at bounding box center [201, 507] width 43 height 11
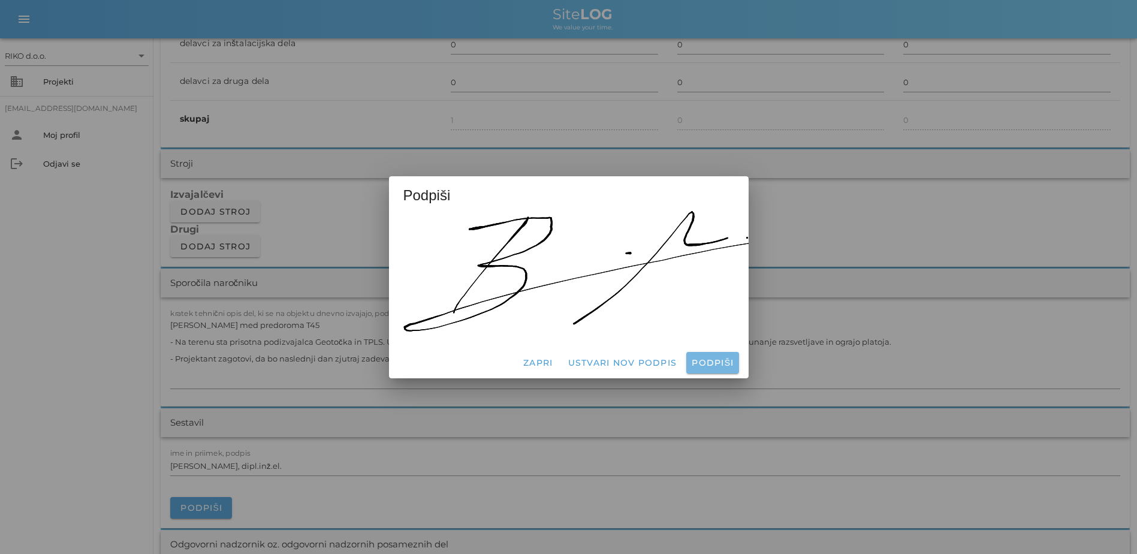
click at [699, 352] on button "Podpiši" at bounding box center [712, 363] width 52 height 22
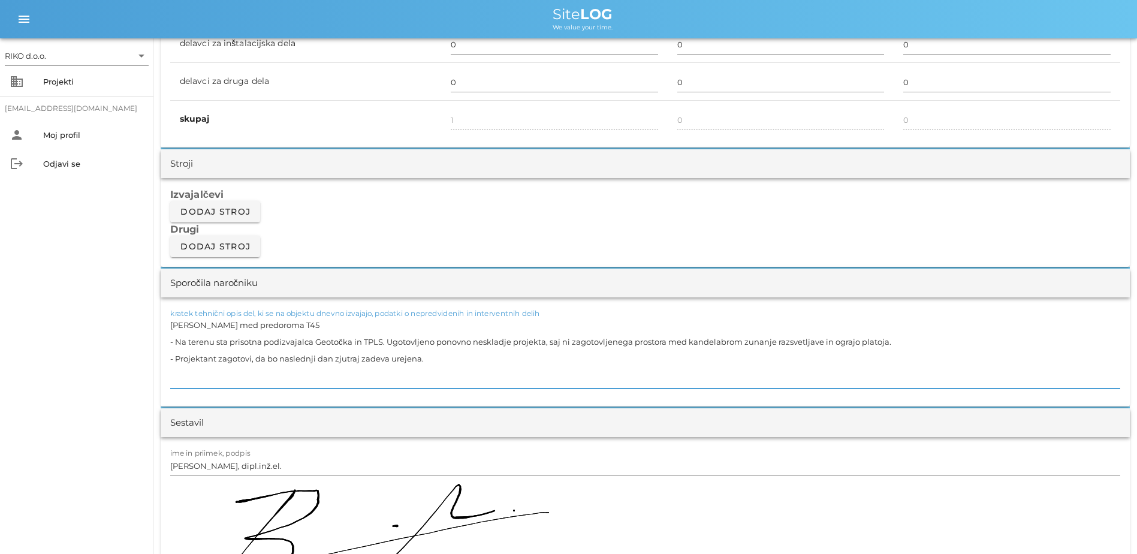
drag, startPoint x: 358, startPoint y: 361, endPoint x: 331, endPoint y: 367, distance: 27.8
click at [331, 367] on textarea "[PERSON_NAME] med predoroma T45 - Na terenu sta prisotna podizvajalca Geotočka …" at bounding box center [645, 352] width 950 height 72
click at [81, 380] on div "RIKO d.o.o. arrow_drop_down business Projekti [EMAIL_ADDRESS][DOMAIN_NAME] pers…" at bounding box center [76, 295] width 153 height 515
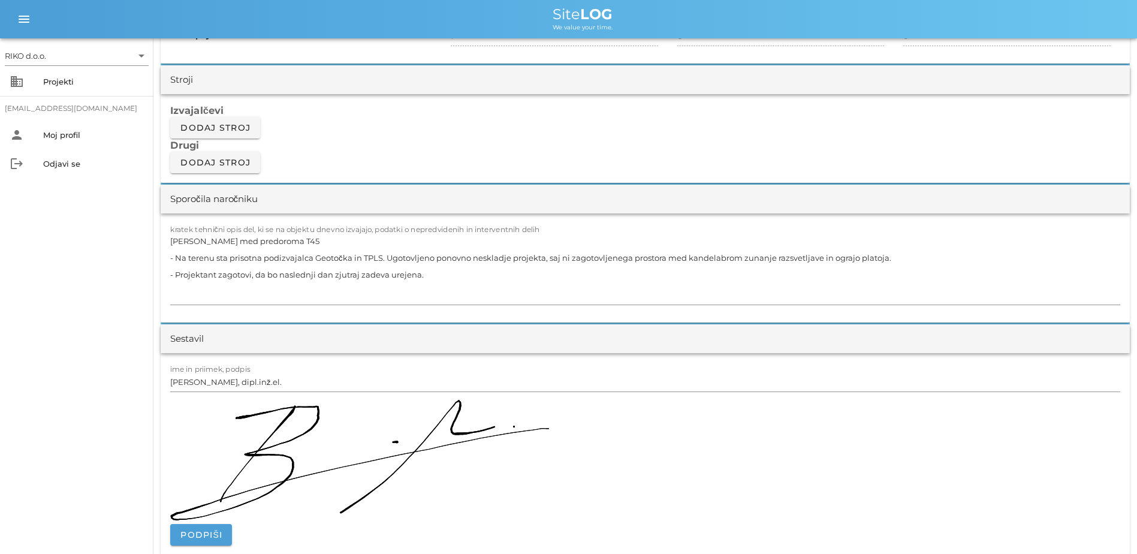
scroll to position [1019, 0]
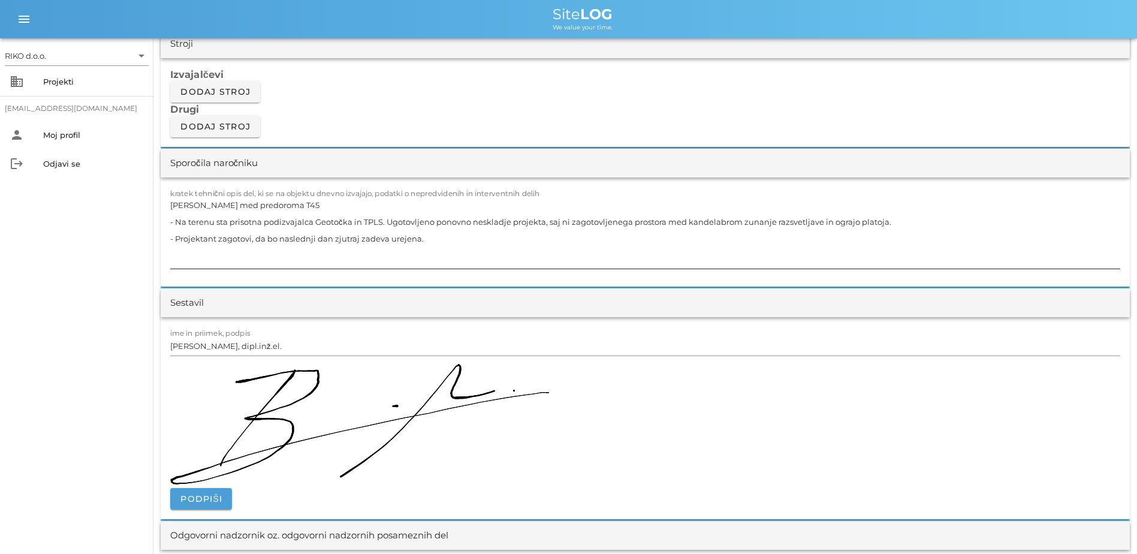
click at [448, 246] on textarea "[PERSON_NAME] med predoroma T45 - Na terenu sta prisotna podizvajalca Geotočka …" at bounding box center [645, 233] width 950 height 72
click at [11, 326] on div "RIKO d.o.o. arrow_drop_down business Projekti [EMAIL_ADDRESS][DOMAIN_NAME] pers…" at bounding box center [76, 295] width 153 height 515
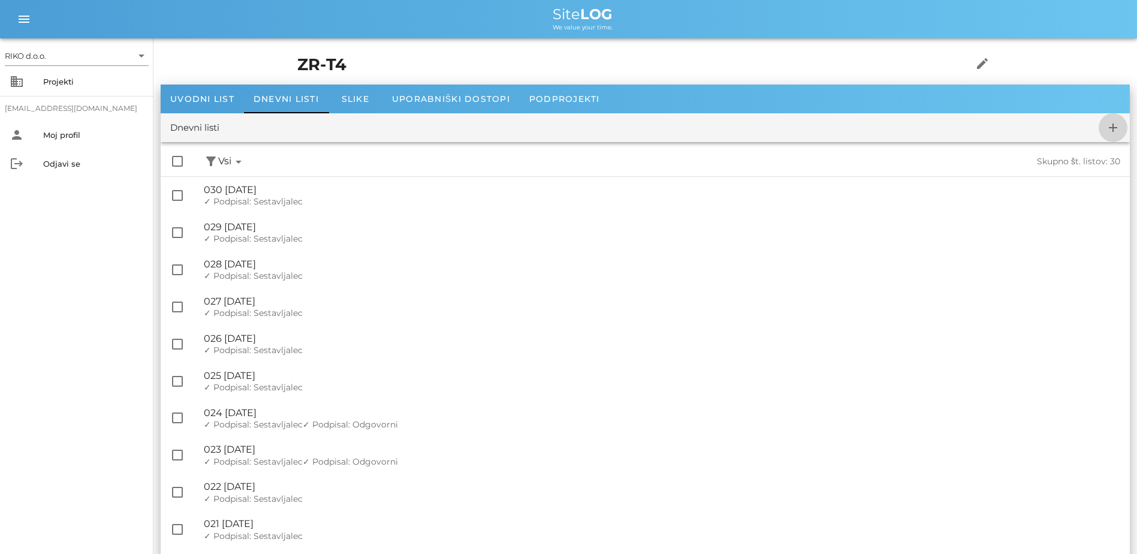
click at [906, 135] on button "add" at bounding box center [1112, 127] width 29 height 29
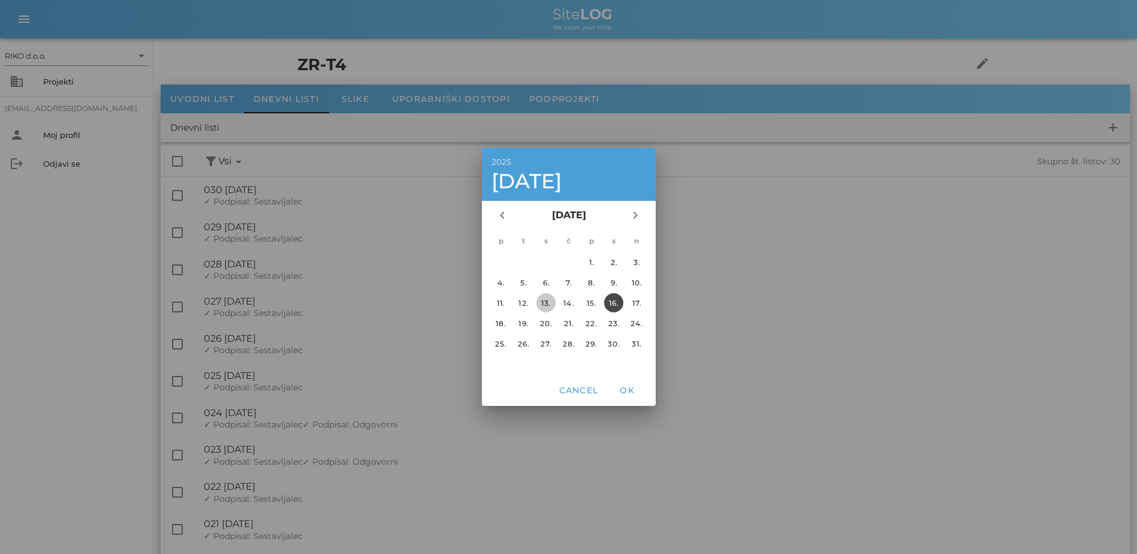
click at [547, 306] on div "13." at bounding box center [545, 302] width 19 height 9
click at [629, 393] on span "OK" at bounding box center [626, 390] width 29 height 11
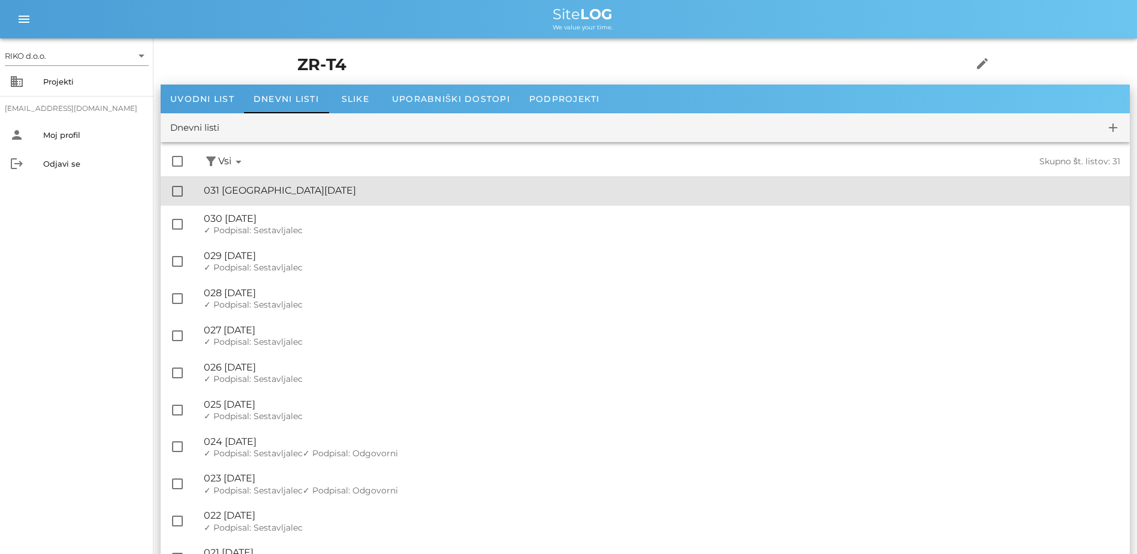
click at [319, 187] on div "🔏 031 [GEOGRAPHIC_DATA][DATE]" at bounding box center [662, 190] width 916 height 11
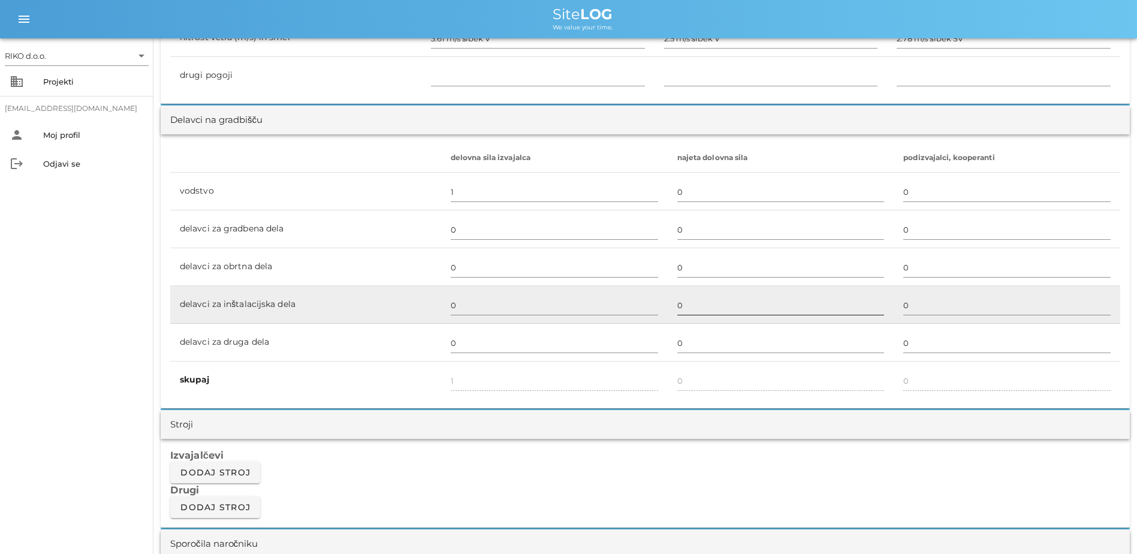
scroll to position [659, 0]
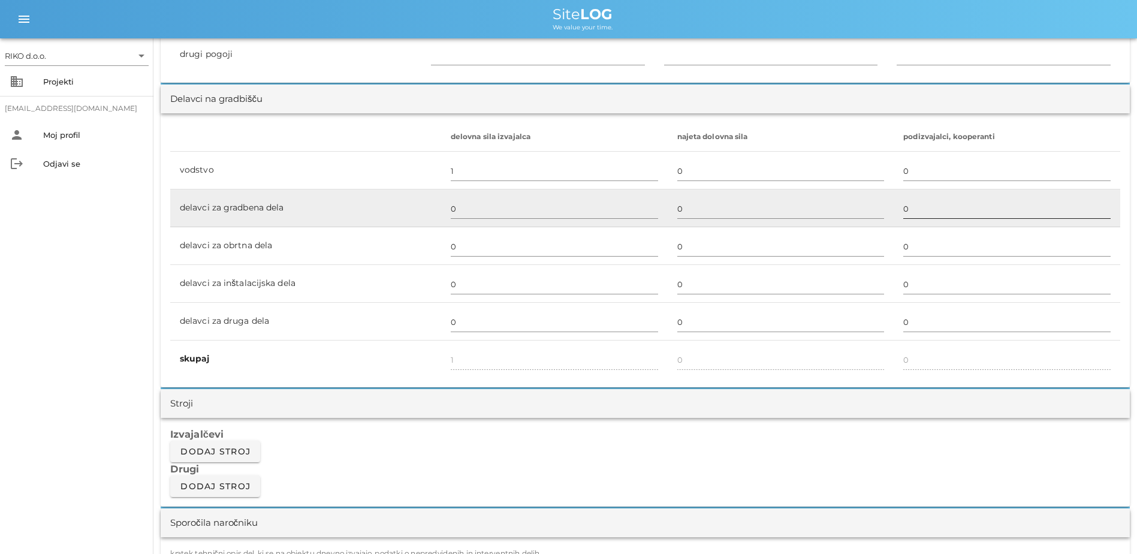
click at [906, 214] on input "0" at bounding box center [1006, 208] width 207 height 19
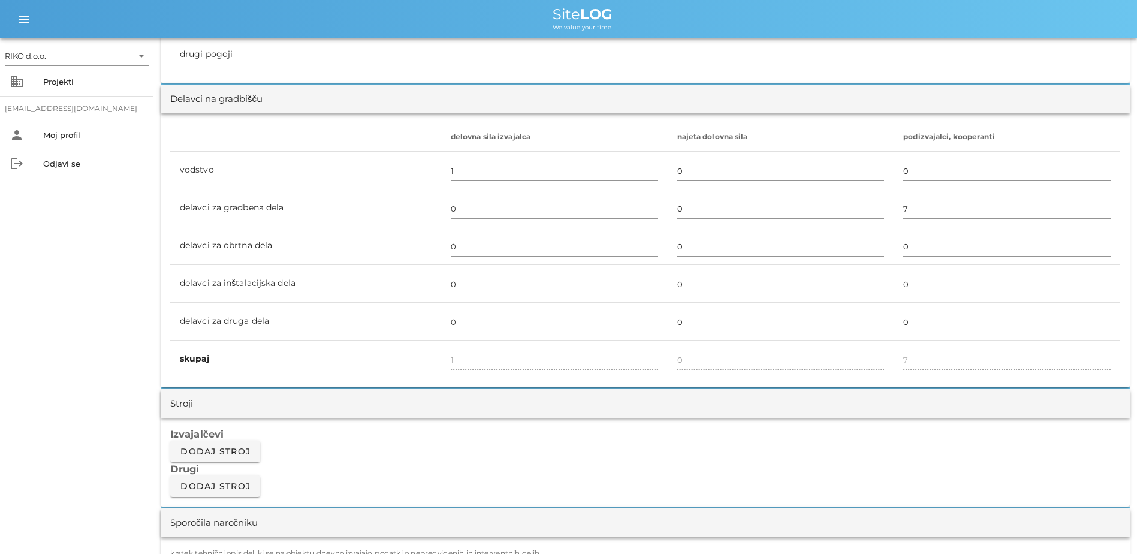
click at [95, 265] on div "RIKO d.o.o. arrow_drop_down business Projekti [EMAIL_ADDRESS][DOMAIN_NAME] pers…" at bounding box center [76, 295] width 153 height 515
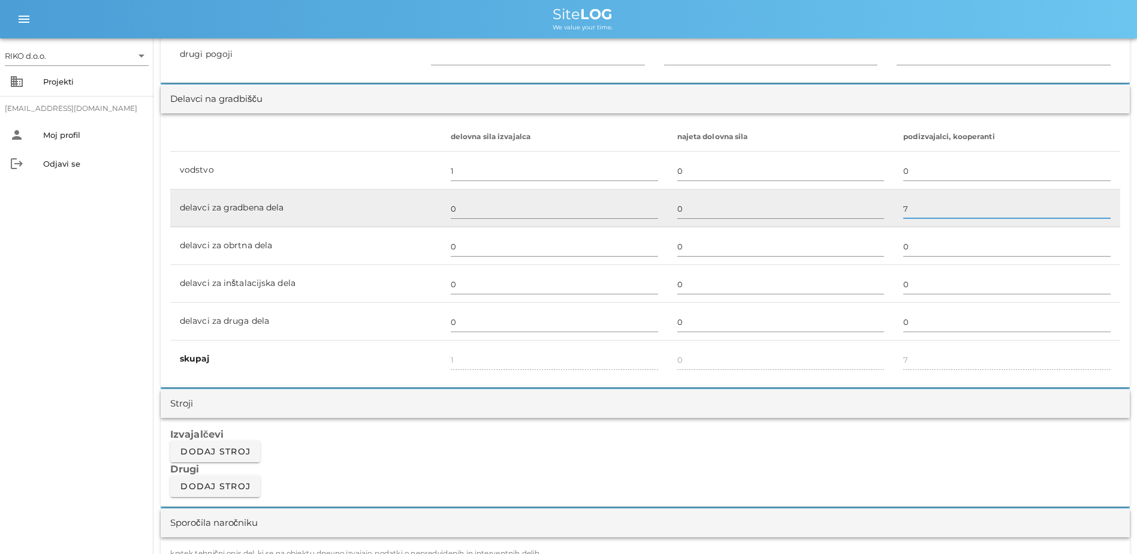
click at [906, 210] on input "7" at bounding box center [1006, 208] width 207 height 19
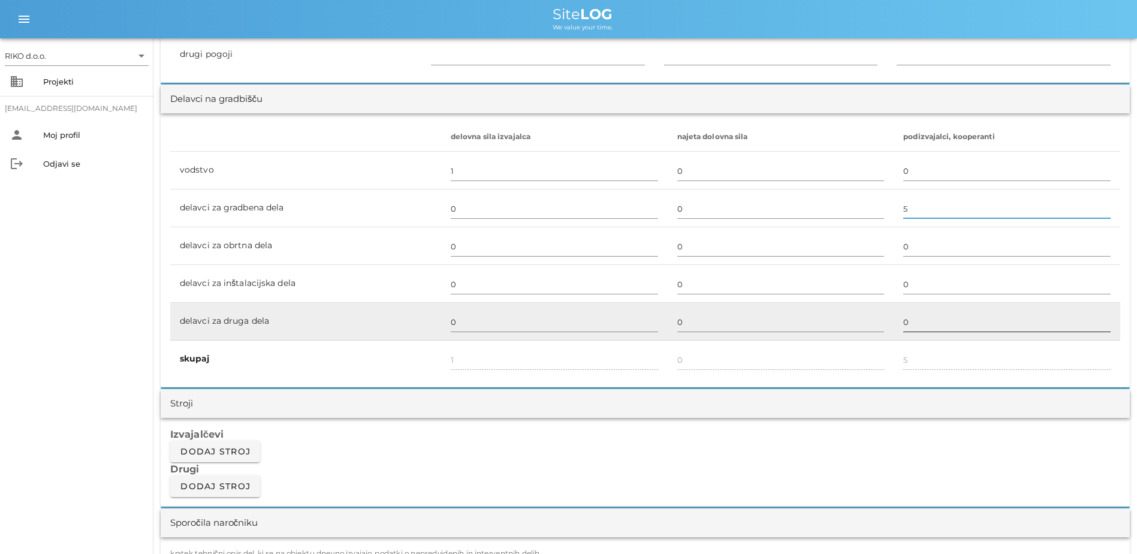
click at [906, 314] on input "0" at bounding box center [1006, 321] width 207 height 19
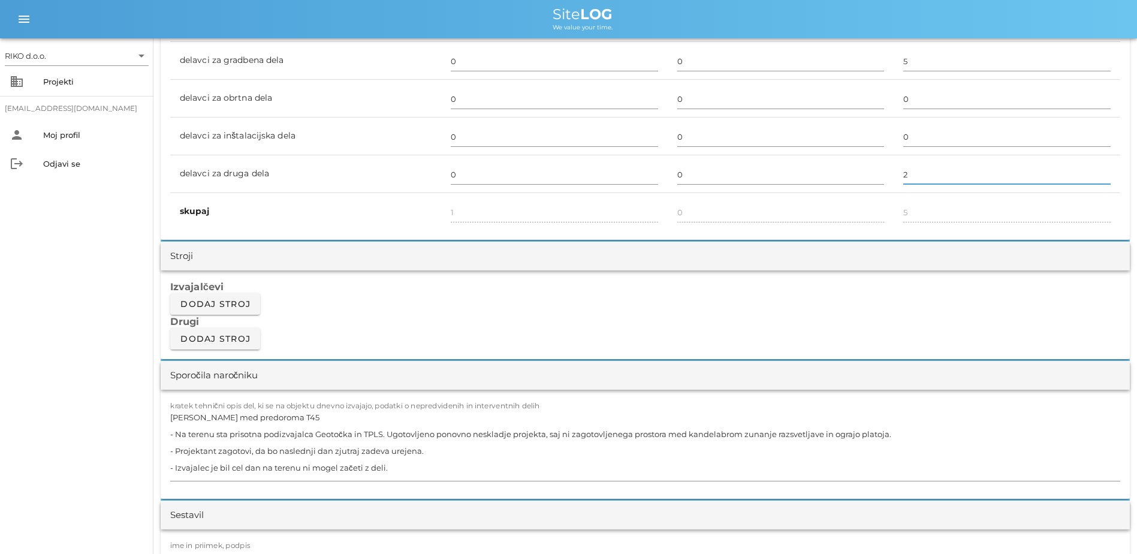
scroll to position [839, 0]
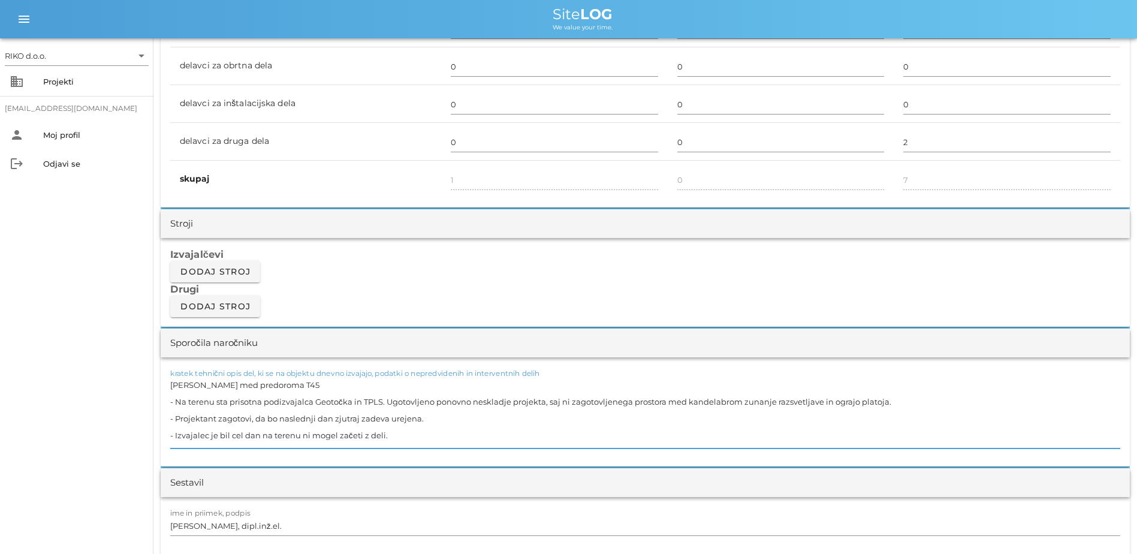
drag, startPoint x: 442, startPoint y: 416, endPoint x: 238, endPoint y: 403, distance: 204.7
click at [238, 403] on textarea "[PERSON_NAME] med predoroma T45 - Na terenu sta prisotna podizvajalca Geotočka …" at bounding box center [645, 412] width 950 height 72
drag, startPoint x: 281, startPoint y: 413, endPoint x: 289, endPoint y: 415, distance: 8.0
click at [282, 413] on textarea "[PERSON_NAME] med predoroma T45 - Na terenu sta prisotna podizvajalca Geotočka …" at bounding box center [645, 412] width 950 height 72
click at [414, 421] on textarea "[PERSON_NAME] med predoroma T45 - Na terenu sta prisotna podizvajalca Geotočka …" at bounding box center [645, 412] width 950 height 72
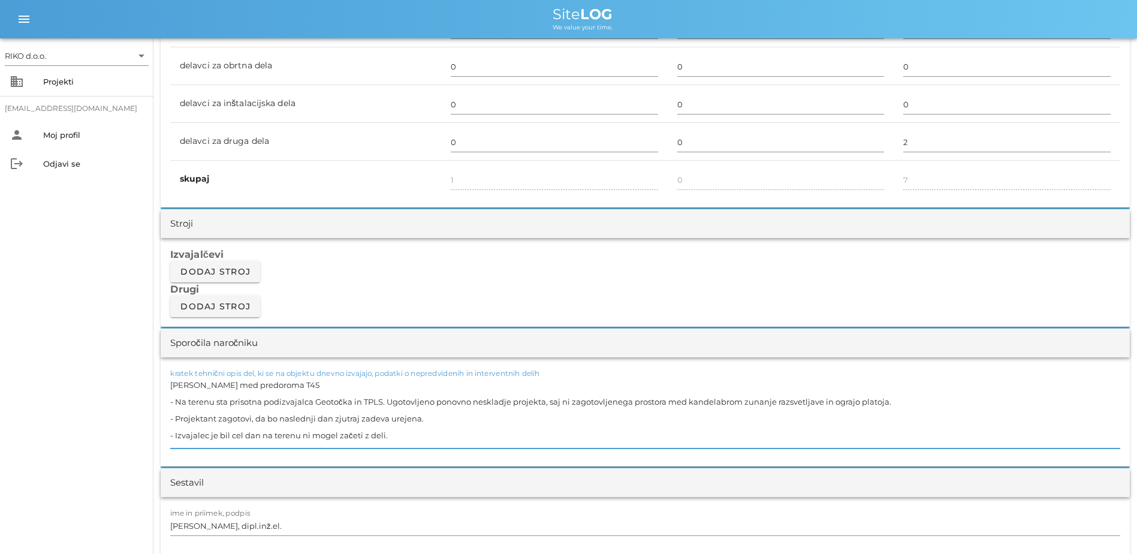
click at [494, 423] on textarea "[PERSON_NAME] med predoroma T45 - Na terenu sta prisotna podizvajalca Geotočka …" at bounding box center [645, 412] width 950 height 72
drag, startPoint x: 428, startPoint y: 416, endPoint x: 175, endPoint y: 404, distance: 253.1
click at [175, 404] on textarea "[PERSON_NAME] med predoroma T45 - Na terenu sta prisotna podizvajalca Geotočka …" at bounding box center [645, 412] width 950 height 72
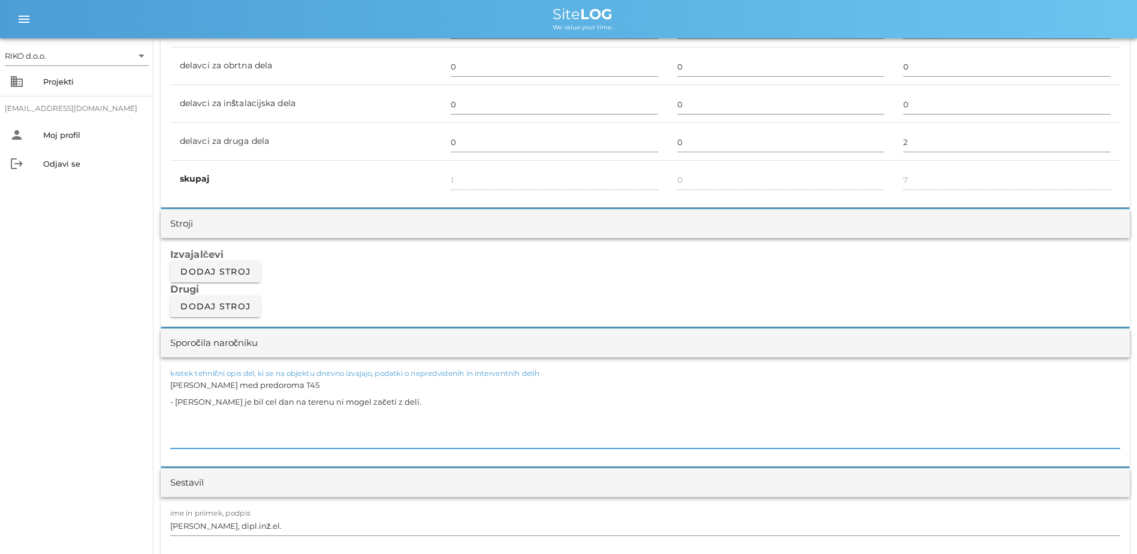
click at [301, 418] on textarea "[PERSON_NAME] med predoroma T45 - [PERSON_NAME] je bil cel dan na terenu ni mog…" at bounding box center [645, 412] width 950 height 72
click at [235, 403] on textarea "[PERSON_NAME] med predoroma T45 - [PERSON_NAME] je bil cel dan na terenu in ni …" at bounding box center [645, 412] width 950 height 72
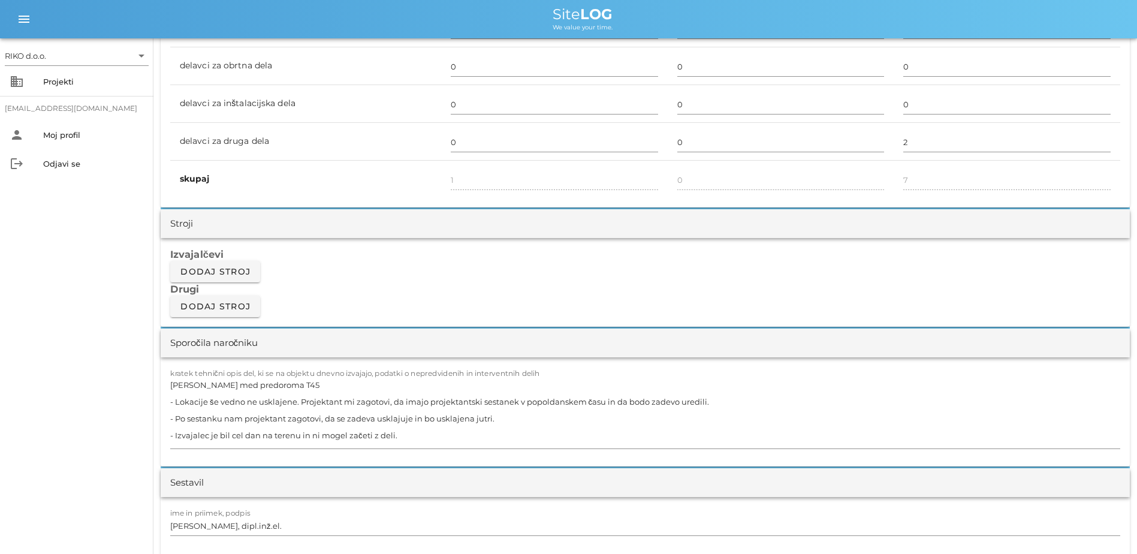
click at [57, 373] on div "RIKO d.o.o. arrow_drop_down business Projekti [EMAIL_ADDRESS][DOMAIN_NAME] pers…" at bounding box center [76, 295] width 153 height 515
click at [206, 402] on textarea "[PERSON_NAME] med predoroma T45 - Lokacije še vedno ne usklajene. Projektant mi…" at bounding box center [645, 412] width 950 height 72
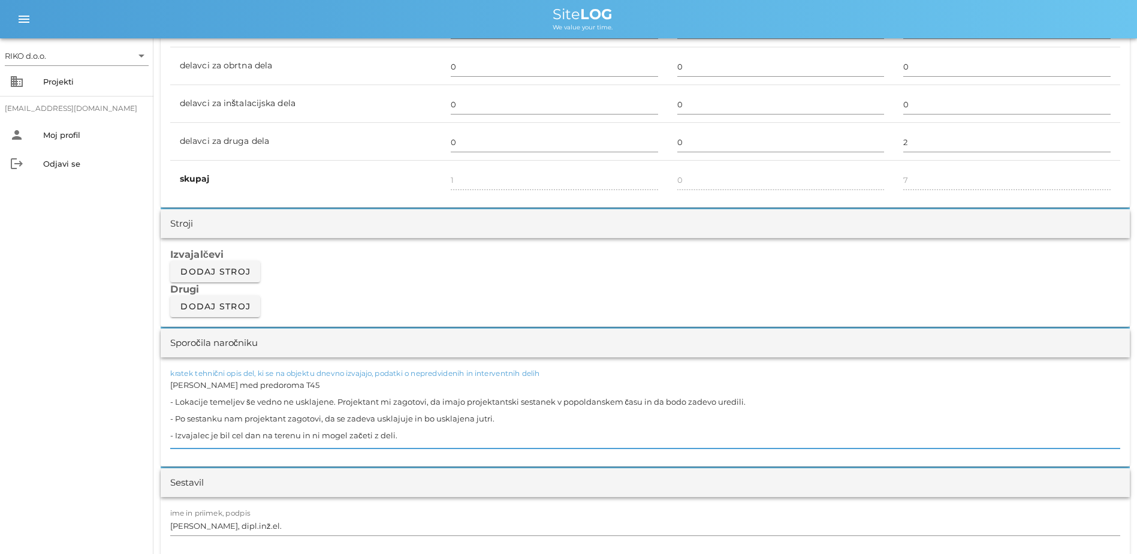
click at [429, 417] on textarea "[PERSON_NAME] med predoroma T45 - Lokacije temeljev še vedno ne usklajene. Proj…" at bounding box center [645, 412] width 950 height 72
click at [387, 402] on textarea "[PERSON_NAME] med predoroma T45 - Lokacije temeljev še vedno ne usklajene. Proj…" at bounding box center [645, 412] width 950 height 72
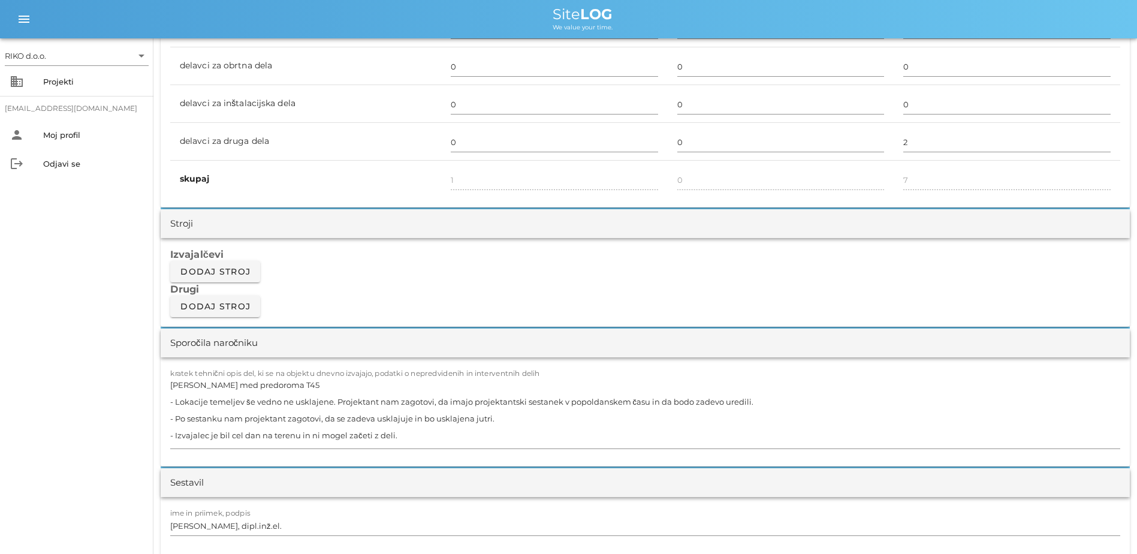
click at [0, 379] on html "RIKO d.o.o. arrow_drop_down business Projekti [EMAIL_ADDRESS][DOMAIN_NAME] pers…" at bounding box center [568, 540] width 1137 height 2758
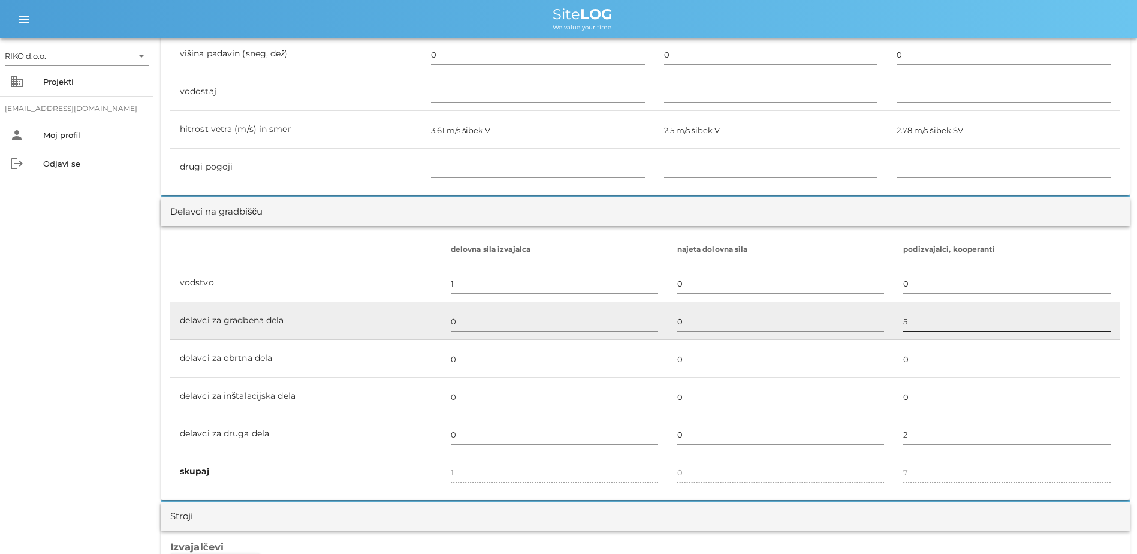
scroll to position [659, 0]
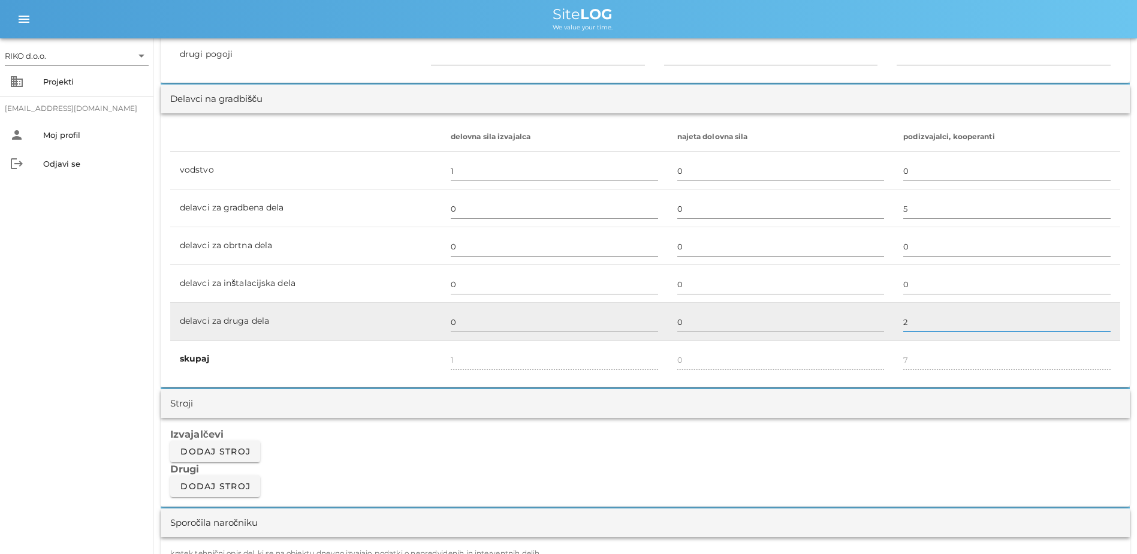
click at [906, 317] on input "2" at bounding box center [1006, 321] width 207 height 19
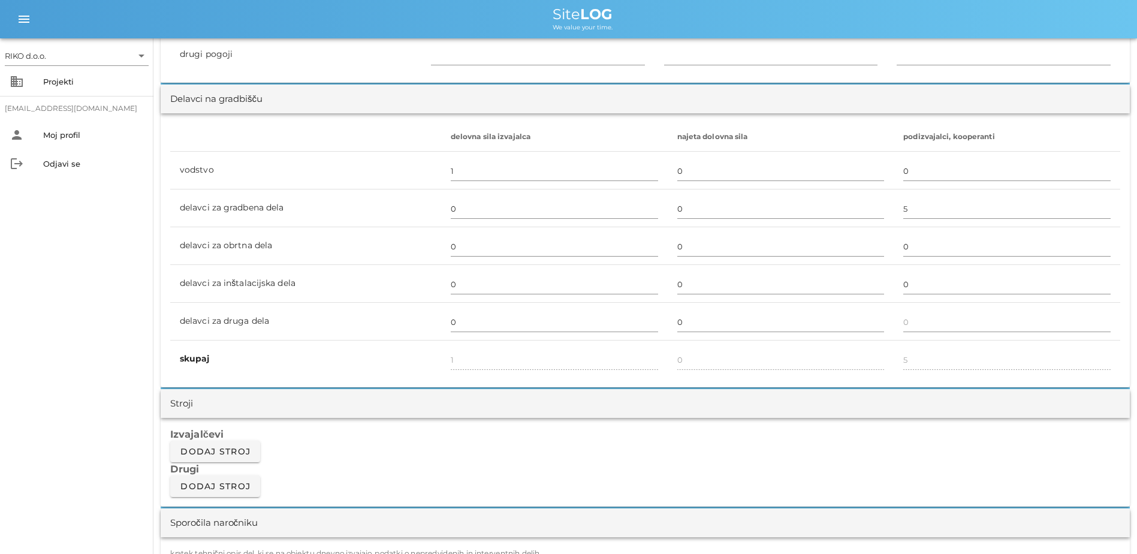
click at [119, 298] on div "RIKO d.o.o. arrow_drop_down business Projekti [EMAIL_ADDRESS][DOMAIN_NAME] pers…" at bounding box center [76, 295] width 153 height 515
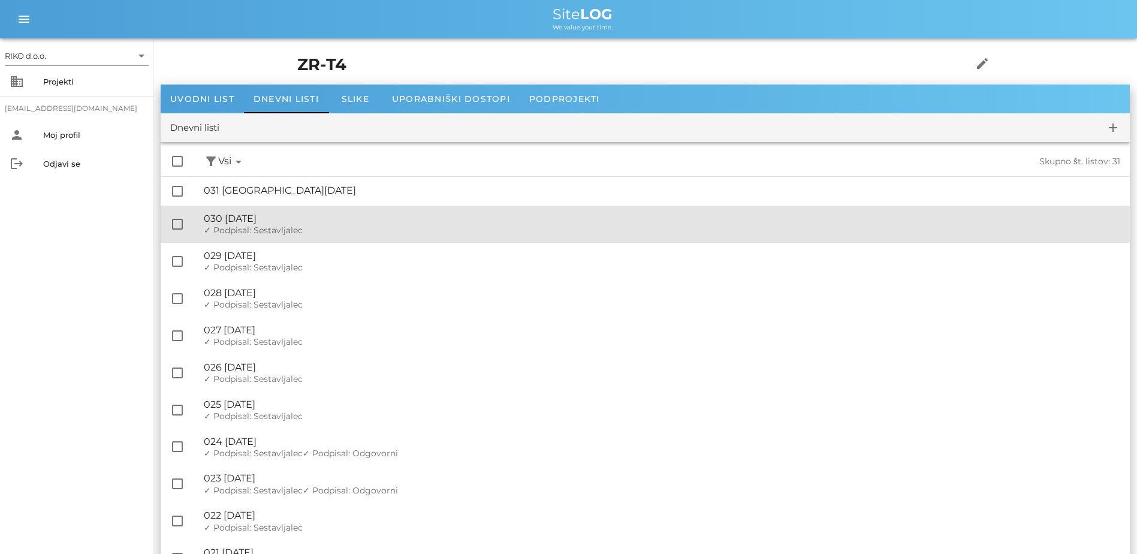
click at [316, 228] on div "✓ Podpisal: Nadzornik ✓ Podpisal: Sestavljalec ✓ Podpisal: Odgovorni" at bounding box center [662, 230] width 916 height 10
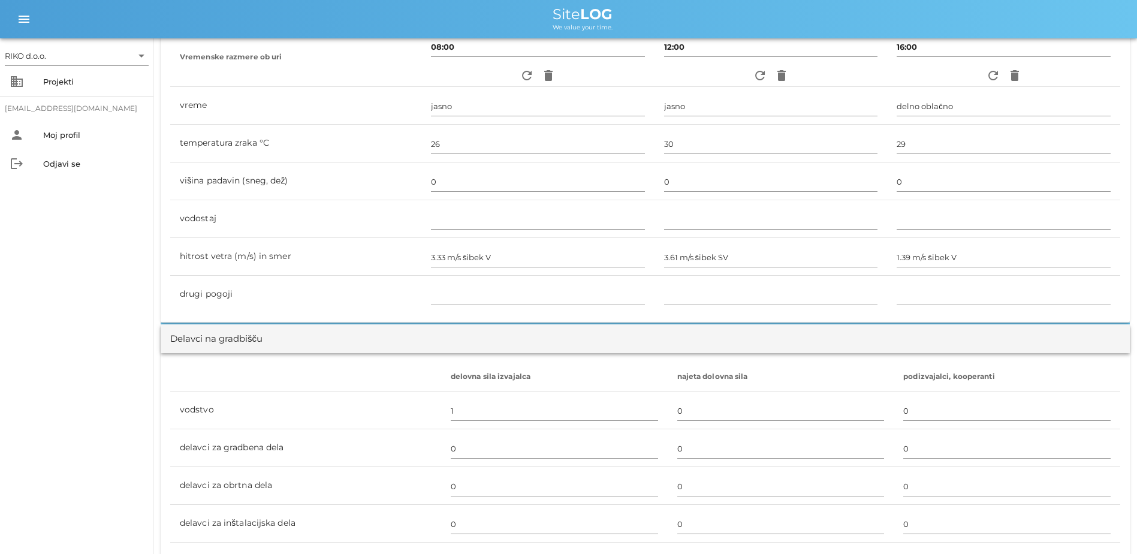
scroll to position [719, 0]
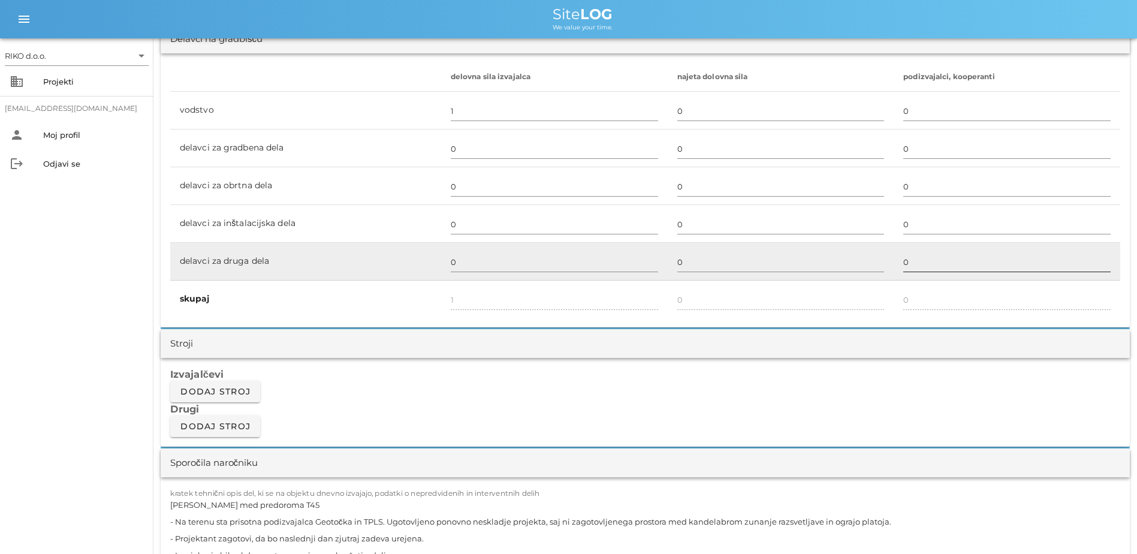
click at [906, 257] on input "0" at bounding box center [1006, 261] width 207 height 19
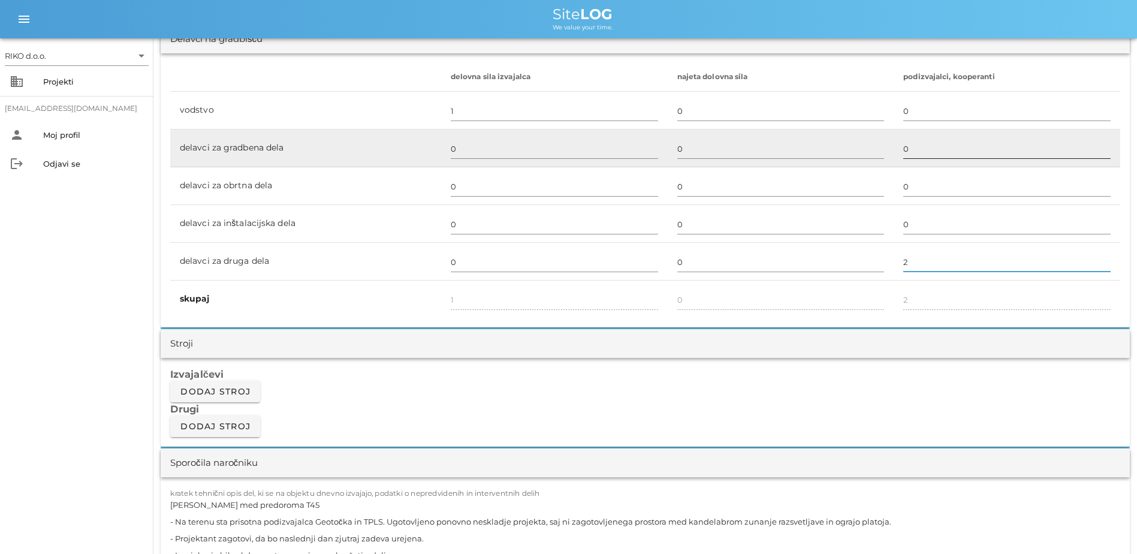
click at [906, 154] on input "0" at bounding box center [1006, 148] width 207 height 19
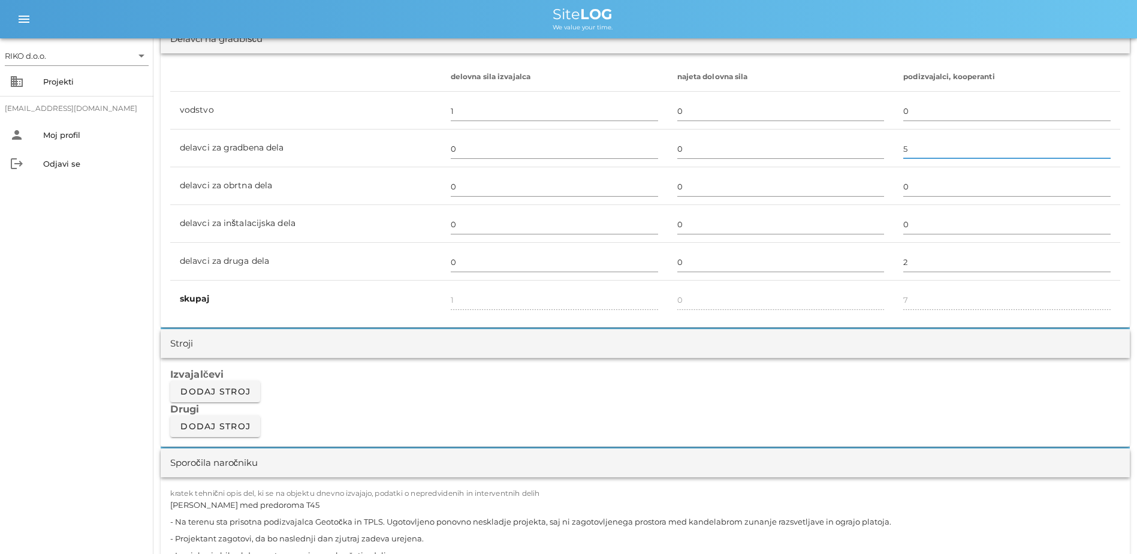
click at [99, 212] on div "RIKO d.o.o. arrow_drop_down business Projekti [EMAIL_ADDRESS][DOMAIN_NAME] pers…" at bounding box center [76, 295] width 153 height 515
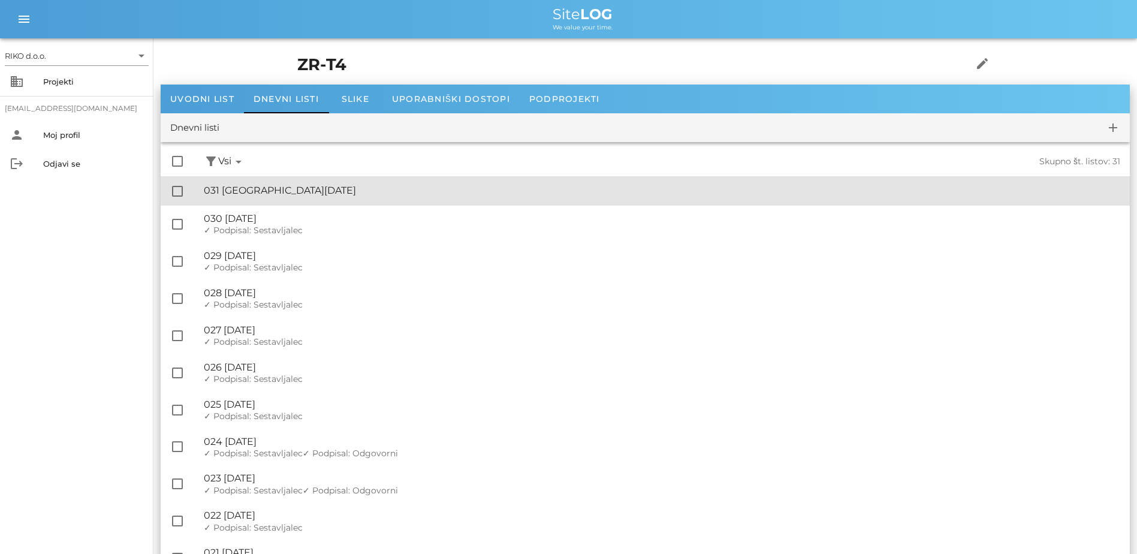
click at [307, 188] on div "🔏 031 [GEOGRAPHIC_DATA][DATE]" at bounding box center [662, 190] width 916 height 11
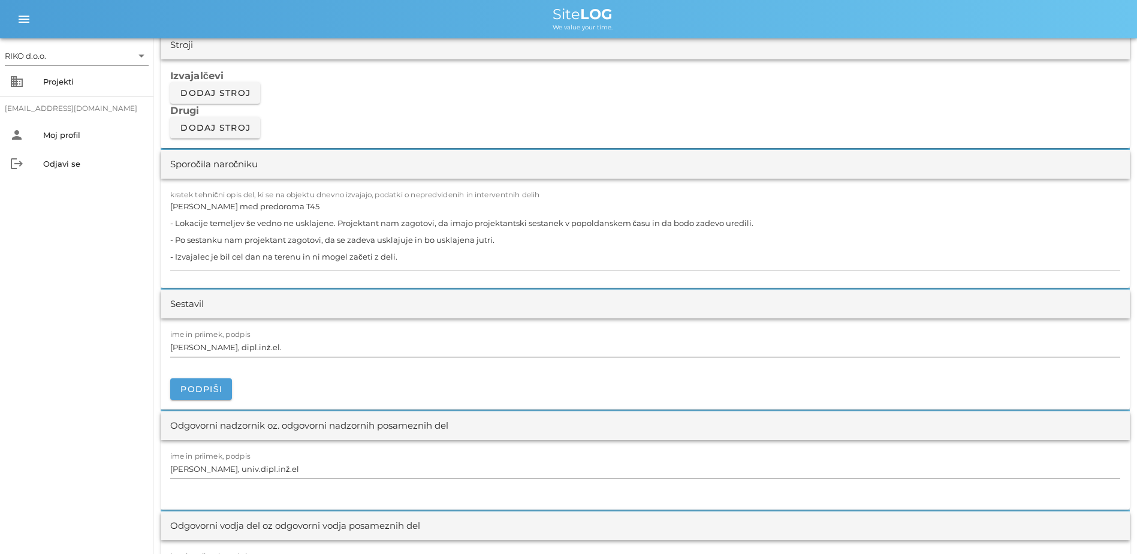
scroll to position [1019, 0]
drag, startPoint x: 198, startPoint y: 379, endPoint x: 211, endPoint y: 379, distance: 13.2
click at [204, 379] on button "Podpiši" at bounding box center [201, 388] width 62 height 22
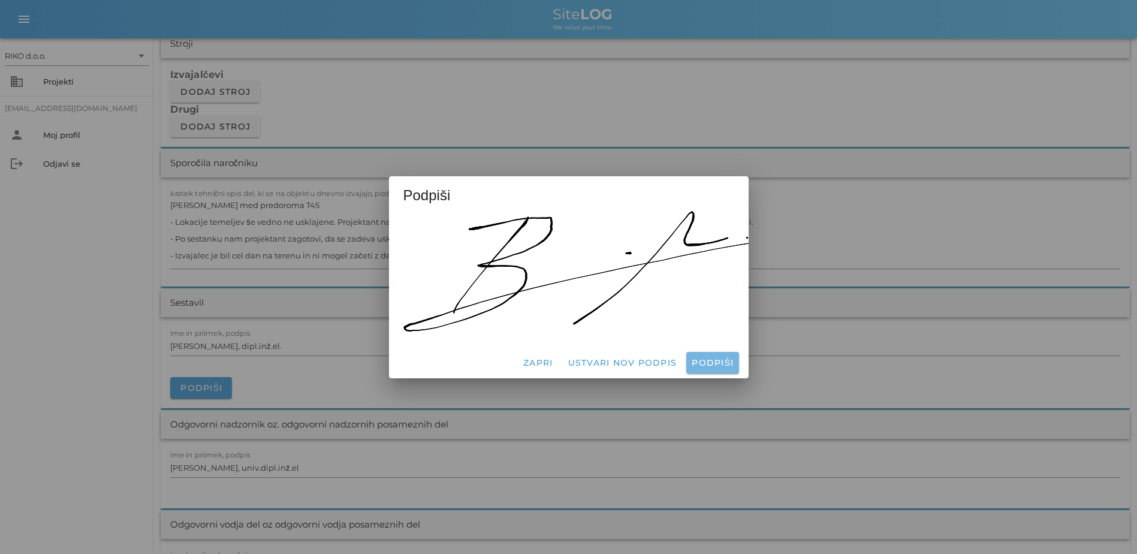
click at [705, 357] on span "Podpiši" at bounding box center [712, 362] width 43 height 11
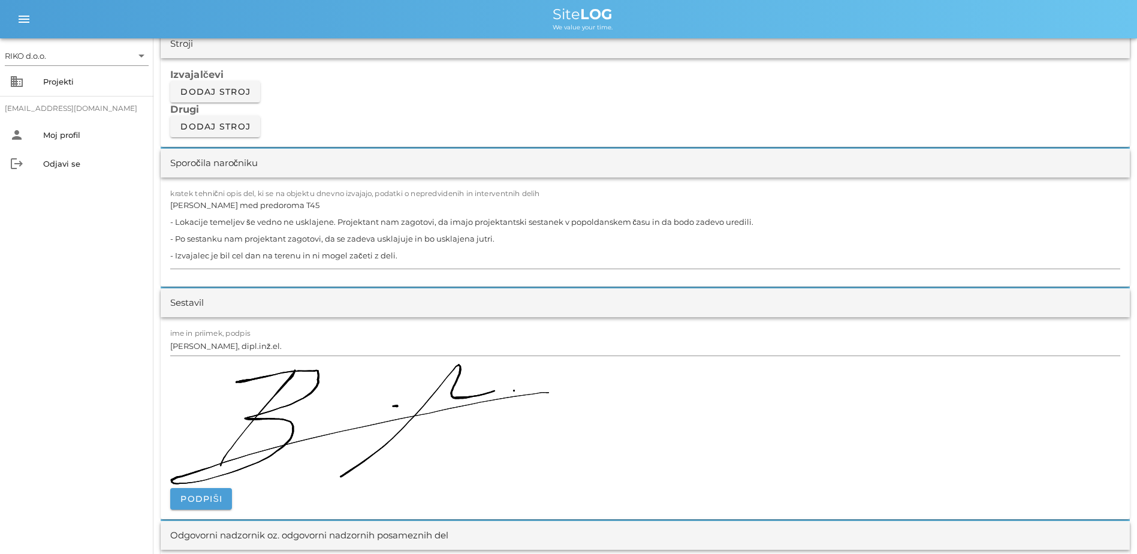
drag, startPoint x: 59, startPoint y: 306, endPoint x: 62, endPoint y: 299, distance: 7.5
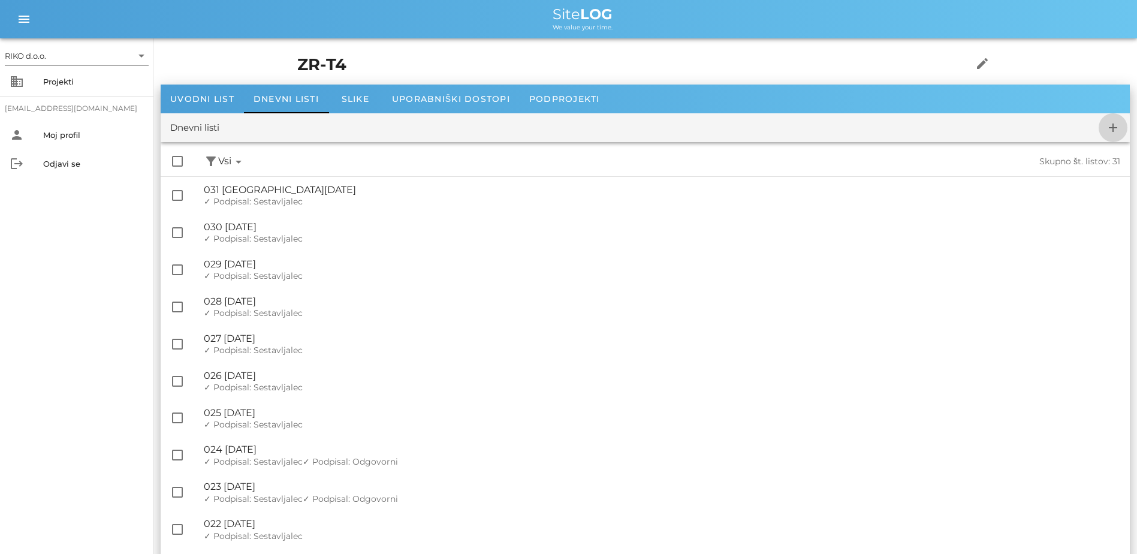
click at [906, 128] on icon "add" at bounding box center [1113, 127] width 14 height 14
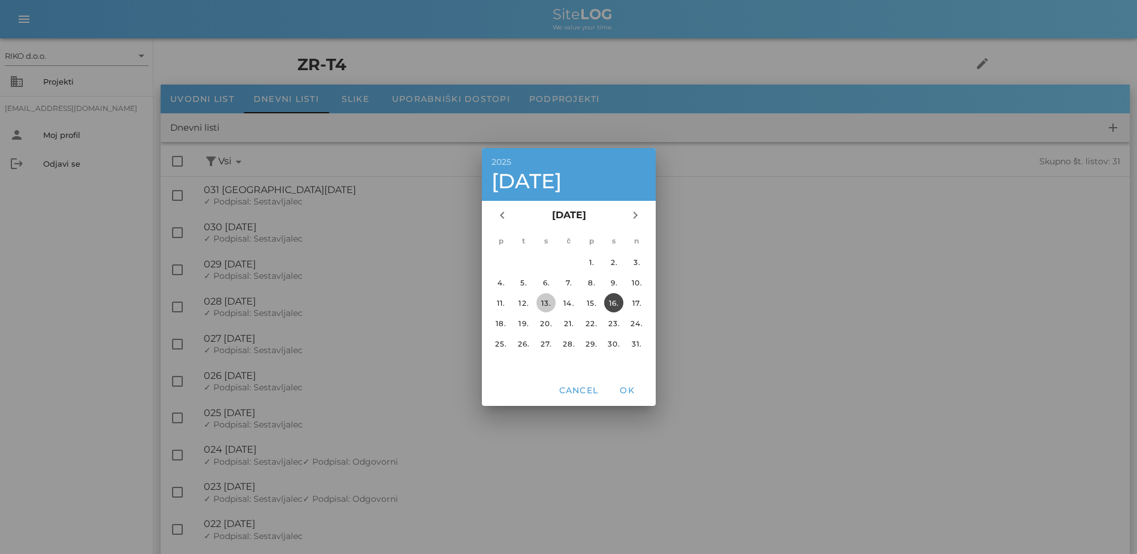
click at [555, 306] on div "13." at bounding box center [545, 302] width 19 height 9
click at [577, 306] on div "14." at bounding box center [567, 302] width 19 height 9
click at [623, 382] on button "OK" at bounding box center [627, 390] width 38 height 22
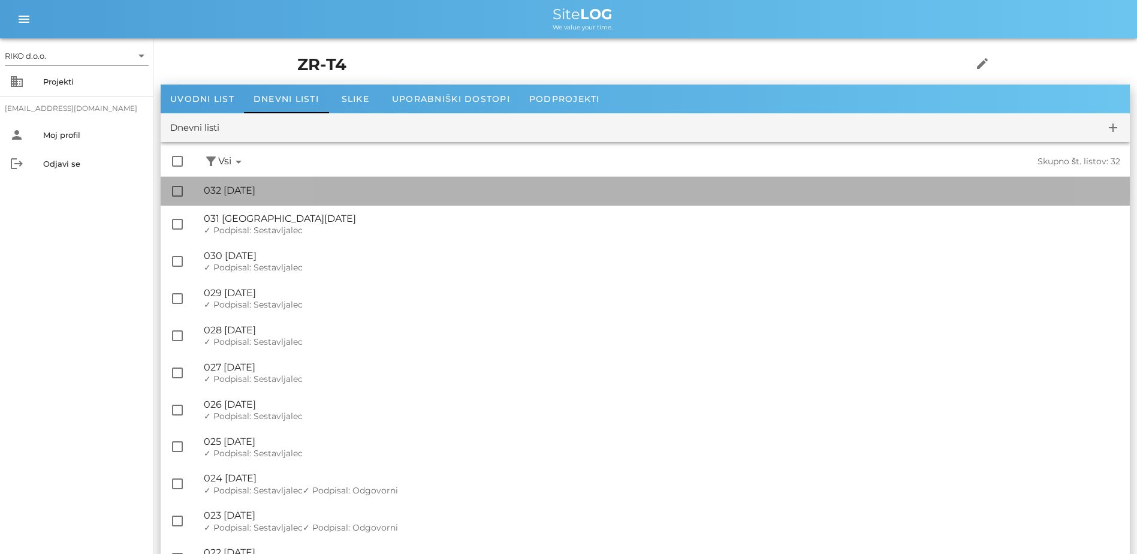
click at [303, 189] on div "🔏 032 [DATE]" at bounding box center [662, 190] width 916 height 11
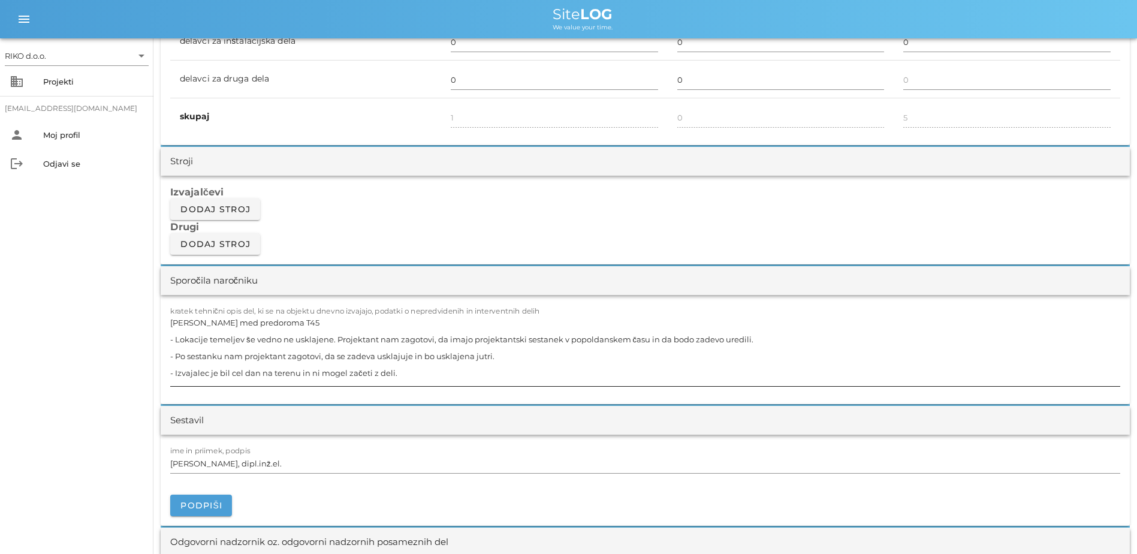
scroll to position [959, 0]
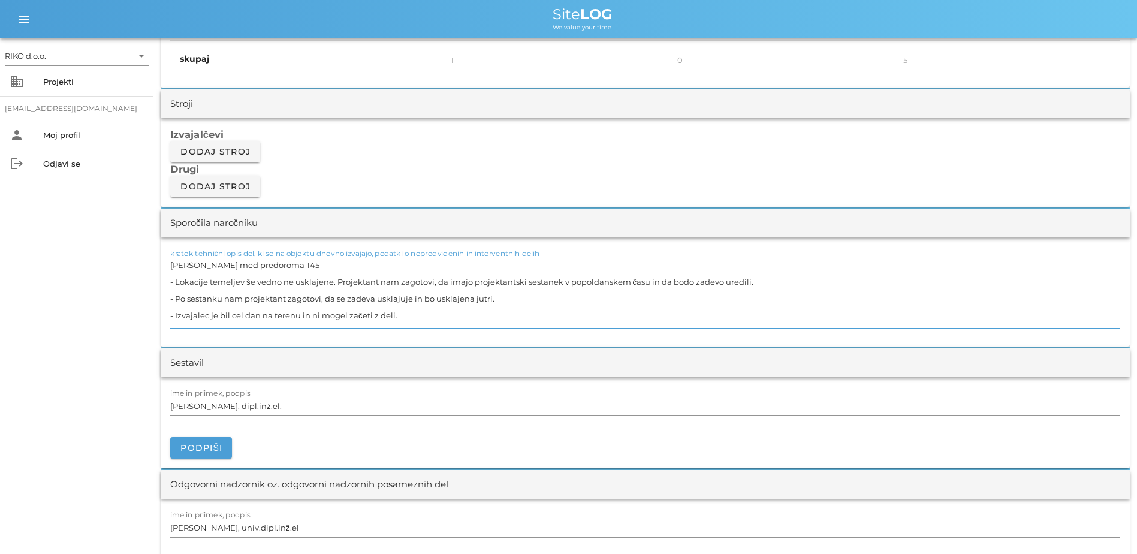
drag, startPoint x: 530, startPoint y: 300, endPoint x: 143, endPoint y: 292, distance: 386.6
click at [143, 292] on div "RIKO d.o.o. arrow_drop_down business Projekti [EMAIL_ADDRESS][DOMAIN_NAME] pers…" at bounding box center [568, 420] width 1137 height 2758
drag, startPoint x: 757, startPoint y: 282, endPoint x: 336, endPoint y: 286, distance: 421.3
click at [336, 286] on textarea "[PERSON_NAME] med predoroma T45 - Lokacije temeljev še vedno ne usklajene. Proj…" at bounding box center [645, 292] width 950 height 72
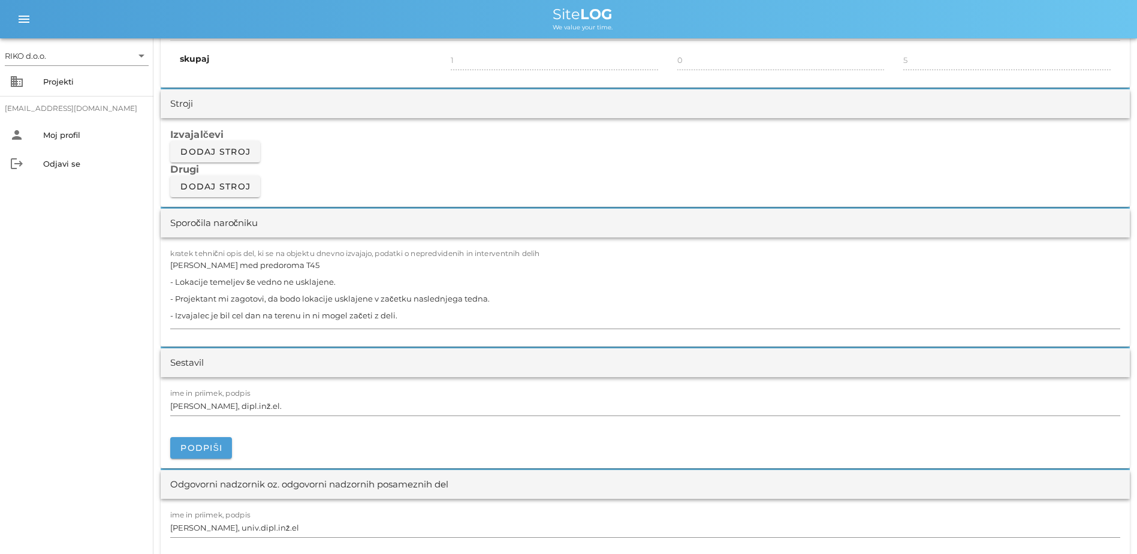
click at [93, 324] on div "RIKO d.o.o. arrow_drop_down business Projekti [EMAIL_ADDRESS][DOMAIN_NAME] pers…" at bounding box center [76, 295] width 153 height 515
click at [225, 424] on button "Podpiši" at bounding box center [201, 448] width 62 height 22
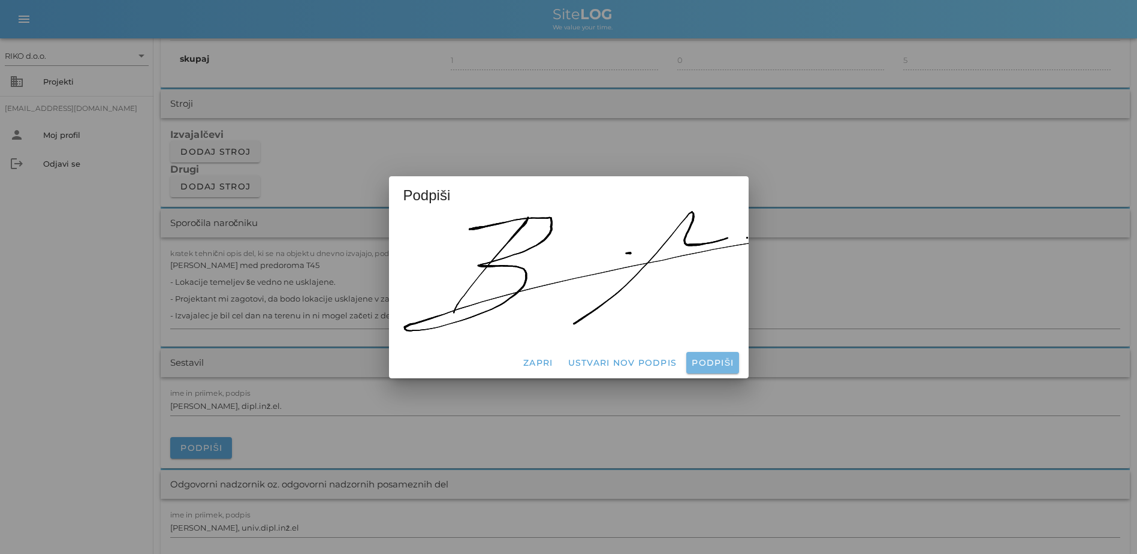
click at [717, 362] on span "Podpiši" at bounding box center [712, 362] width 43 height 11
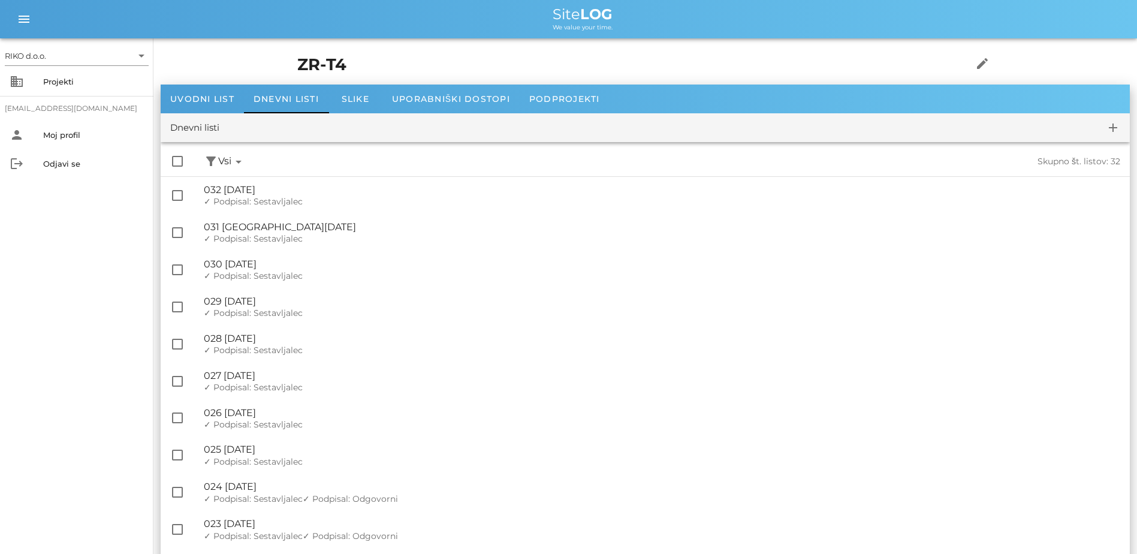
click at [297, 67] on h1 "ZR-T4" at bounding box center [616, 65] width 638 height 25
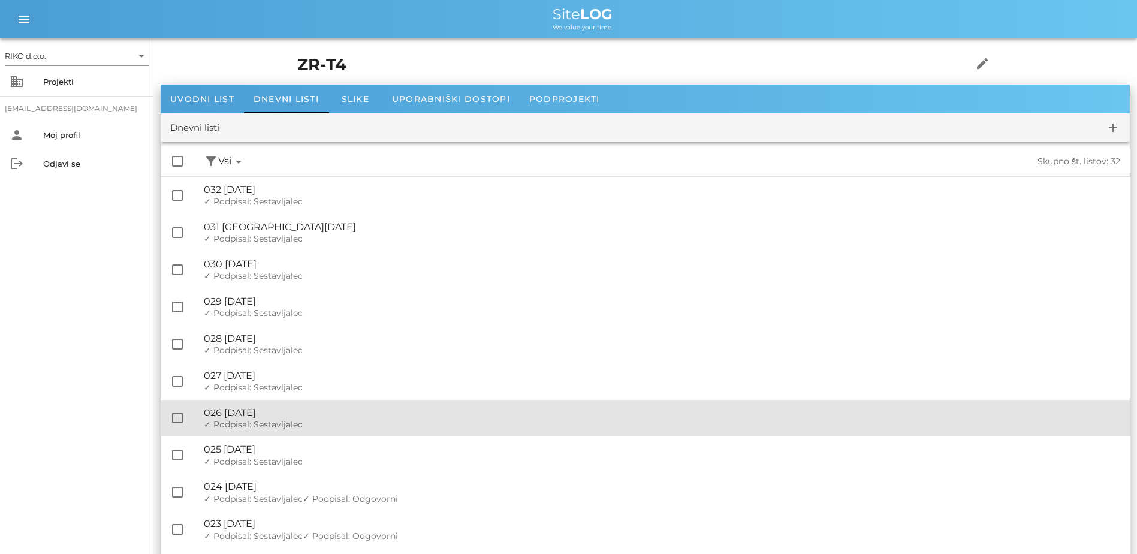
click at [312, 415] on div "🔏 026 [DATE]" at bounding box center [662, 412] width 916 height 11
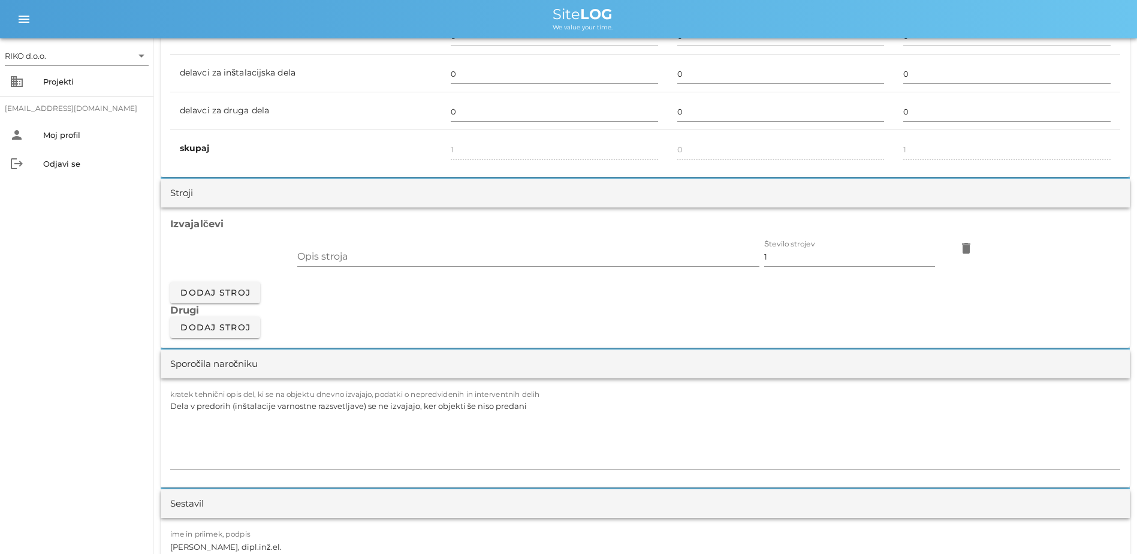
scroll to position [899, 0]
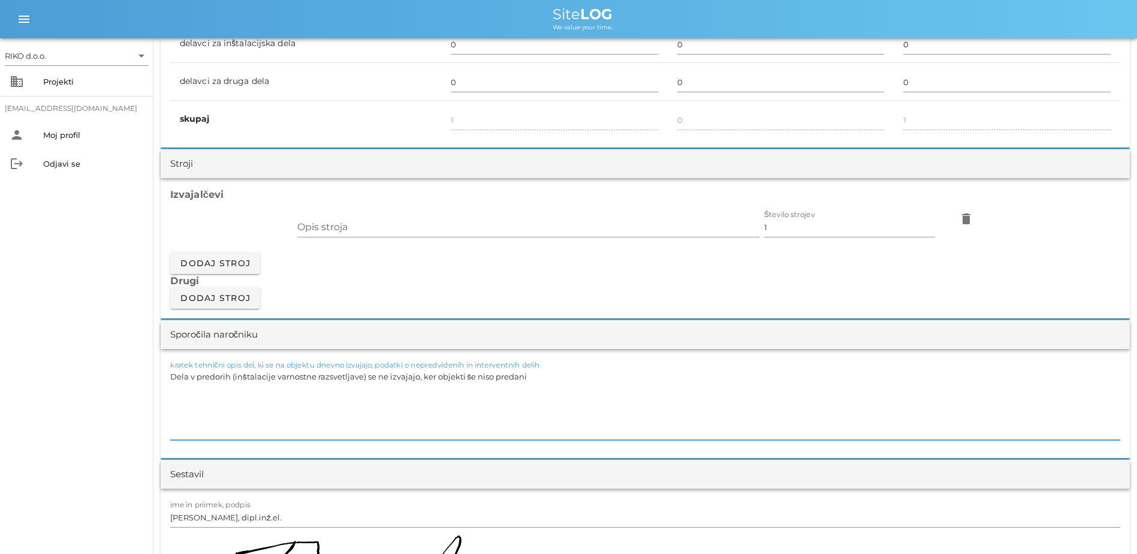
drag, startPoint x: 543, startPoint y: 376, endPoint x: 89, endPoint y: 391, distance: 454.4
click at [89, 391] on div "RIKO d.o.o. arrow_drop_down business Projekti [EMAIL_ADDRESS][DOMAIN_NAME] pers…" at bounding box center [568, 561] width 1137 height 2920
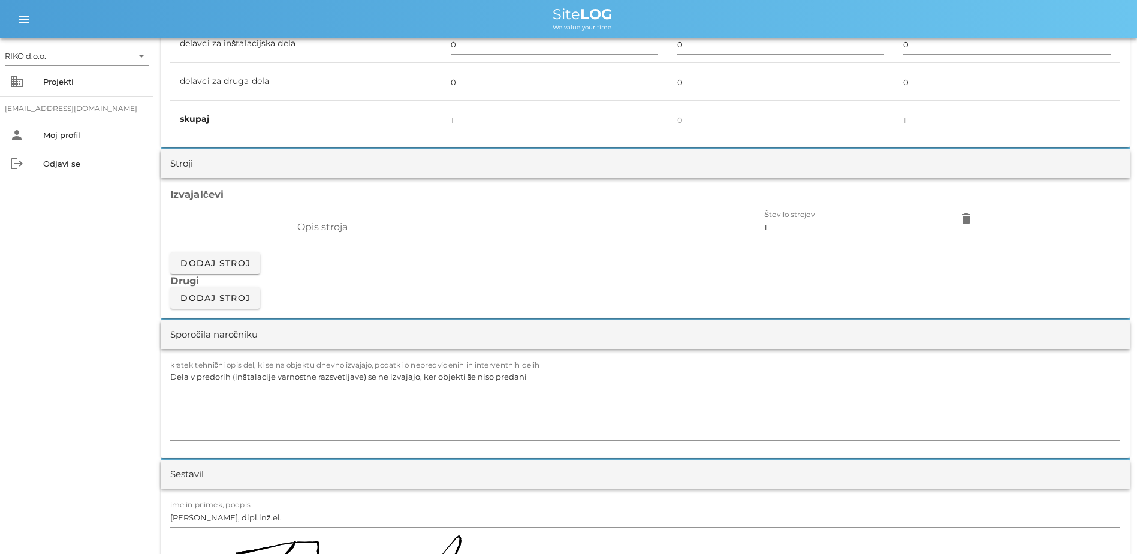
click at [74, 354] on div "RIKO d.o.o. arrow_drop_down business Projekti [EMAIL_ADDRESS][DOMAIN_NAME] pers…" at bounding box center [76, 295] width 153 height 515
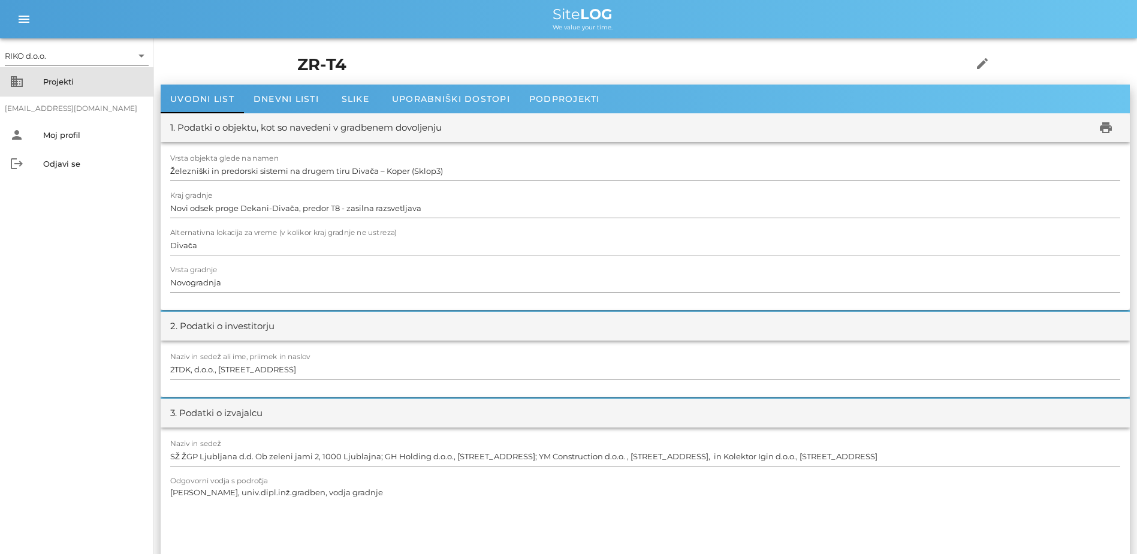
click at [55, 88] on div "Projekti" at bounding box center [93, 81] width 101 height 19
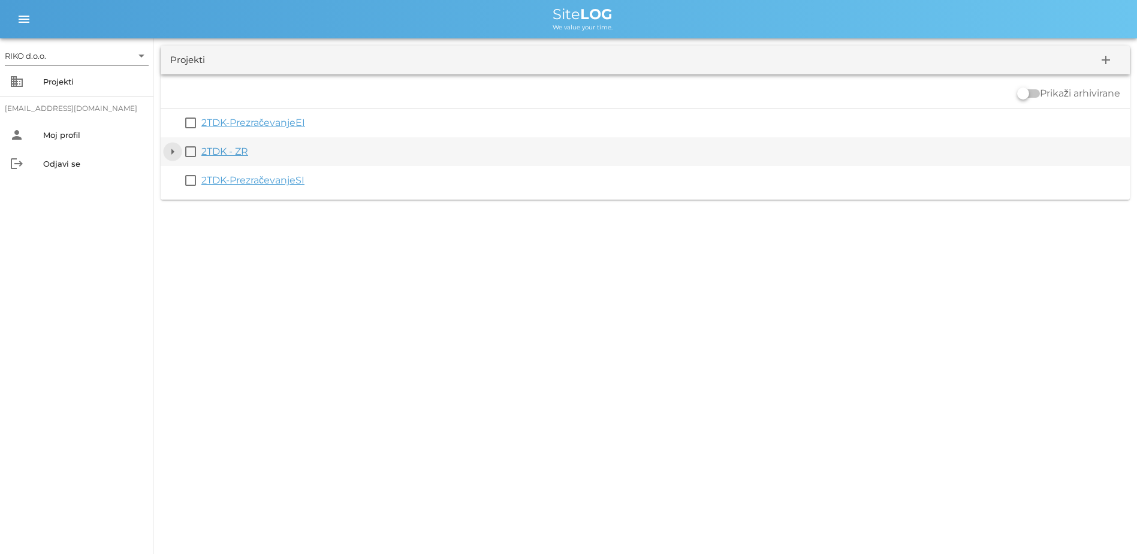
click at [175, 152] on button "arrow_drop_down" at bounding box center [172, 151] width 14 height 14
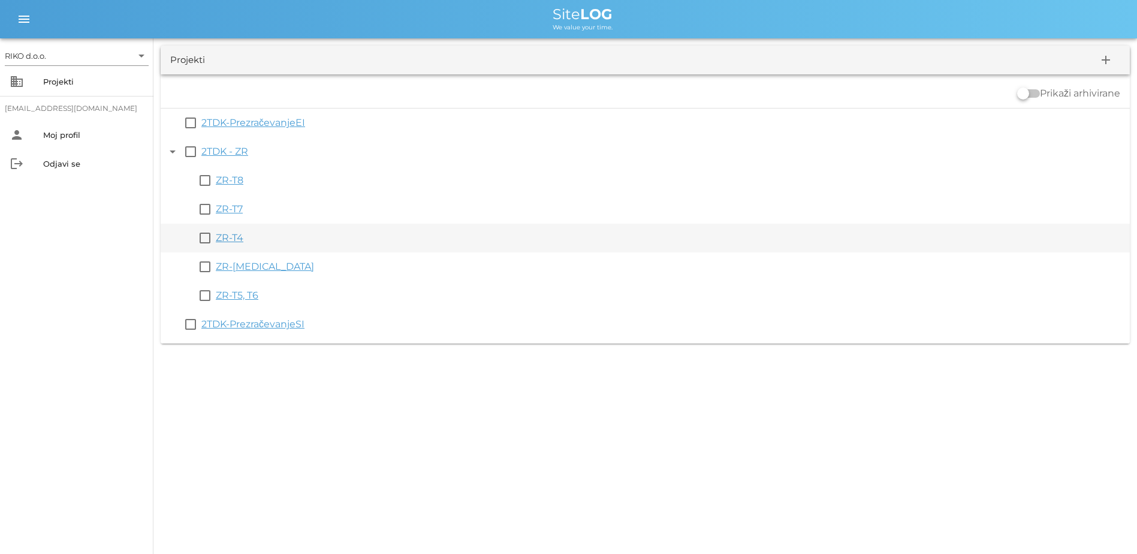
click at [237, 241] on link "ZR-T4" at bounding box center [230, 237] width 28 height 11
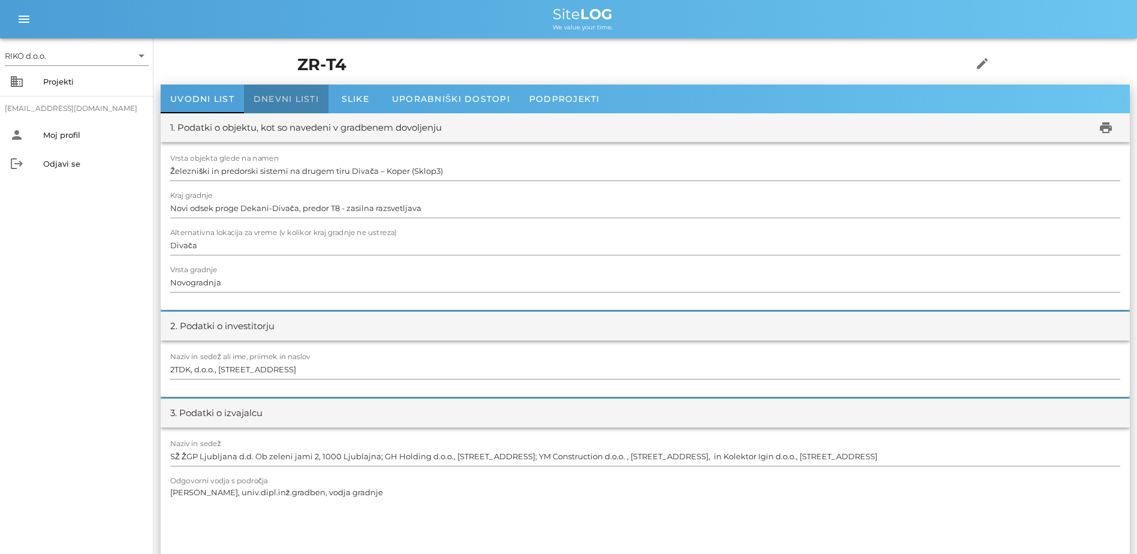
click at [273, 105] on div "Dnevni listi" at bounding box center [286, 98] width 84 height 29
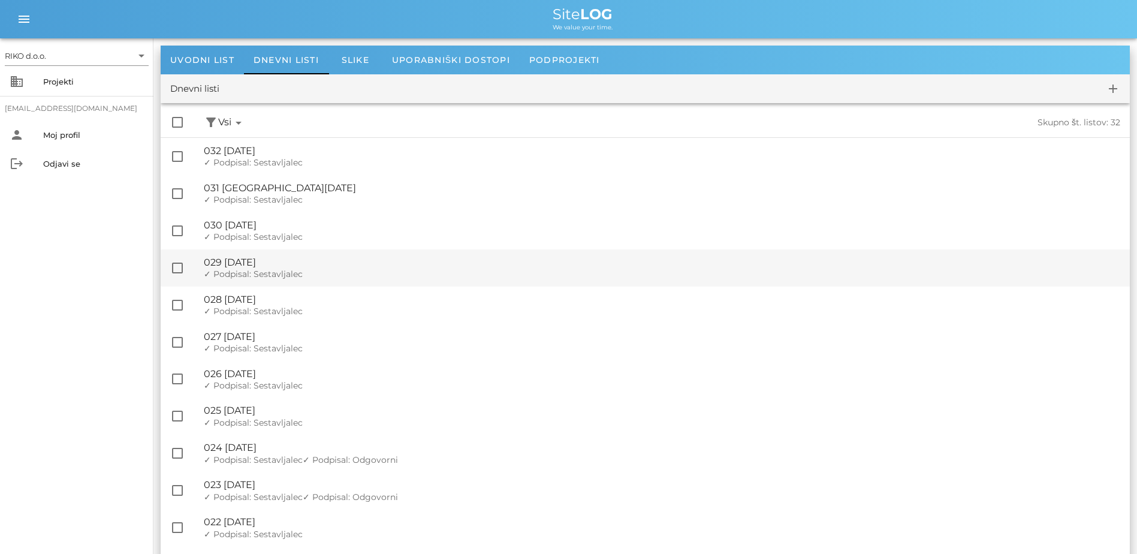
scroll to position [60, 0]
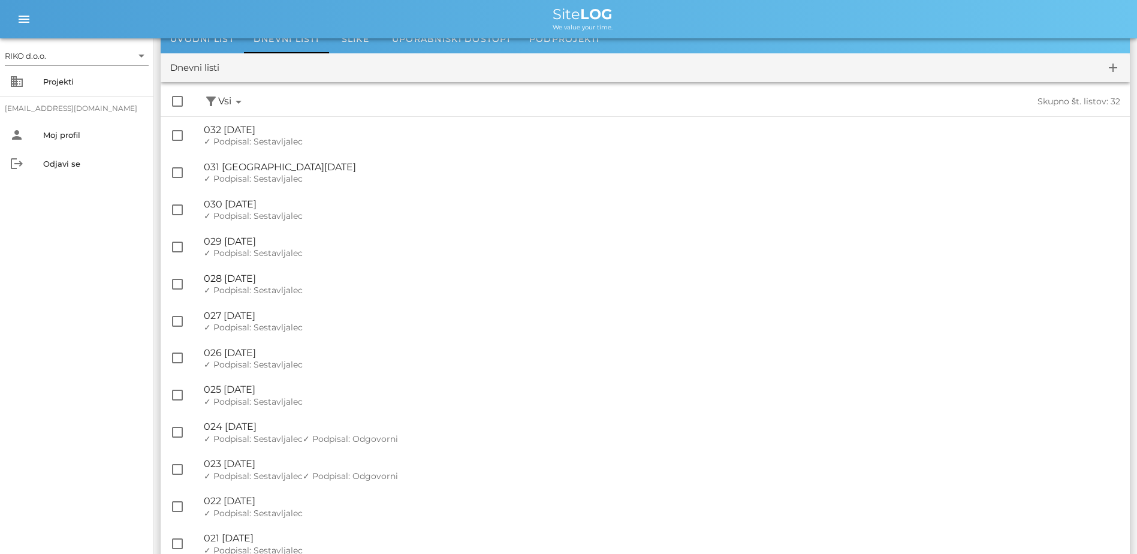
click at [313, 116] on div "check_box_outline_blank filter_alt Podpisani arrow_drop_down Nepodpisani arrow_…" at bounding box center [645, 101] width 969 height 29
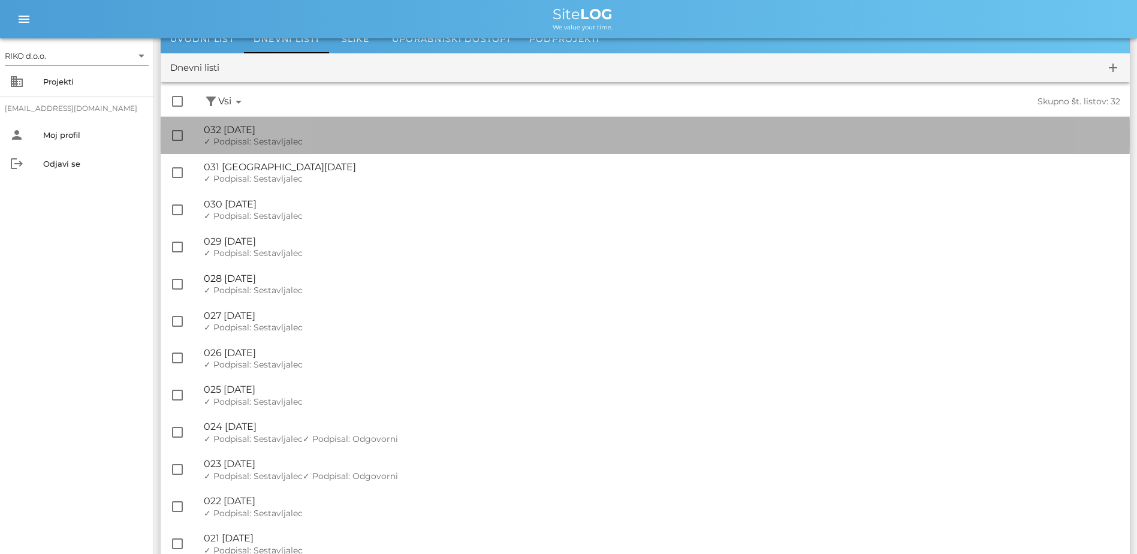
click at [328, 129] on div "🔏 032 [DATE]" at bounding box center [662, 129] width 916 height 11
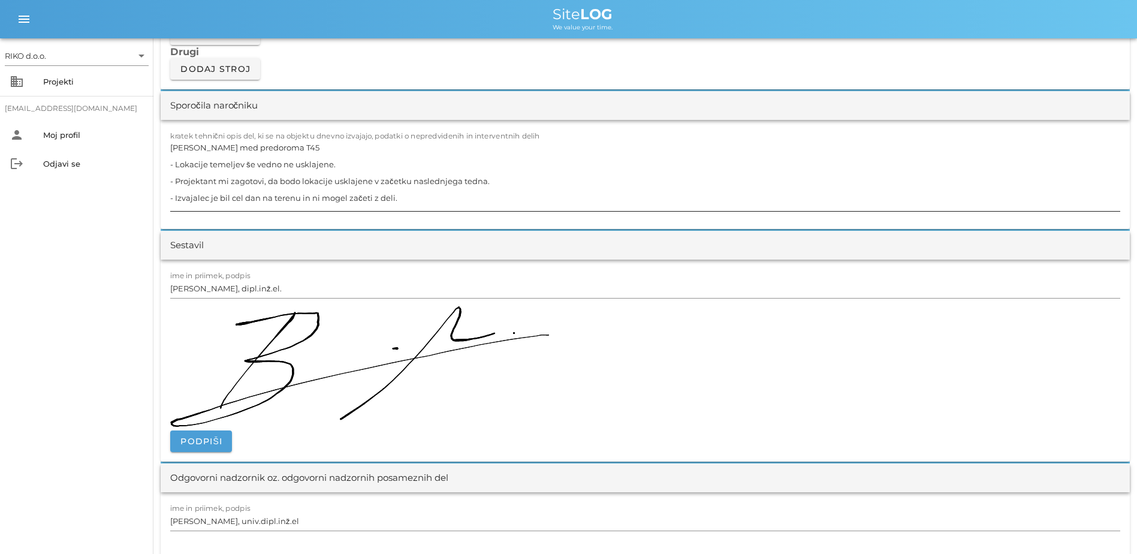
scroll to position [1019, 0]
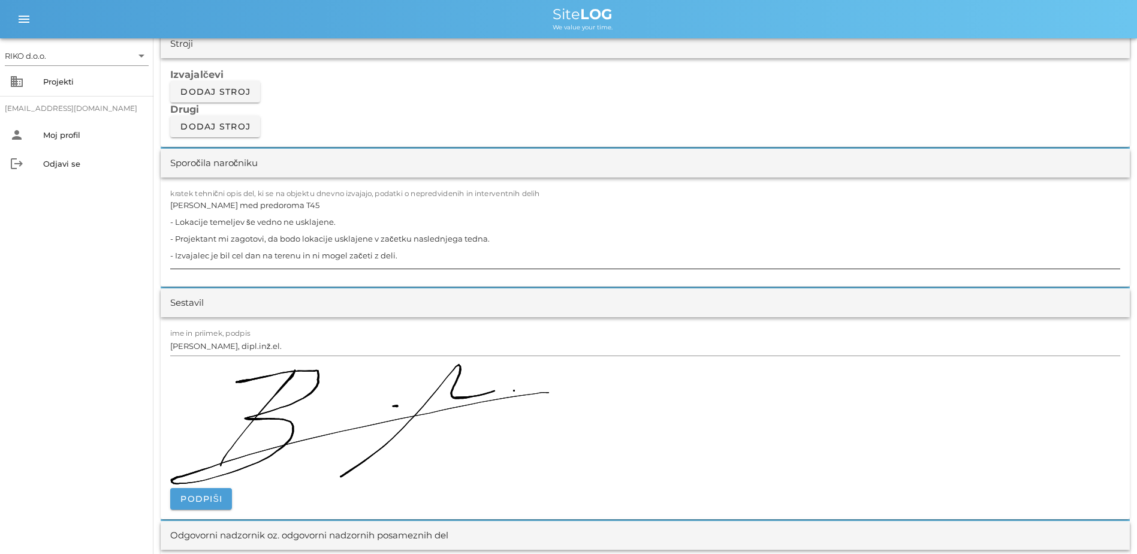
click at [417, 254] on textarea "[PERSON_NAME] med predoroma T45 - Lokacije temeljev še vedno ne usklajene. - Pr…" at bounding box center [645, 233] width 950 height 72
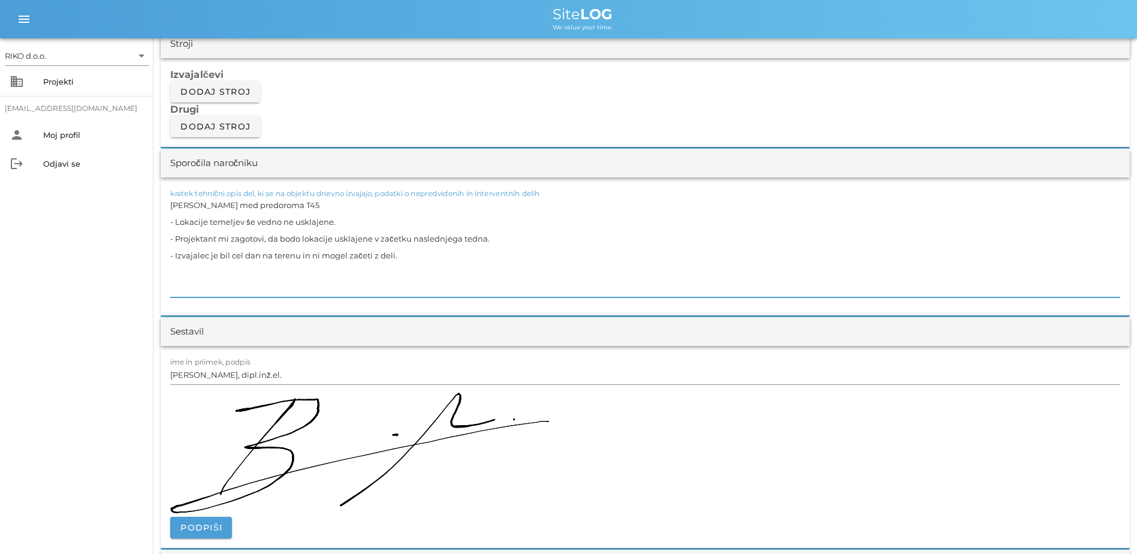
paste textarea "Dela v predorih (inštalacije varnostne razsvetljave) se ne izvajajo, ker objekt…"
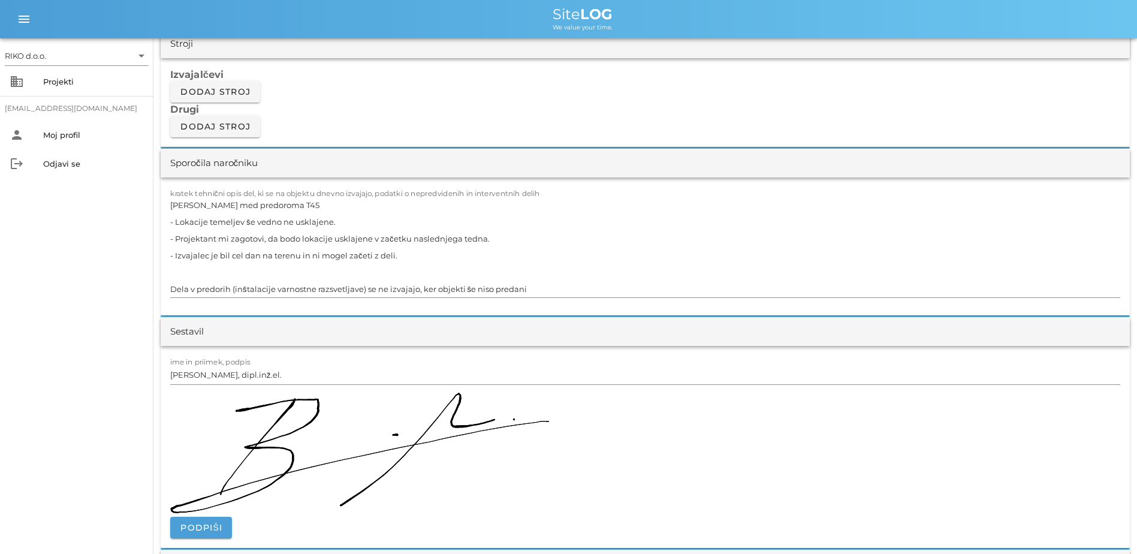
click at [16, 361] on div "RIKO d.o.o. arrow_drop_down business Projekti [EMAIL_ADDRESS][DOMAIN_NAME] pers…" at bounding box center [76, 295] width 153 height 515
drag, startPoint x: 37, startPoint y: 328, endPoint x: 34, endPoint y: 315, distance: 14.0
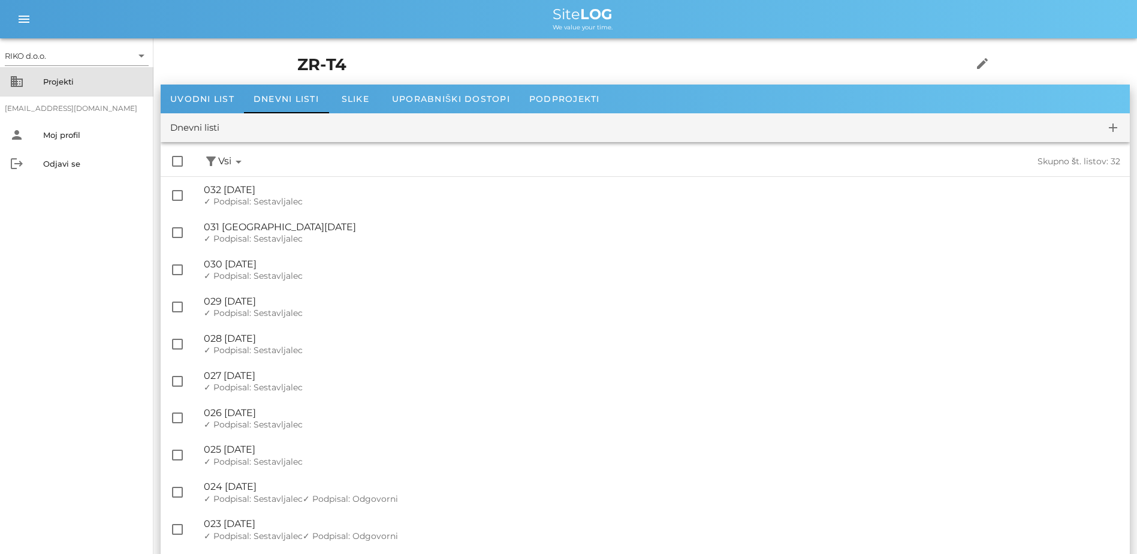
click at [59, 67] on div "business Projekti" at bounding box center [76, 81] width 153 height 29
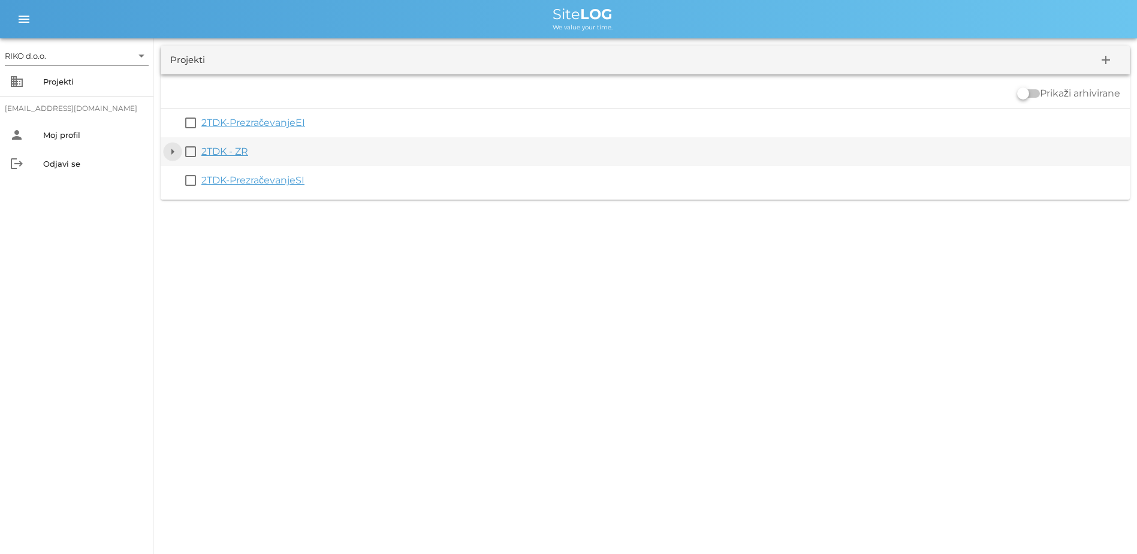
click at [171, 155] on button "arrow_drop_down" at bounding box center [172, 151] width 14 height 14
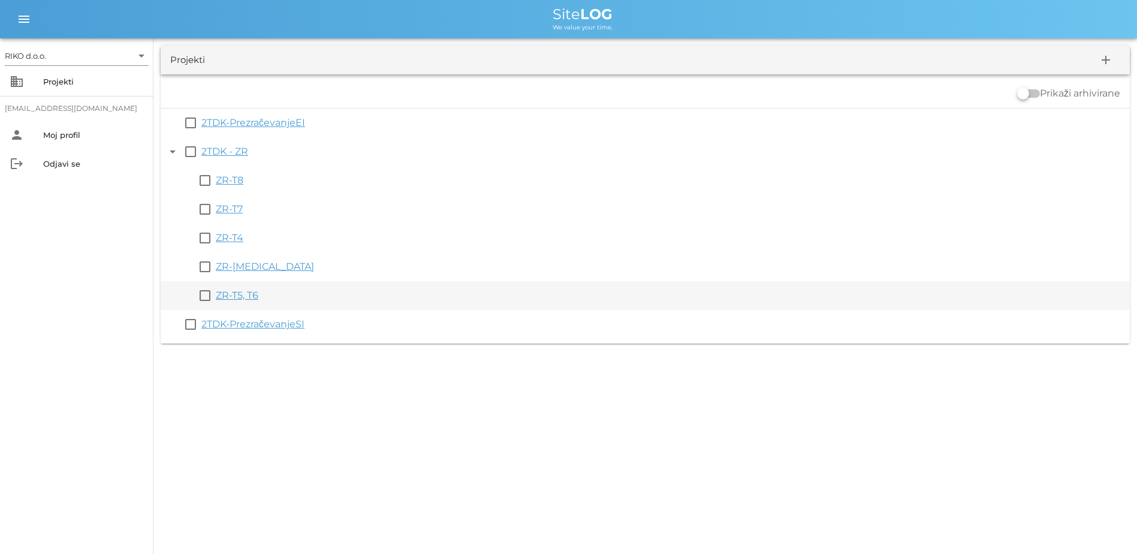
click at [243, 293] on link "ZR-T5, T6" at bounding box center [237, 294] width 43 height 11
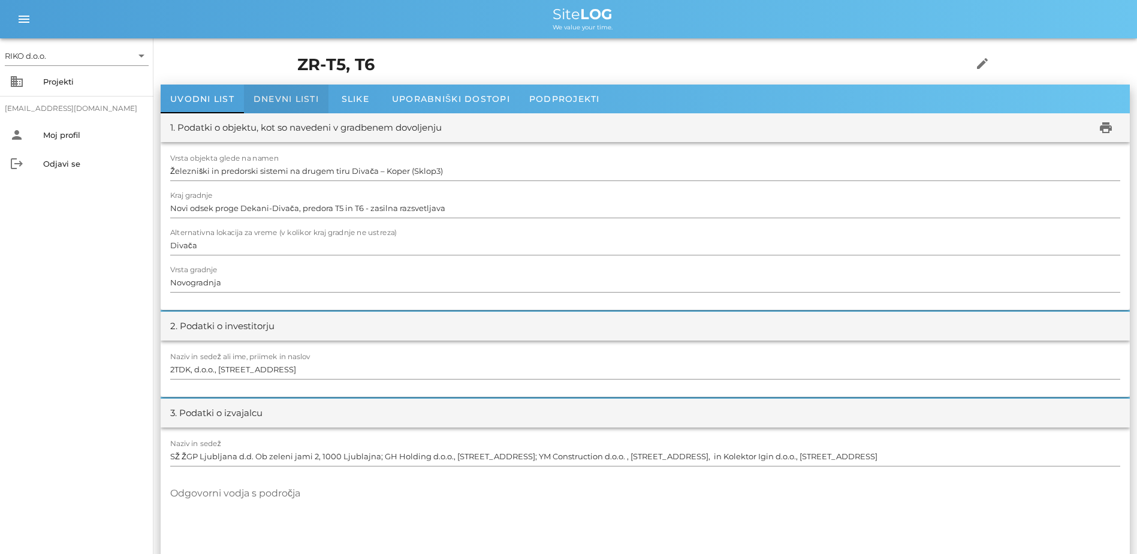
click at [300, 102] on div "Dnevni listi" at bounding box center [286, 98] width 84 height 29
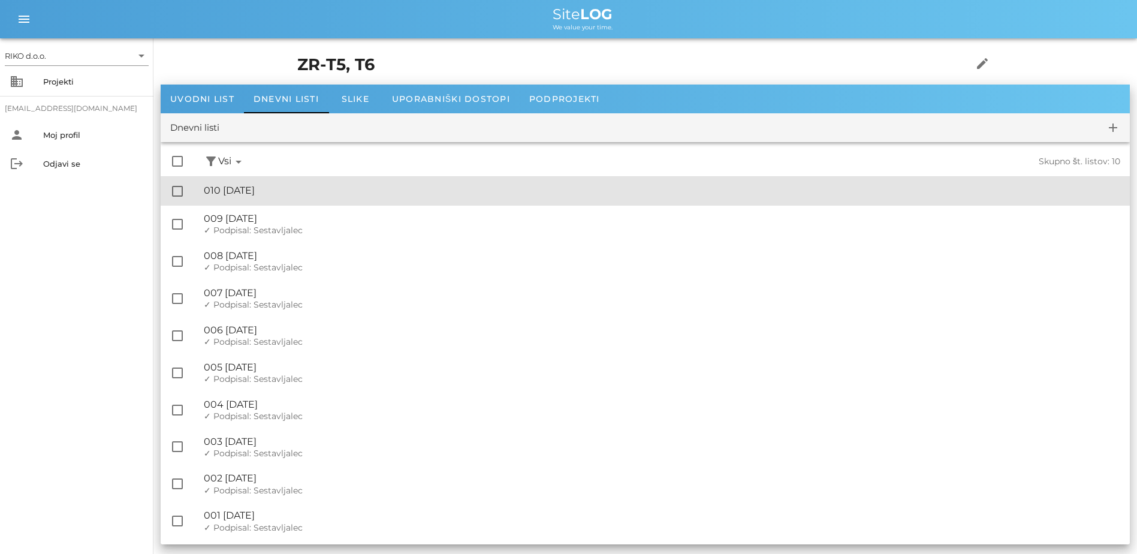
click at [337, 189] on div "🔏 010 [DATE]" at bounding box center [662, 190] width 916 height 11
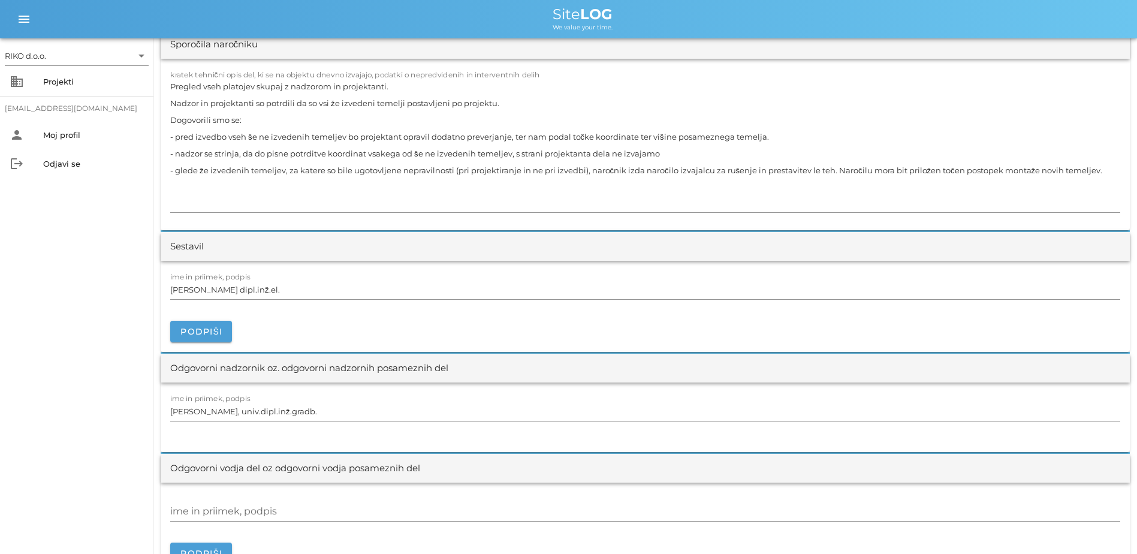
scroll to position [1138, 0]
click at [205, 322] on button "Podpiši" at bounding box center [201, 330] width 62 height 22
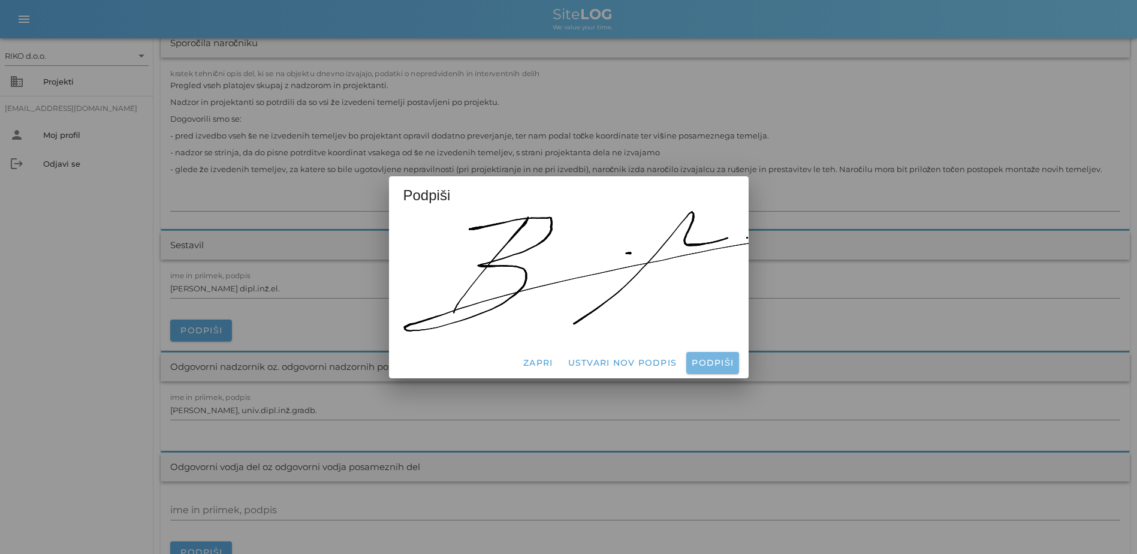
click at [705, 357] on span "Podpiši" at bounding box center [712, 362] width 43 height 11
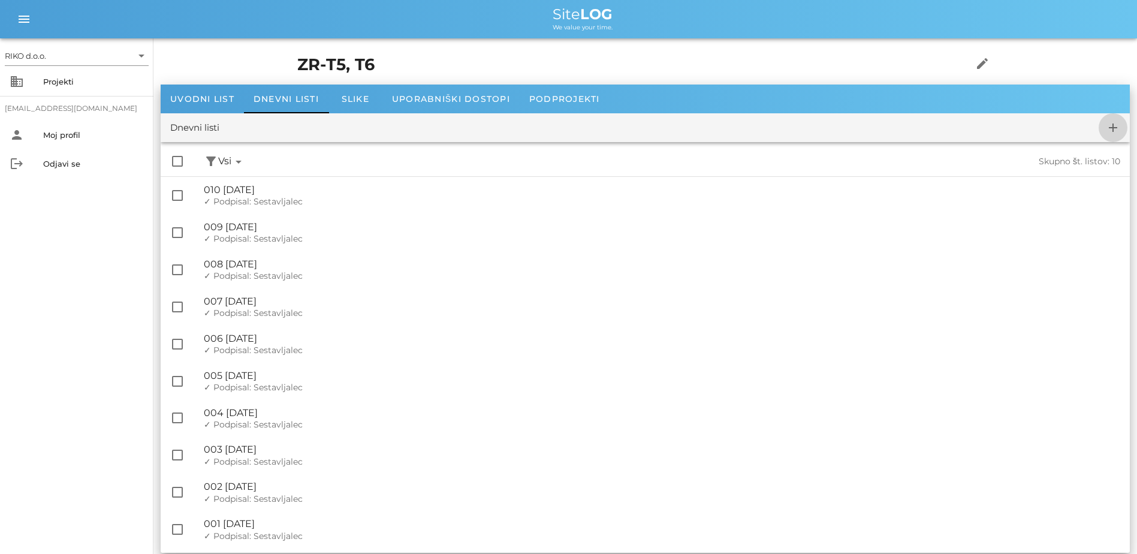
click at [906, 138] on button "add" at bounding box center [1112, 127] width 29 height 29
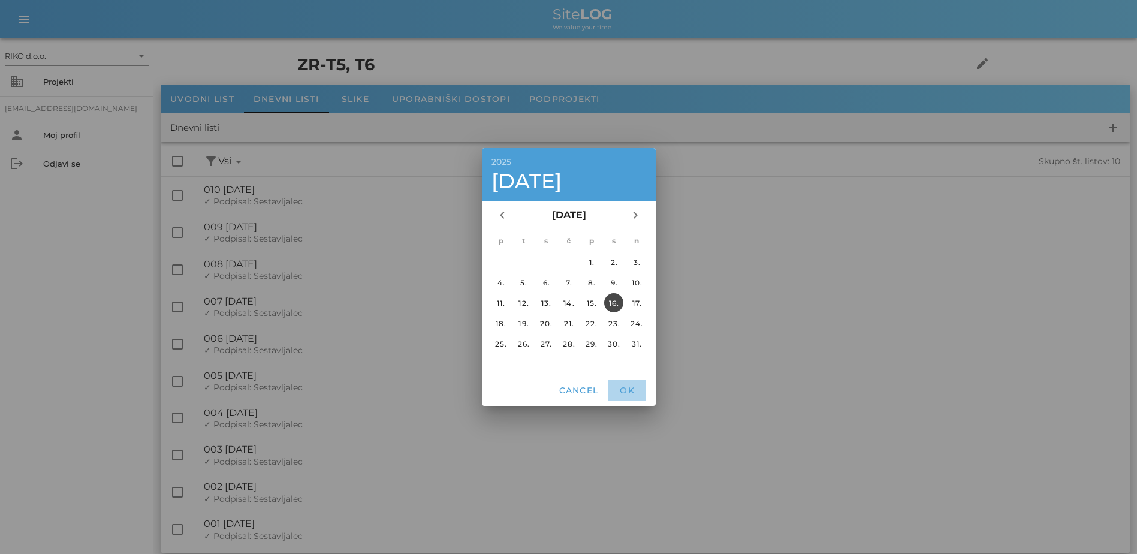
click at [634, 395] on button "OK" at bounding box center [627, 390] width 38 height 22
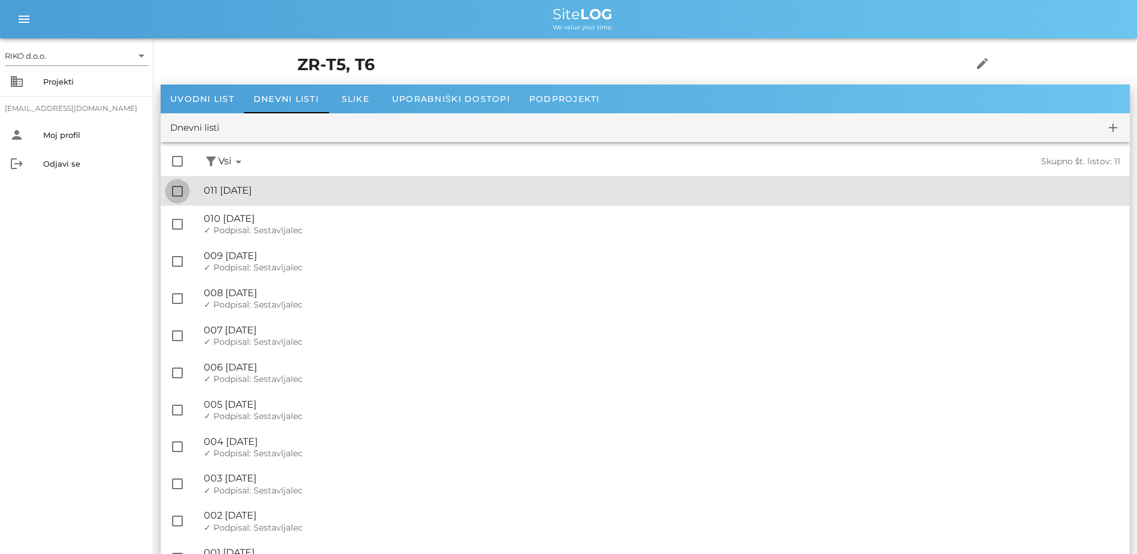
drag, startPoint x: 175, startPoint y: 188, endPoint x: 185, endPoint y: 192, distance: 10.5
click at [175, 188] on div at bounding box center [177, 191] width 20 height 20
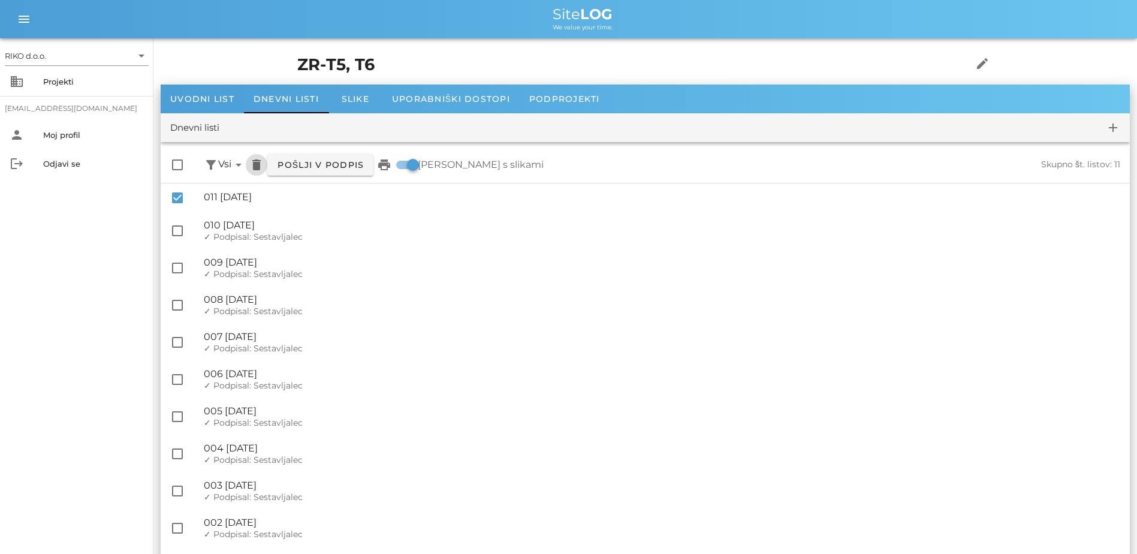
click at [258, 167] on icon "delete" at bounding box center [256, 165] width 14 height 14
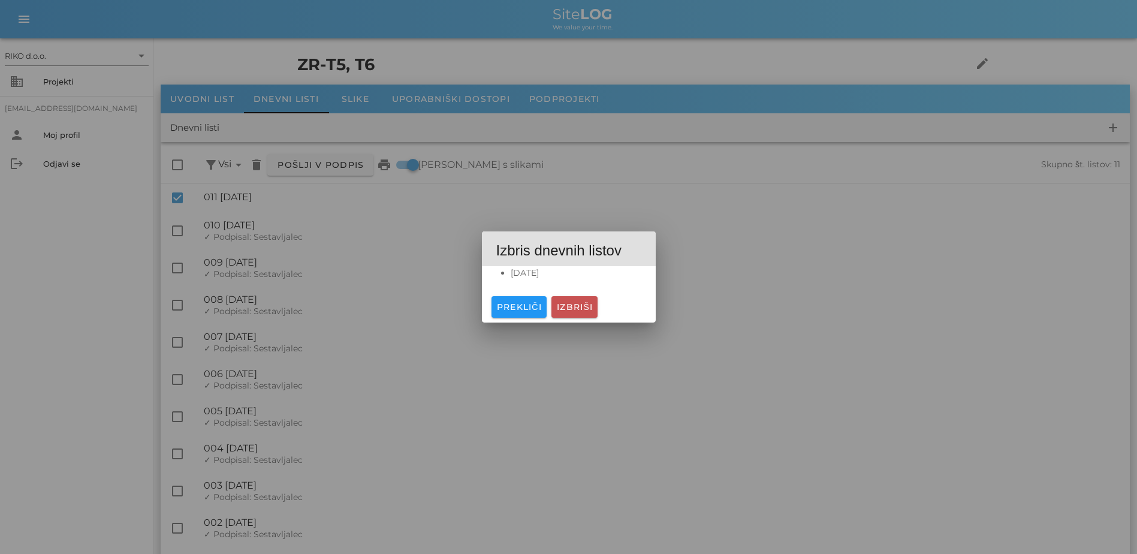
click at [567, 309] on span "Izbriši" at bounding box center [574, 306] width 37 height 11
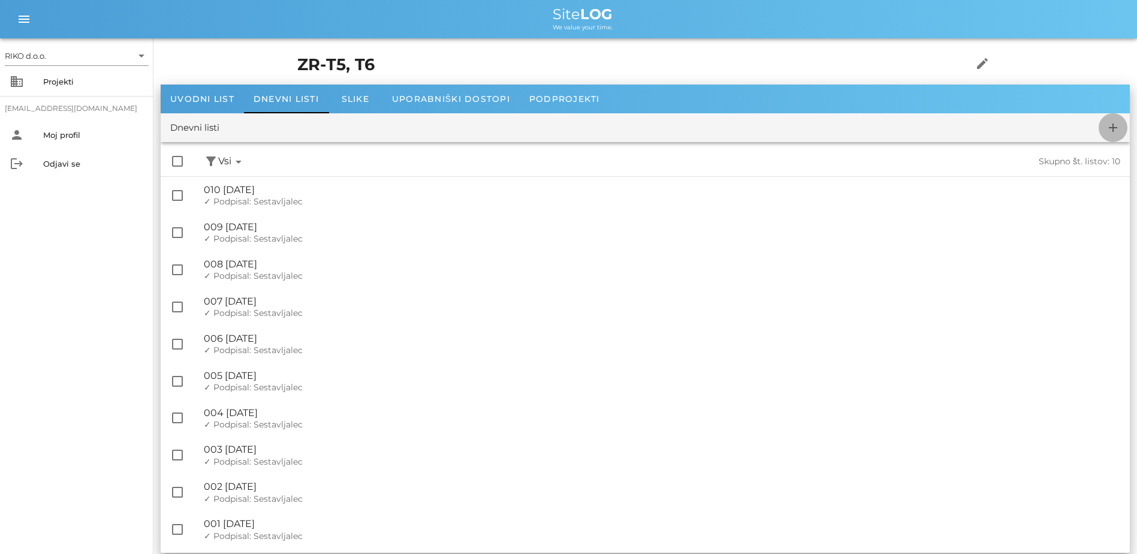
click at [906, 135] on button "add" at bounding box center [1112, 127] width 29 height 29
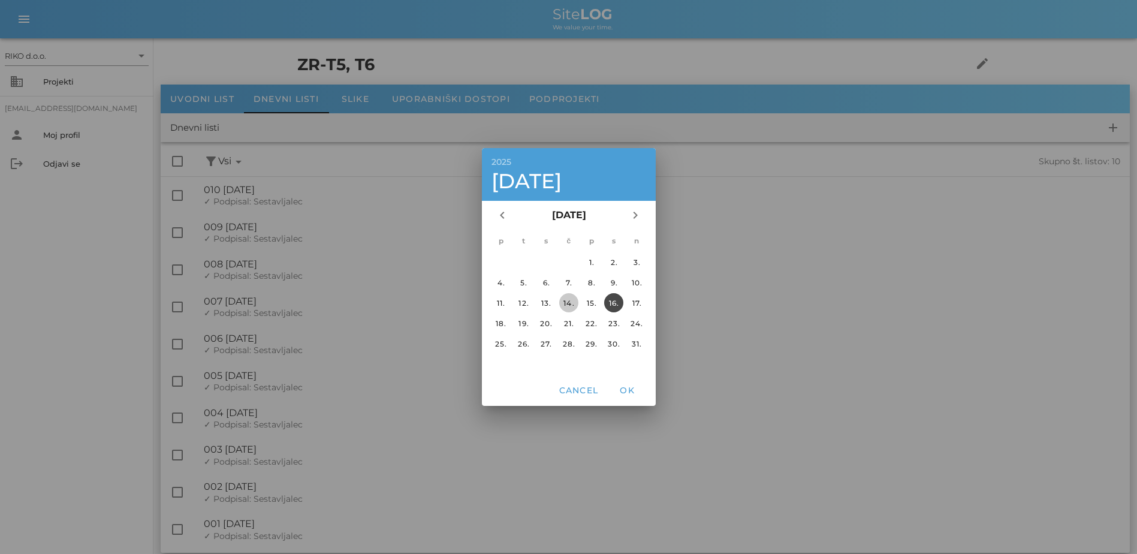
click at [569, 301] on div "14." at bounding box center [567, 302] width 19 height 9
drag, startPoint x: 626, startPoint y: 386, endPoint x: 593, endPoint y: 377, distance: 34.3
click at [626, 386] on span "OK" at bounding box center [626, 390] width 29 height 11
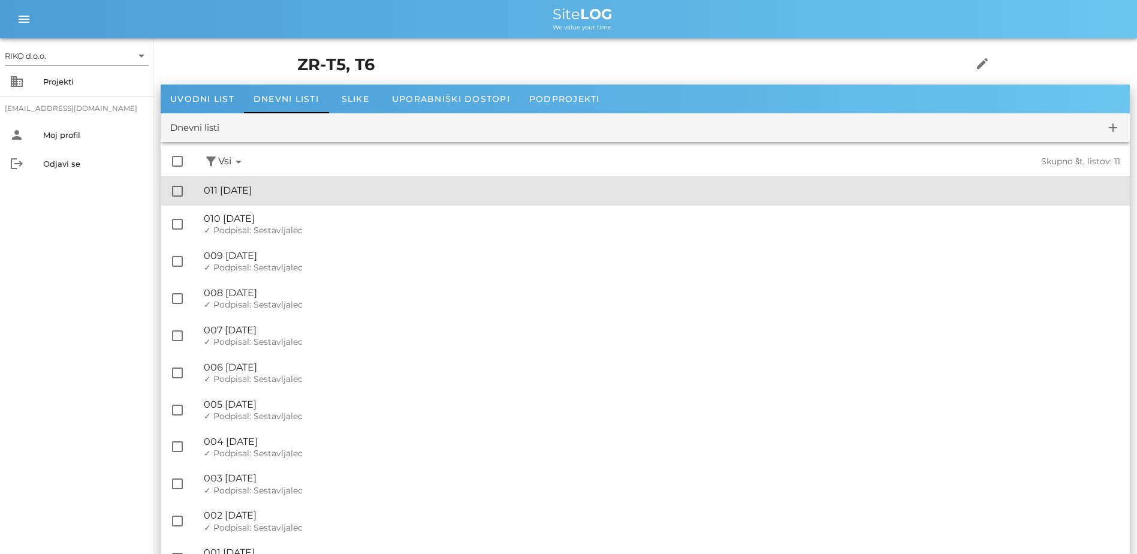
click at [339, 194] on div "🔏 011 [DATE]" at bounding box center [662, 190] width 916 height 11
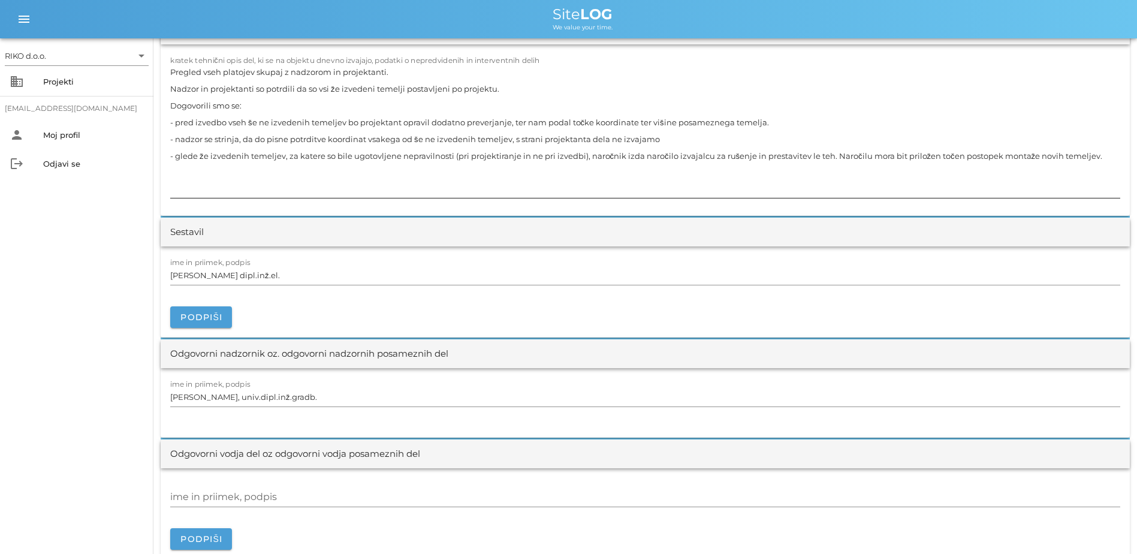
scroll to position [1138, 0]
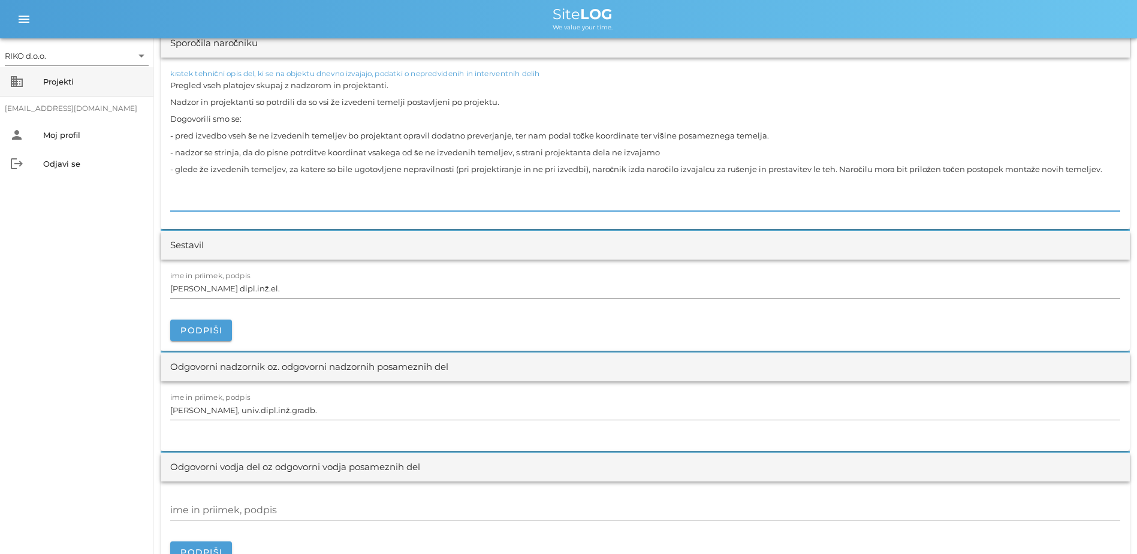
drag, startPoint x: 1038, startPoint y: 168, endPoint x: 150, endPoint y: 80, distance: 892.9
click at [155, 74] on div "[DATE] Close ZR-T5, T6 Uvodni list Dnevni listi Slike Dnevni list na [DATE] ✓ P…" at bounding box center [644, 291] width 983 height 2782
paste textarea "Dela v predorih (inštalacije varnostne razsvetljave) se ne izvajajo, ker objekt…"
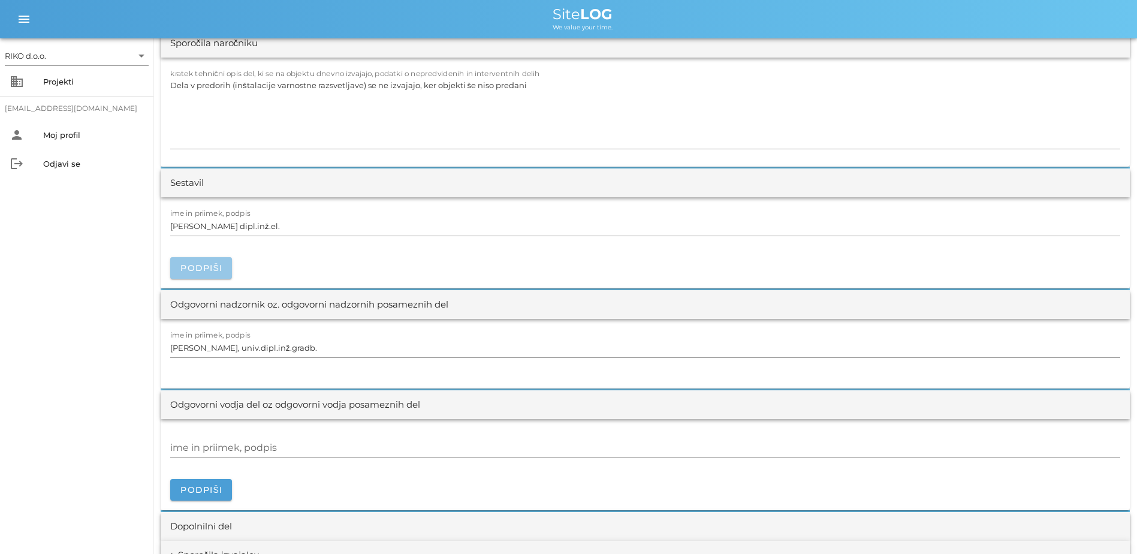
drag, startPoint x: 218, startPoint y: 258, endPoint x: 226, endPoint y: 258, distance: 8.4
click at [222, 258] on button "Podpiši" at bounding box center [201, 268] width 62 height 22
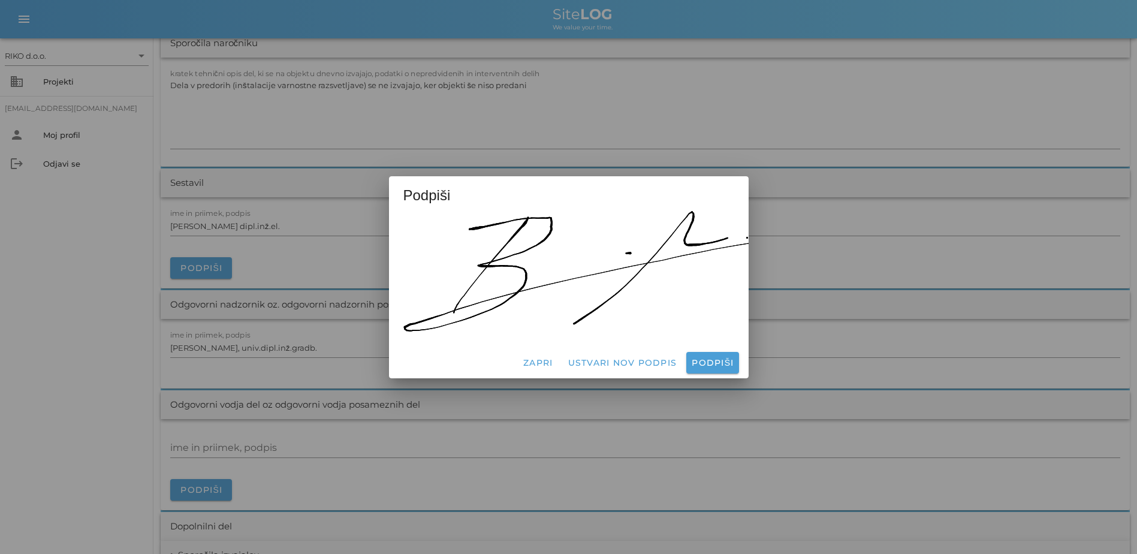
click at [718, 341] on div at bounding box center [569, 279] width 360 height 136
click at [716, 357] on span "Podpiši" at bounding box center [712, 362] width 43 height 11
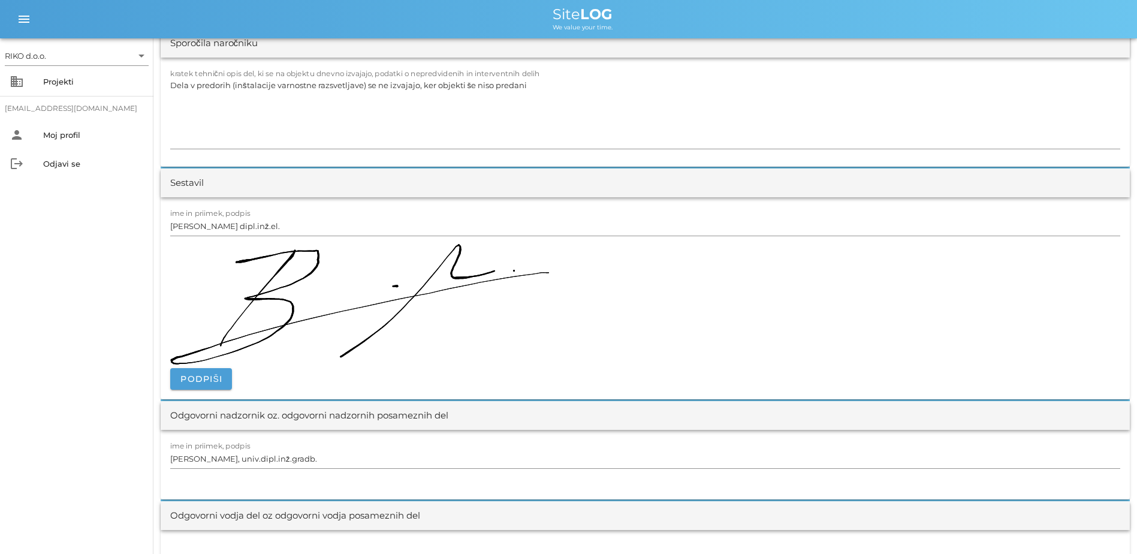
drag, startPoint x: 60, startPoint y: 250, endPoint x: 71, endPoint y: 250, distance: 10.8
click at [67, 250] on div "RIKO d.o.o. arrow_drop_down business Projekti [EMAIL_ADDRESS][DOMAIN_NAME] pers…" at bounding box center [76, 295] width 153 height 515
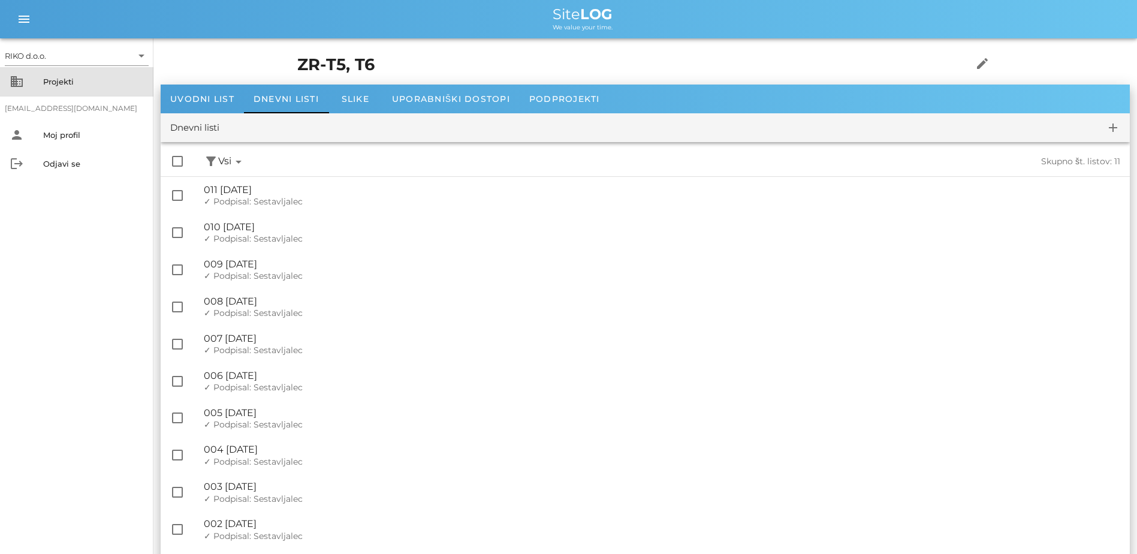
click at [58, 74] on div "Projekti" at bounding box center [93, 81] width 101 height 19
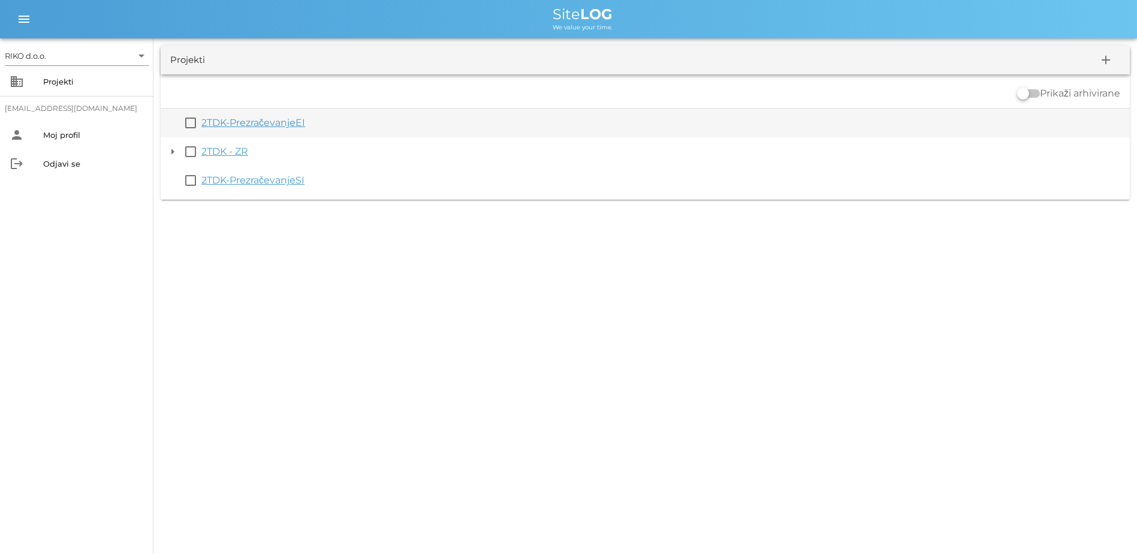
click at [265, 122] on link "2TDK-PrezračevanjeEI" at bounding box center [253, 122] width 104 height 11
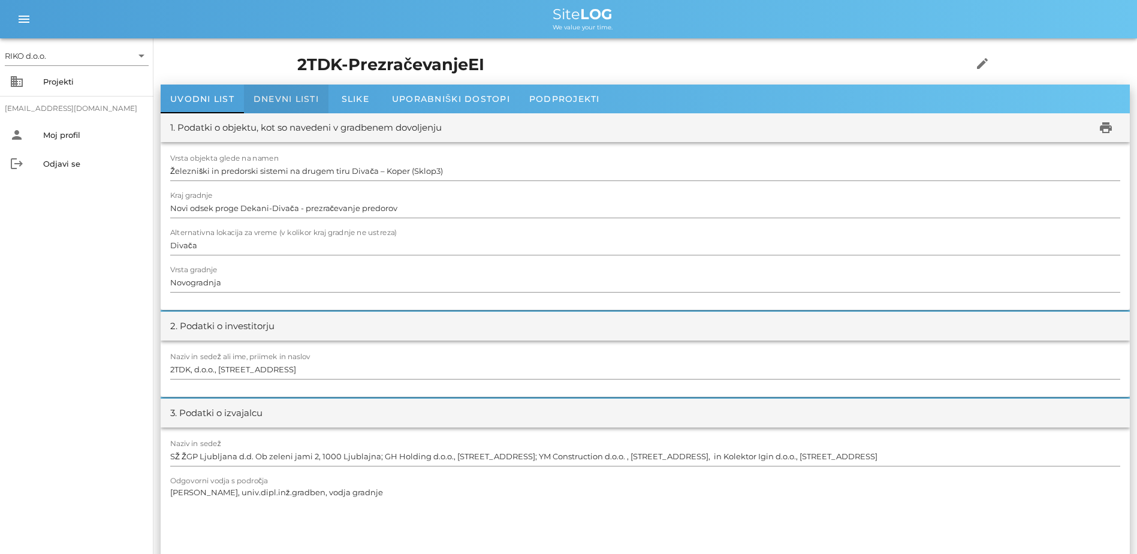
click at [275, 107] on div "Dnevni listi" at bounding box center [286, 98] width 84 height 29
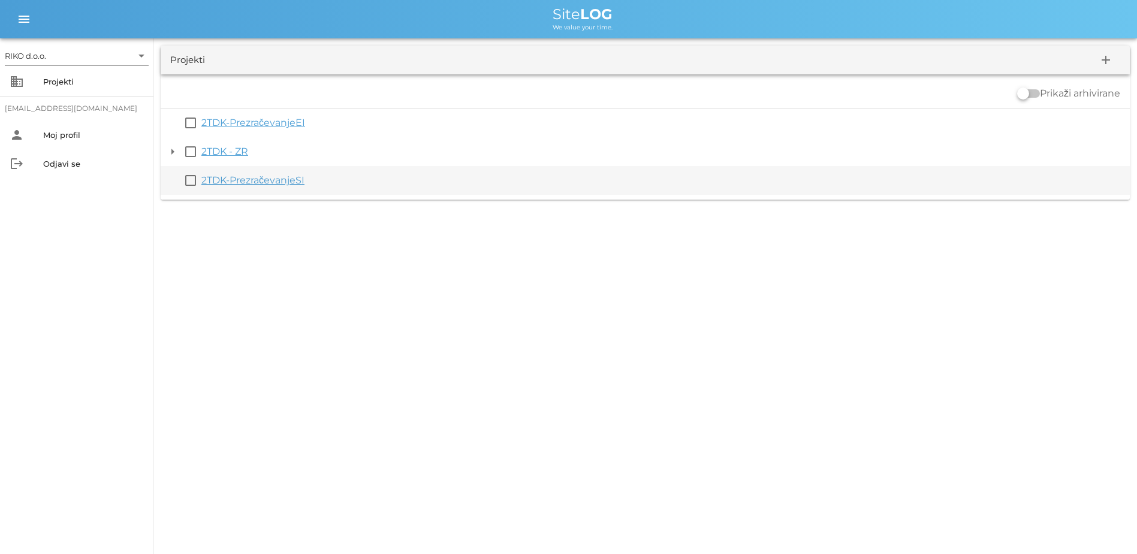
click at [283, 182] on link "2TDK-PrezračevanjeSI" at bounding box center [252, 179] width 103 height 11
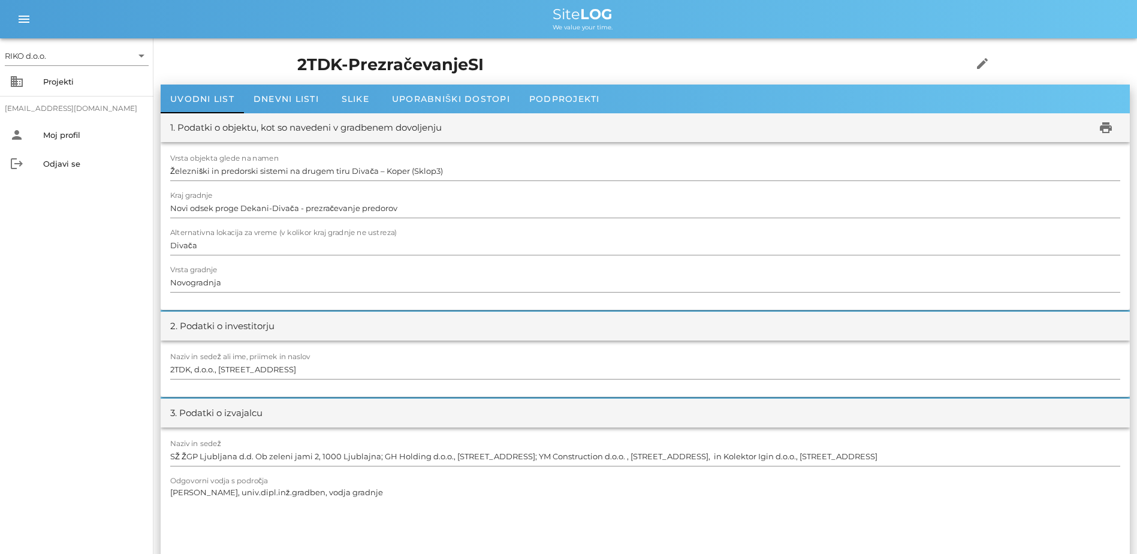
click at [304, 113] on div "1. Podatki o objektu, kot so navedeni v gradbenem dovoljenju print" at bounding box center [645, 127] width 969 height 29
click at [298, 102] on span "Dnevni listi" at bounding box center [285, 98] width 65 height 11
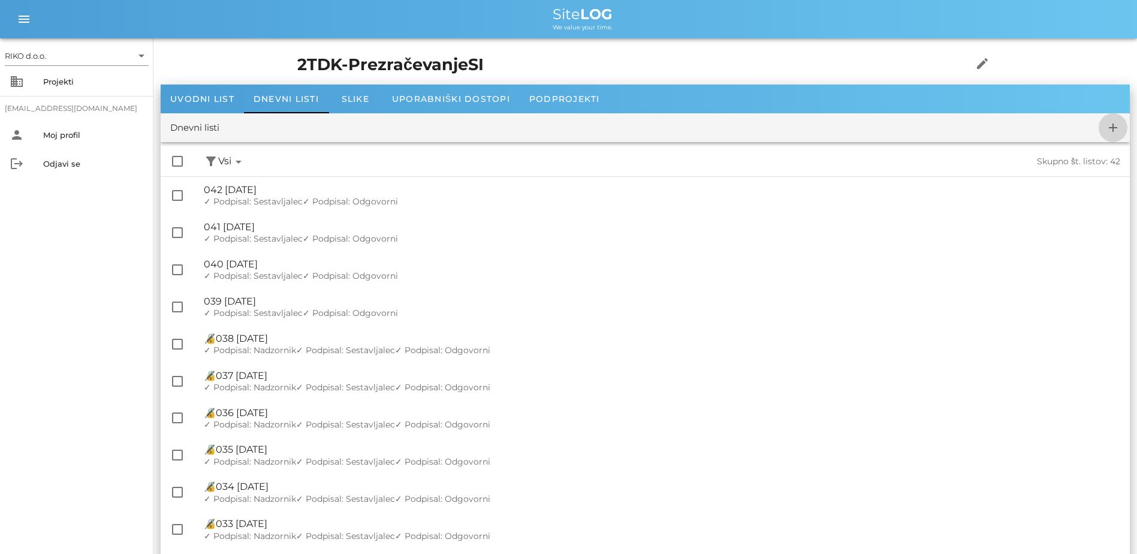
click at [906, 131] on icon "add" at bounding box center [1113, 127] width 14 height 14
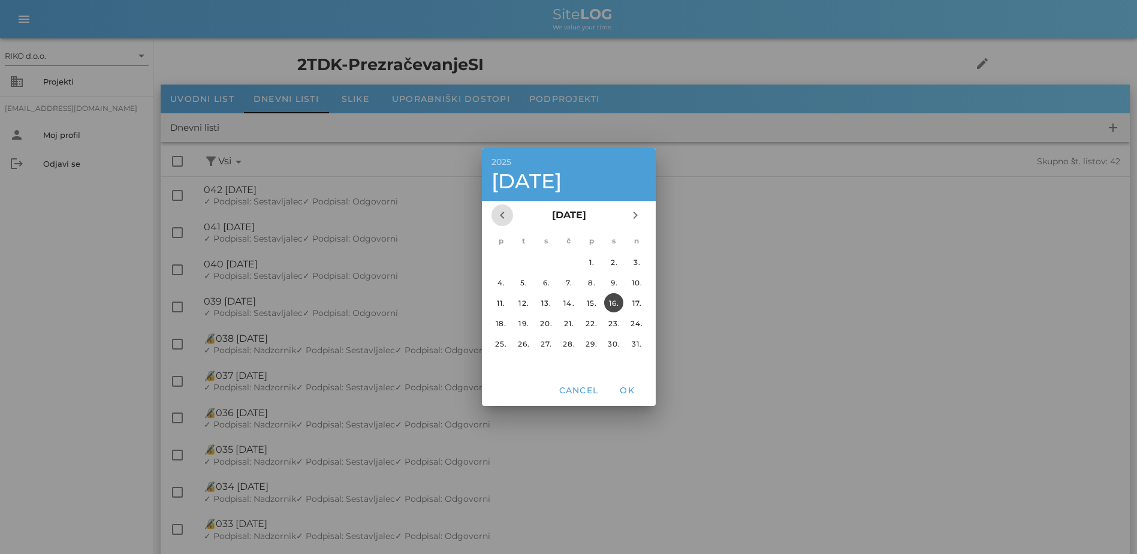
click at [502, 216] on icon "chevron_left" at bounding box center [502, 215] width 14 height 14
click at [548, 323] on div "23." at bounding box center [545, 323] width 19 height 9
click at [628, 396] on button "OK" at bounding box center [627, 390] width 38 height 22
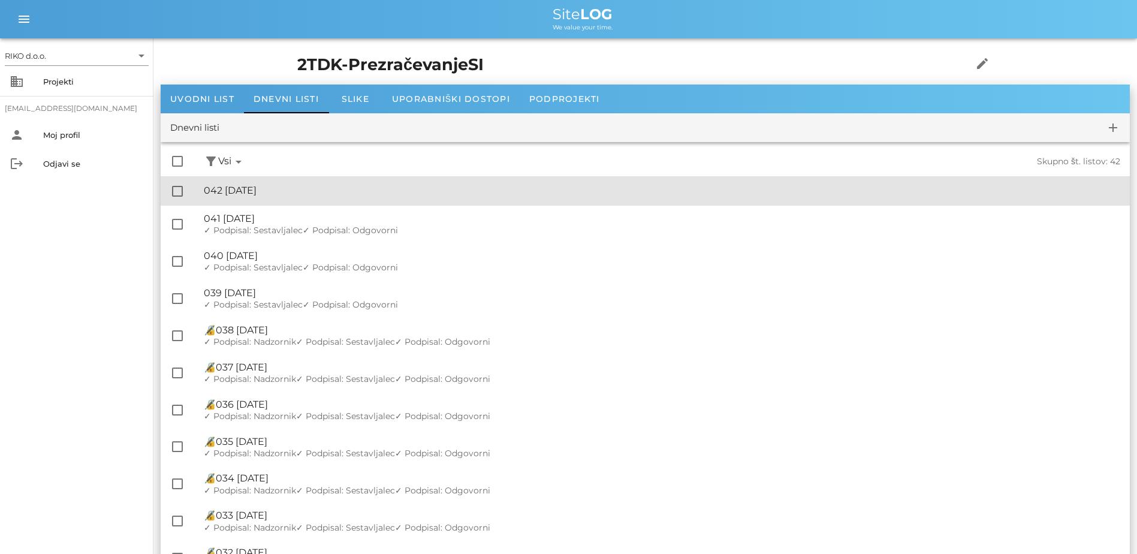
click at [316, 185] on div "🔏 042 [DATE]" at bounding box center [662, 190] width 916 height 11
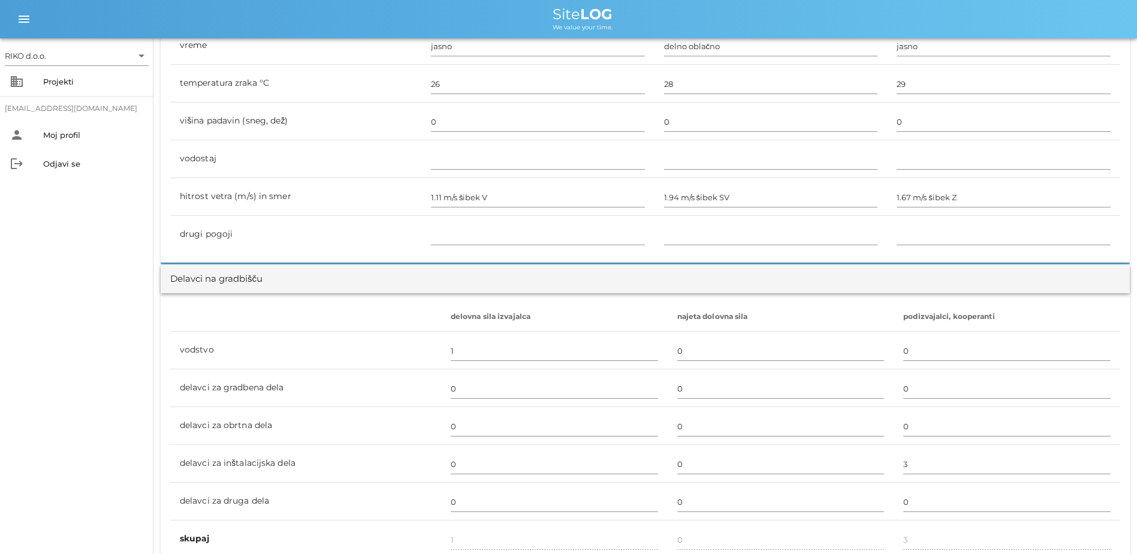
scroll to position [180, 0]
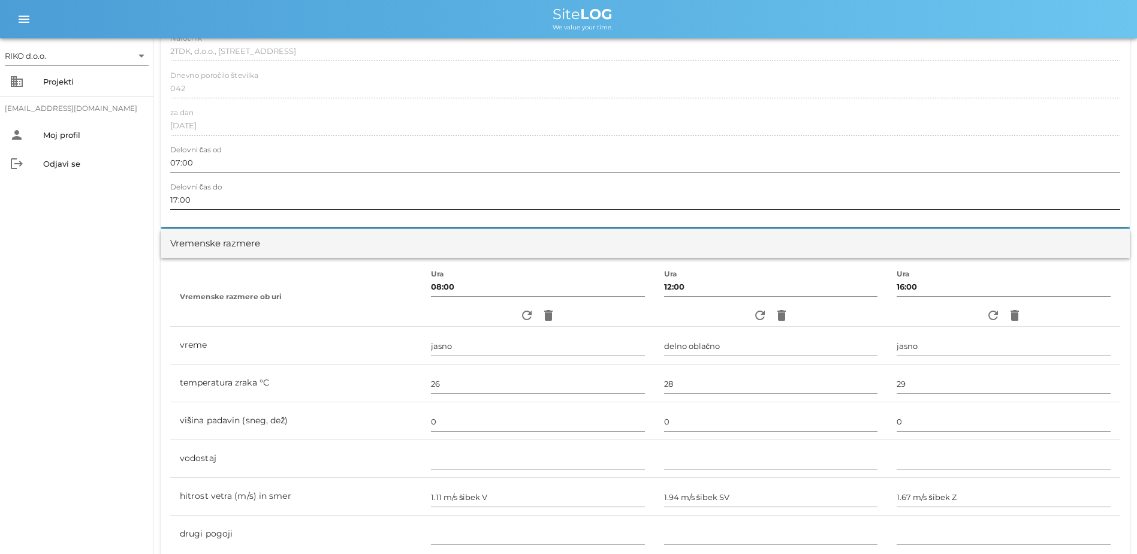
drag, startPoint x: 226, startPoint y: 206, endPoint x: 206, endPoint y: 203, distance: 21.1
click at [224, 205] on input "17:00" at bounding box center [645, 199] width 950 height 19
click at [179, 200] on input "17:00" at bounding box center [645, 199] width 950 height 19
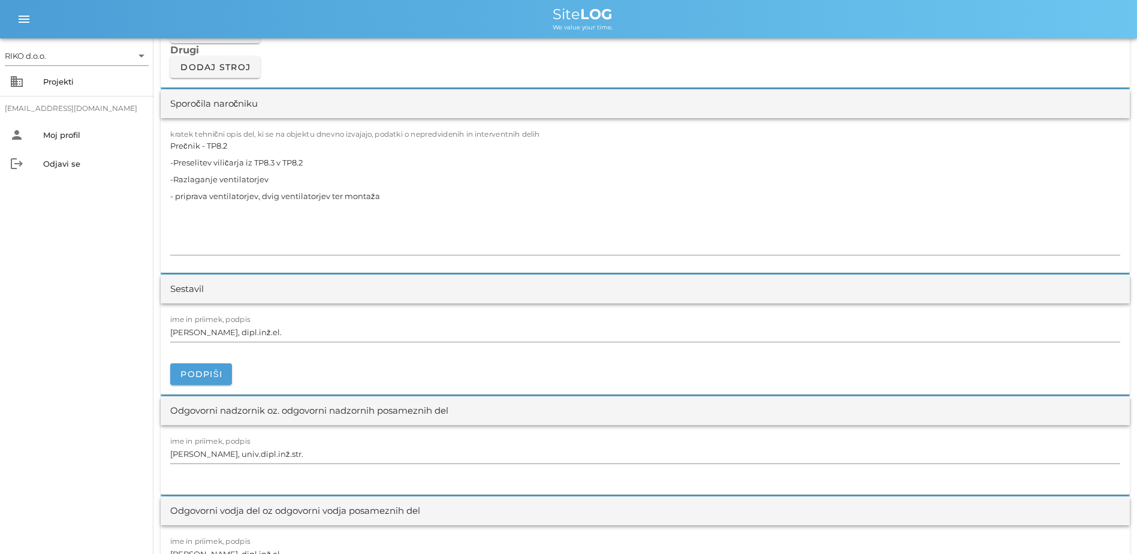
scroll to position [1079, 0]
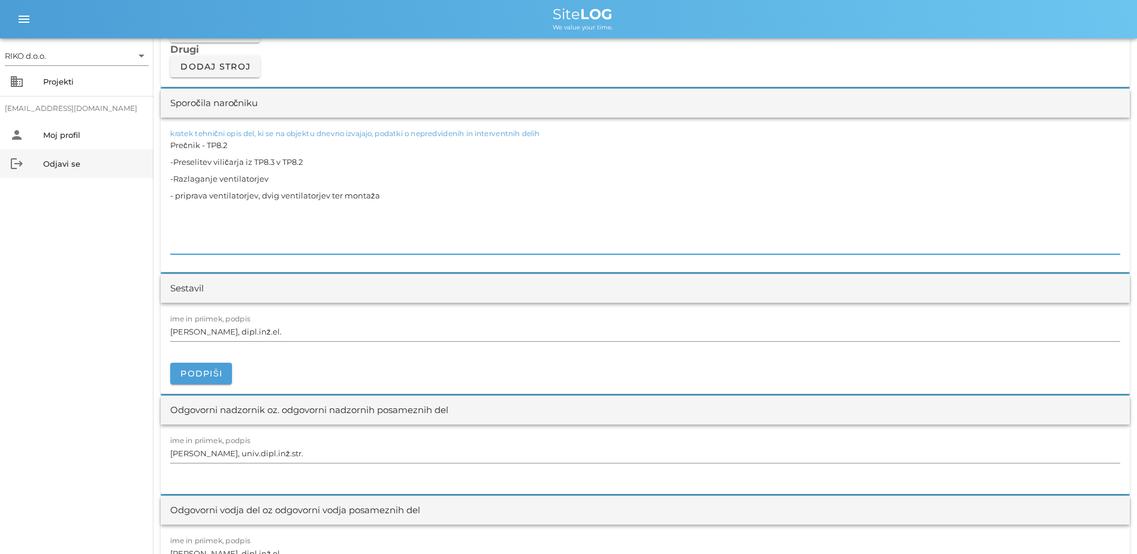
drag, startPoint x: 342, startPoint y: 196, endPoint x: 131, endPoint y: 151, distance: 215.1
click at [131, 151] on div "RIKO d.o.o. arrow_drop_down business Projekti [EMAIL_ADDRESS][DOMAIN_NAME] pers…" at bounding box center [568, 322] width 1137 height 2803
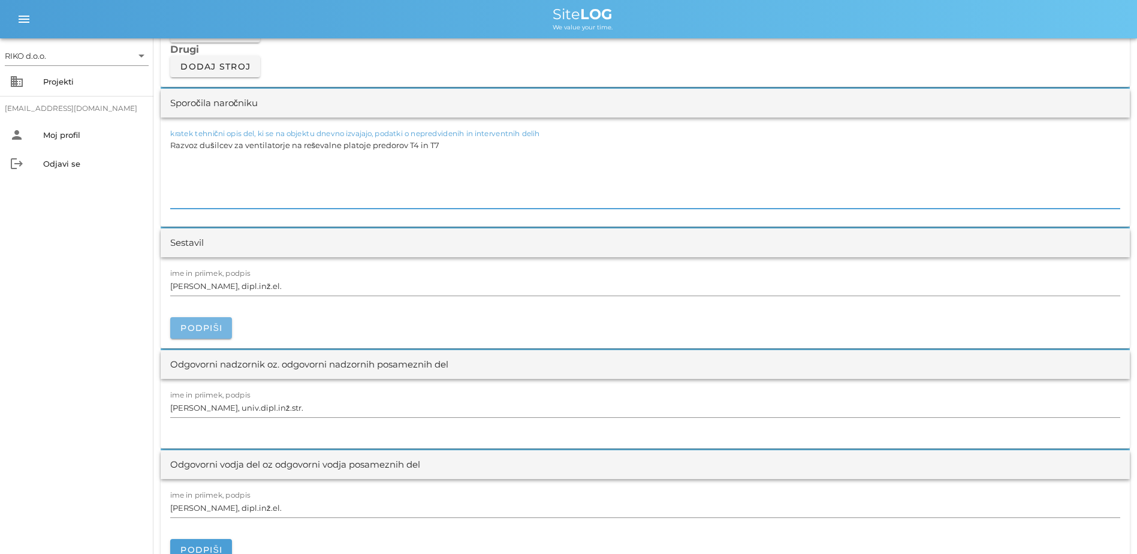
click at [212, 330] on span "Podpiši" at bounding box center [201, 327] width 43 height 11
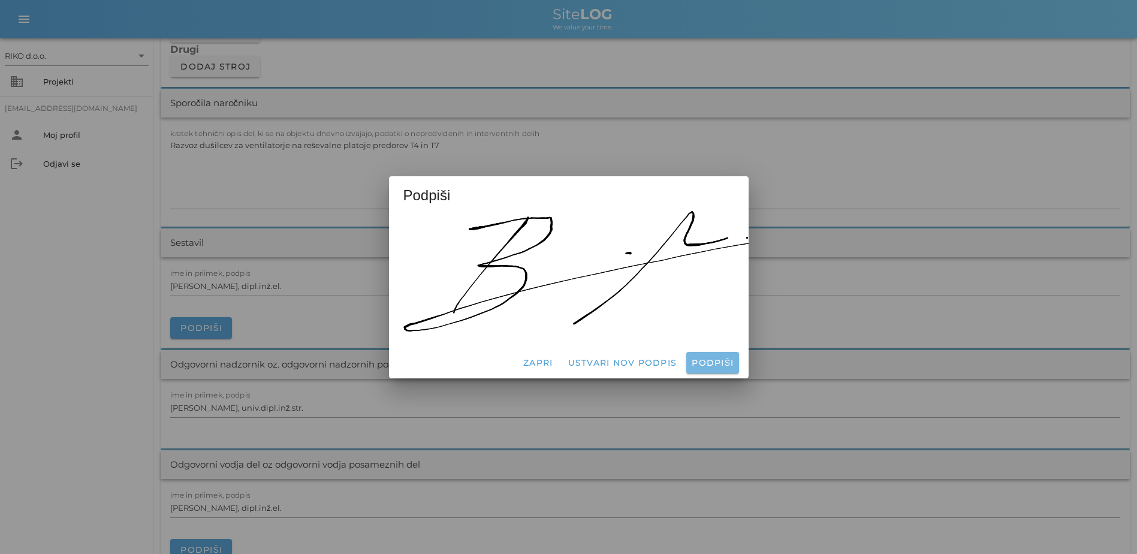
drag, startPoint x: 700, startPoint y: 351, endPoint x: 494, endPoint y: 354, distance: 205.5
click at [699, 352] on button "Podpiši" at bounding box center [712, 363] width 52 height 22
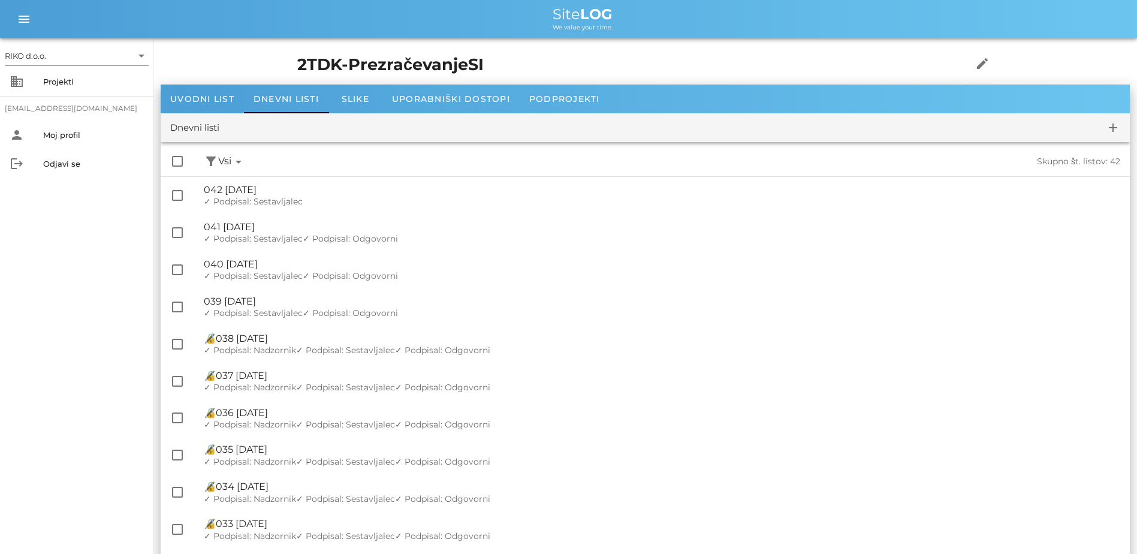
click at [297, 63] on h1 "2TDK-PrezračevanjeSI" at bounding box center [616, 65] width 638 height 25
click at [59, 75] on div "Projekti" at bounding box center [93, 81] width 101 height 19
